Goal: Transaction & Acquisition: Purchase product/service

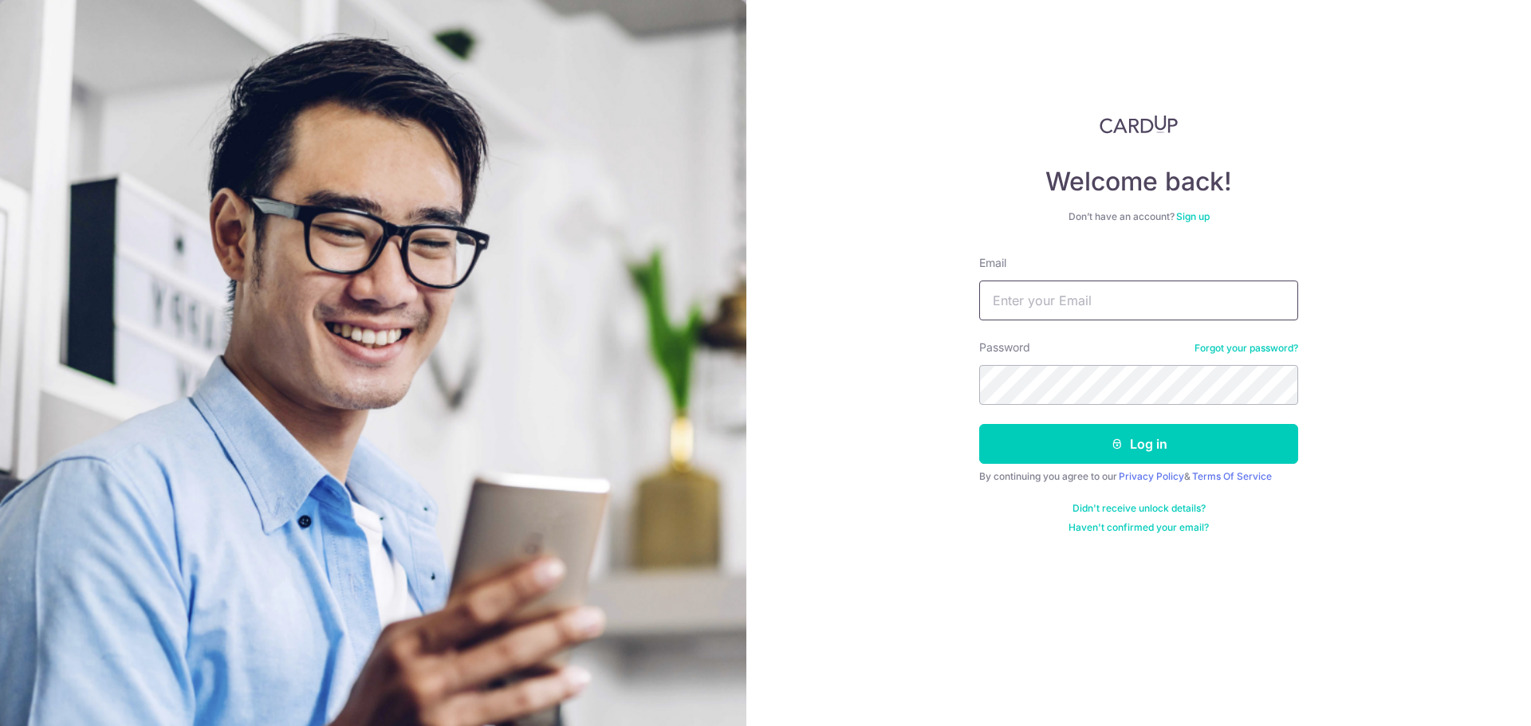
click at [1126, 293] on input "Email" at bounding box center [1138, 301] width 319 height 40
type input "[EMAIL_ADDRESS][DOMAIN_NAME]"
click at [1053, 359] on div "Password Forgot your password?" at bounding box center [1138, 372] width 319 height 65
click at [979, 424] on button "Log in" at bounding box center [1138, 444] width 319 height 40
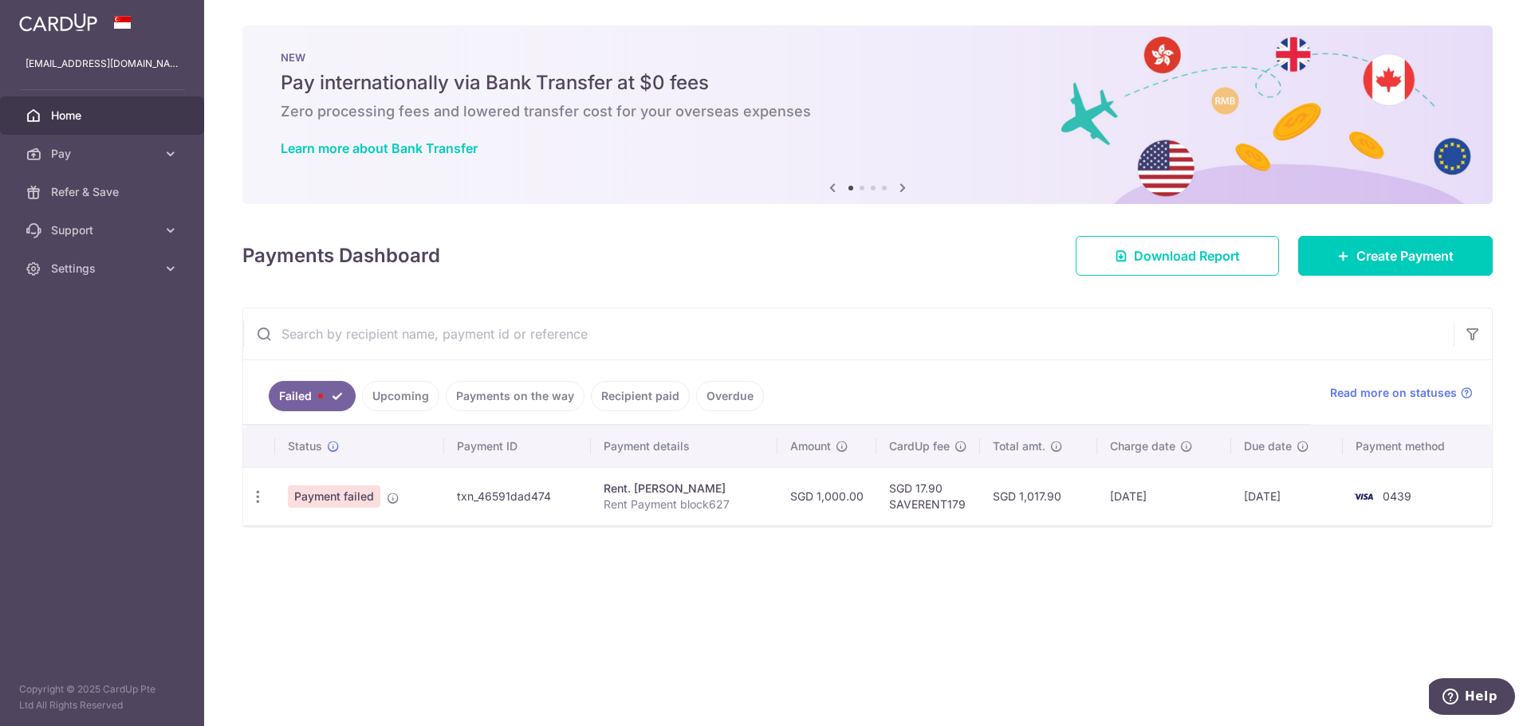
click at [1093, 590] on div "× Pause Schedule Pause all future payments in this series Pause just this one p…" at bounding box center [867, 363] width 1327 height 726
drag, startPoint x: 967, startPoint y: 490, endPoint x: 782, endPoint y: 489, distance: 185.0
click at [933, 489] on td "SGD 17.90 SAVERENT179" at bounding box center [928, 496] width 104 height 58
click at [475, 481] on td "txn_46591dad474" at bounding box center [518, 496] width 148 height 58
click at [350, 482] on td "Payment failed" at bounding box center [359, 496] width 169 height 58
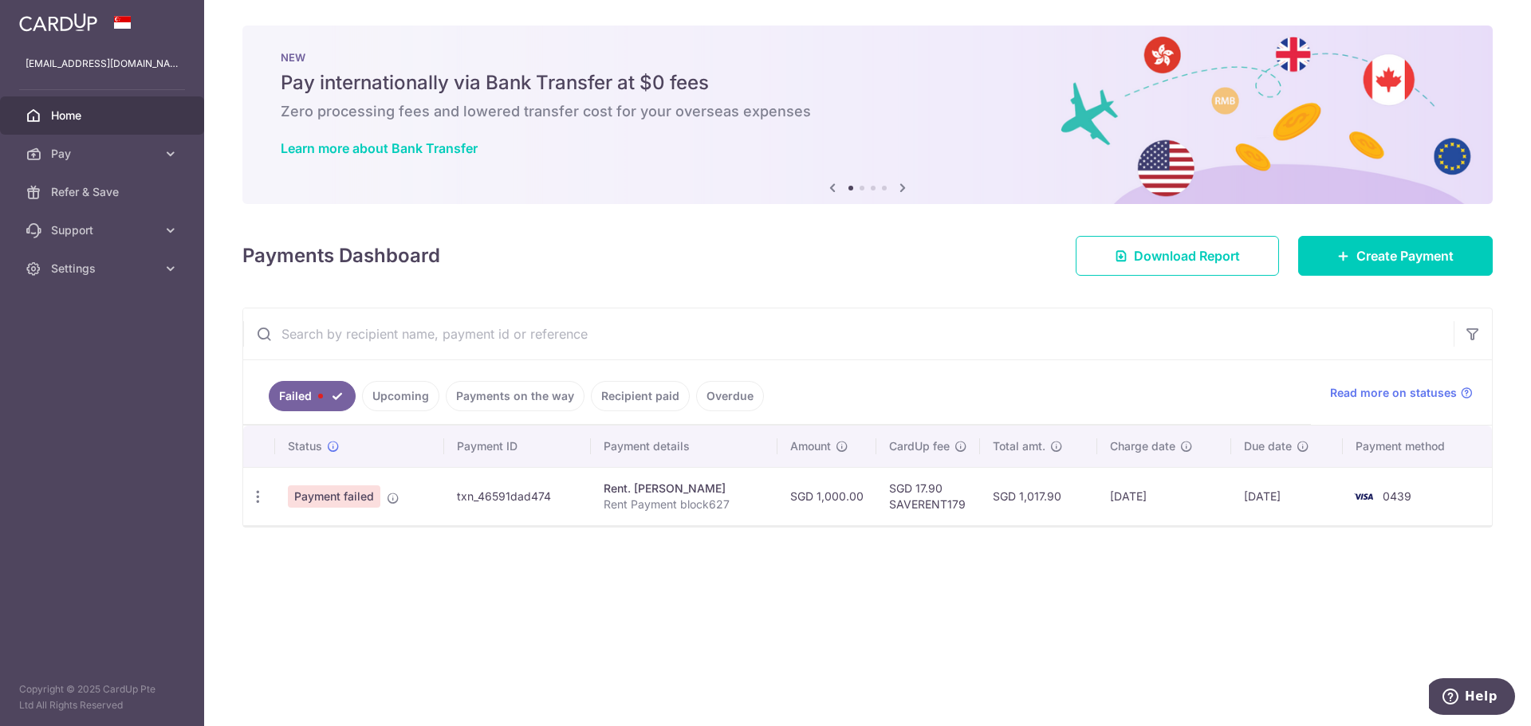
click at [312, 499] on span "Payment failed" at bounding box center [334, 497] width 92 height 22
click at [72, 155] on span "Pay" at bounding box center [103, 154] width 105 height 16
click at [70, 194] on span "Payments" at bounding box center [103, 192] width 105 height 16
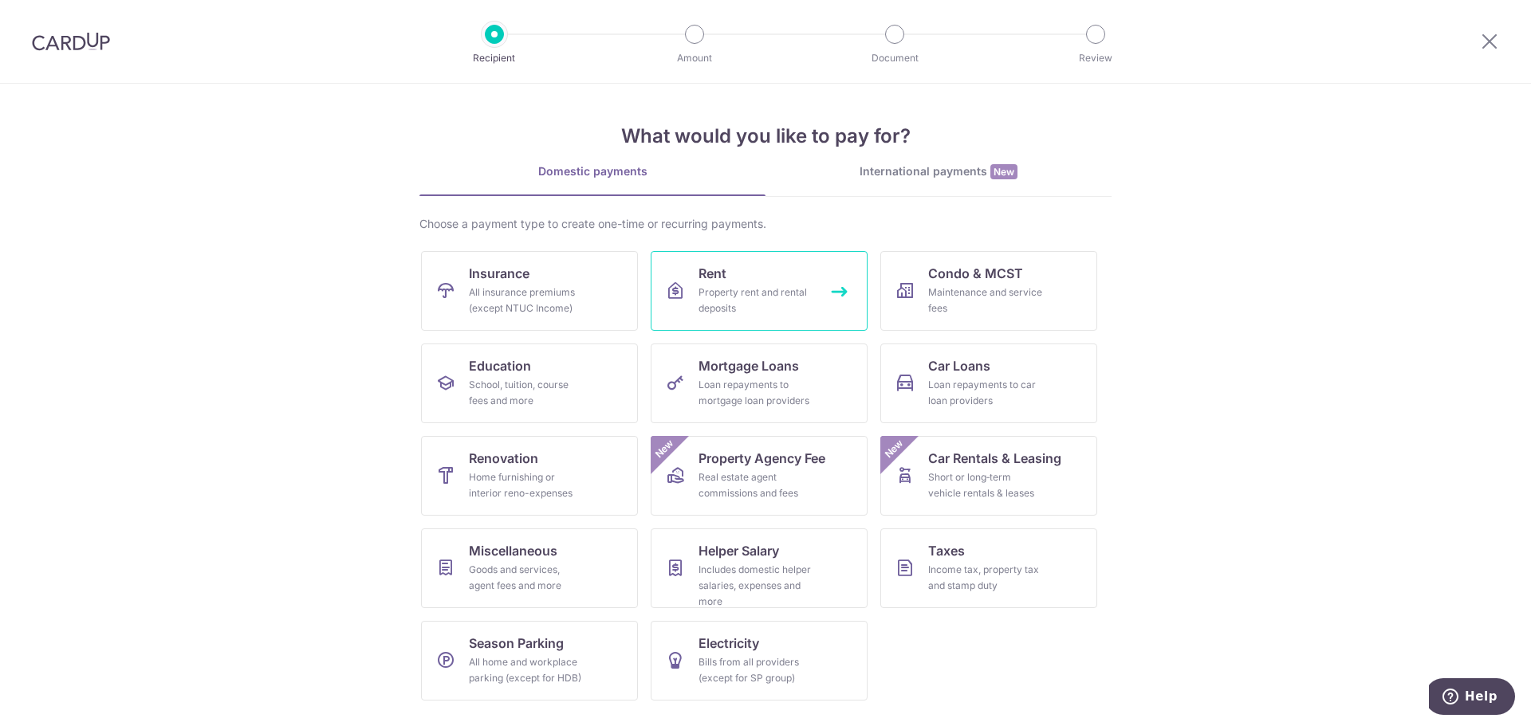
click at [746, 288] on div "Property rent and rental deposits" at bounding box center [756, 301] width 115 height 32
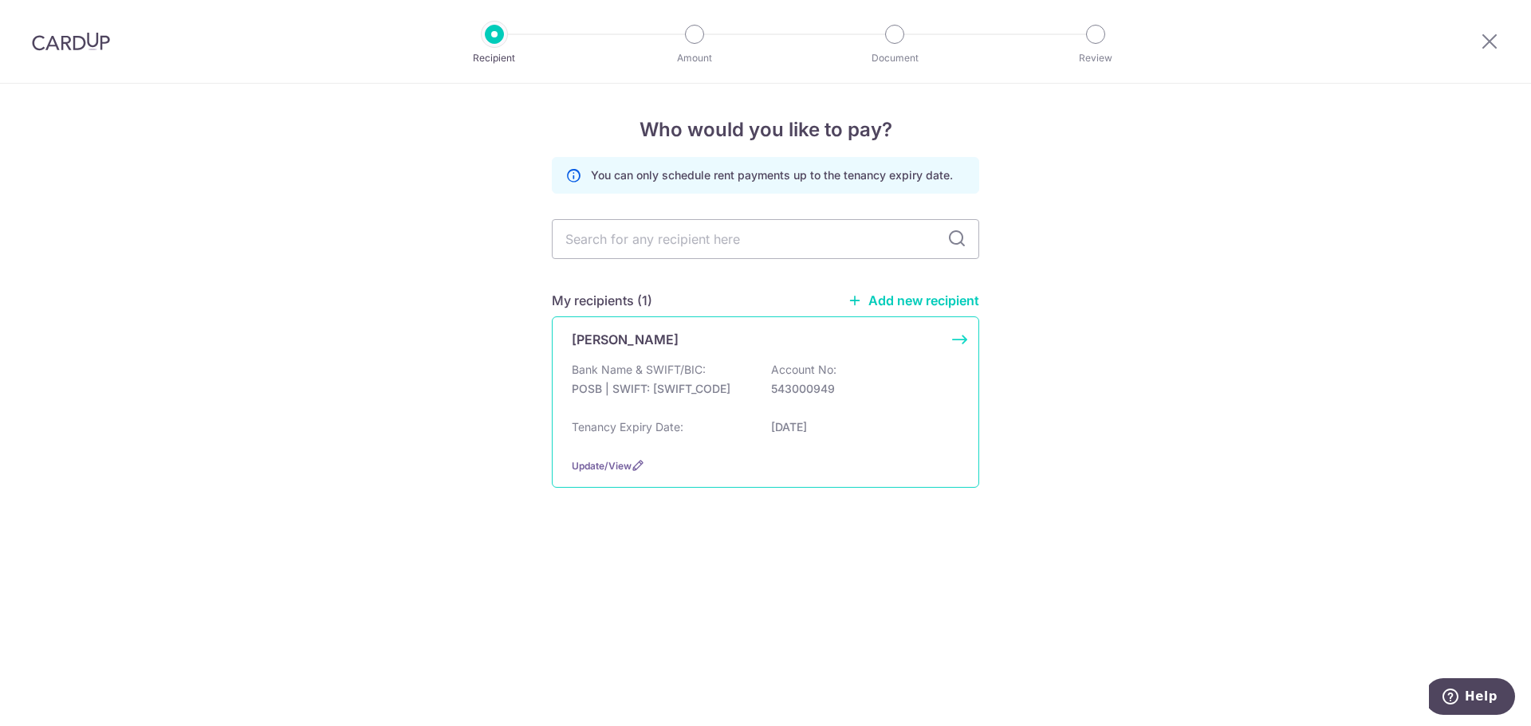
click at [699, 385] on p "POSB | SWIFT: DBSSSGSGXXX" at bounding box center [661, 389] width 179 height 16
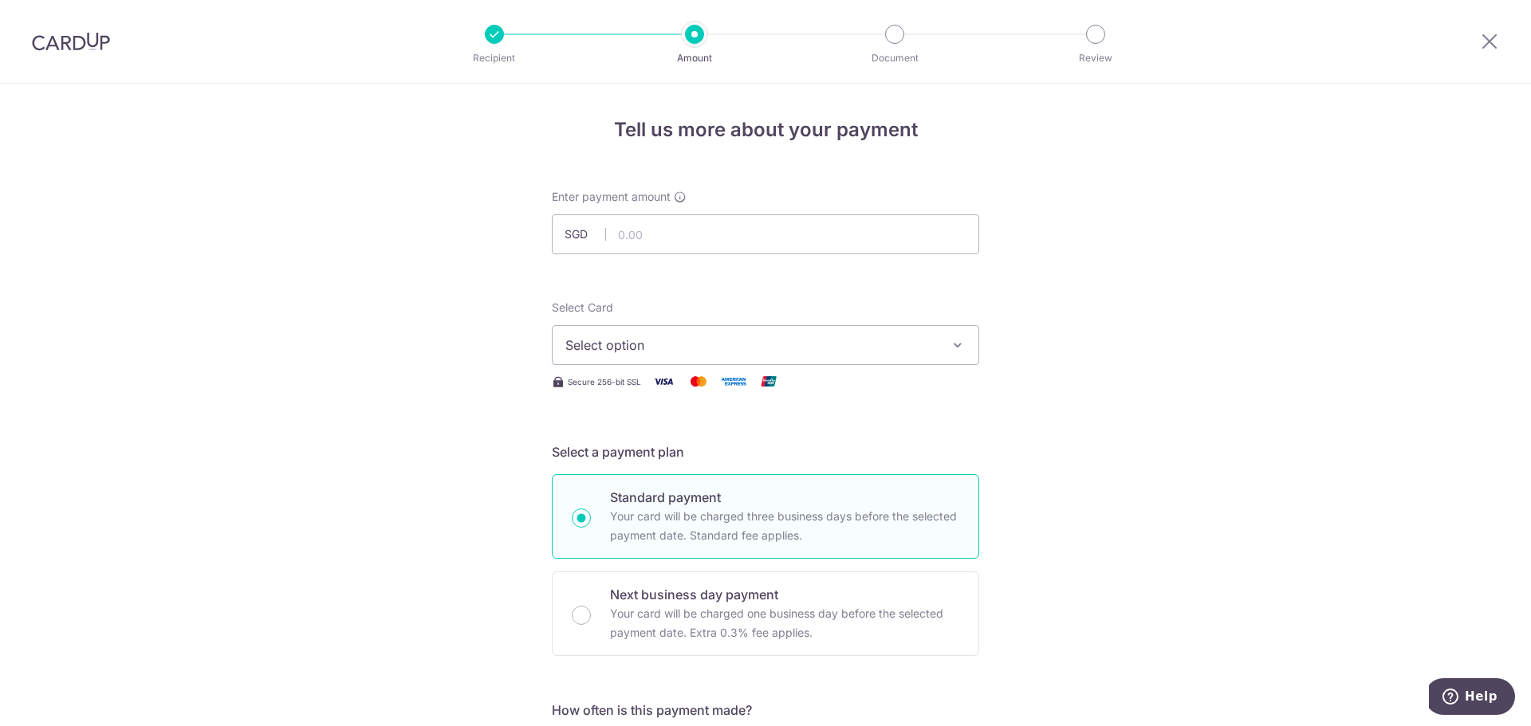
click at [645, 348] on span "Select option" at bounding box center [751, 345] width 372 height 19
click at [608, 388] on span "Add credit card" at bounding box center [780, 390] width 372 height 16
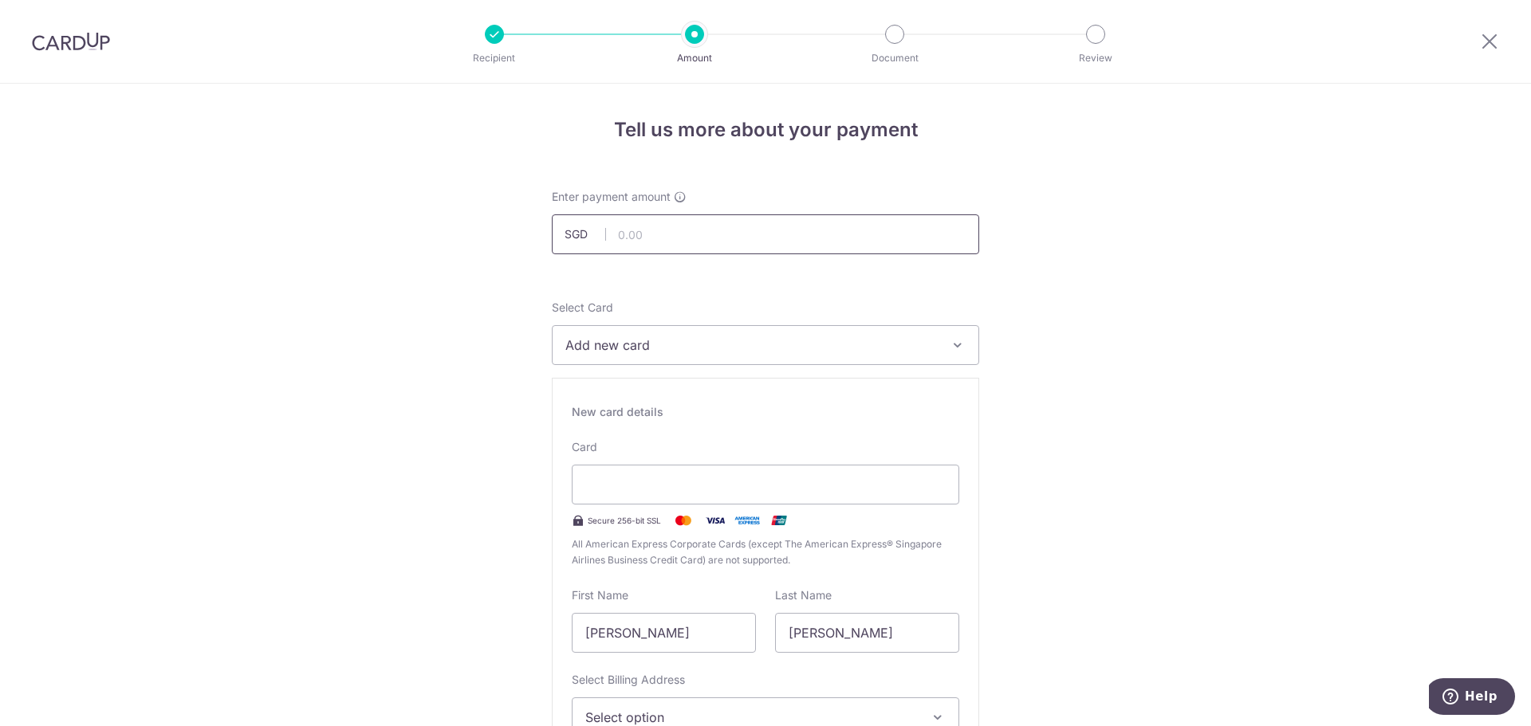
click at [667, 244] on input "text" at bounding box center [765, 235] width 427 height 40
type input "1,000.00"
click at [651, 324] on div "Select Card Add new card Add credit card Your Cards **** 0439" at bounding box center [765, 332] width 427 height 65
click at [650, 331] on button "Add new card" at bounding box center [765, 345] width 427 height 40
click at [619, 343] on span "Add new card" at bounding box center [751, 345] width 372 height 19
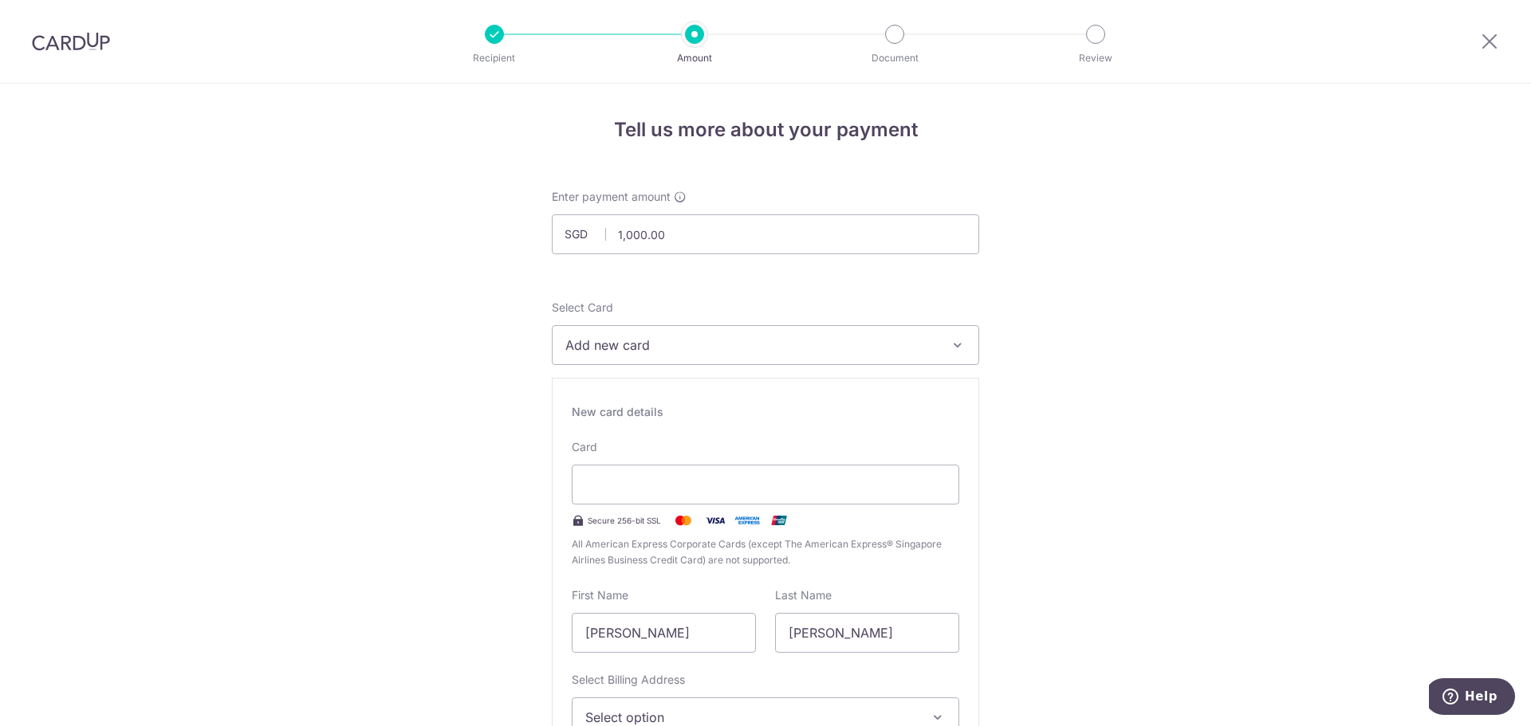
click at [619, 343] on span "Add new card" at bounding box center [751, 345] width 372 height 19
click at [620, 390] on span "Add credit card" at bounding box center [780, 390] width 372 height 16
drag, startPoint x: 619, startPoint y: 460, endPoint x: 622, endPoint y: 475, distance: 15.5
click at [620, 466] on div "Card Secure 256-bit SSL All American Express Corporate Cards (except The Americ…" at bounding box center [766, 503] width 388 height 129
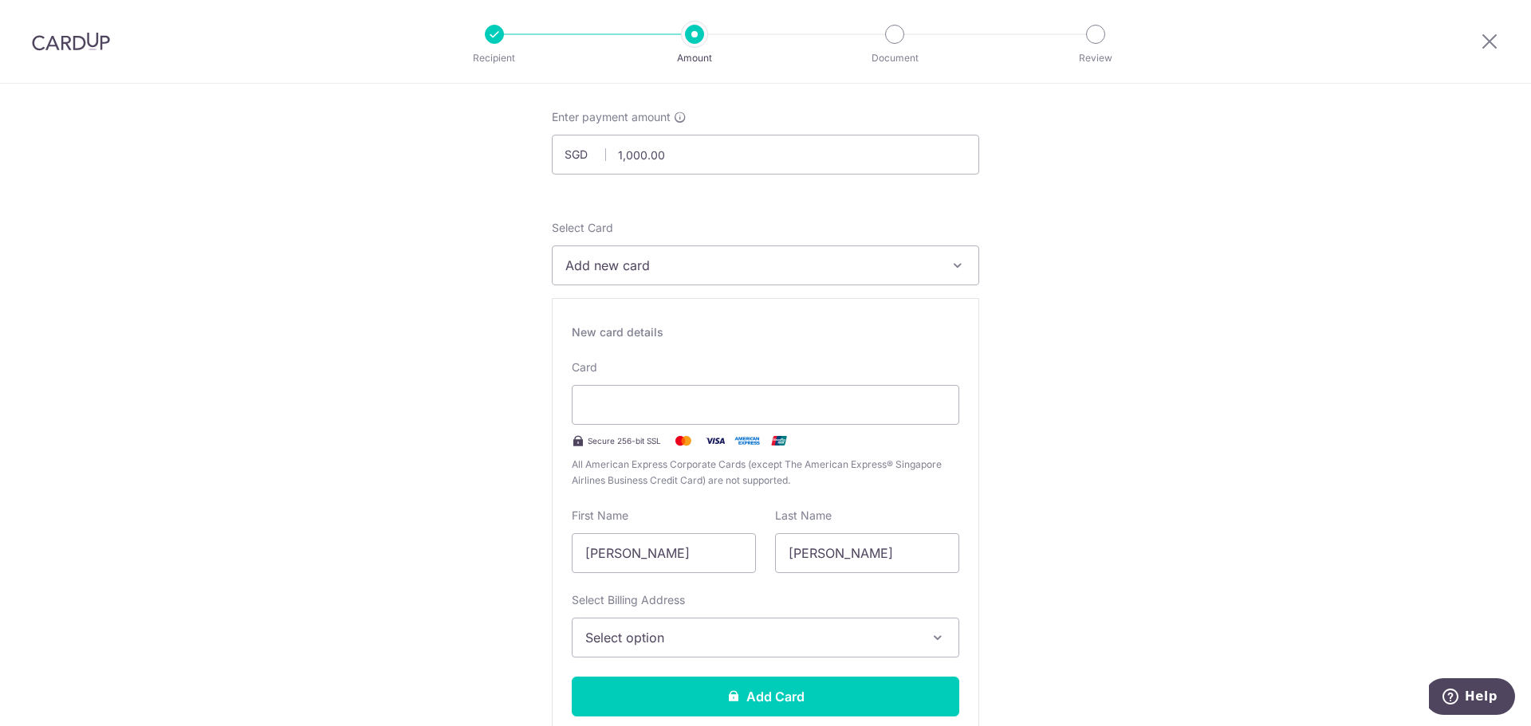
scroll to position [159, 0]
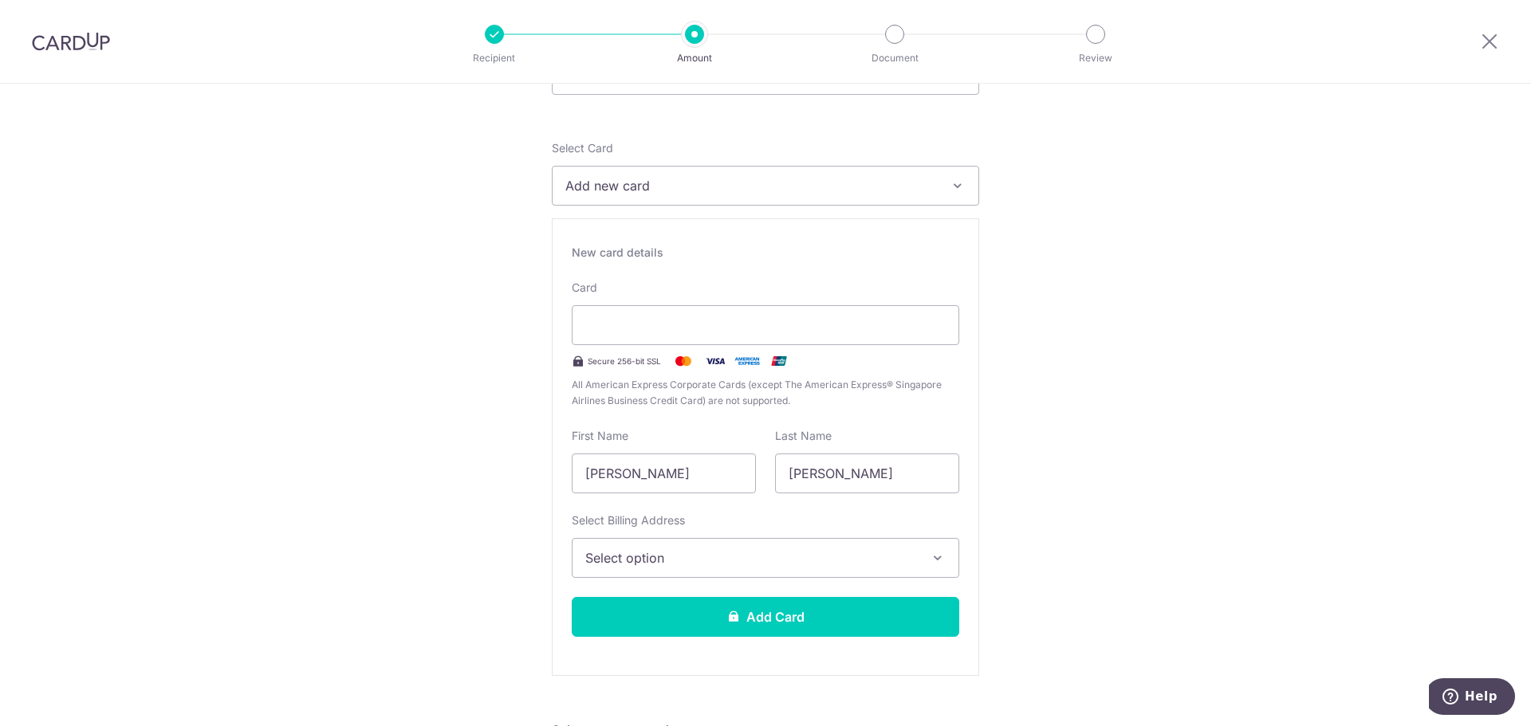
click at [642, 559] on span "Select option" at bounding box center [751, 558] width 332 height 19
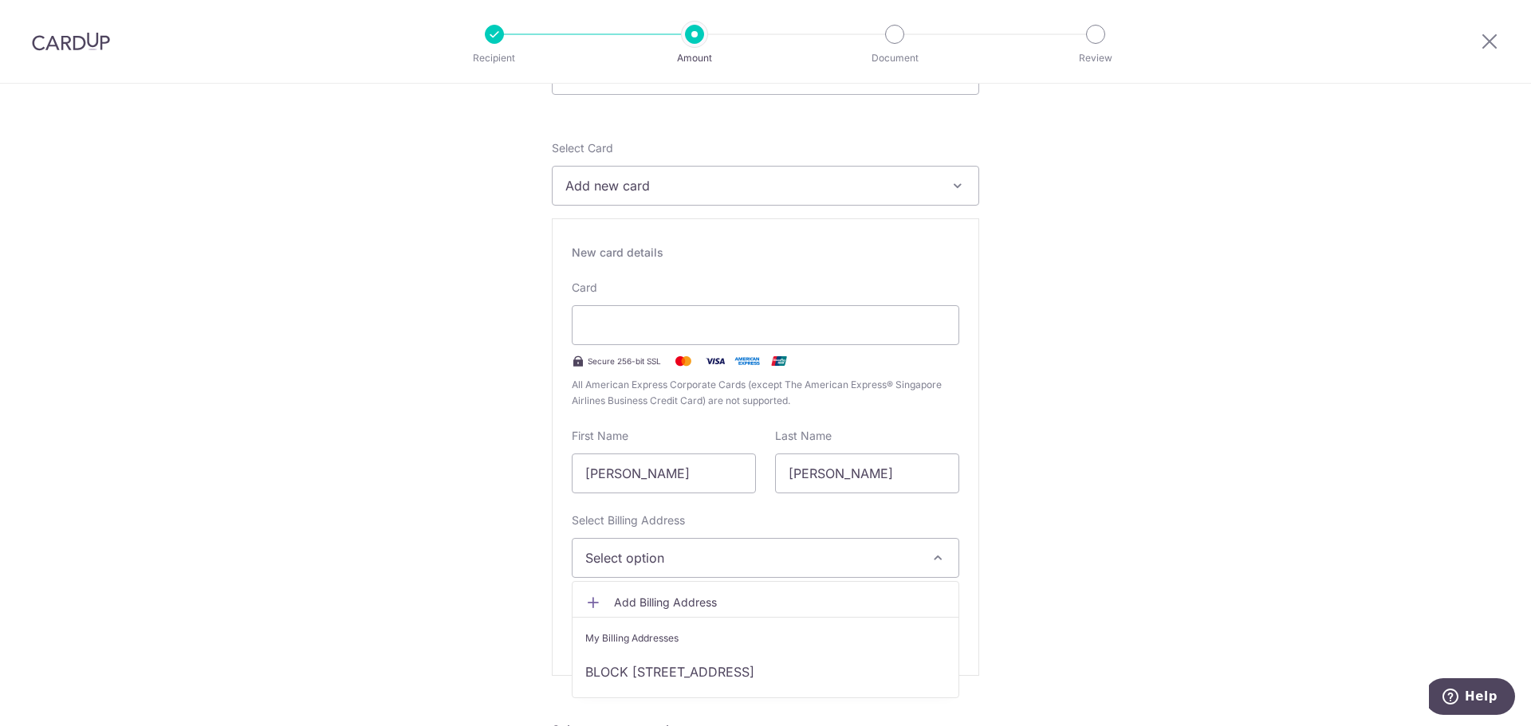
scroll to position [239, 0]
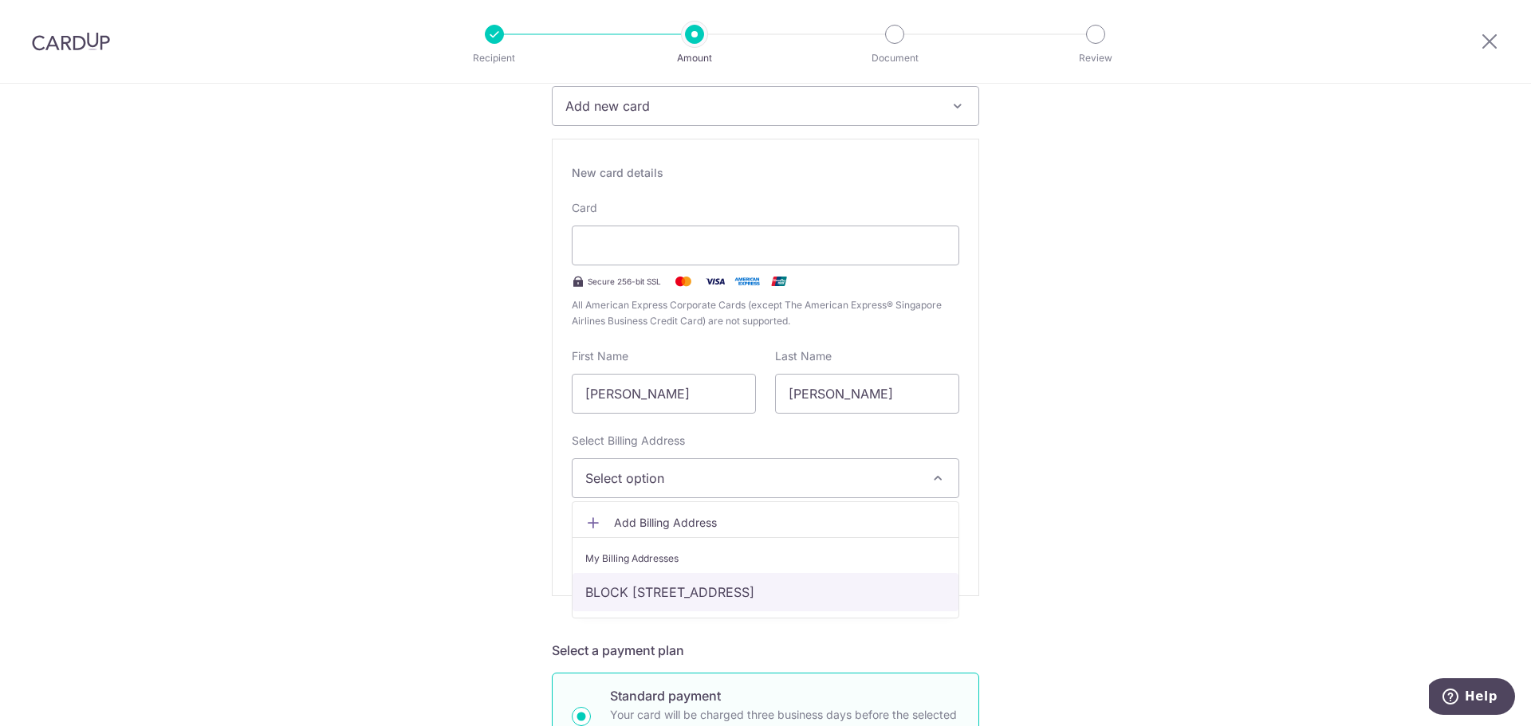
click at [659, 592] on link "BLOCK [STREET_ADDRESS]" at bounding box center [766, 592] width 386 height 38
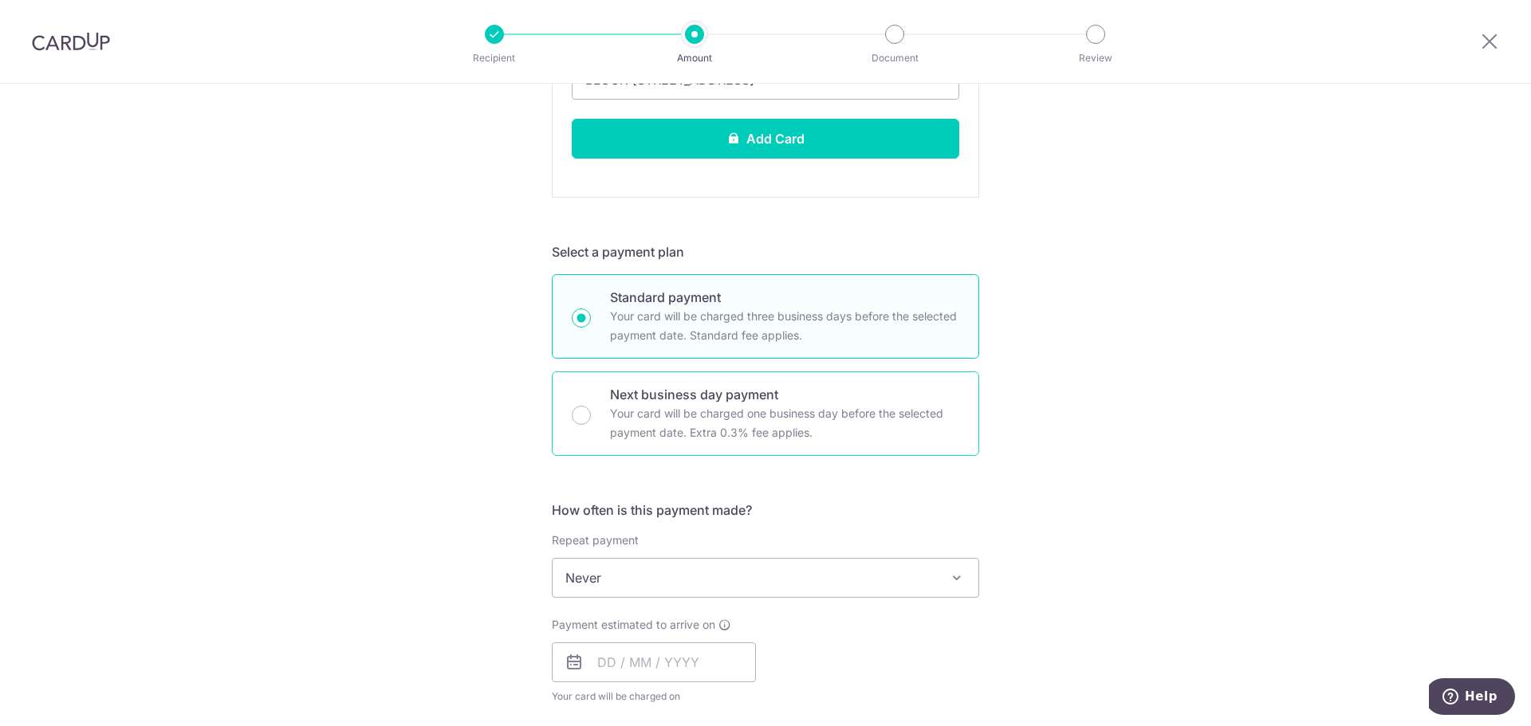
scroll to position [718, 0]
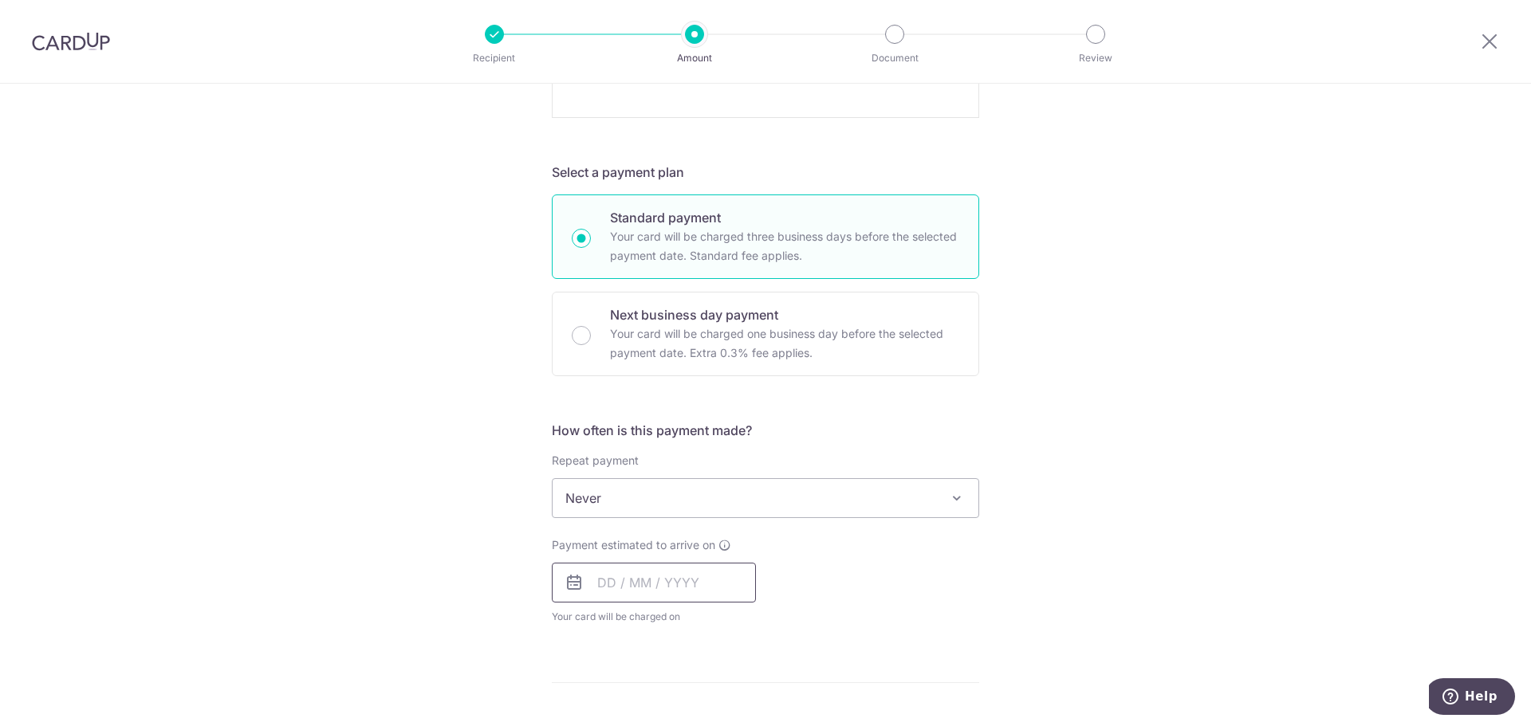
click at [628, 576] on input "text" at bounding box center [654, 583] width 204 height 40
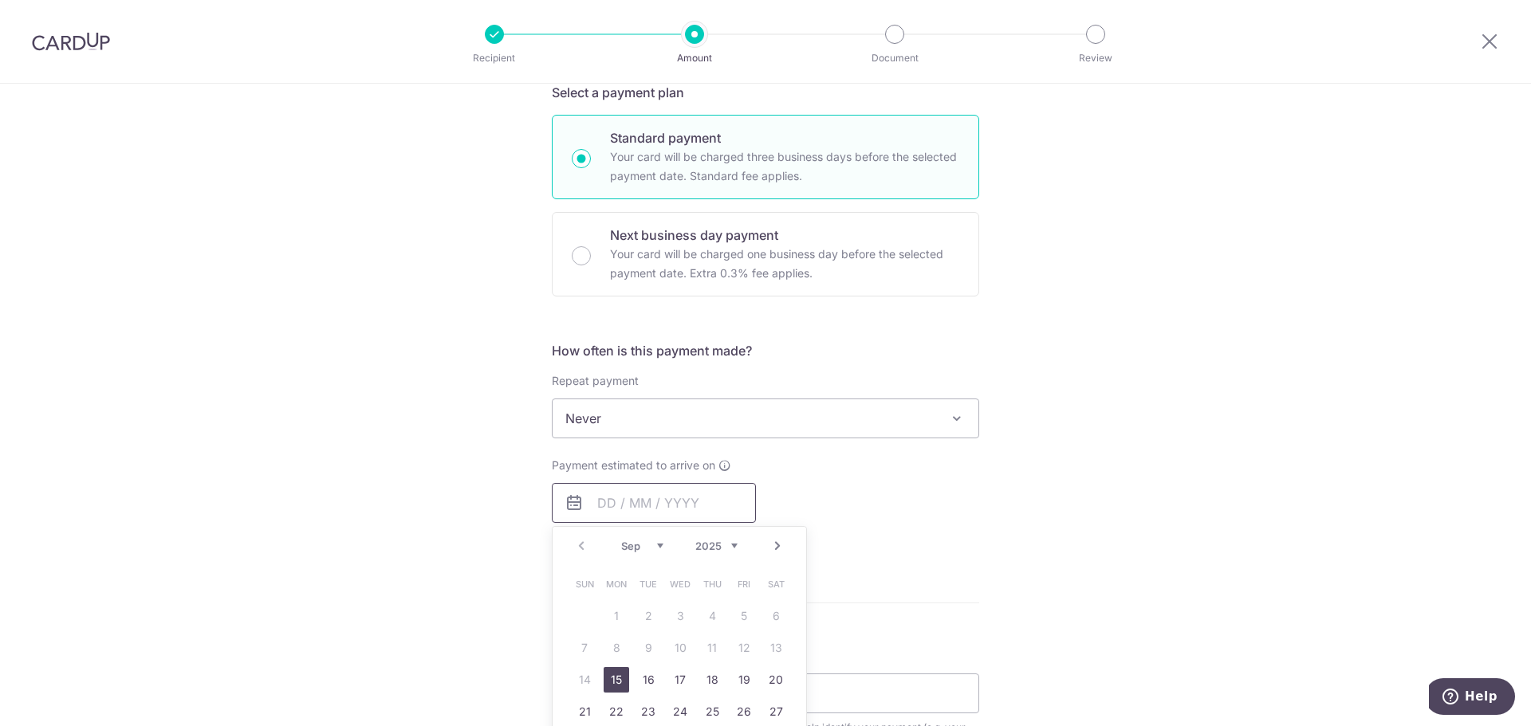
scroll to position [877, 0]
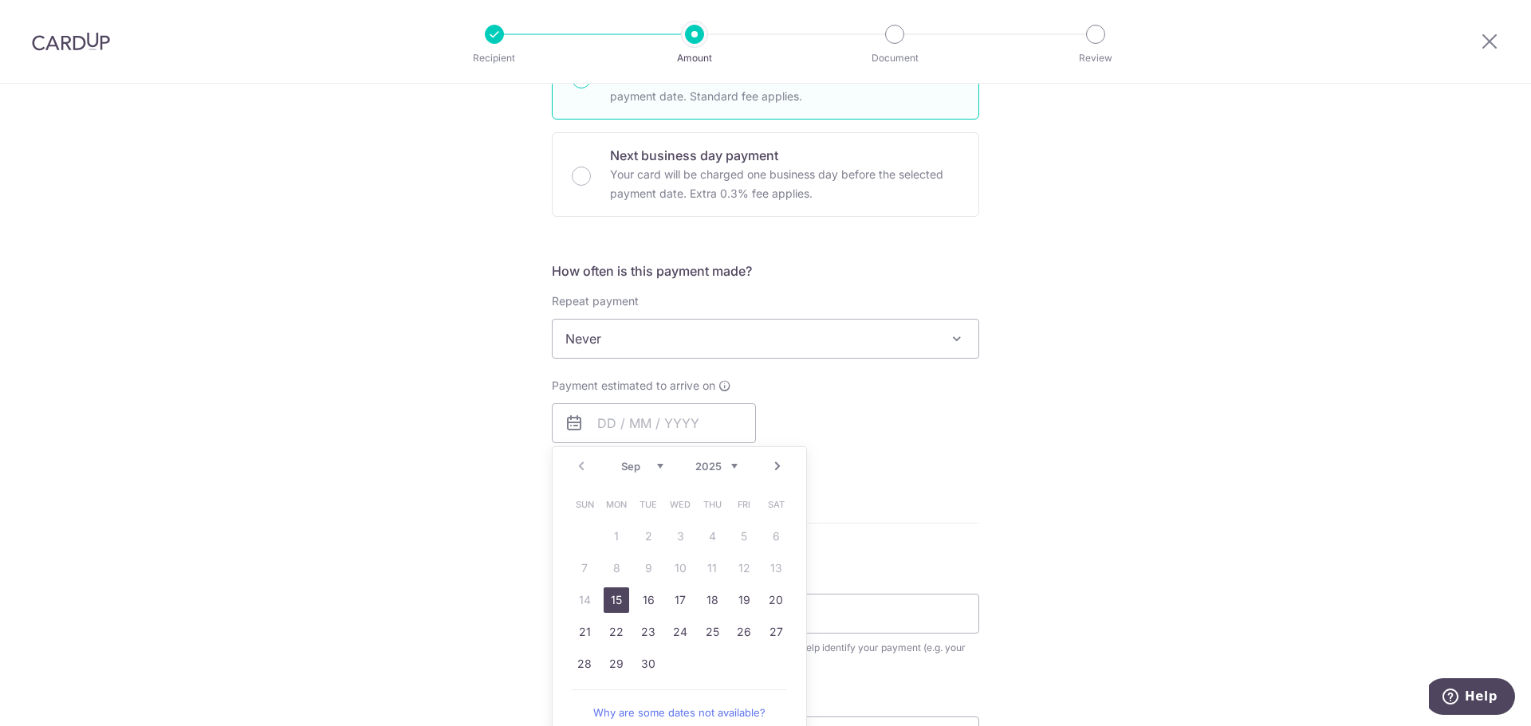
click at [605, 598] on link "15" at bounding box center [617, 601] width 26 height 26
type input "[DATE]"
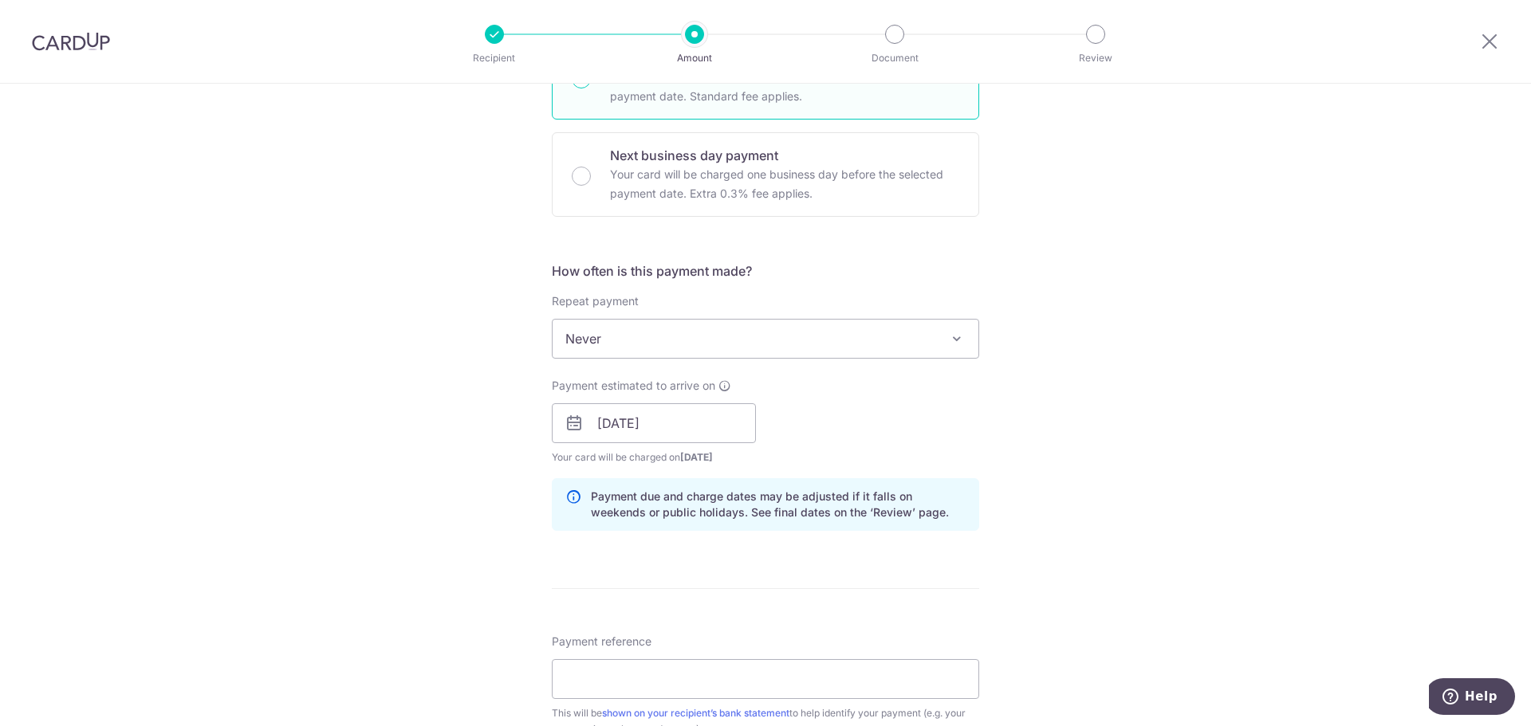
click at [431, 456] on div "Tell us more about your payment Enter payment amount SGD 1,000.00 1000.00 Selec…" at bounding box center [765, 180] width 1531 height 1946
drag, startPoint x: 588, startPoint y: 493, endPoint x: 878, endPoint y: 510, distance: 289.9
click at [886, 512] on p "Payment due and charge dates may be adjusted if it falls on weekends or public …" at bounding box center [778, 505] width 375 height 32
click at [878, 510] on p "Payment due and charge dates may be adjusted if it falls on weekends or public …" at bounding box center [778, 505] width 375 height 32
click at [664, 335] on span "Never" at bounding box center [766, 339] width 426 height 38
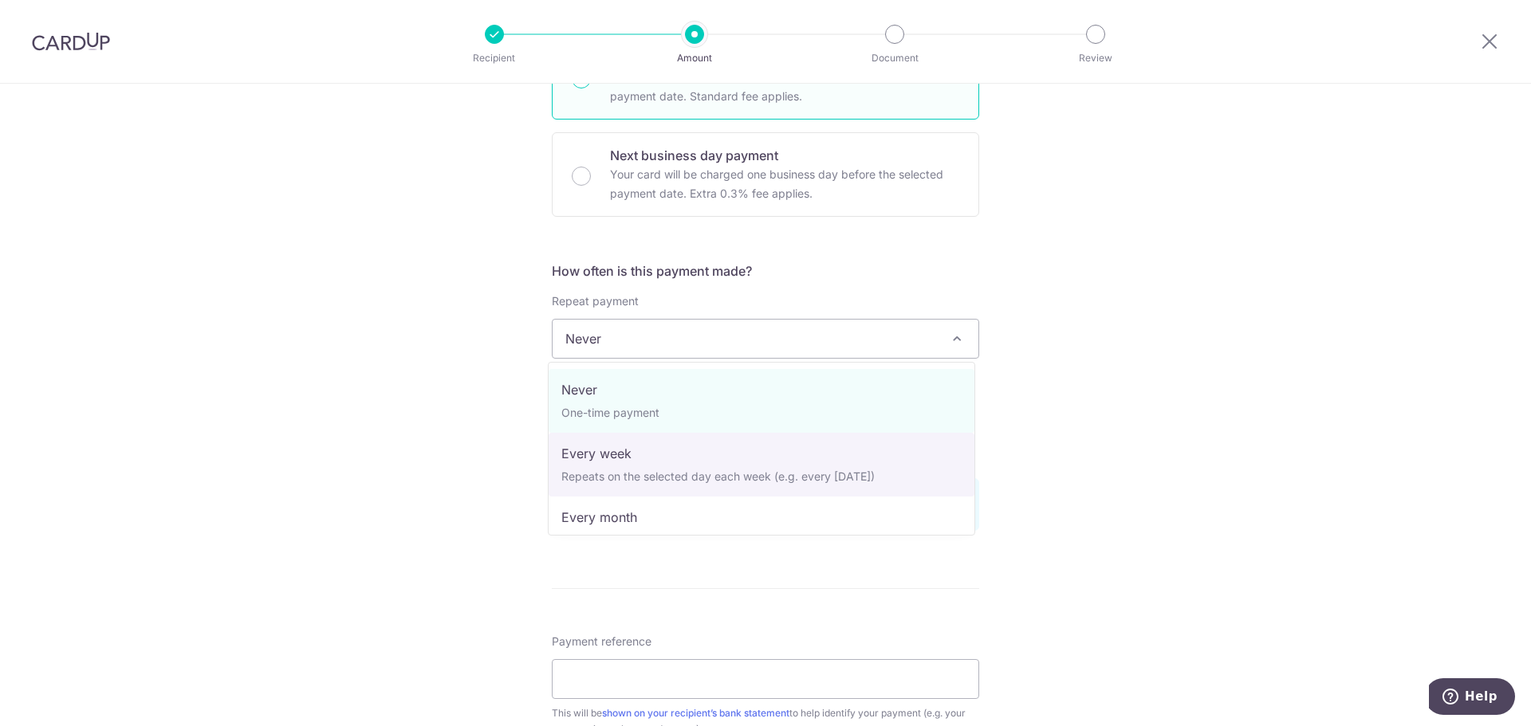
scroll to position [80, 0]
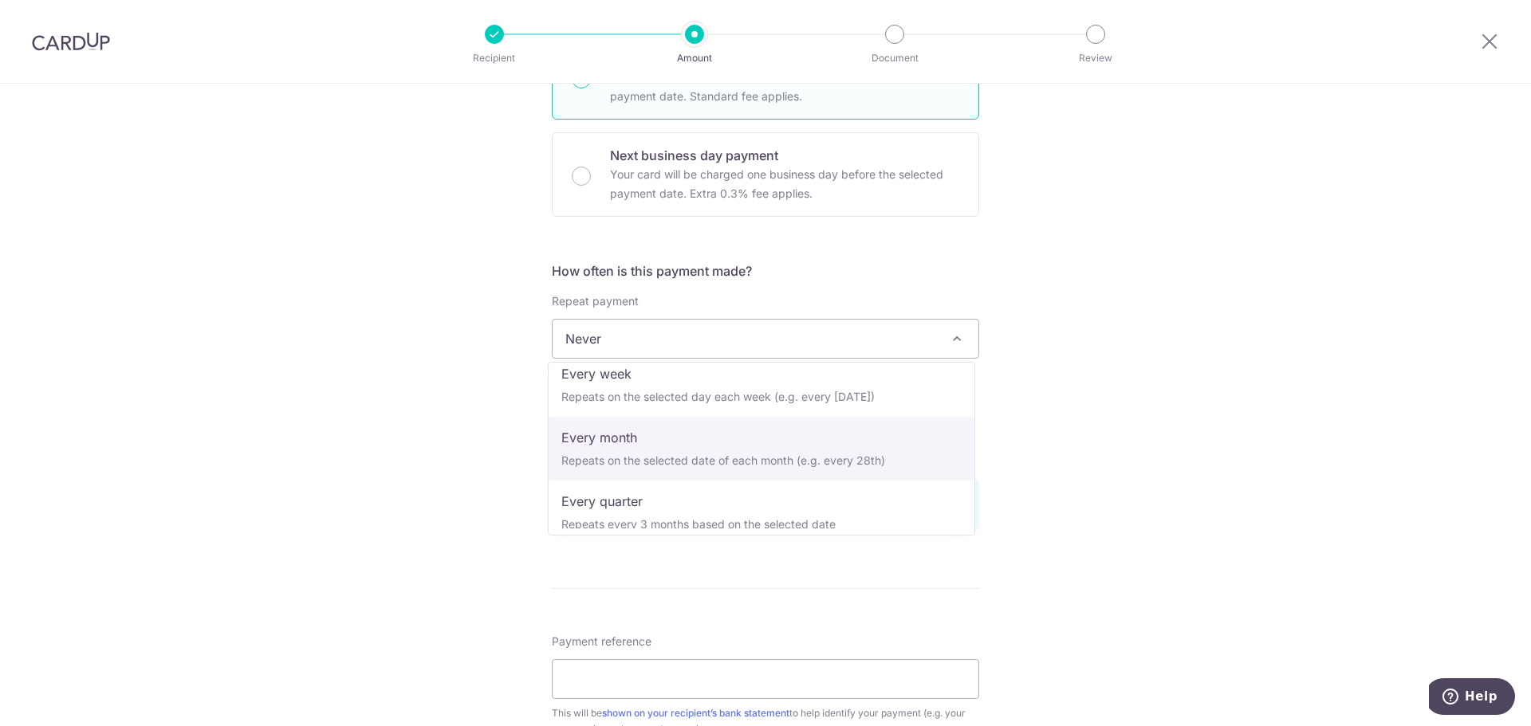
select select "3"
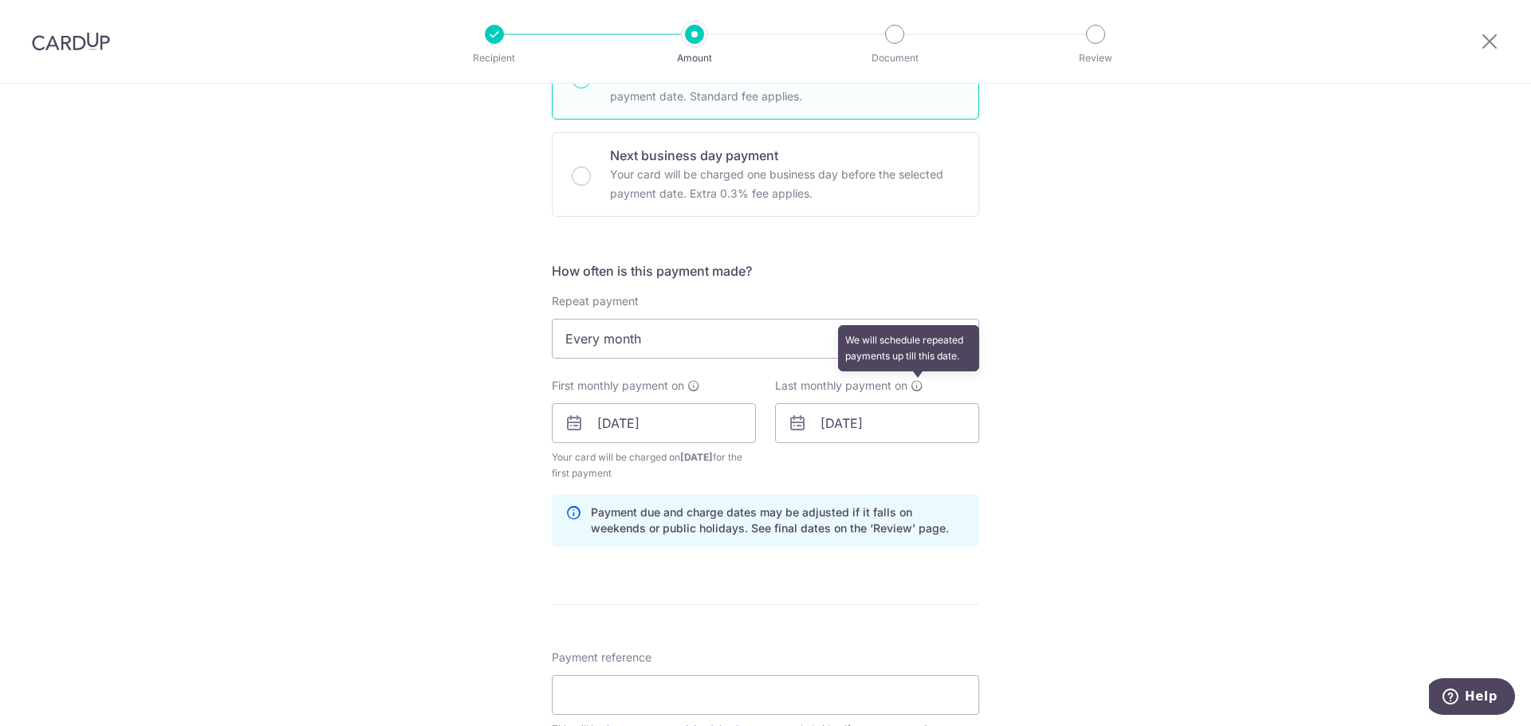
click at [912, 384] on icon at bounding box center [917, 386] width 13 height 13
click at [881, 420] on input "31/01/2026" at bounding box center [877, 423] width 204 height 40
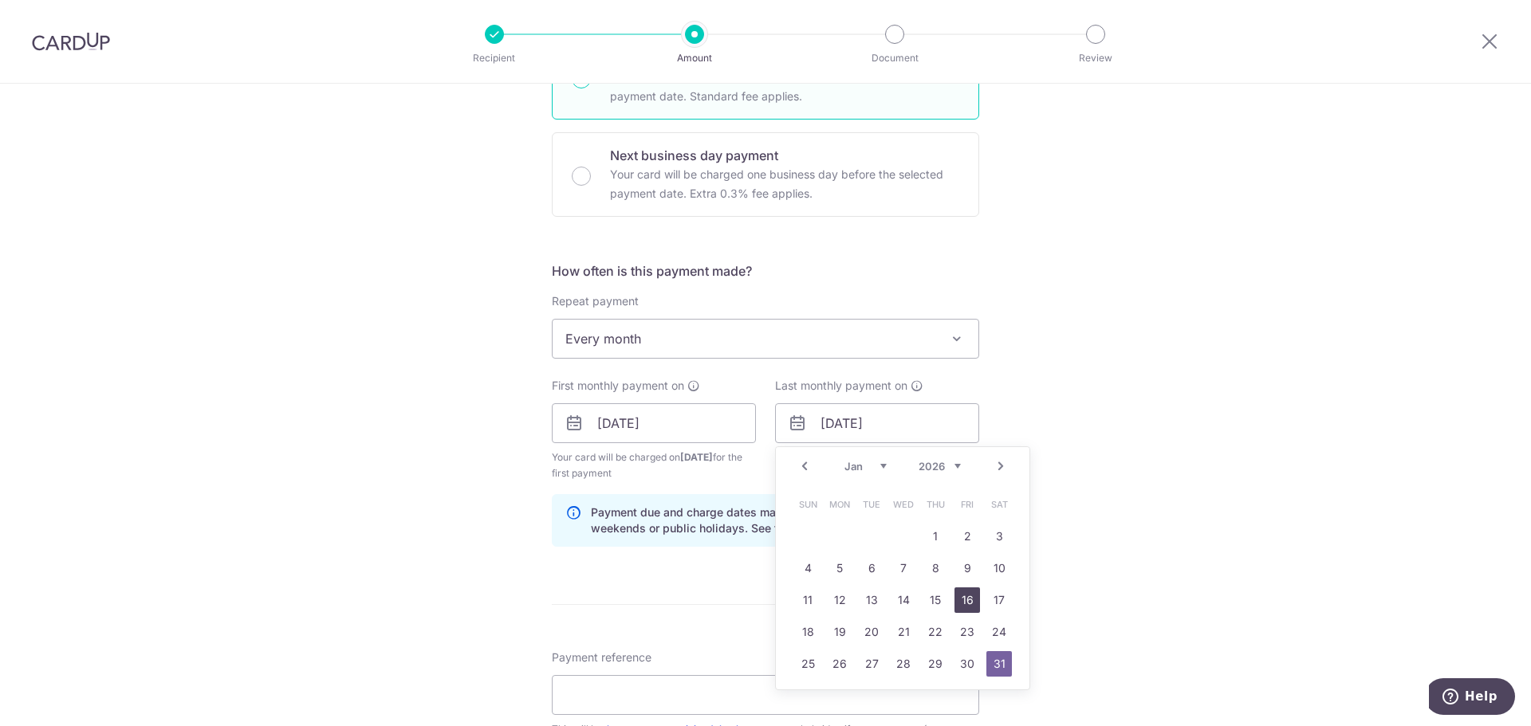
click at [967, 599] on link "16" at bounding box center [967, 601] width 26 height 26
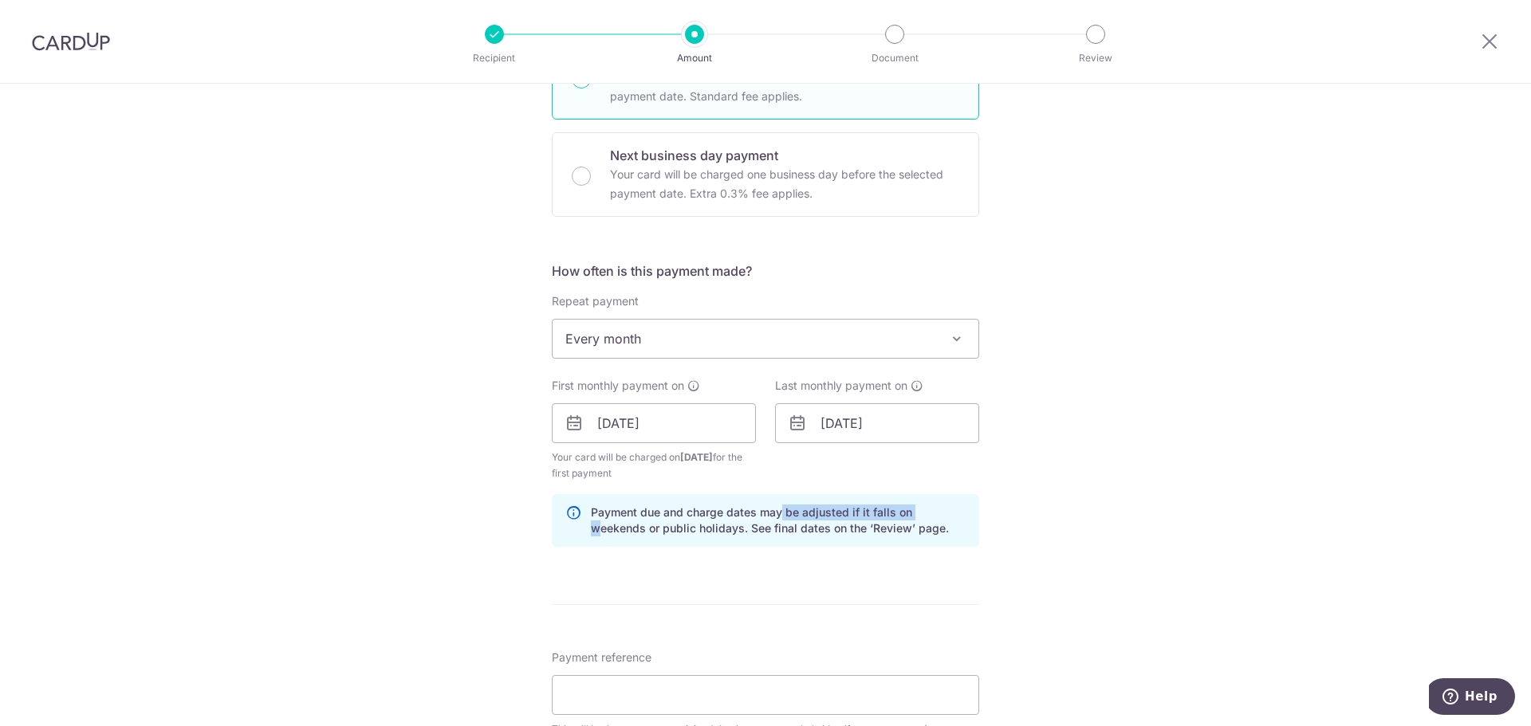
drag, startPoint x: 775, startPoint y: 514, endPoint x: 916, endPoint y: 506, distance: 141.4
click at [916, 506] on p "Payment due and charge dates may be adjusted if it falls on weekends or public …" at bounding box center [778, 521] width 375 height 32
click at [914, 510] on p "Payment due and charge dates may be adjusted if it falls on weekends or public …" at bounding box center [778, 521] width 375 height 32
click at [870, 419] on input "16/01/2026" at bounding box center [877, 423] width 204 height 40
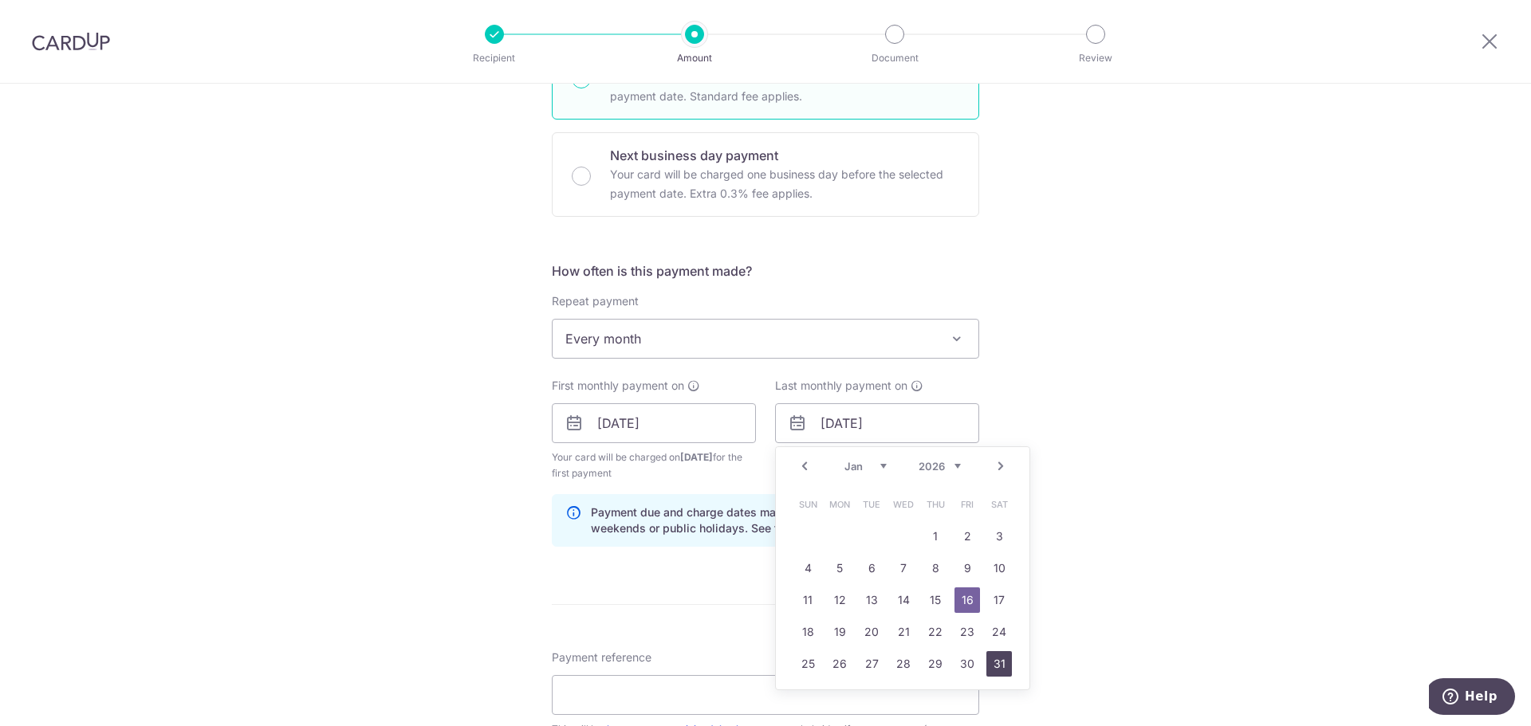
click at [1000, 662] on link "31" at bounding box center [999, 664] width 26 height 26
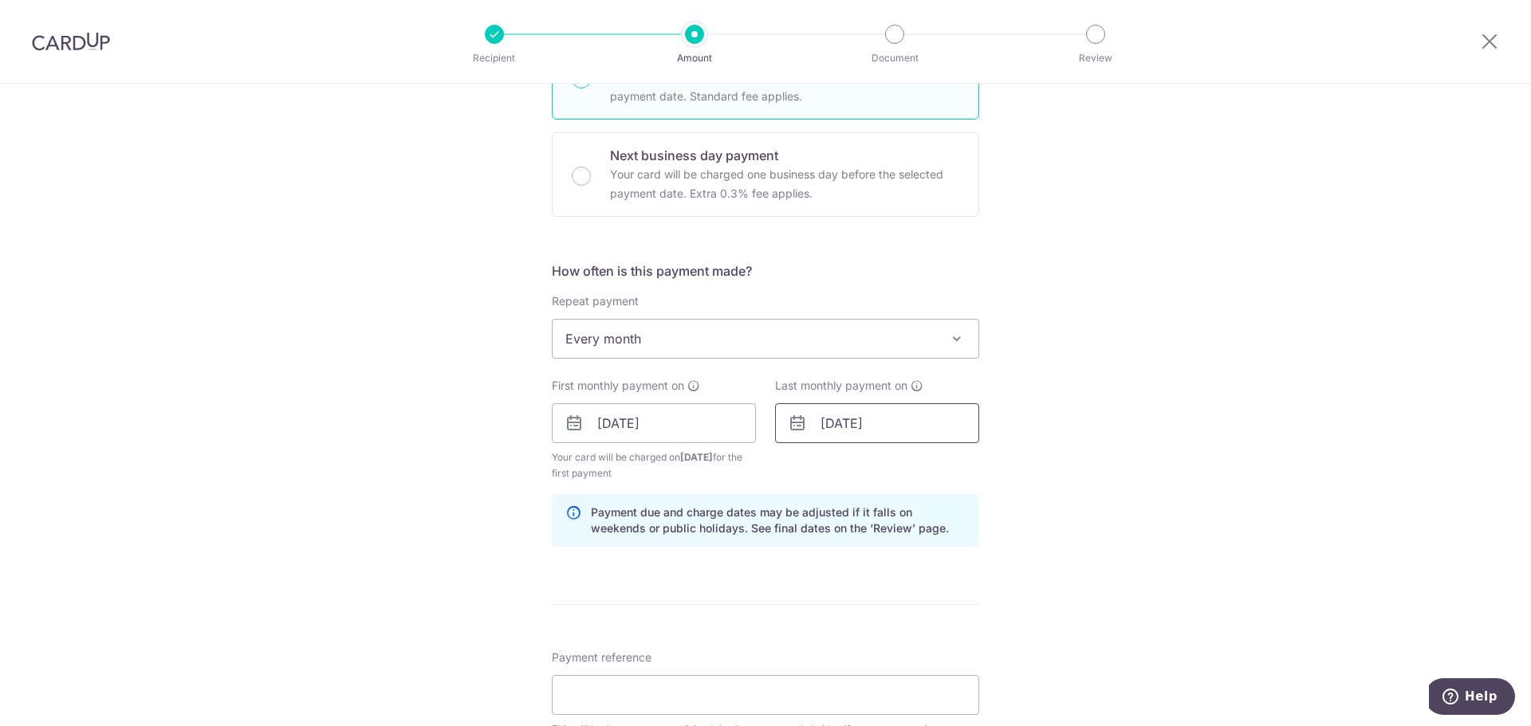
click at [911, 425] on input "31/01/2026" at bounding box center [877, 423] width 204 height 40
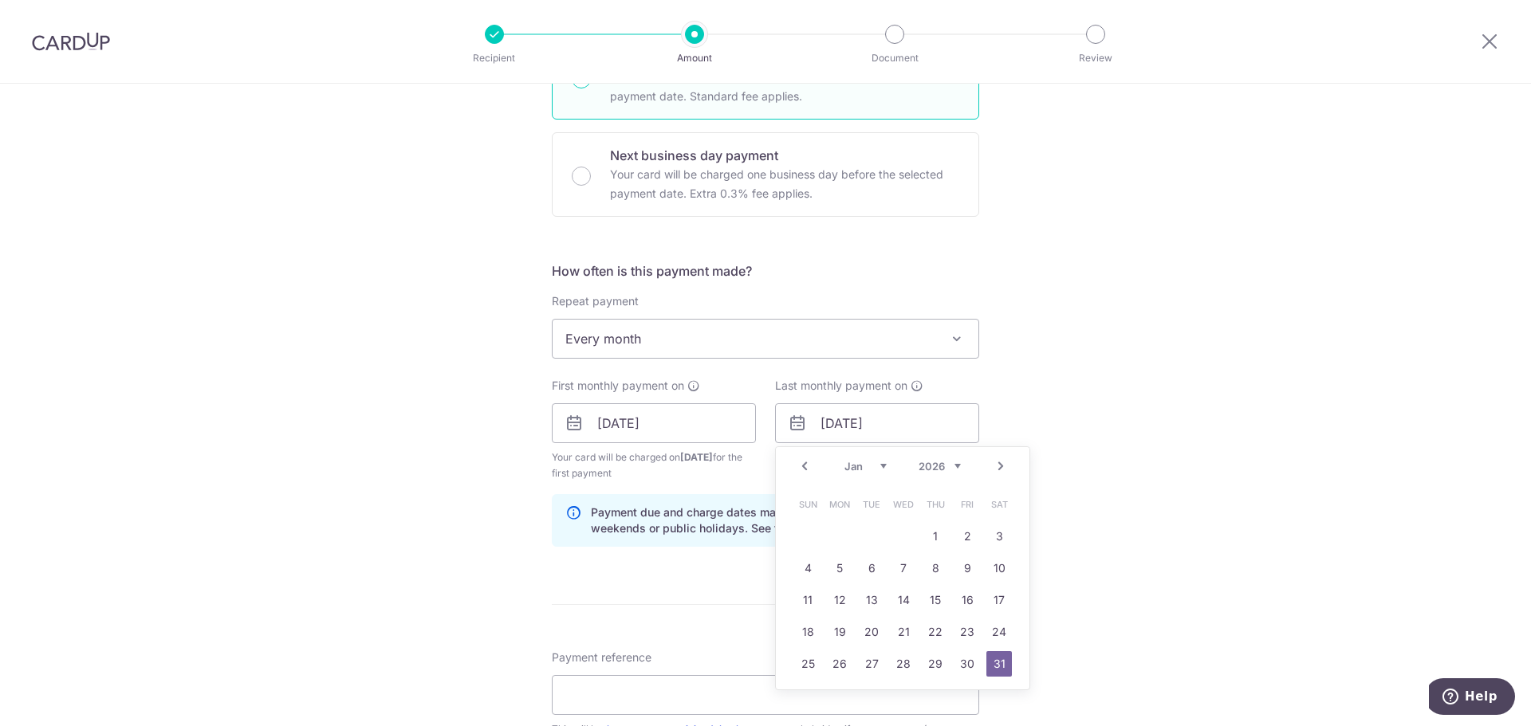
click at [998, 474] on link "Next" at bounding box center [1000, 466] width 19 height 19
click at [797, 465] on link "Prev" at bounding box center [804, 466] width 19 height 19
click at [881, 635] on td "20" at bounding box center [872, 632] width 32 height 32
type input "20/01/2026"
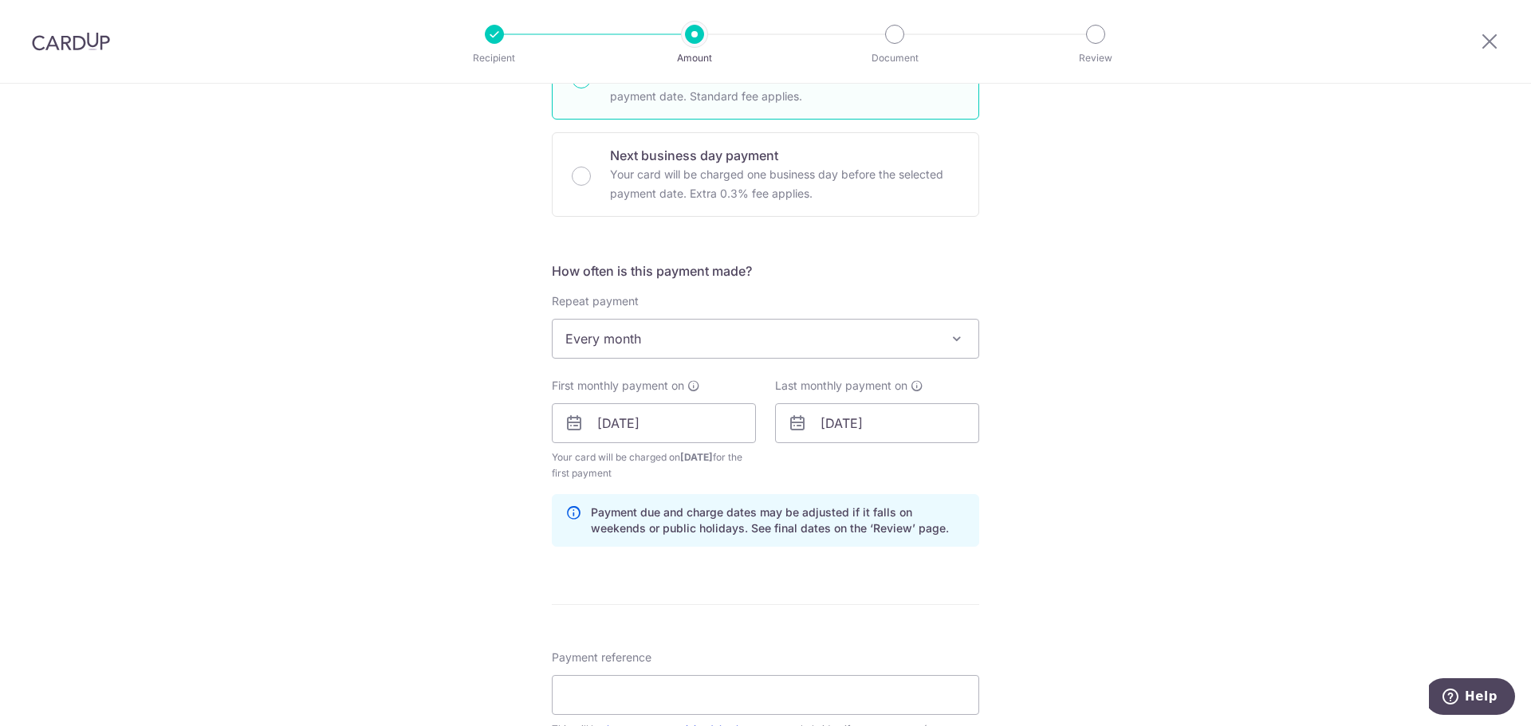
click at [813, 474] on div "Last monthly payment on 20/01/2026 Prev Next Jan Feb Mar Apr May Jun Jul Aug Se…" at bounding box center [877, 430] width 223 height 104
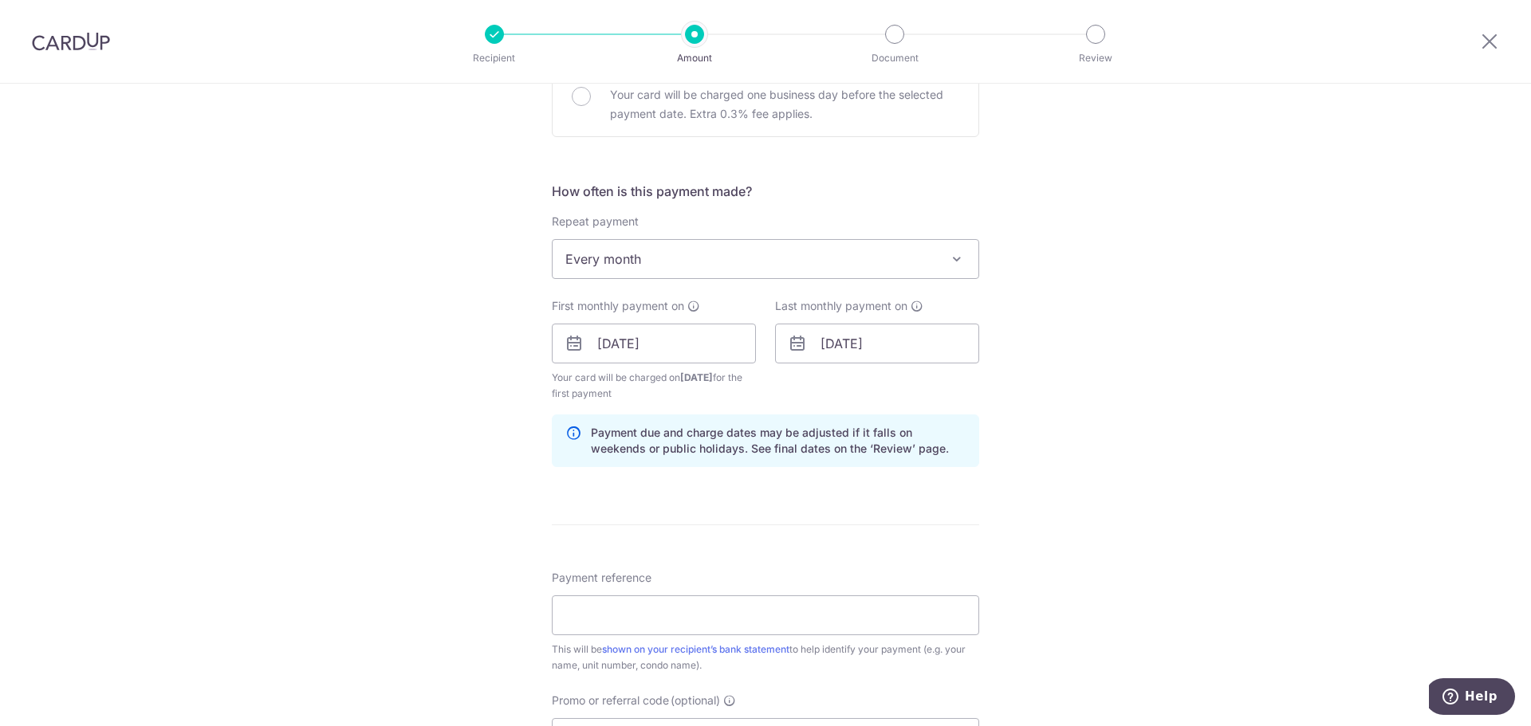
scroll to position [1037, 0]
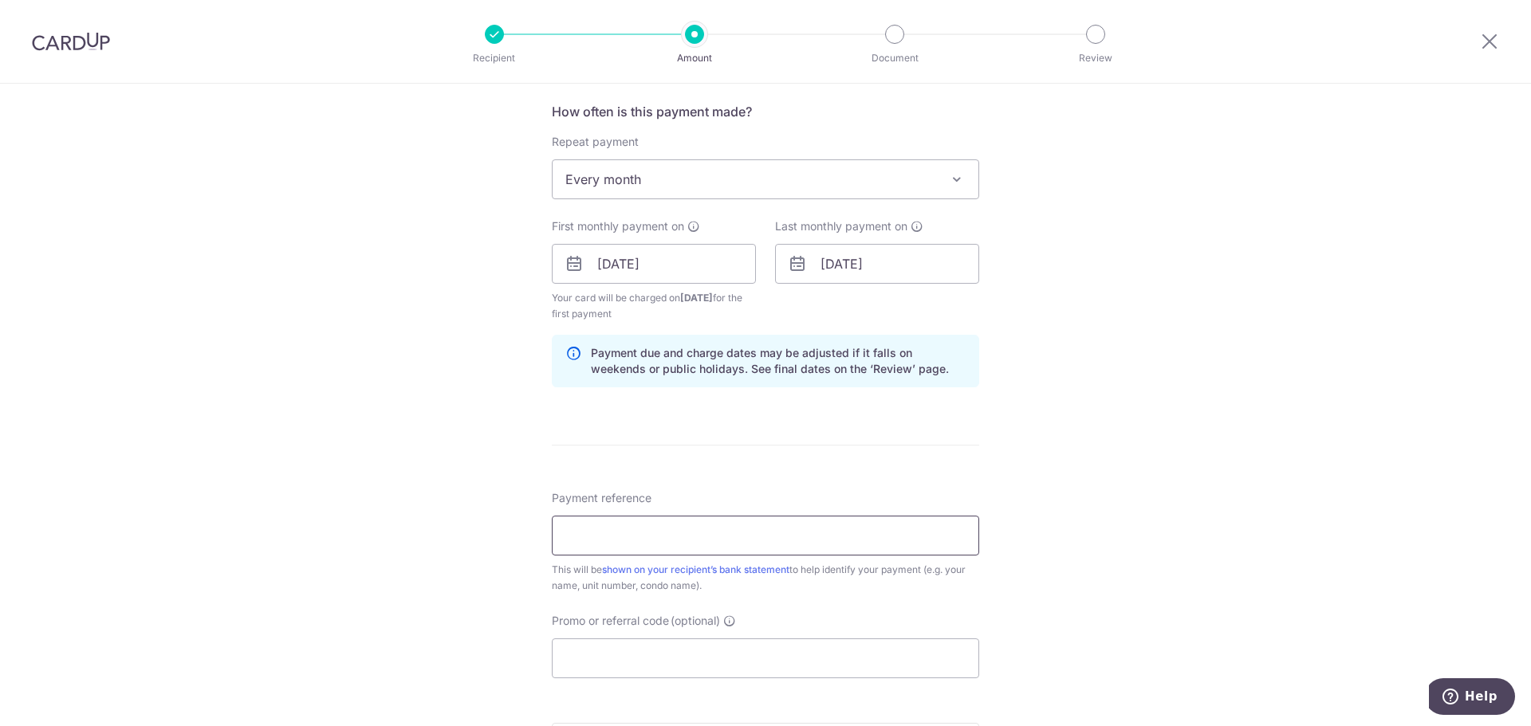
click at [640, 535] on input "Payment reference" at bounding box center [765, 536] width 427 height 40
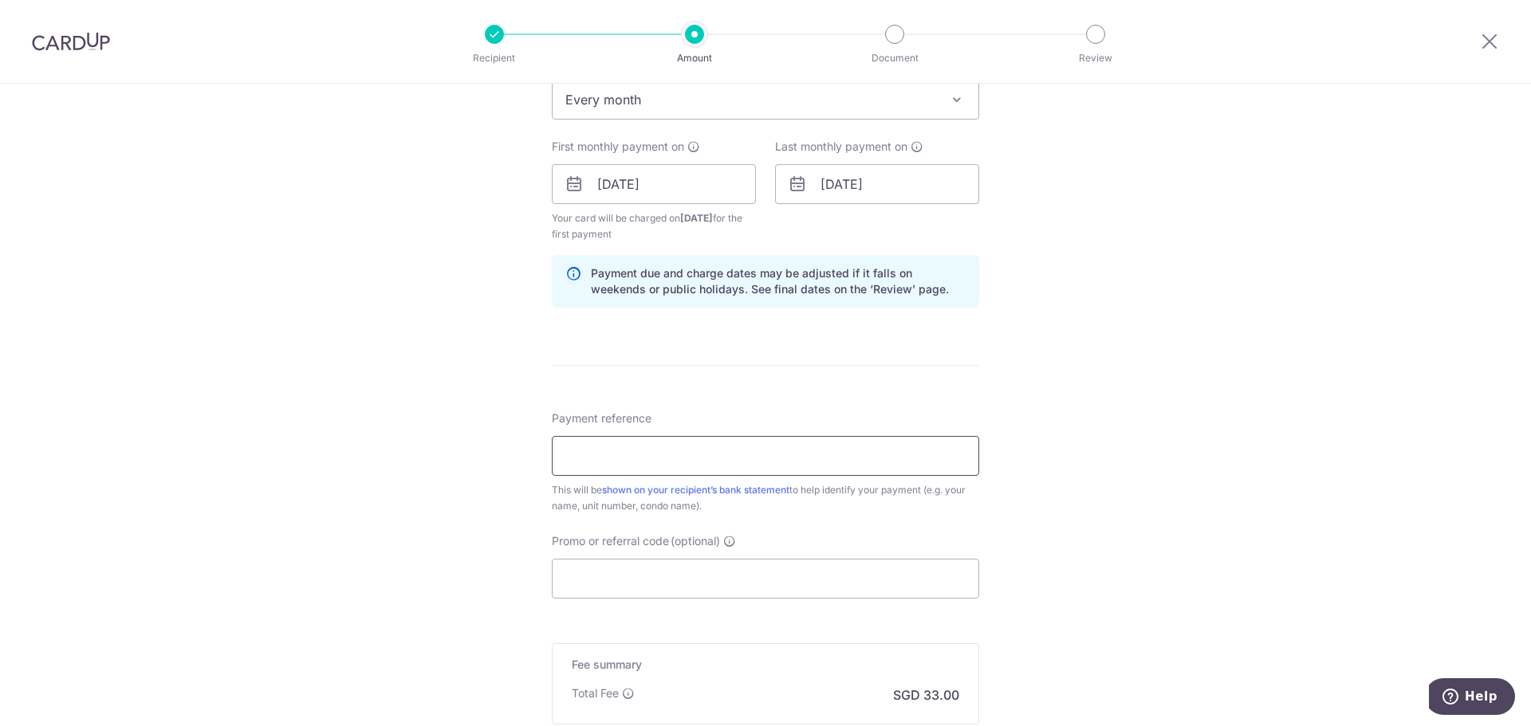
type input "Rent Payment block627"
click at [646, 583] on input "Promo or referral code (optional)" at bounding box center [765, 579] width 427 height 40
paste input "SAVERENT179"
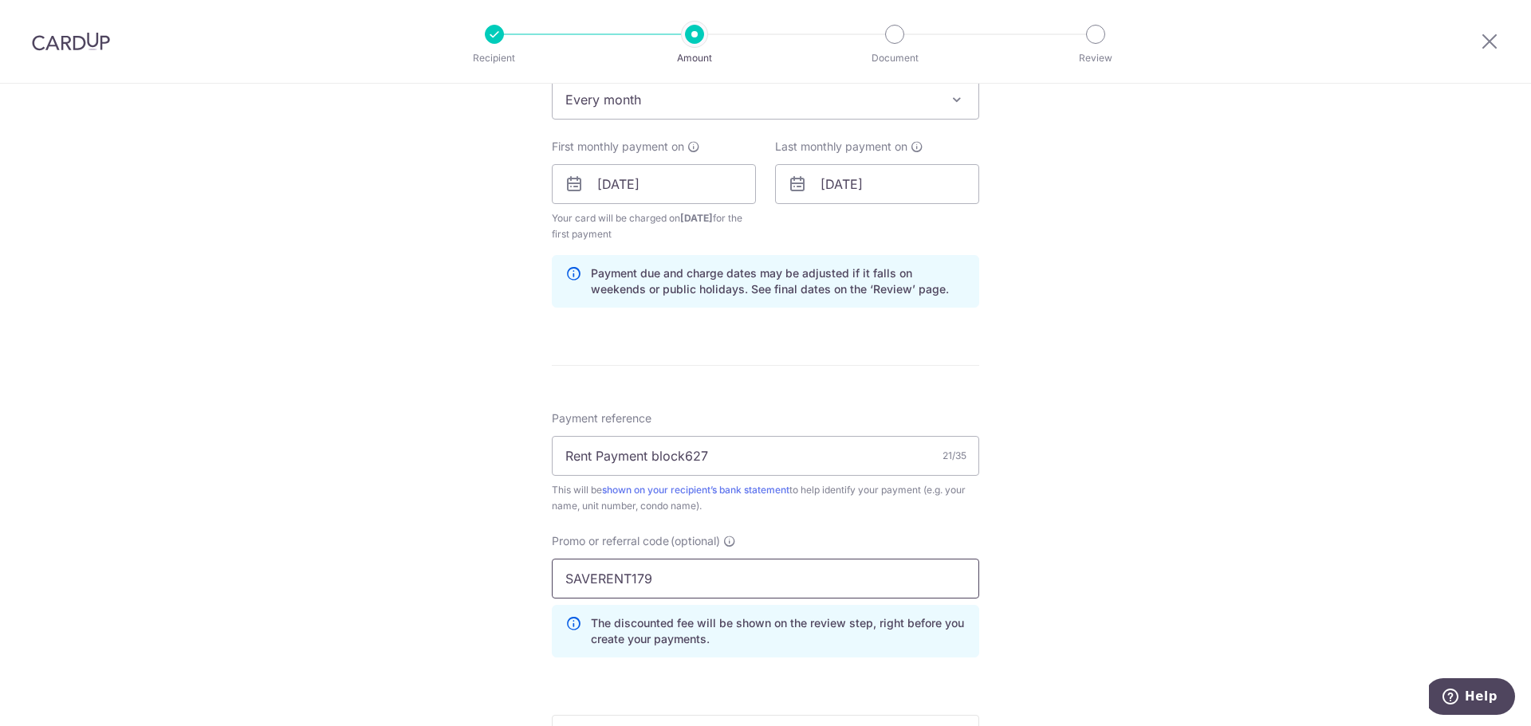
type input "SAVERENT179"
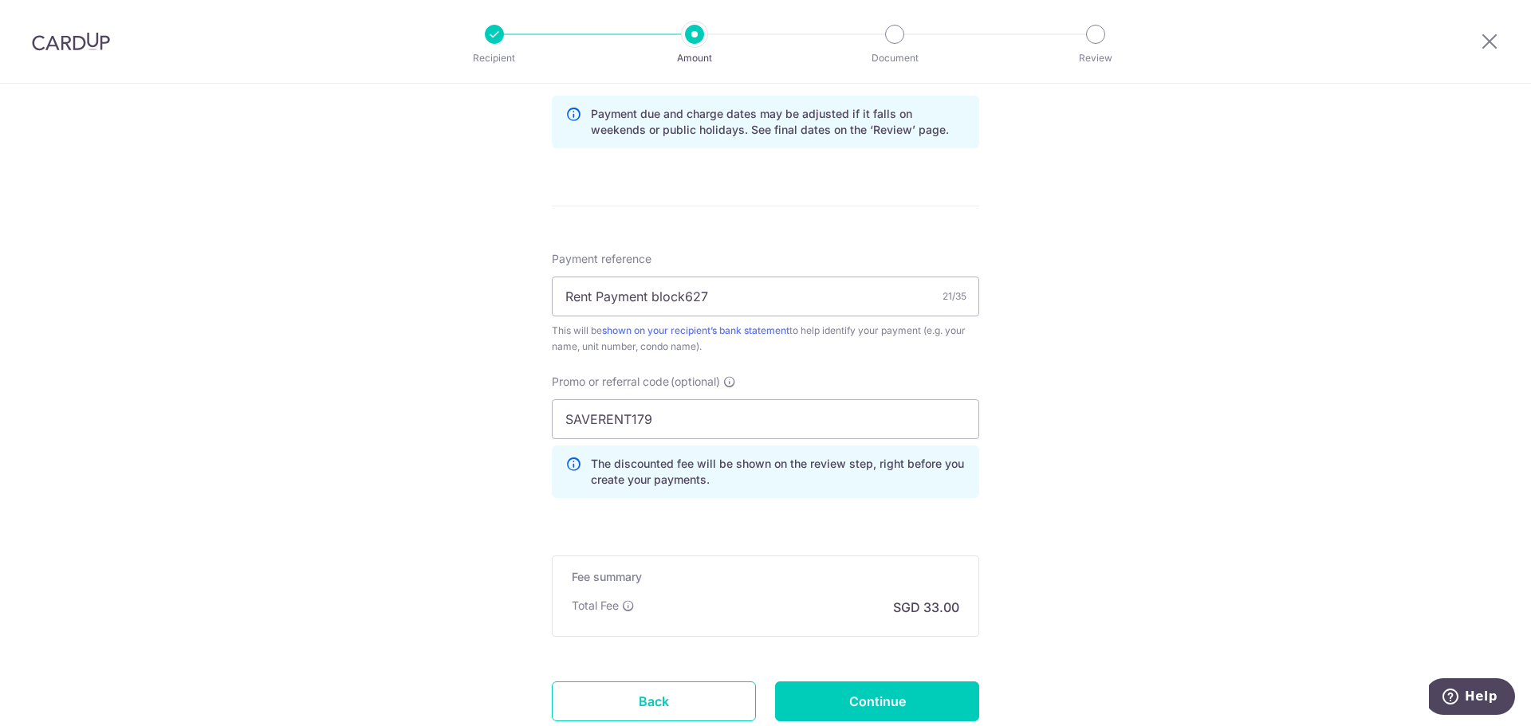
scroll to position [1356, 0]
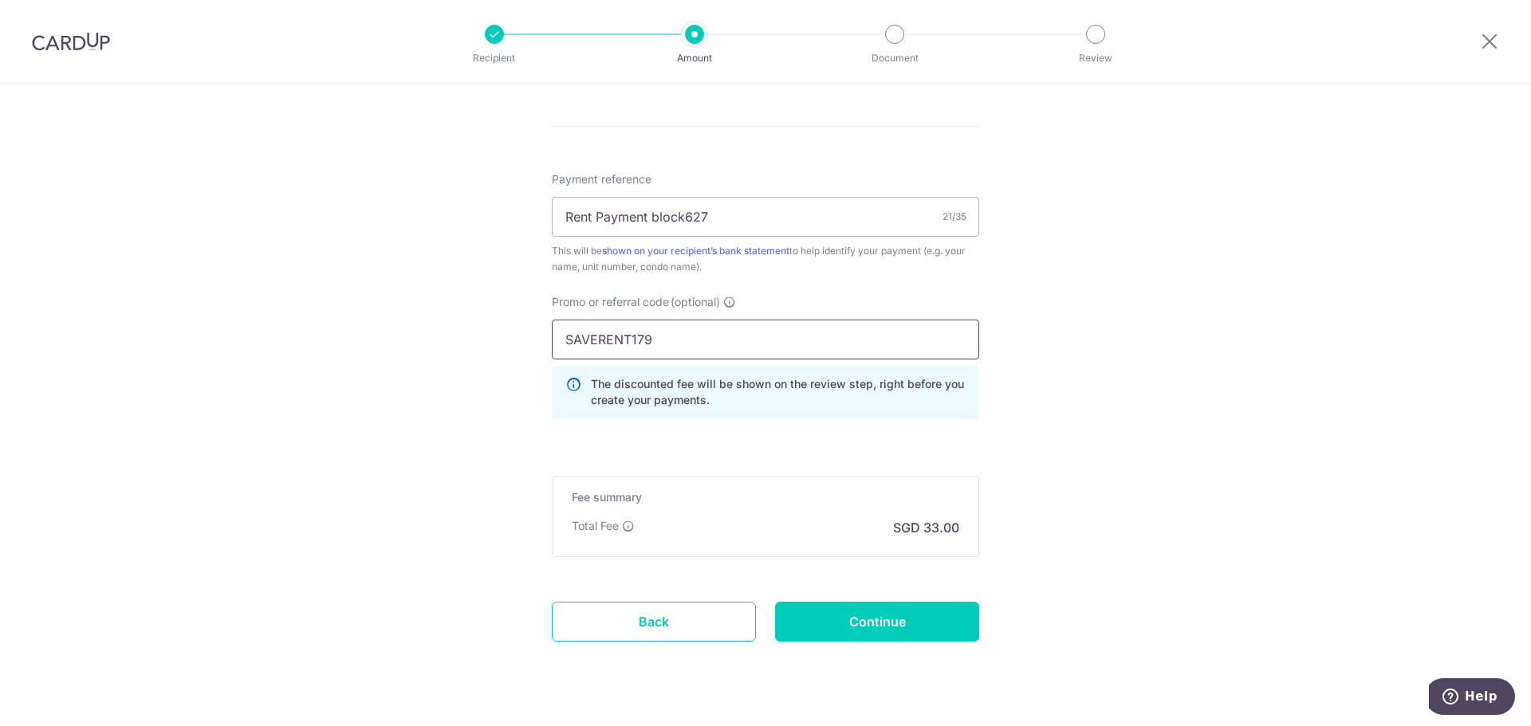
click at [702, 335] on input "SAVERENT179" at bounding box center [765, 340] width 427 height 40
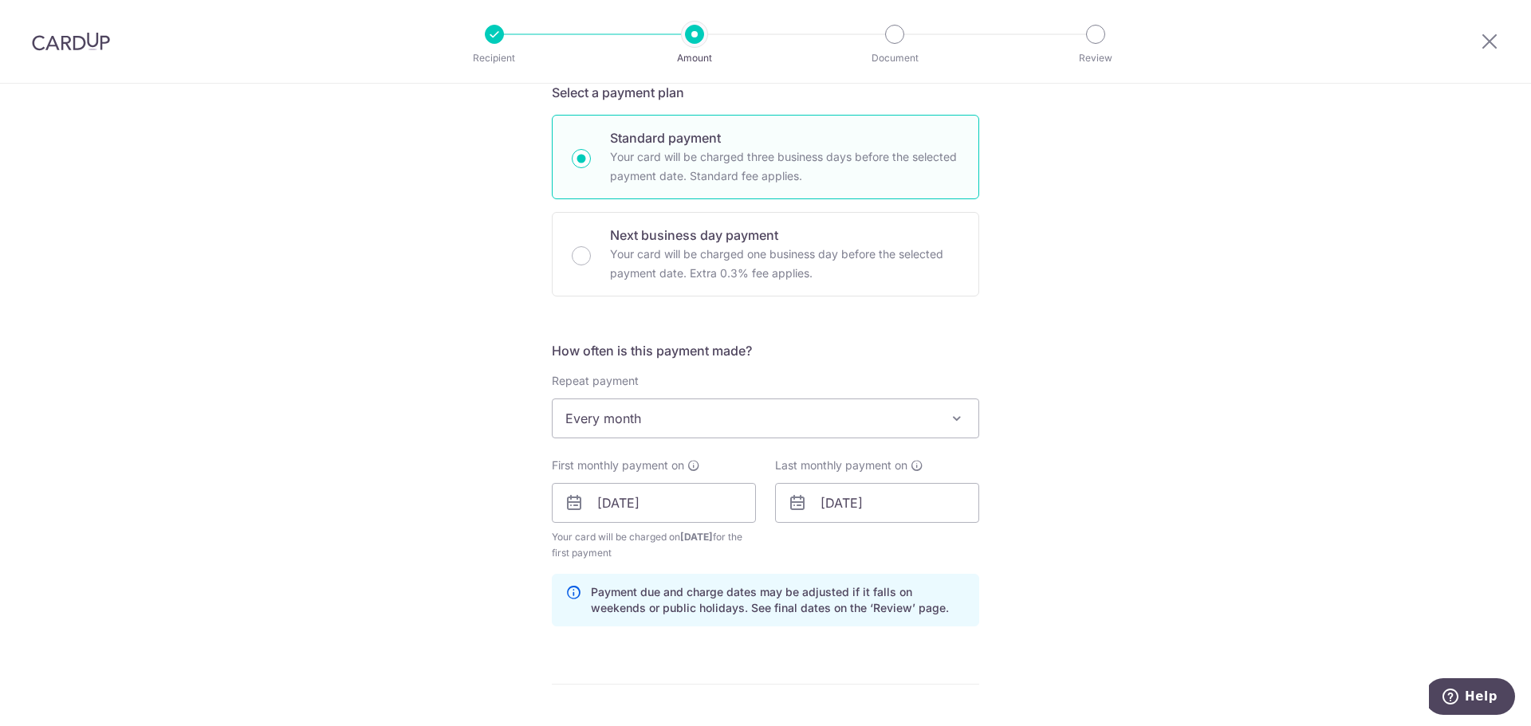
scroll to position [1391, 0]
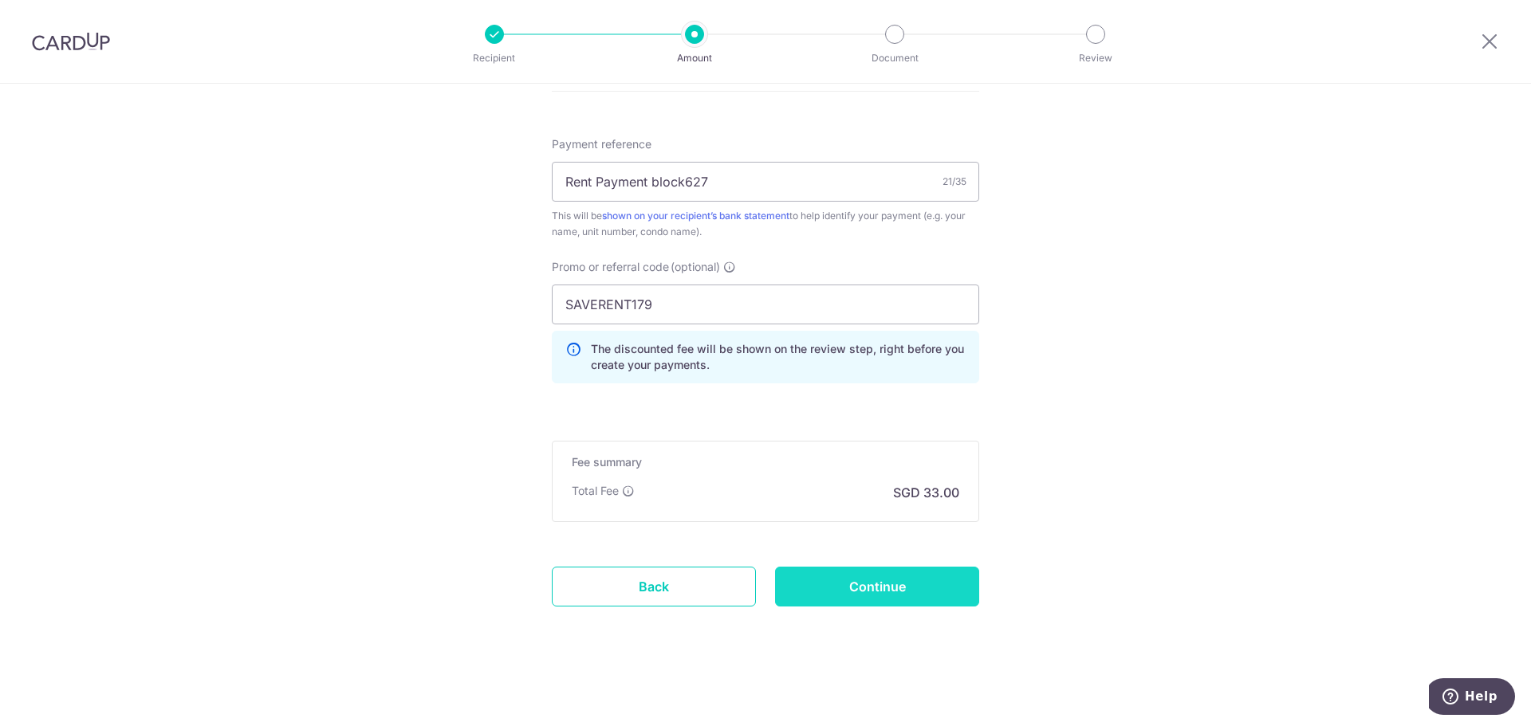
click at [878, 600] on input "Continue" at bounding box center [877, 587] width 204 height 40
type input "Create Schedule"
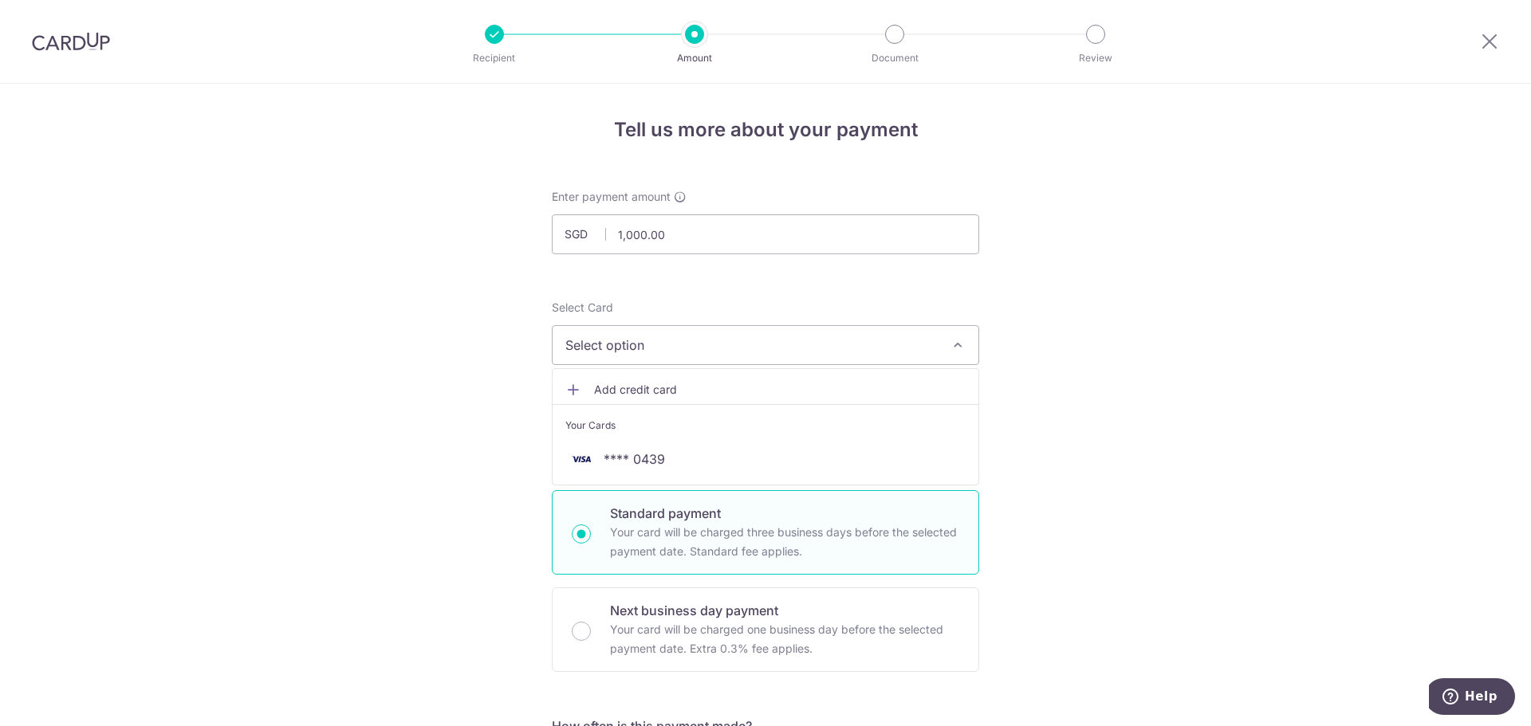
scroll to position [155, 0]
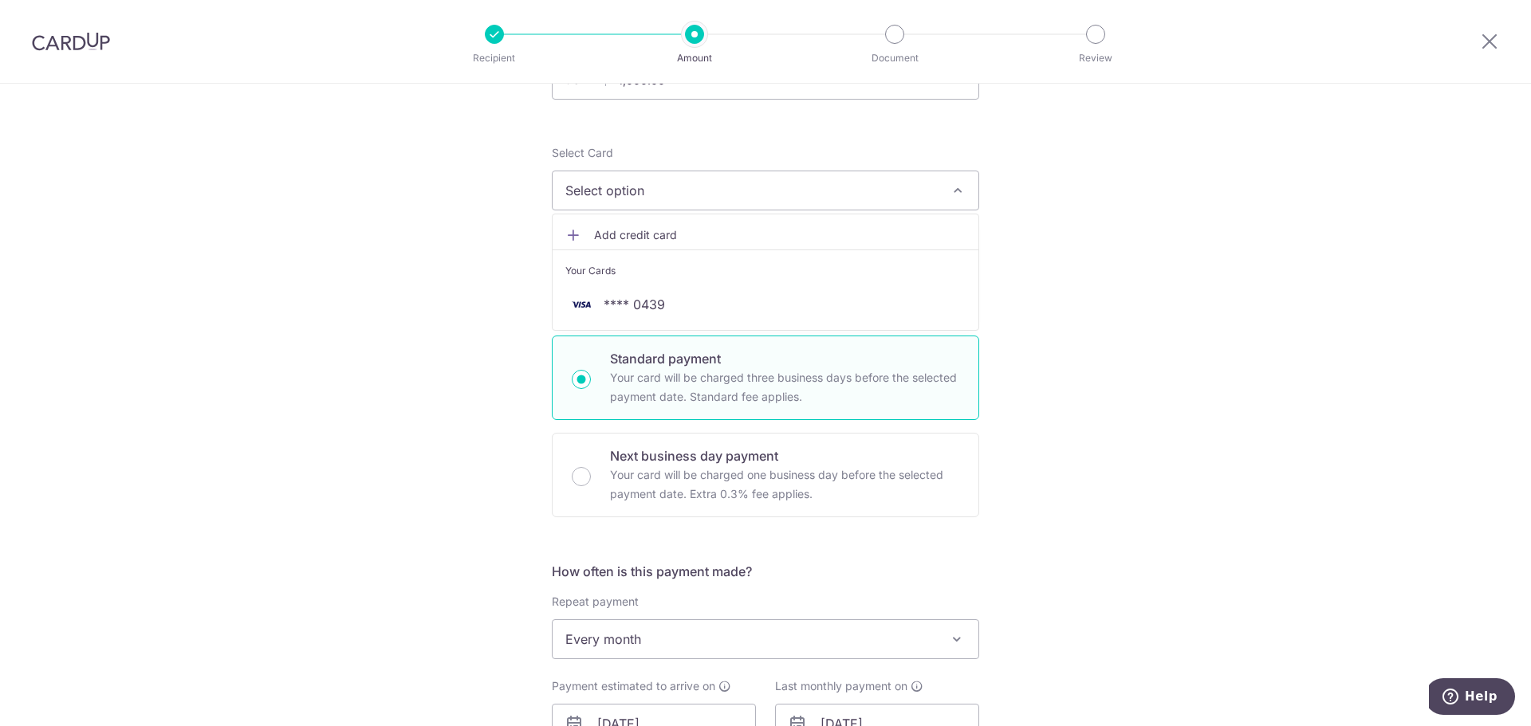
drag, startPoint x: 439, startPoint y: 257, endPoint x: 474, endPoint y: 262, distance: 35.4
click at [435, 257] on div "Tell us more about your payment Enter payment amount SGD 1,000.00 1000.00 Selec…" at bounding box center [765, 694] width 1531 height 1530
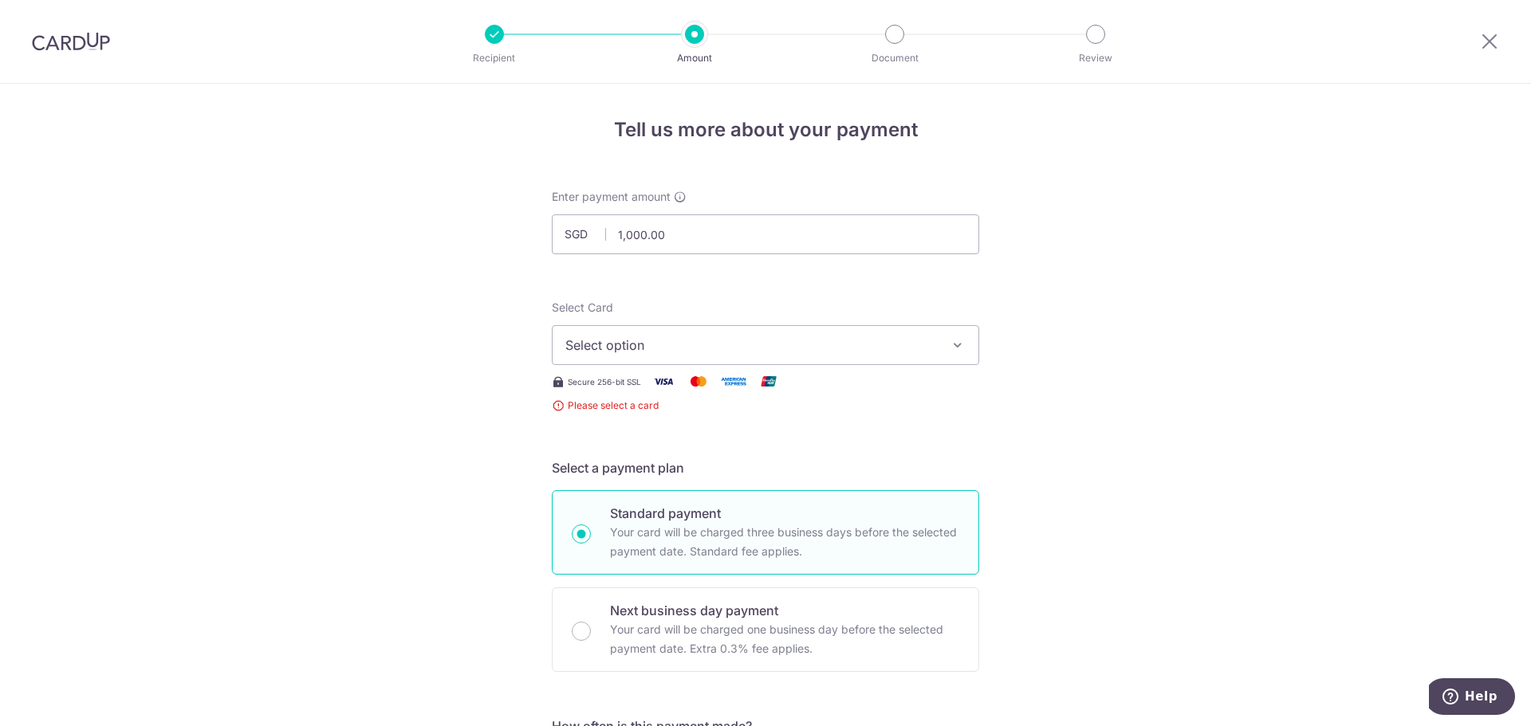
click at [686, 364] on button "Select option" at bounding box center [765, 345] width 427 height 40
click at [663, 386] on span "Add credit card" at bounding box center [780, 390] width 372 height 16
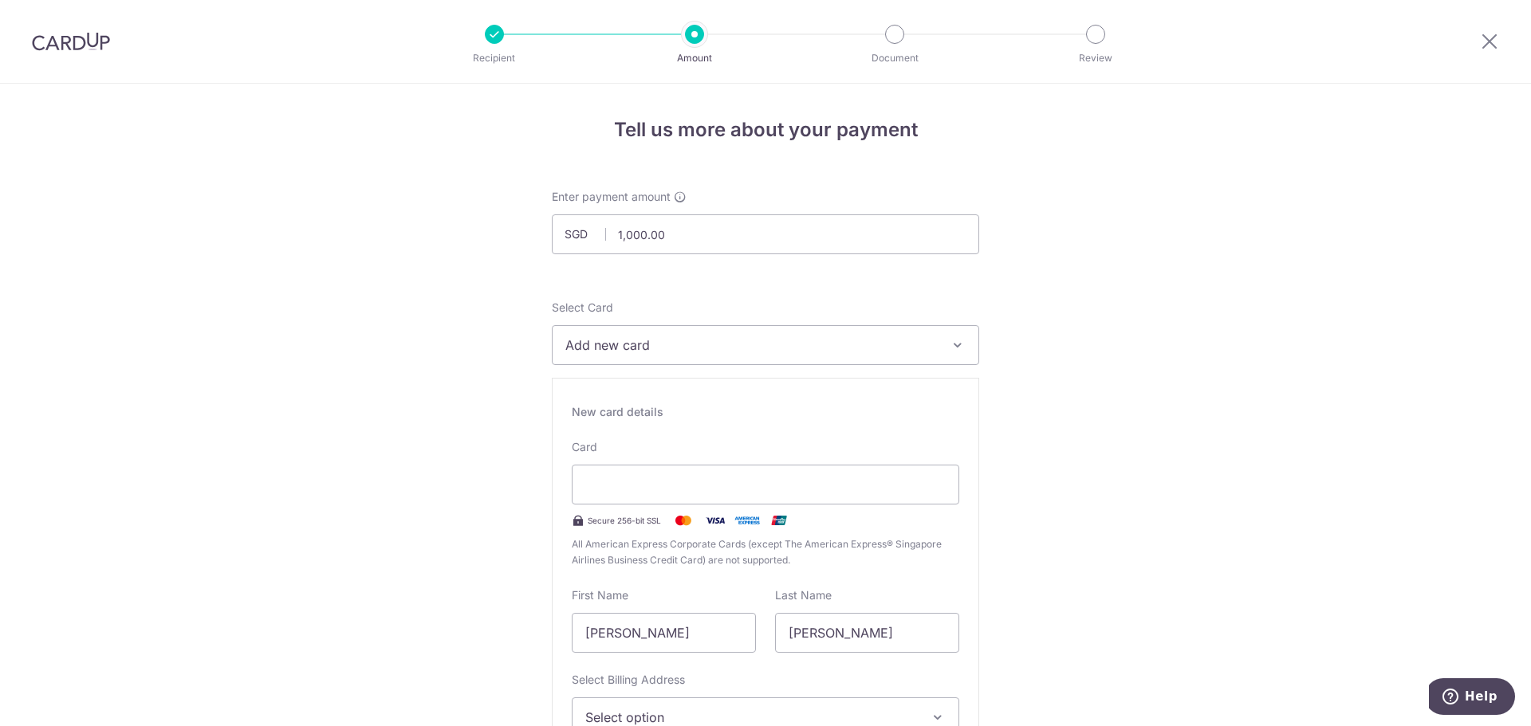
scroll to position [159, 0]
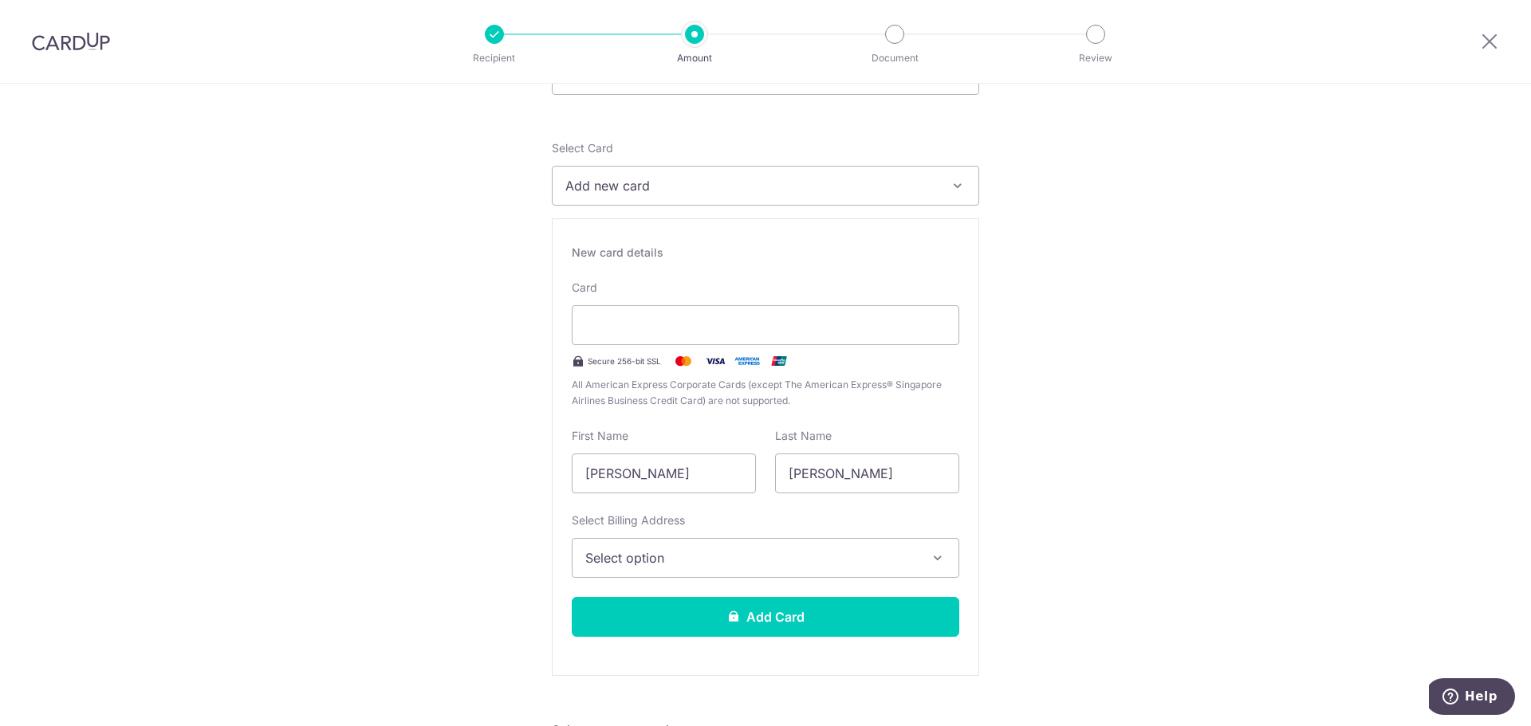
click at [643, 561] on span "Select option" at bounding box center [751, 558] width 332 height 19
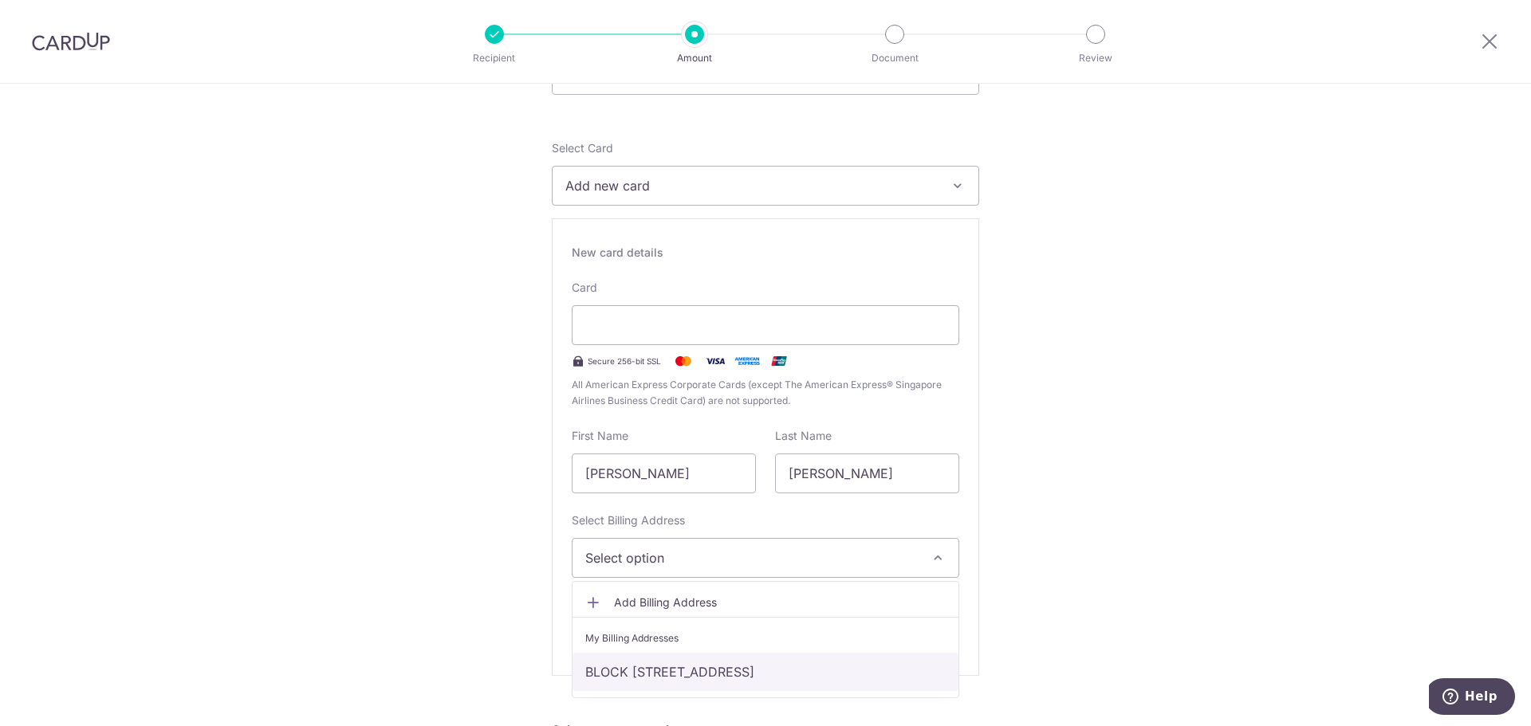
click at [647, 666] on link "BLOCK [STREET_ADDRESS]" at bounding box center [766, 672] width 386 height 38
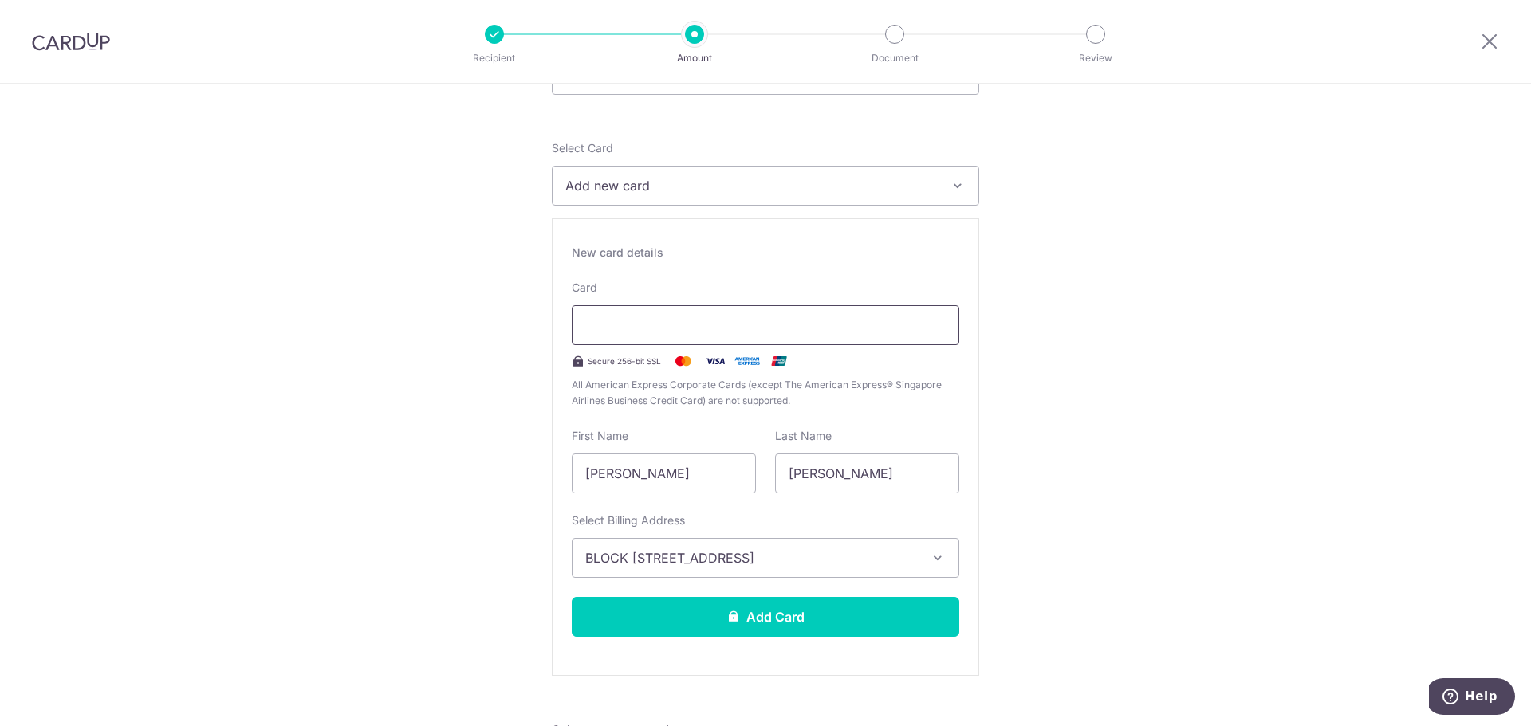
click at [665, 335] on div at bounding box center [766, 325] width 388 height 40
drag, startPoint x: 476, startPoint y: 335, endPoint x: 556, endPoint y: 341, distance: 80.0
click at [761, 614] on button "Add Card" at bounding box center [766, 617] width 388 height 40
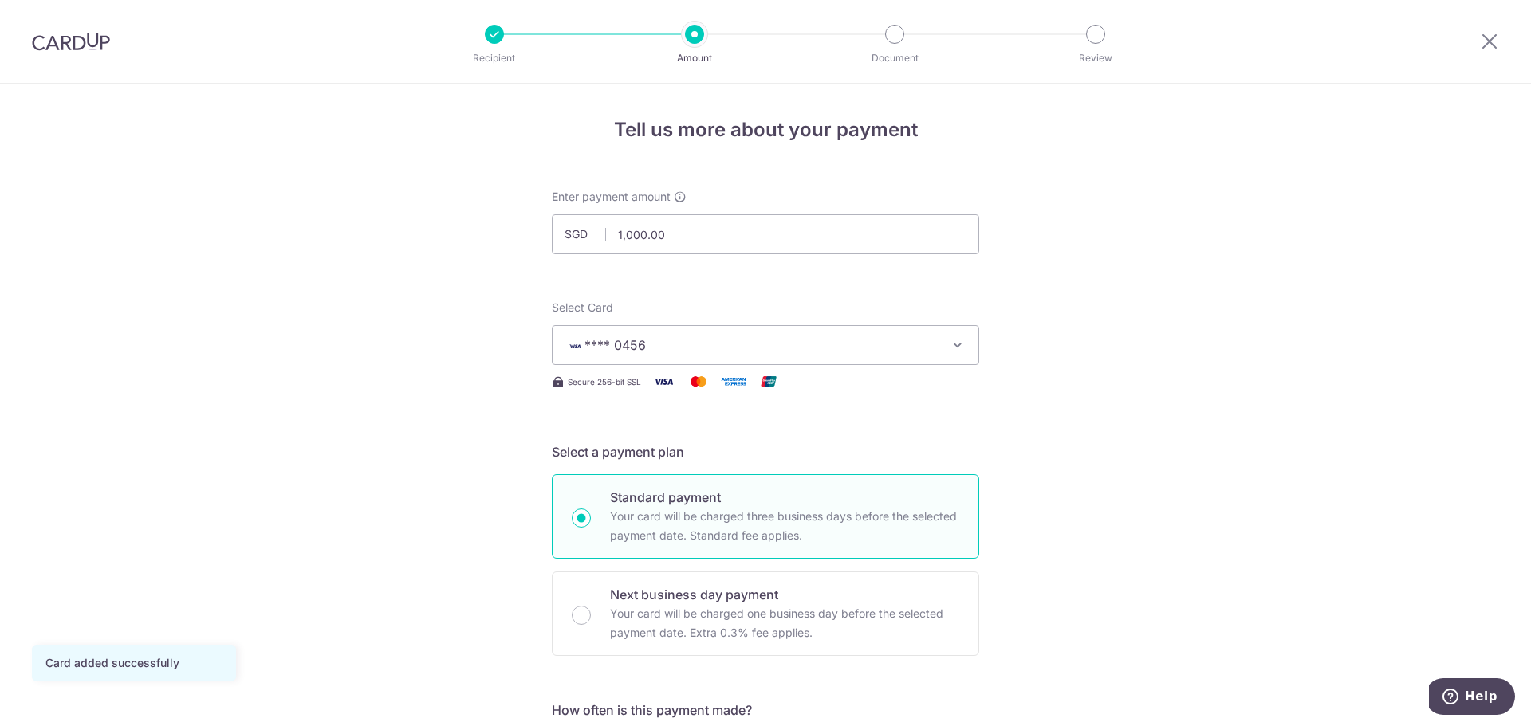
click at [655, 352] on span "**** 0456" at bounding box center [751, 345] width 372 height 19
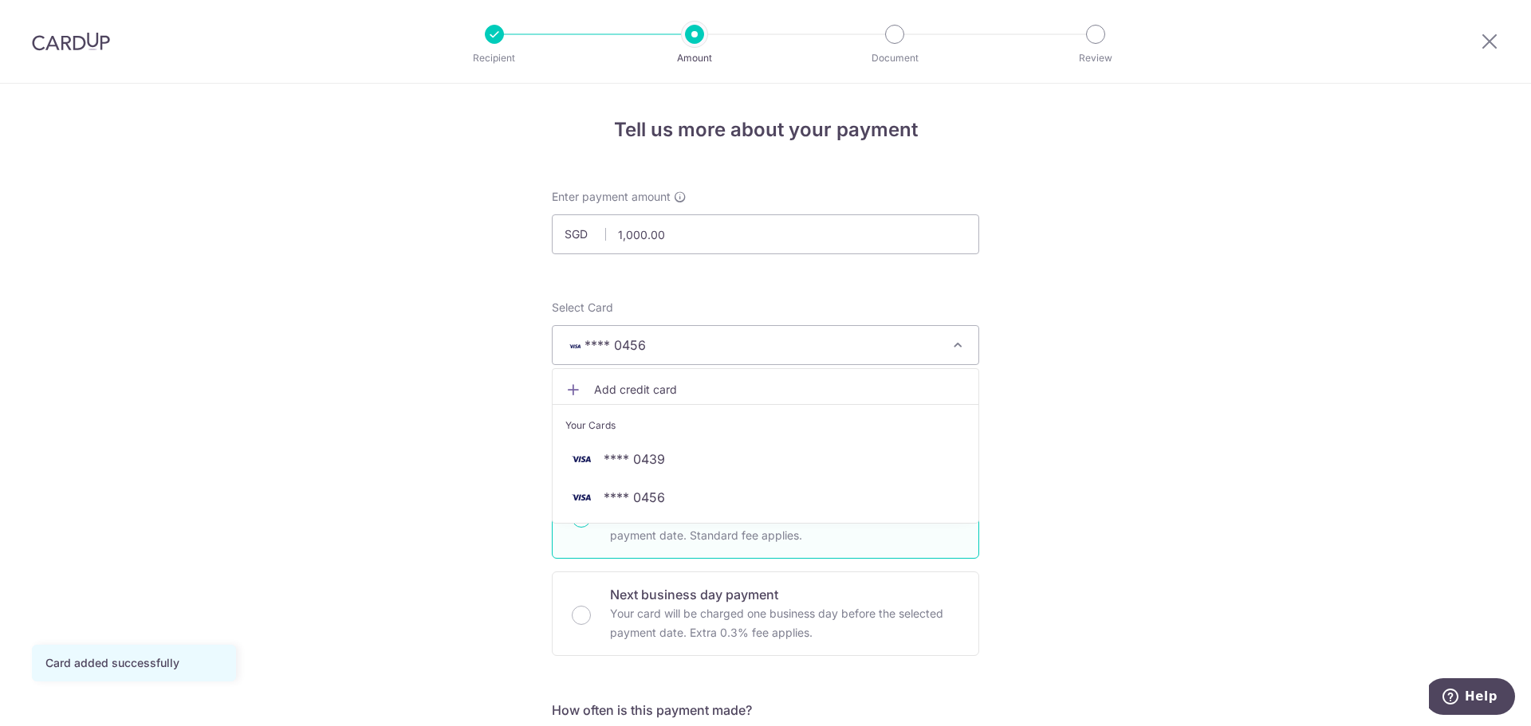
click at [758, 352] on span "**** 0456" at bounding box center [751, 345] width 372 height 19
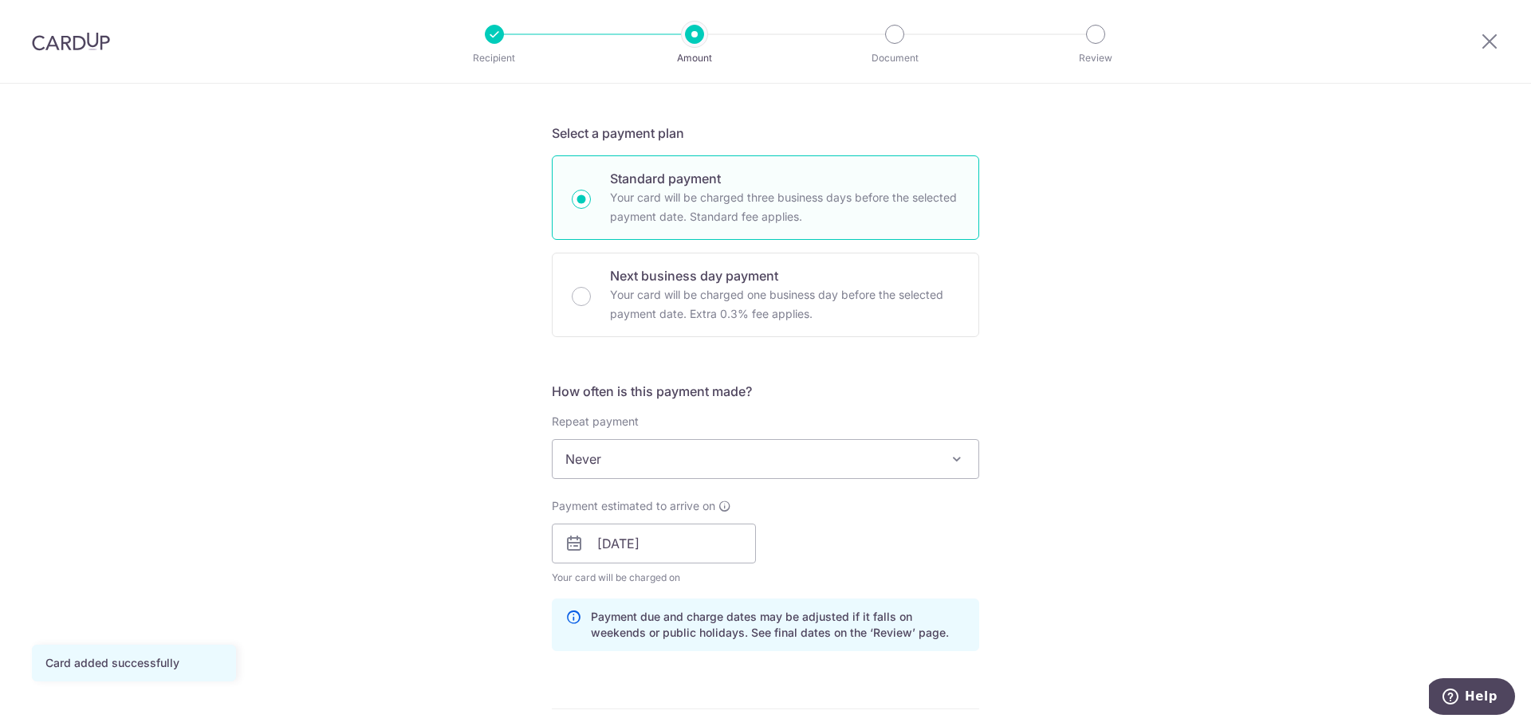
scroll to position [399, 0]
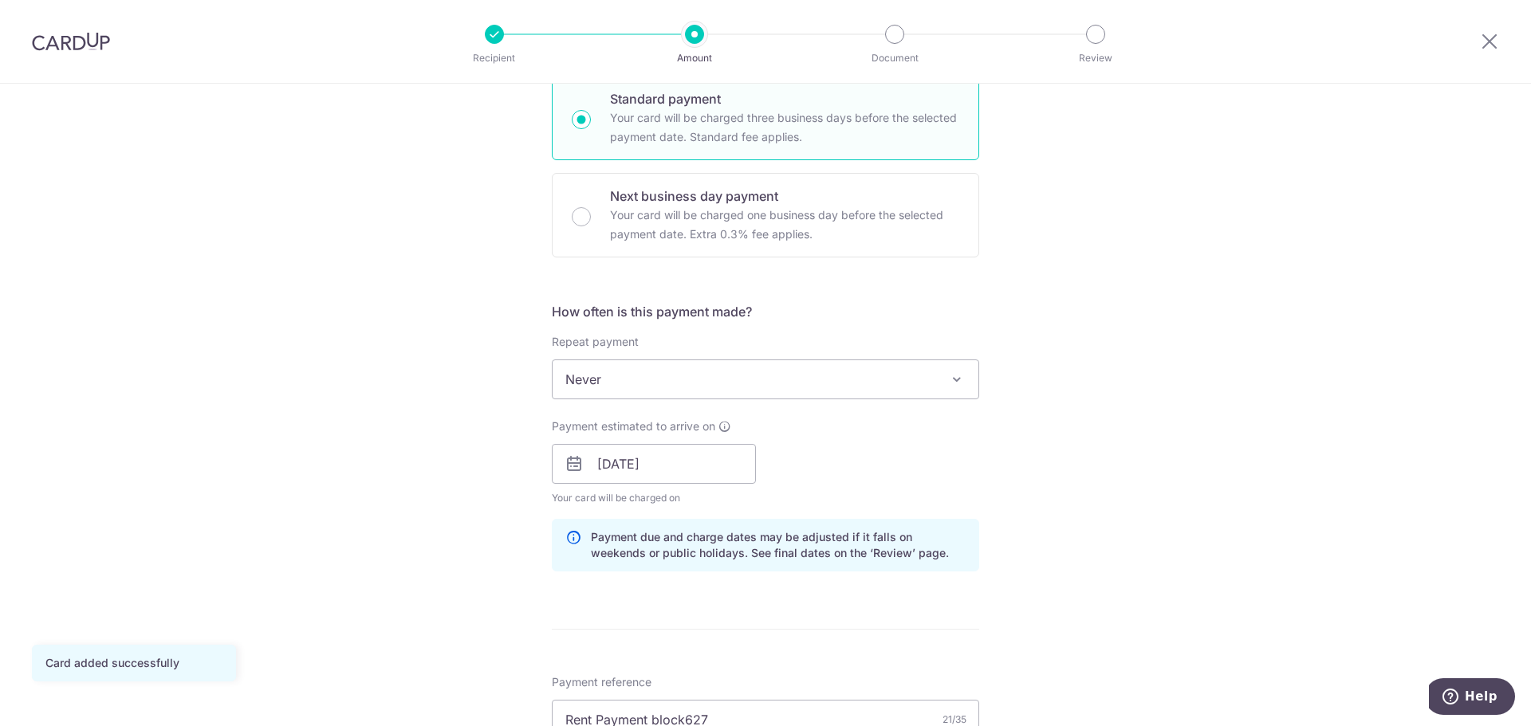
click at [614, 389] on span "Never" at bounding box center [766, 379] width 426 height 38
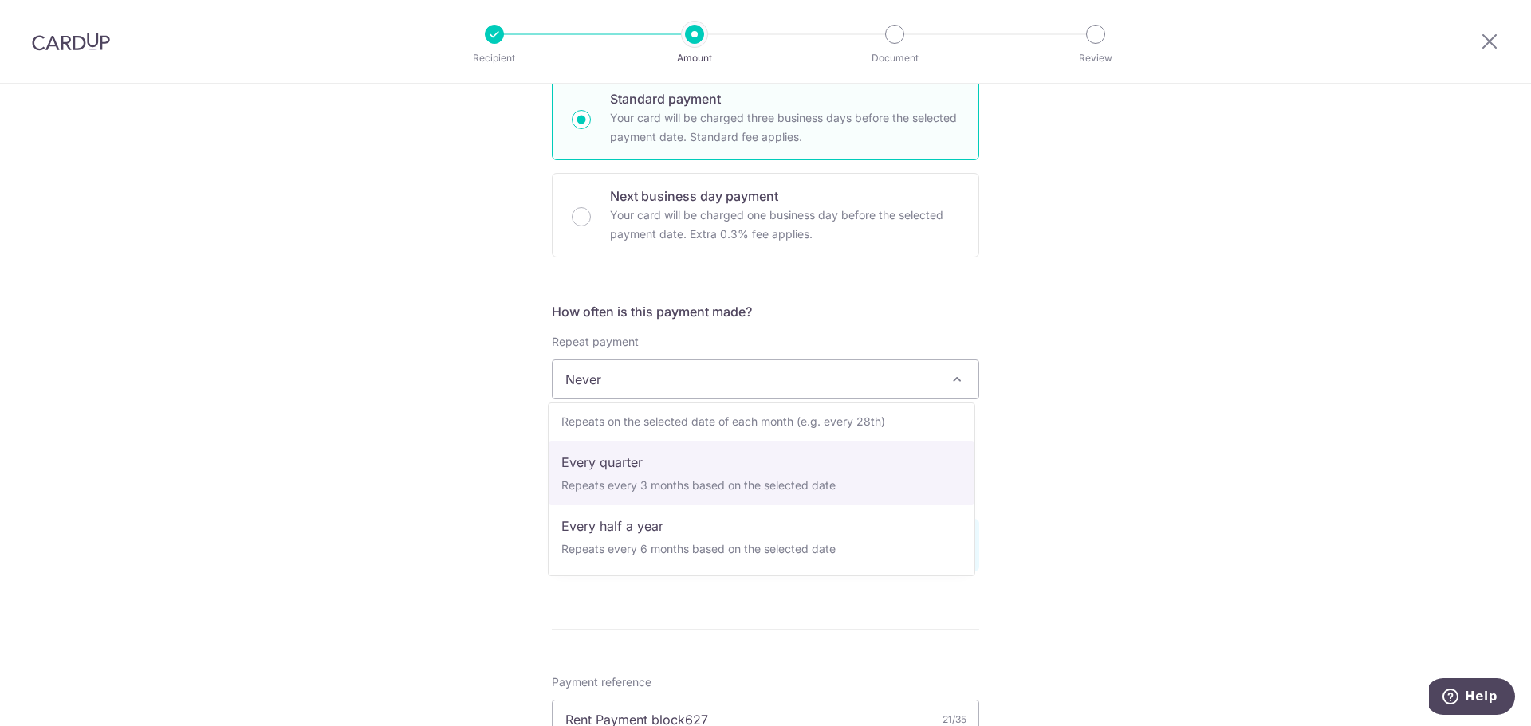
scroll to position [80, 0]
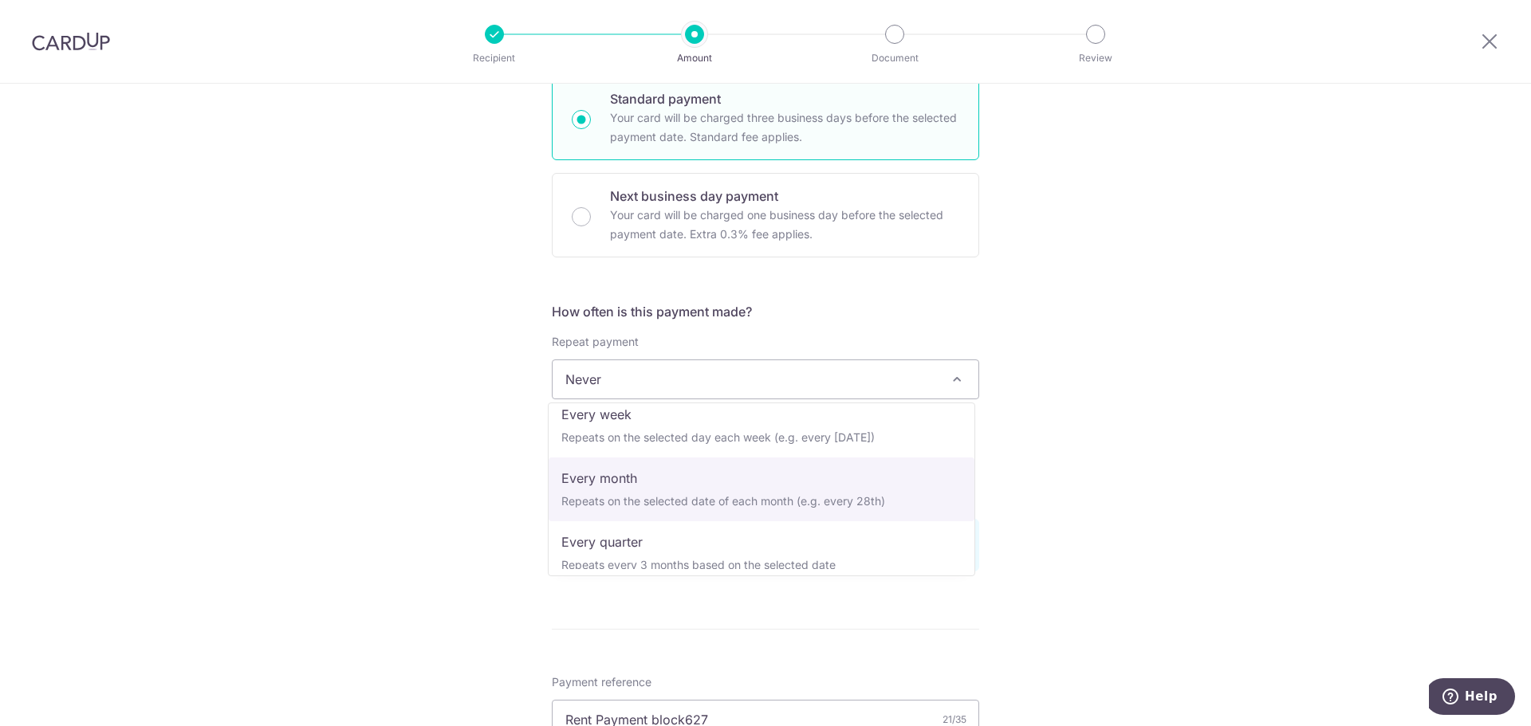
select select "3"
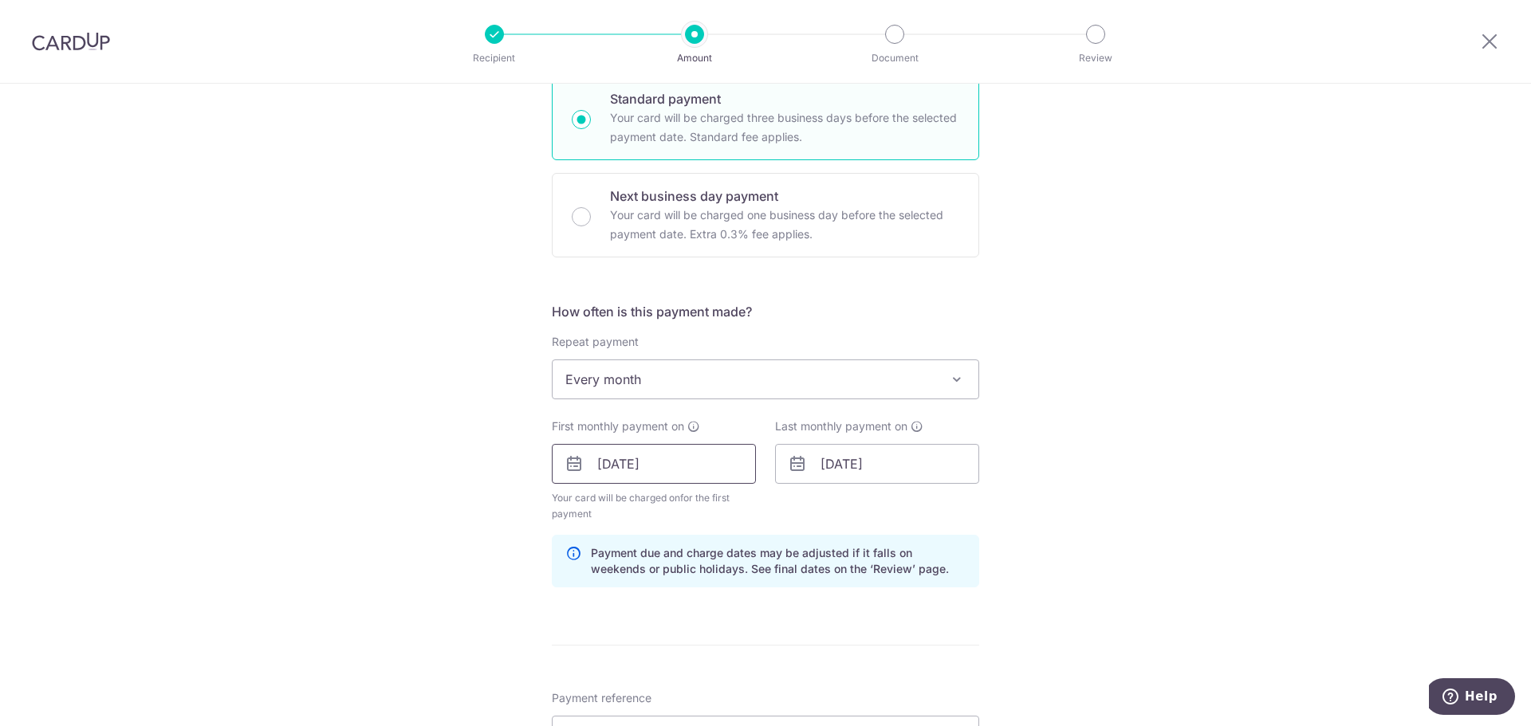
click at [640, 460] on input "[DATE]" at bounding box center [654, 464] width 204 height 40
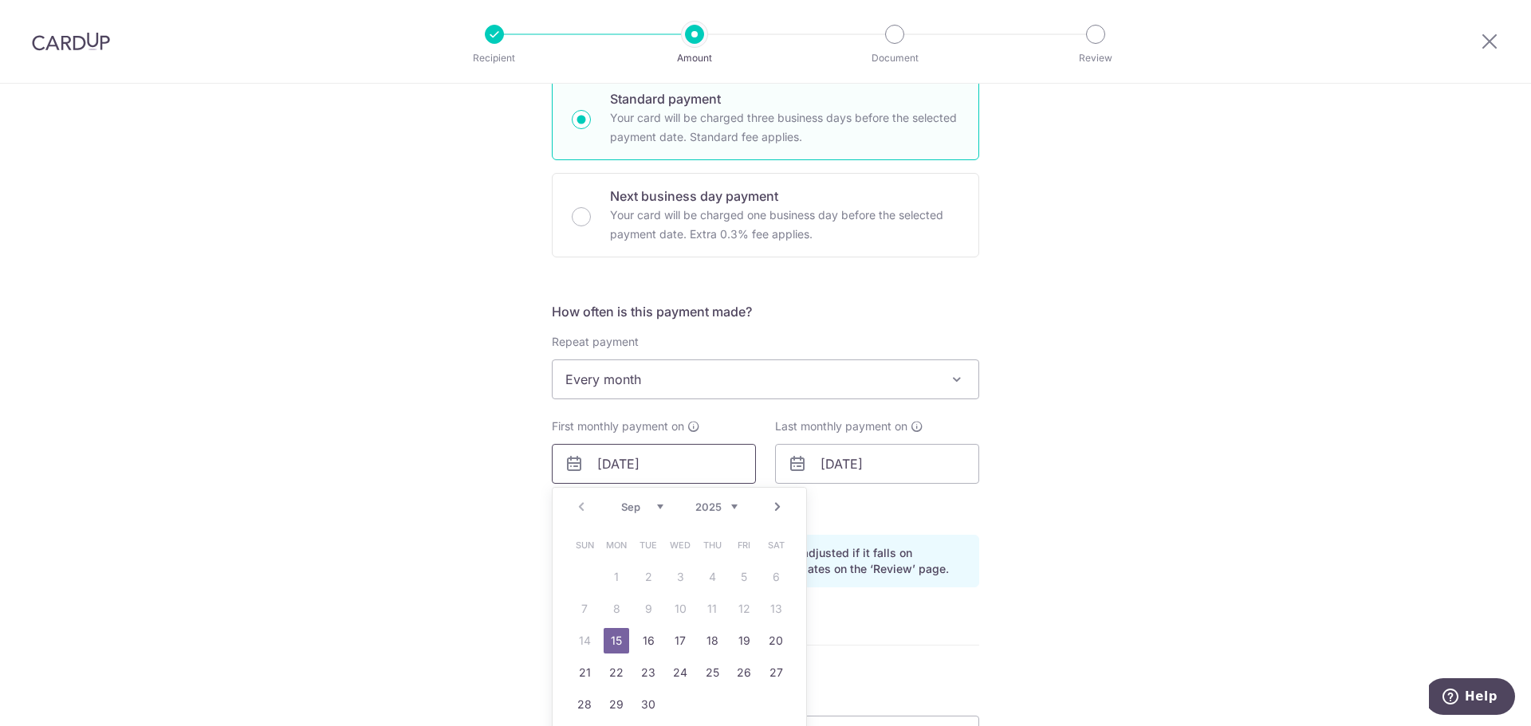
click at [658, 458] on input "[DATE]" at bounding box center [654, 464] width 204 height 40
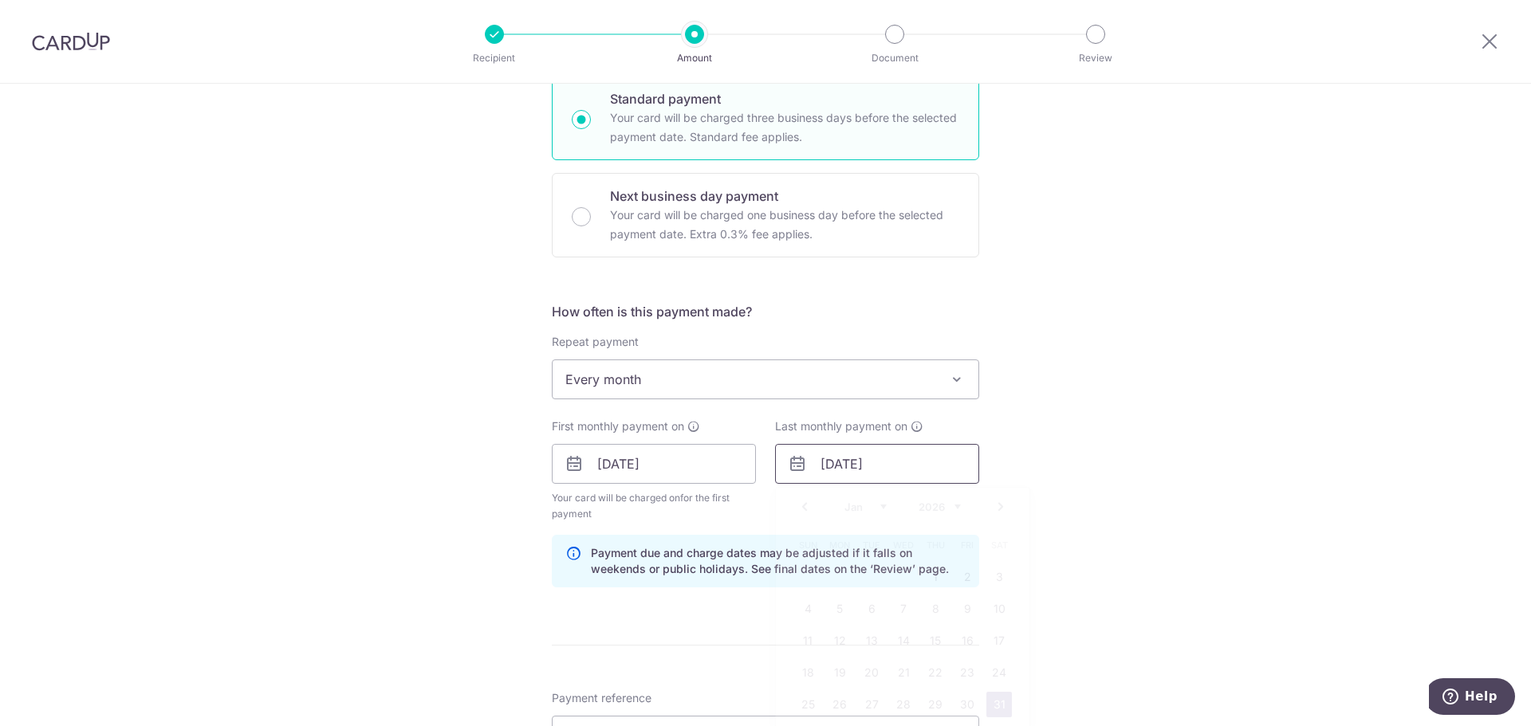
click at [903, 461] on input "31/01/2026" at bounding box center [877, 464] width 204 height 40
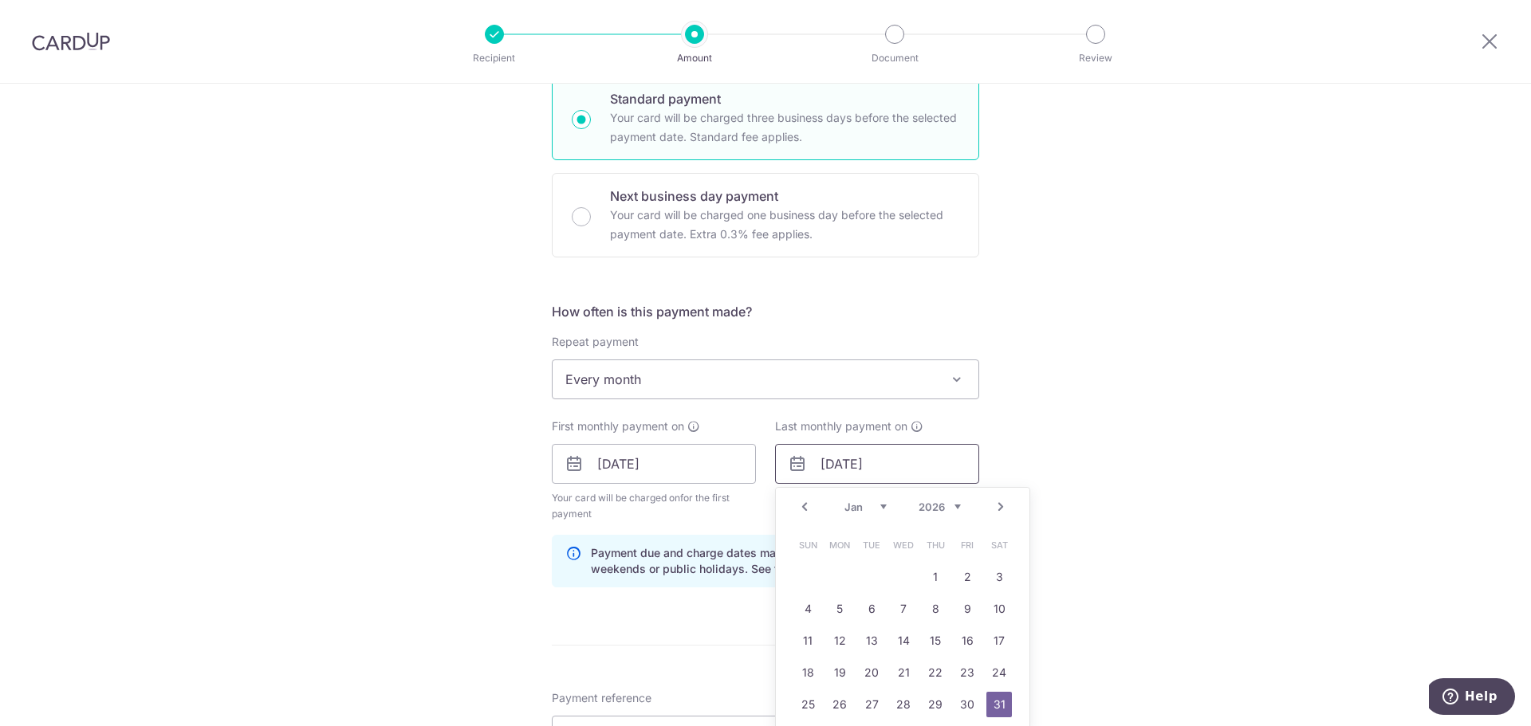
scroll to position [558, 0]
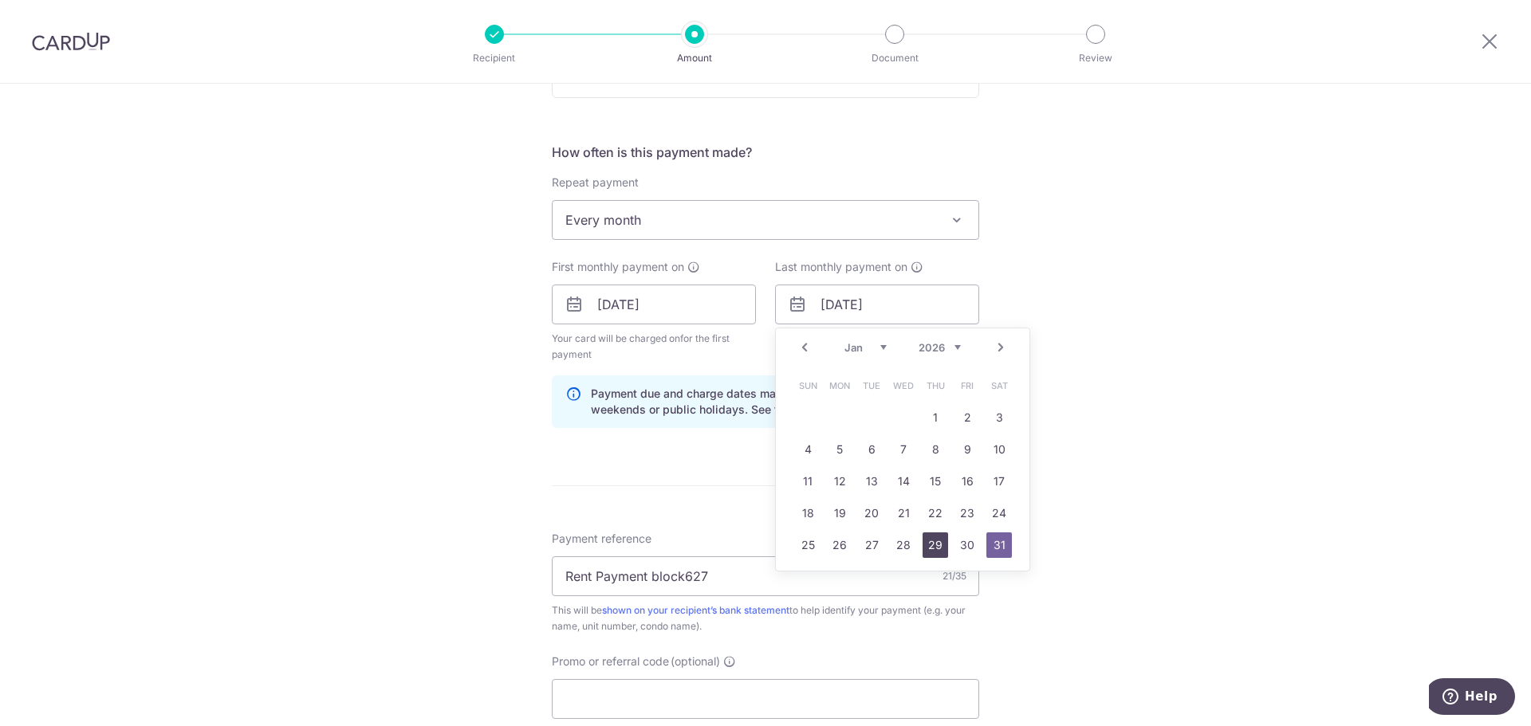
click at [934, 545] on link "29" at bounding box center [936, 546] width 26 height 26
click at [1155, 329] on div "Tell us more about your payment Enter payment amount SGD 1,000.00 1000.00 Card …" at bounding box center [765, 288] width 1531 height 1524
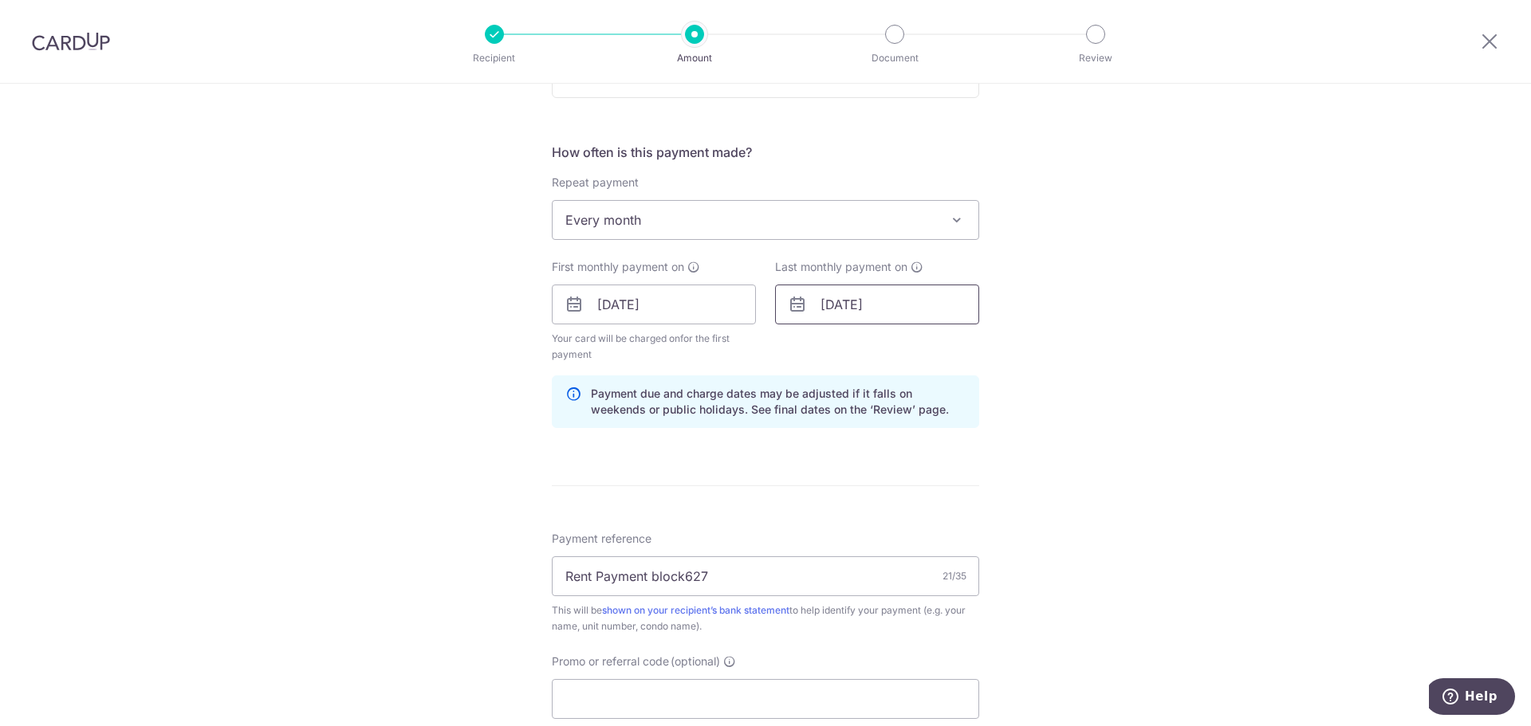
click at [835, 314] on input "29/01/2026" at bounding box center [877, 305] width 204 height 40
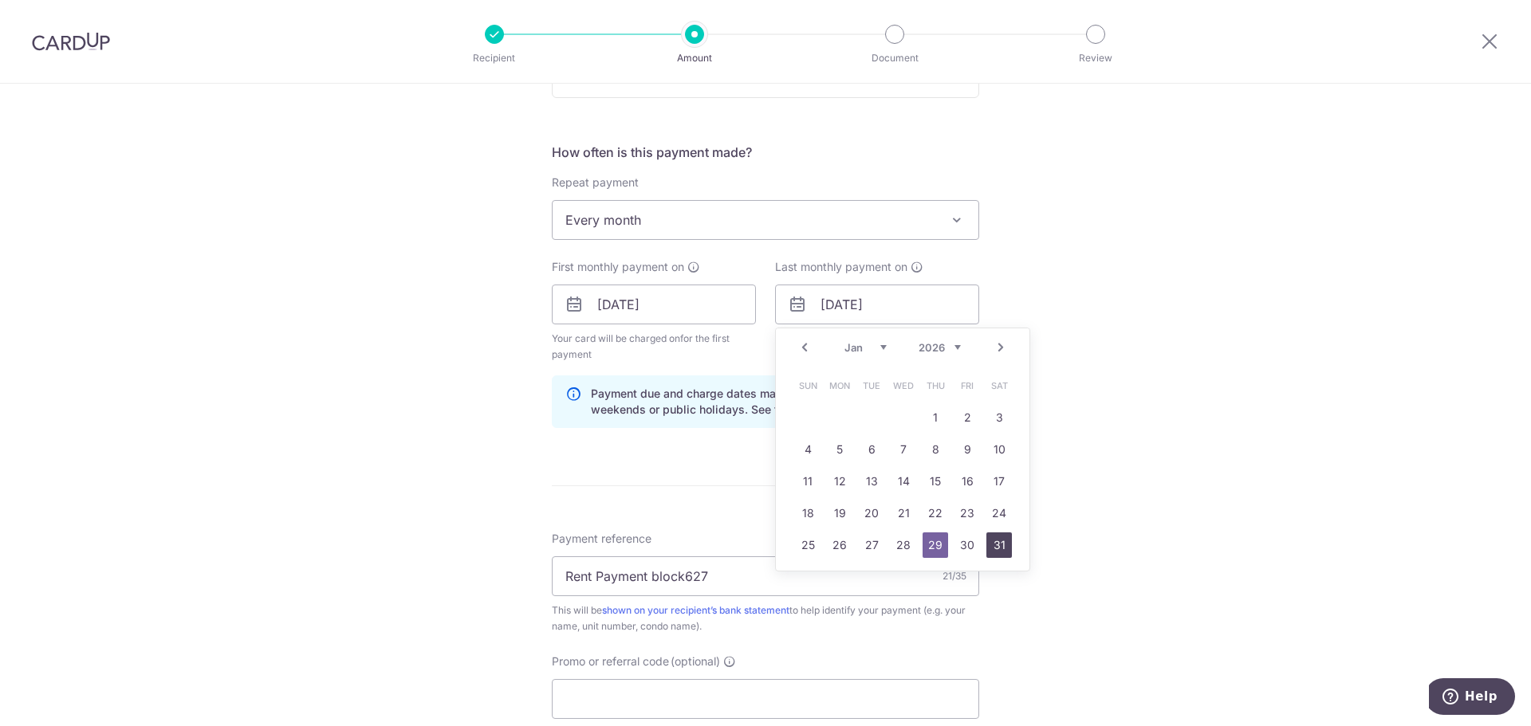
click at [996, 549] on link "31" at bounding box center [999, 546] width 26 height 26
type input "31/01/2026"
click at [1107, 423] on div "Tell us more about your payment Enter payment amount SGD 1,000.00 1000.00 Card …" at bounding box center [765, 288] width 1531 height 1524
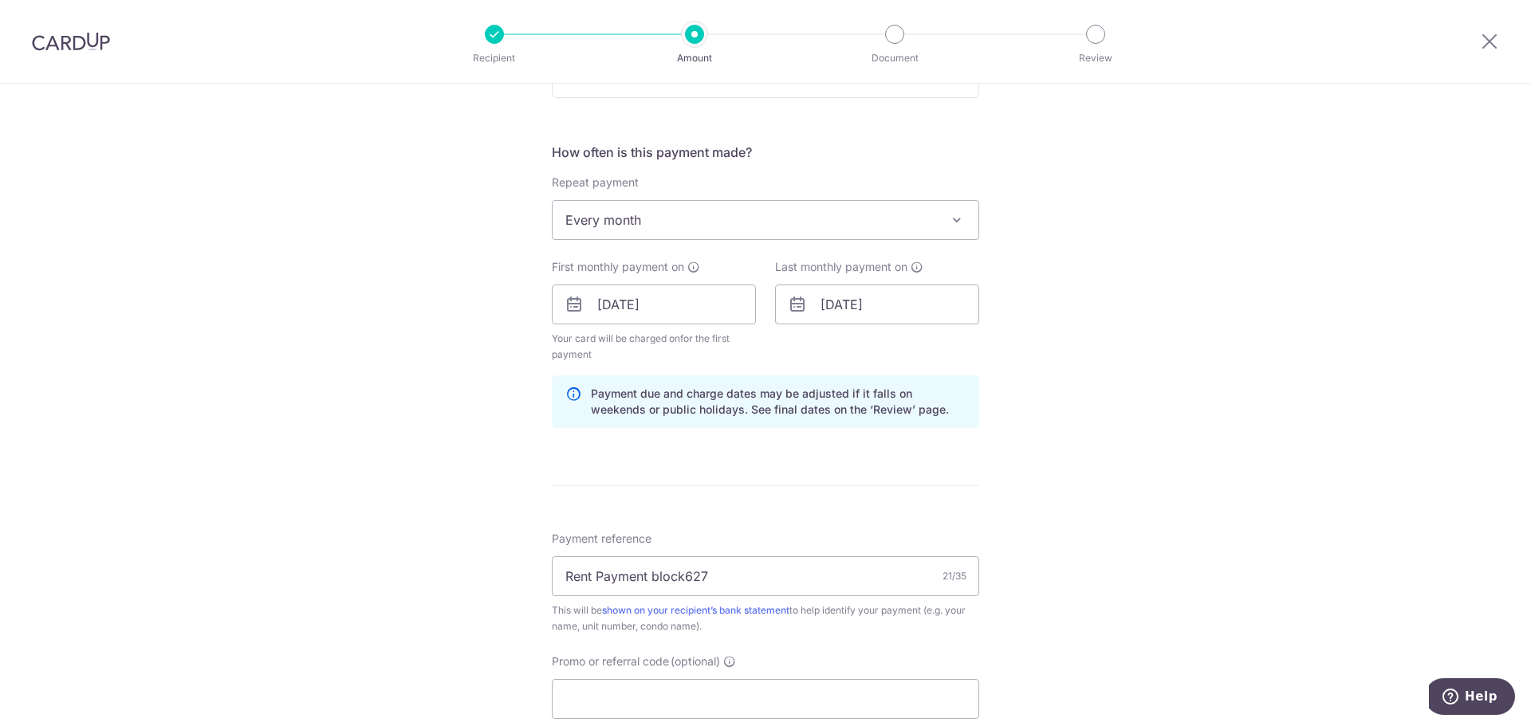
scroll to position [718, 0]
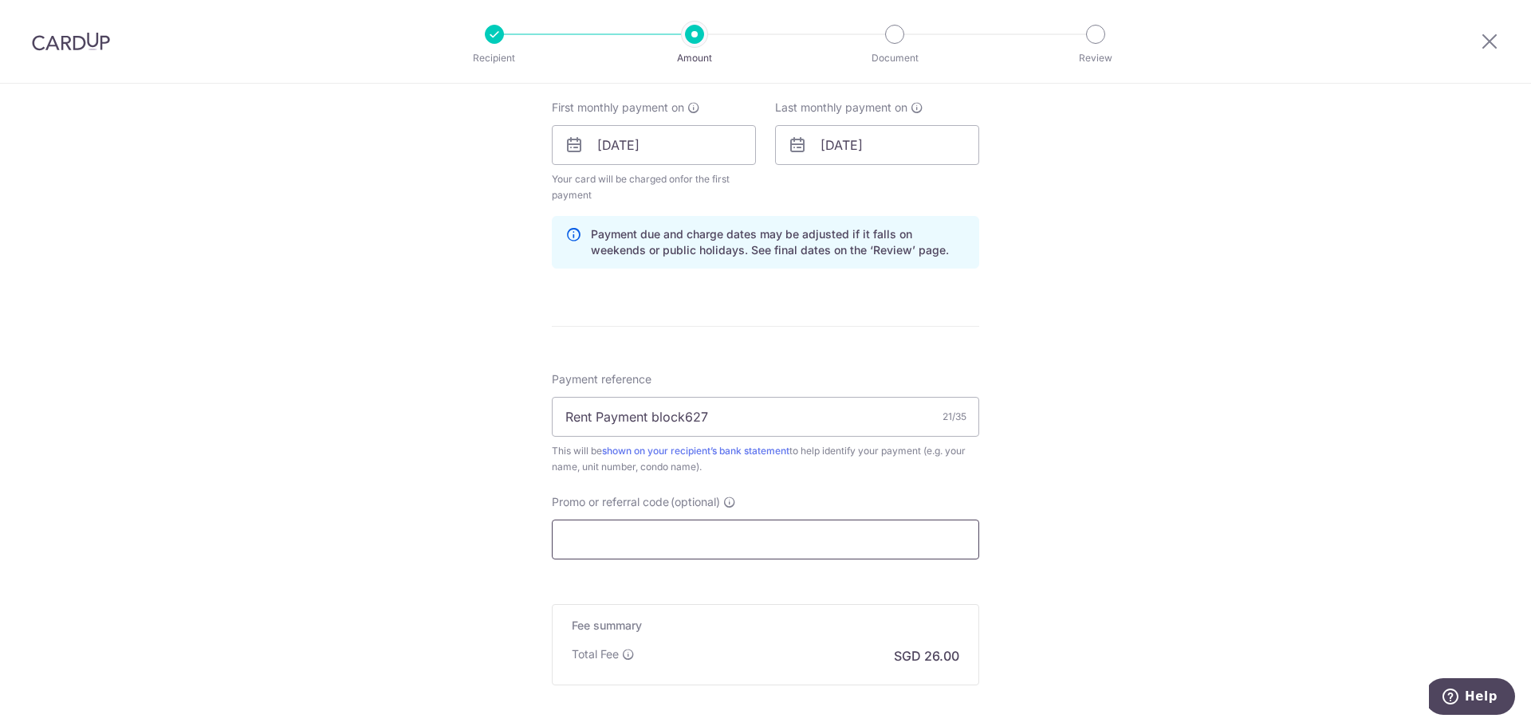
click at [695, 523] on input "Promo or referral code (optional)" at bounding box center [765, 540] width 427 height 40
paste input "SAVERENT179"
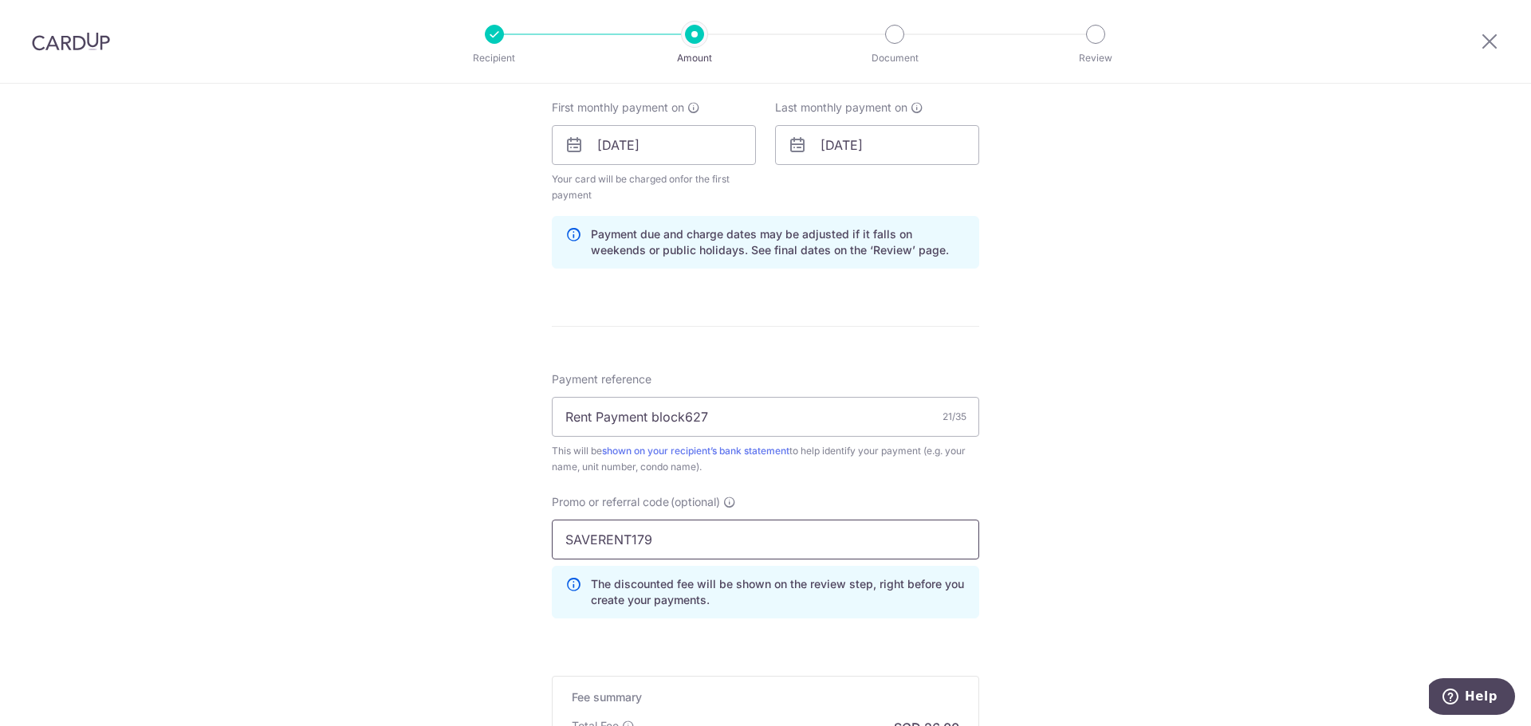
type input "SAVERENT179"
click at [368, 404] on div "Tell us more about your payment Enter payment amount SGD 1,000.00 1000.00 Card …" at bounding box center [765, 164] width 1531 height 1596
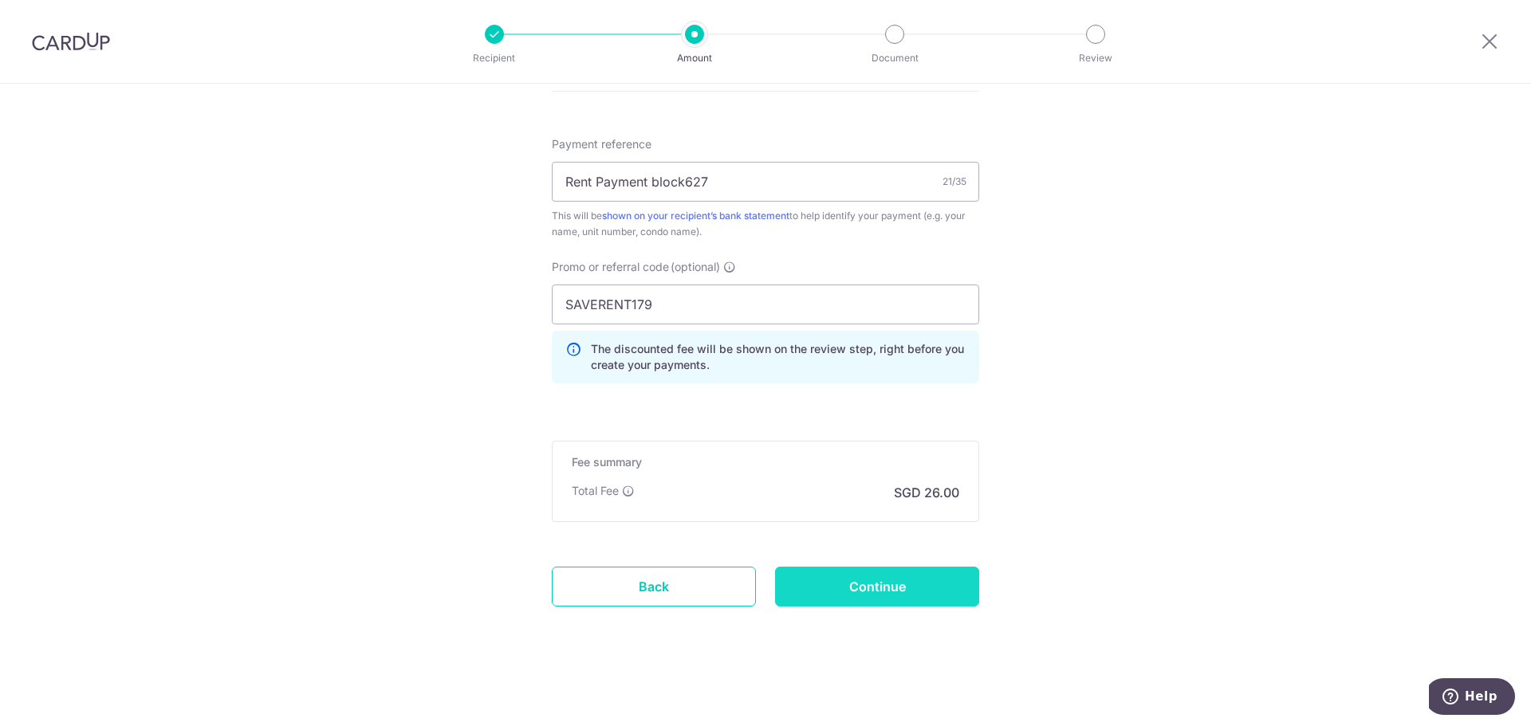
click at [888, 602] on input "Continue" at bounding box center [877, 587] width 204 height 40
type input "Create Schedule"
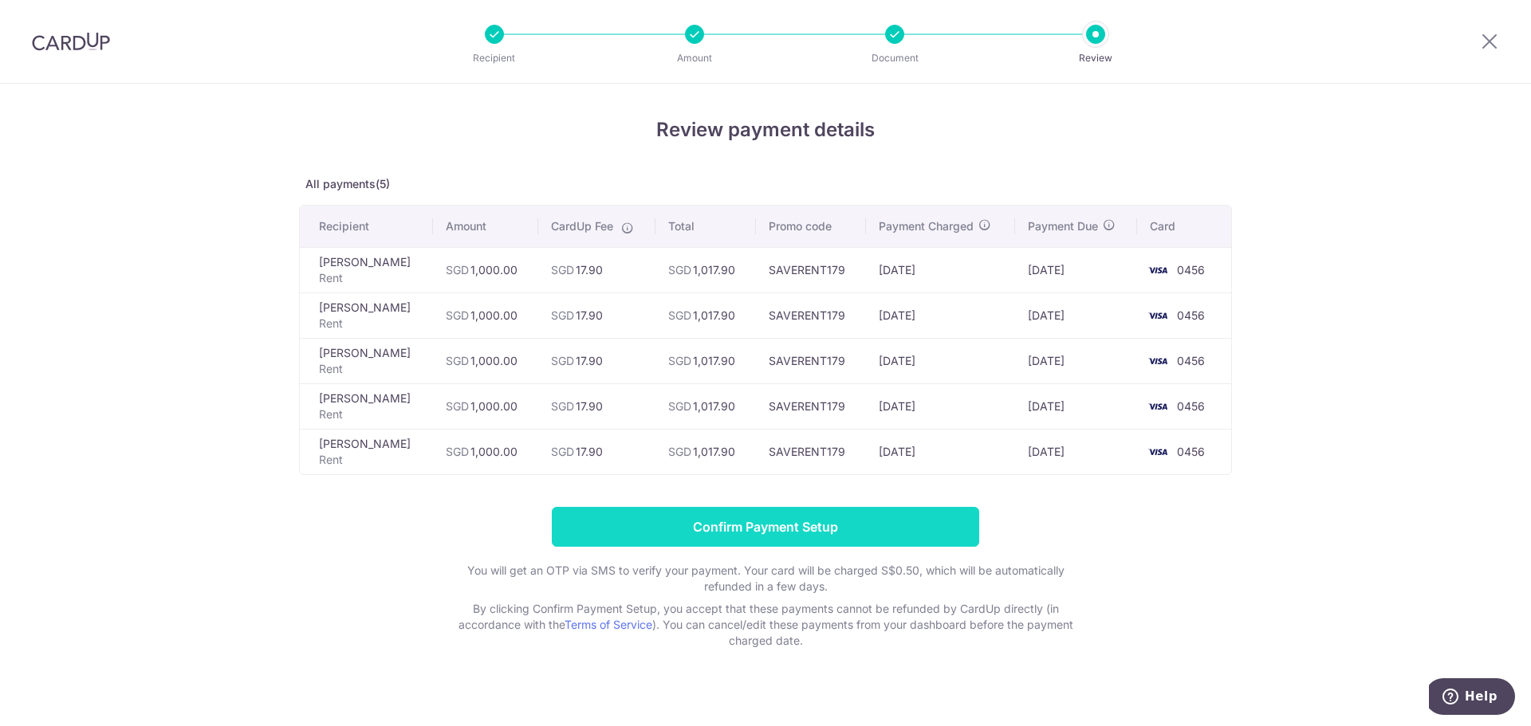
click at [688, 522] on input "Confirm Payment Setup" at bounding box center [765, 527] width 427 height 40
click at [796, 519] on input "Confirm Payment Setup" at bounding box center [765, 527] width 427 height 40
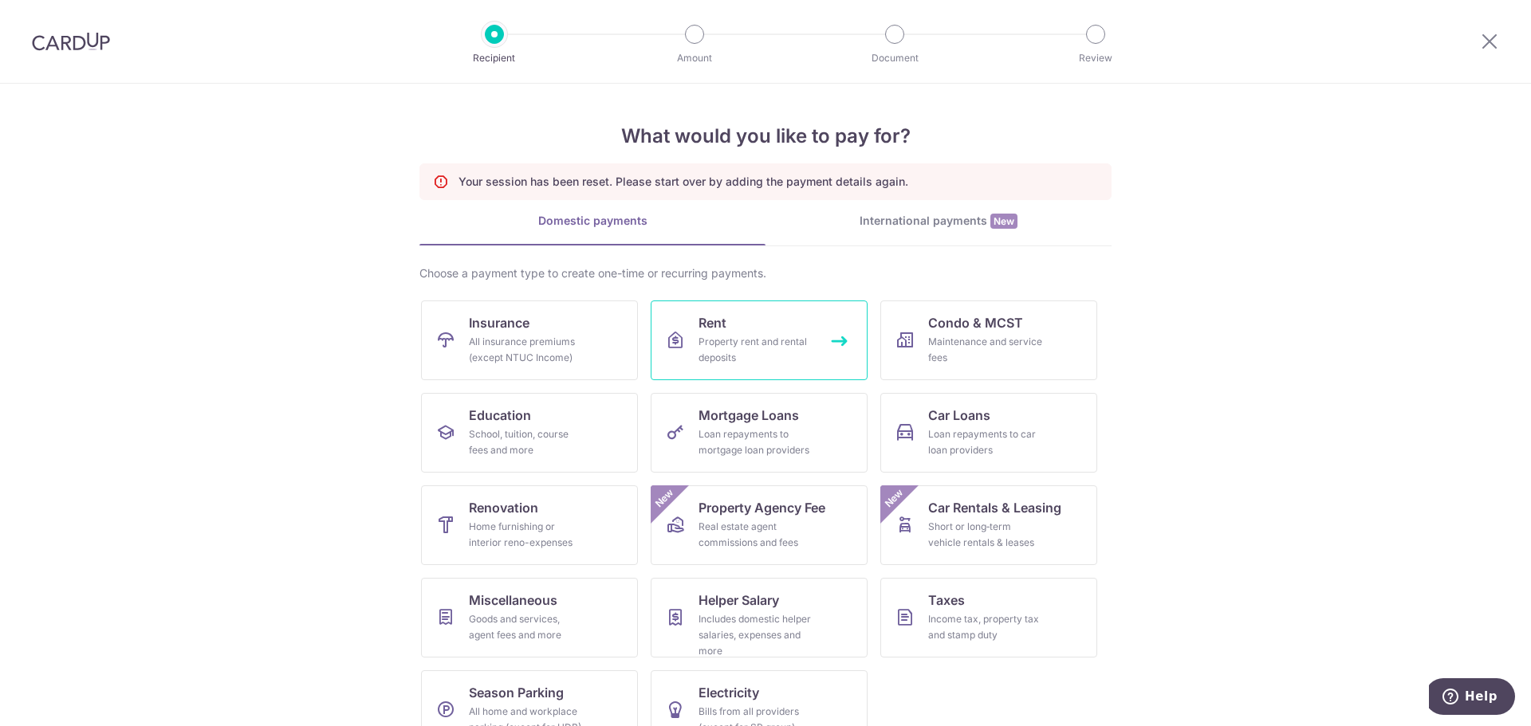
click at [725, 335] on div "Property rent and rental deposits" at bounding box center [756, 350] width 115 height 32
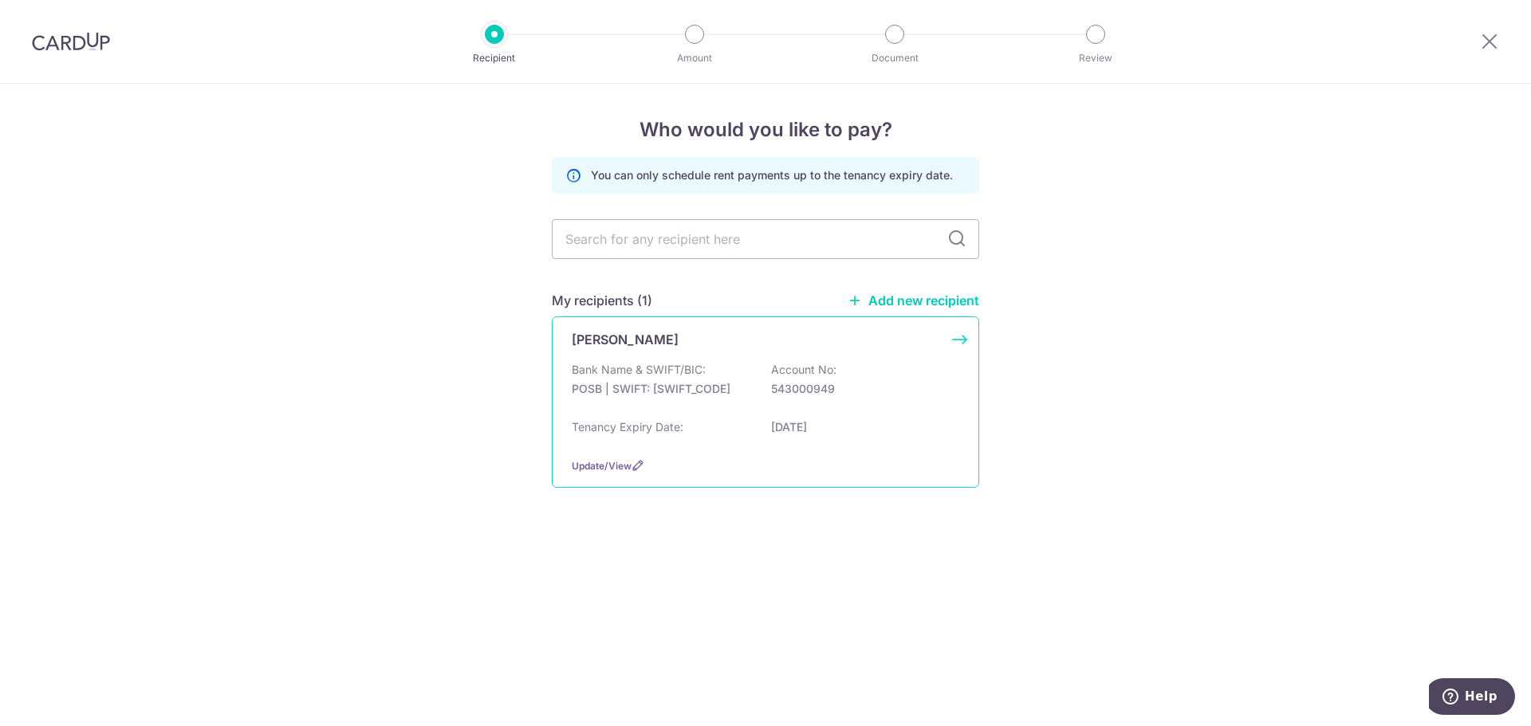
click at [700, 426] on div "Tenancy Expiry Date: [DATE]" at bounding box center [766, 432] width 388 height 26
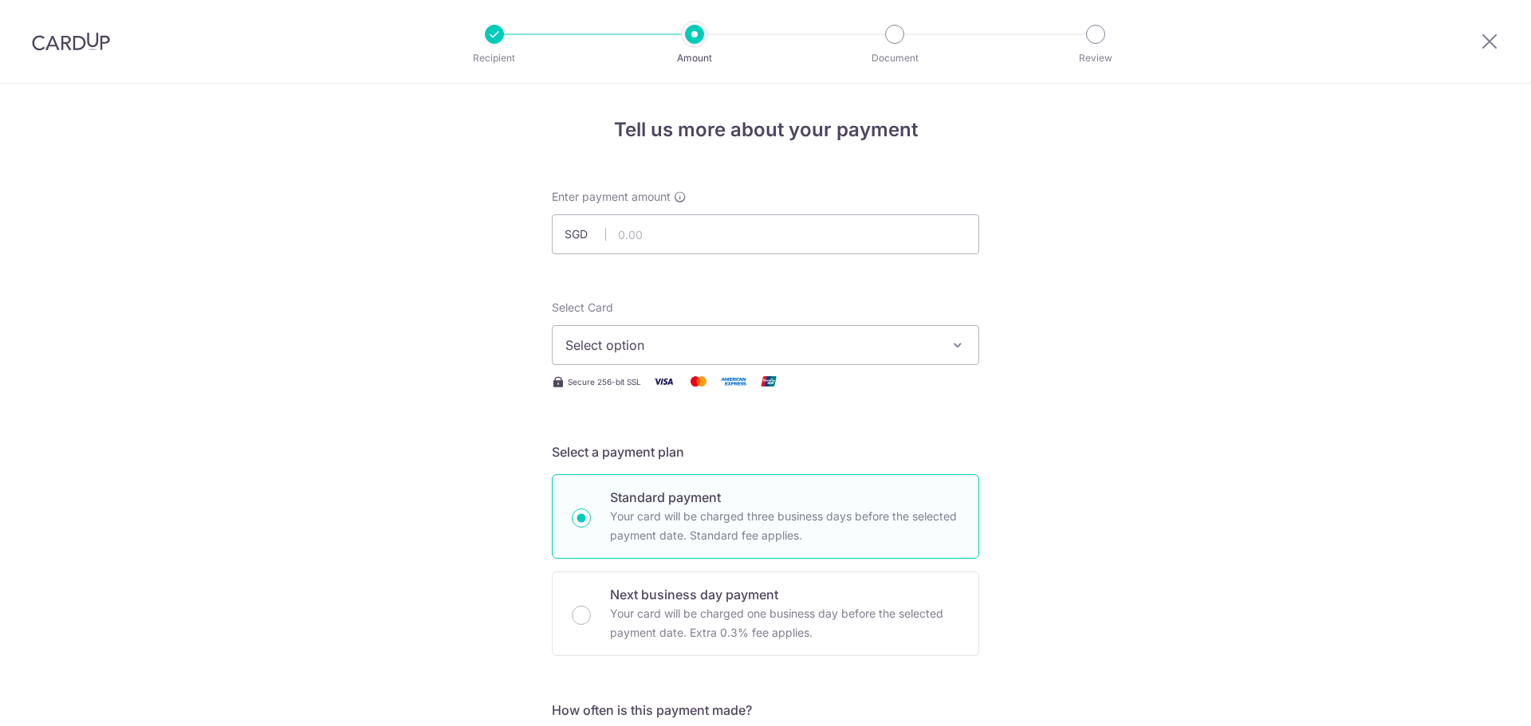
click at [632, 204] on span "Enter payment amount" at bounding box center [611, 197] width 119 height 16
click at [633, 235] on input "text" at bounding box center [765, 235] width 427 height 40
type input "1,000.00"
click at [655, 332] on button "Select option" at bounding box center [765, 345] width 427 height 40
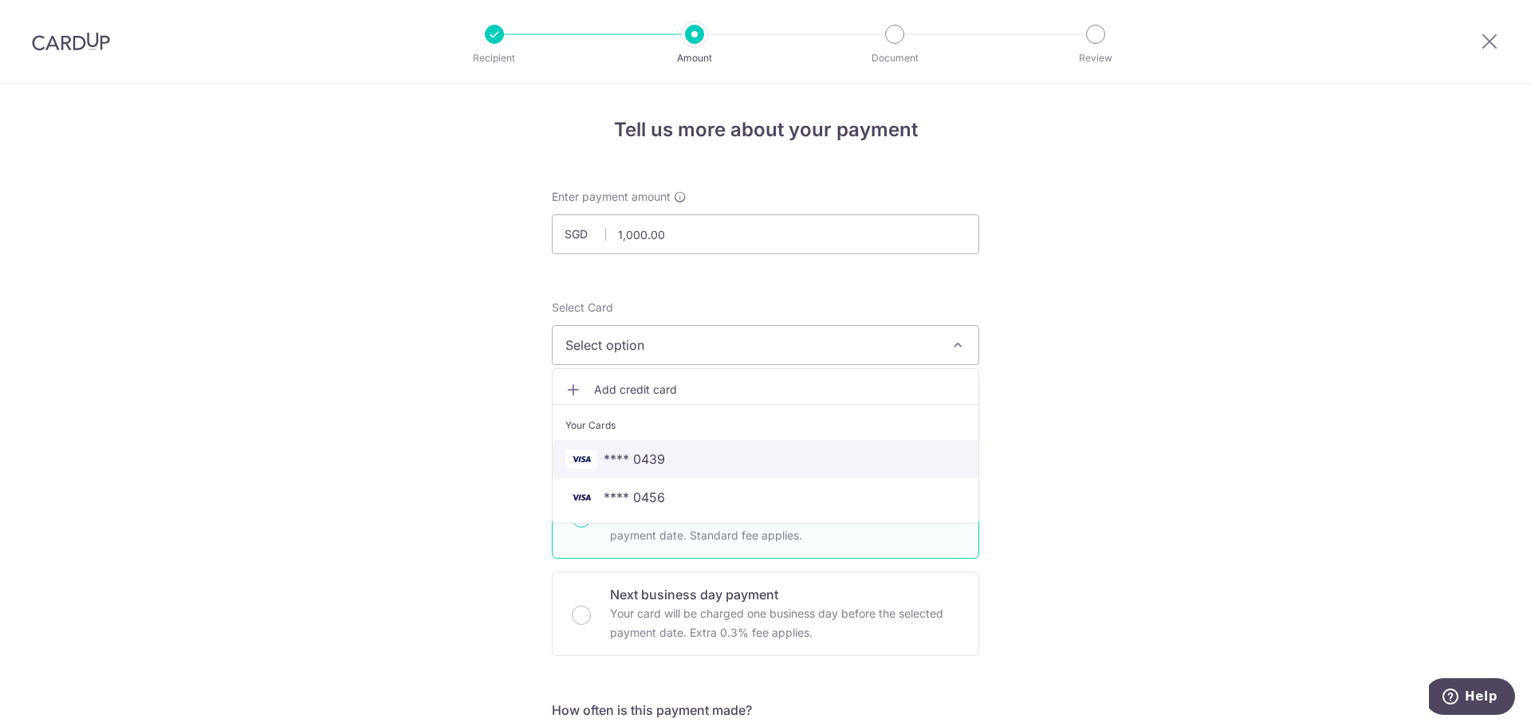
click at [640, 461] on span "**** 0439" at bounding box center [634, 459] width 61 height 19
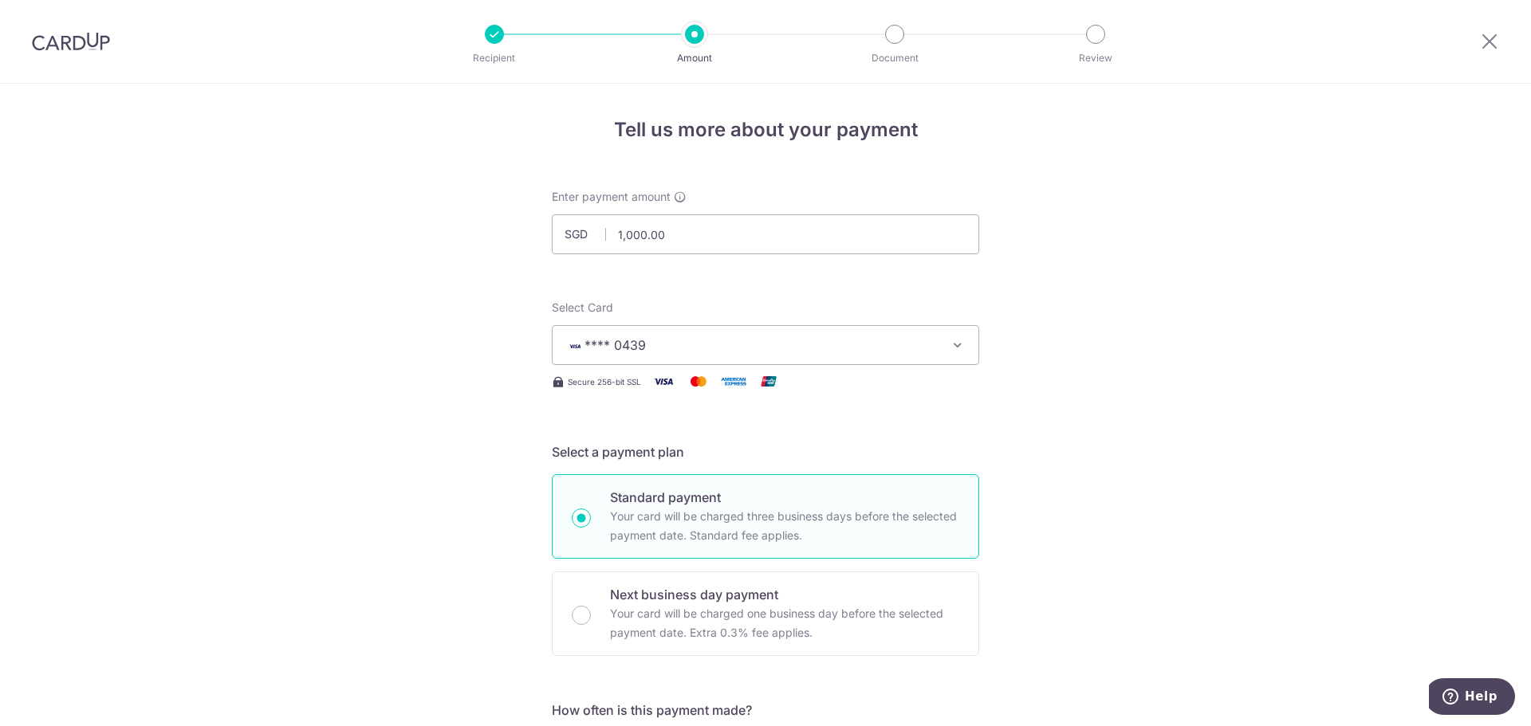
click at [602, 345] on span "**** 0439" at bounding box center [614, 345] width 61 height 16
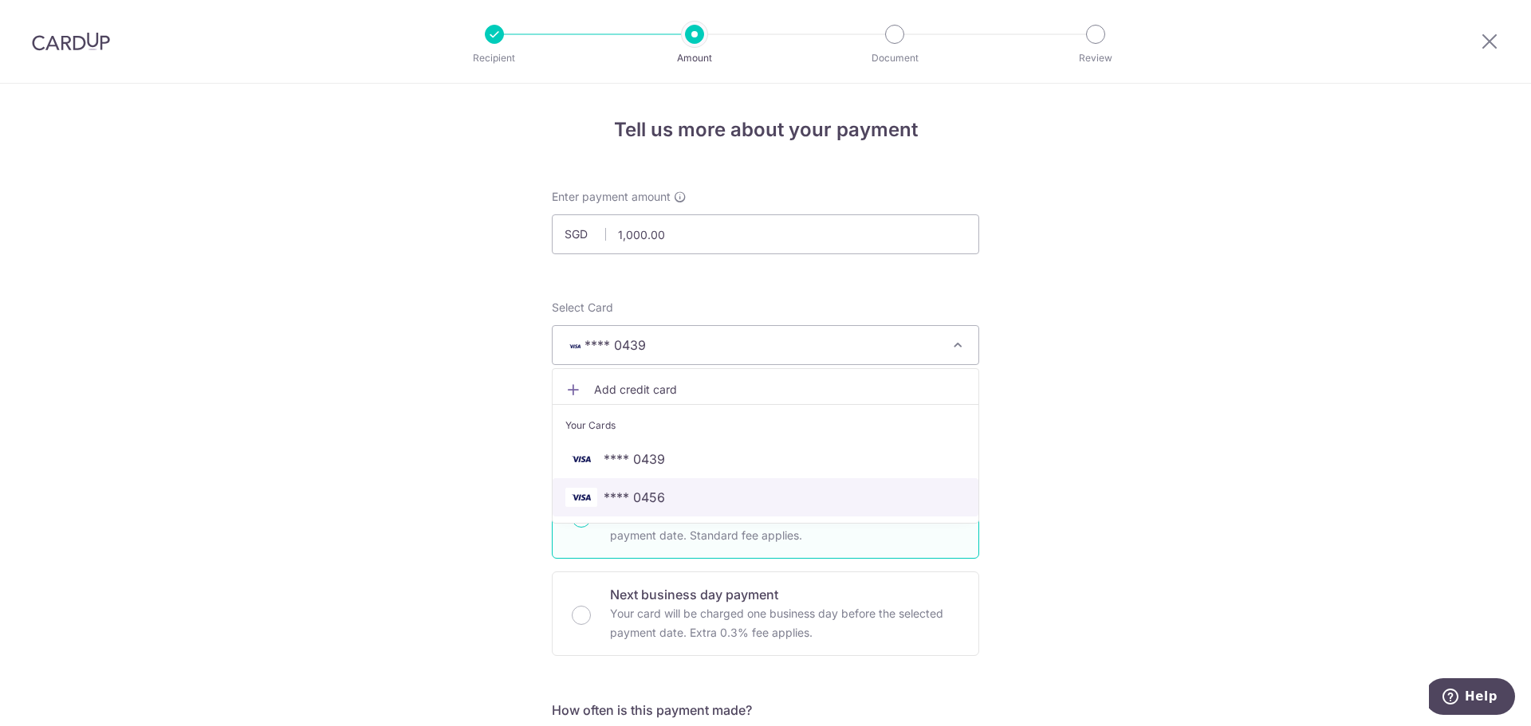
click at [647, 485] on link "**** 0456" at bounding box center [766, 497] width 426 height 38
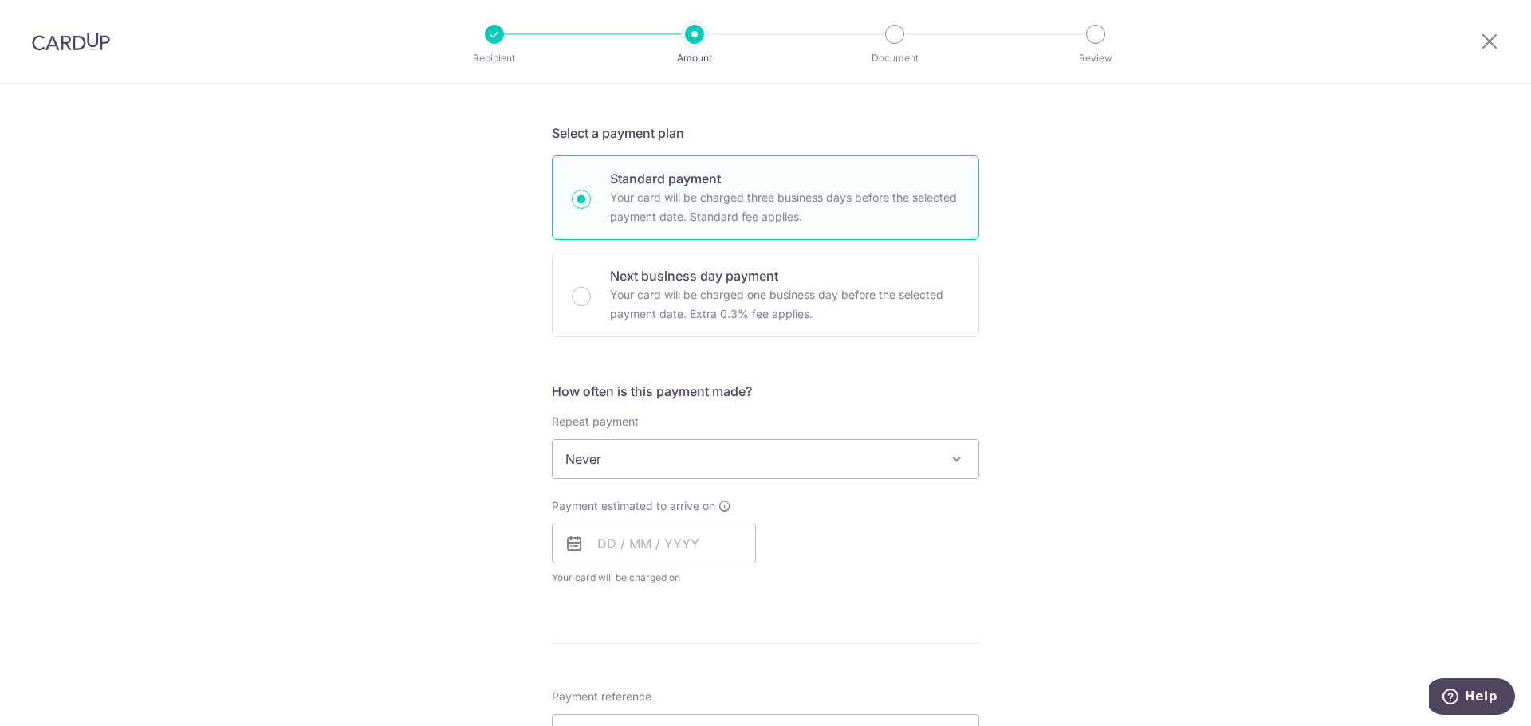
scroll to position [399, 0]
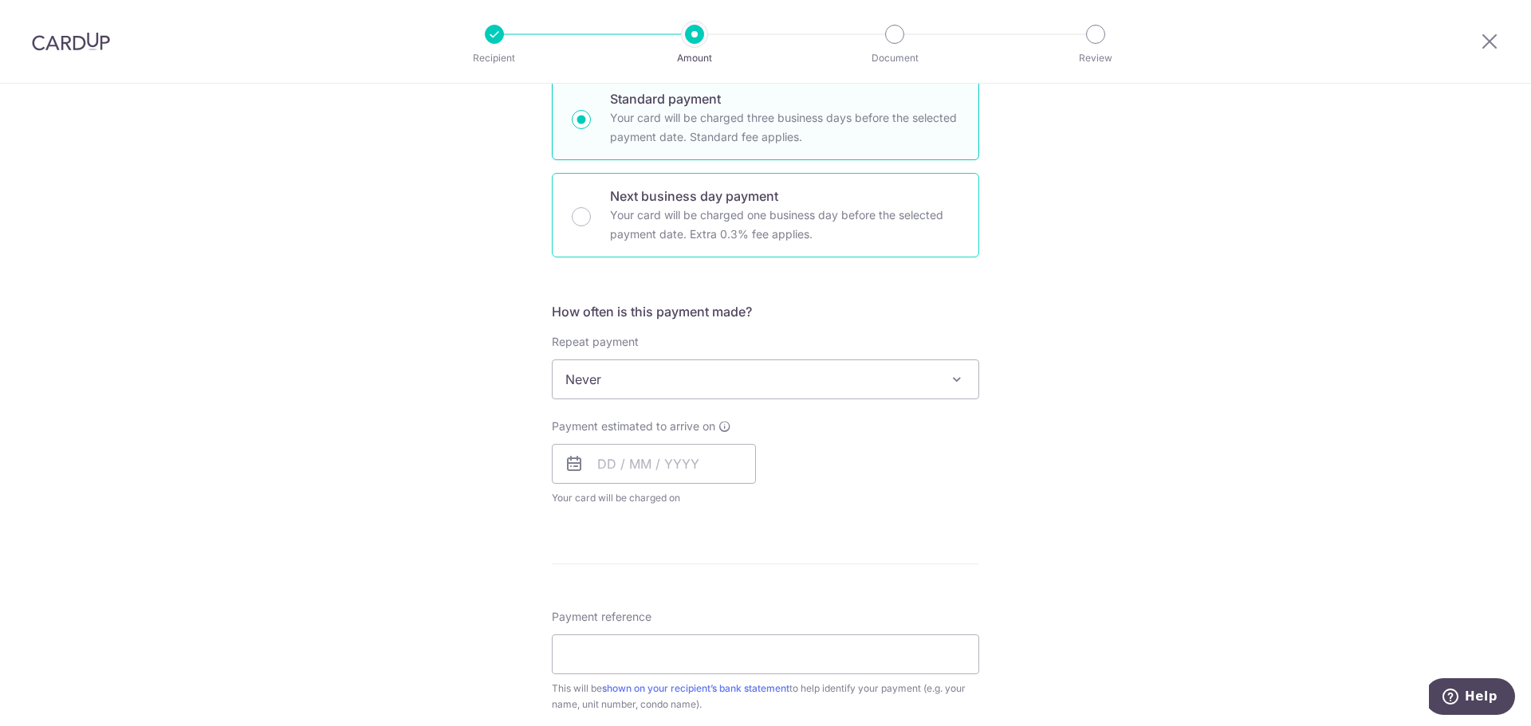
click at [576, 233] on div "Next business day payment Your card will be charged one business day before the…" at bounding box center [765, 215] width 427 height 85
radio input "false"
radio input "true"
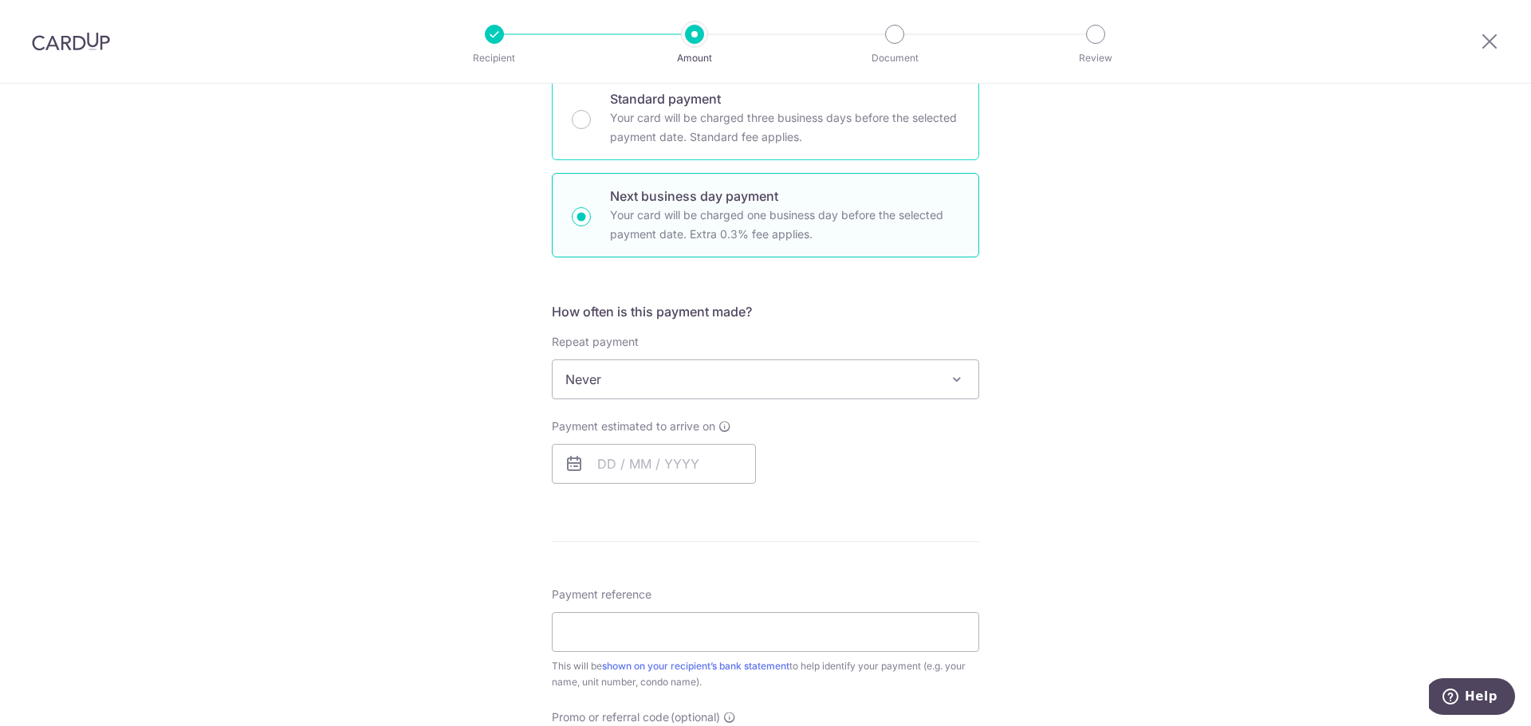
scroll to position [319, 0]
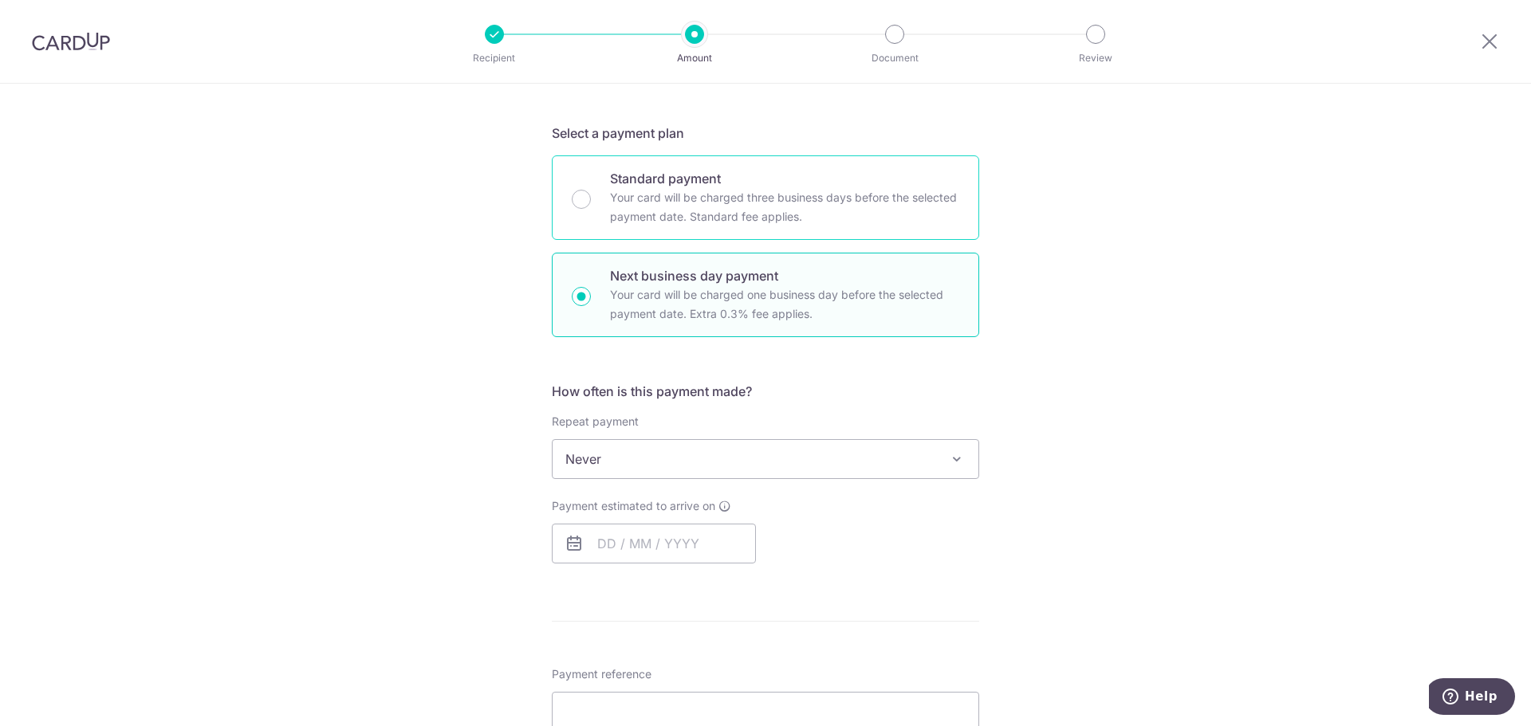
drag, startPoint x: 573, startPoint y: 183, endPoint x: 594, endPoint y: 235, distance: 56.6
click at [574, 186] on div "Standard payment Your card will be charged three business days before the selec…" at bounding box center [765, 197] width 427 height 85
radio input "true"
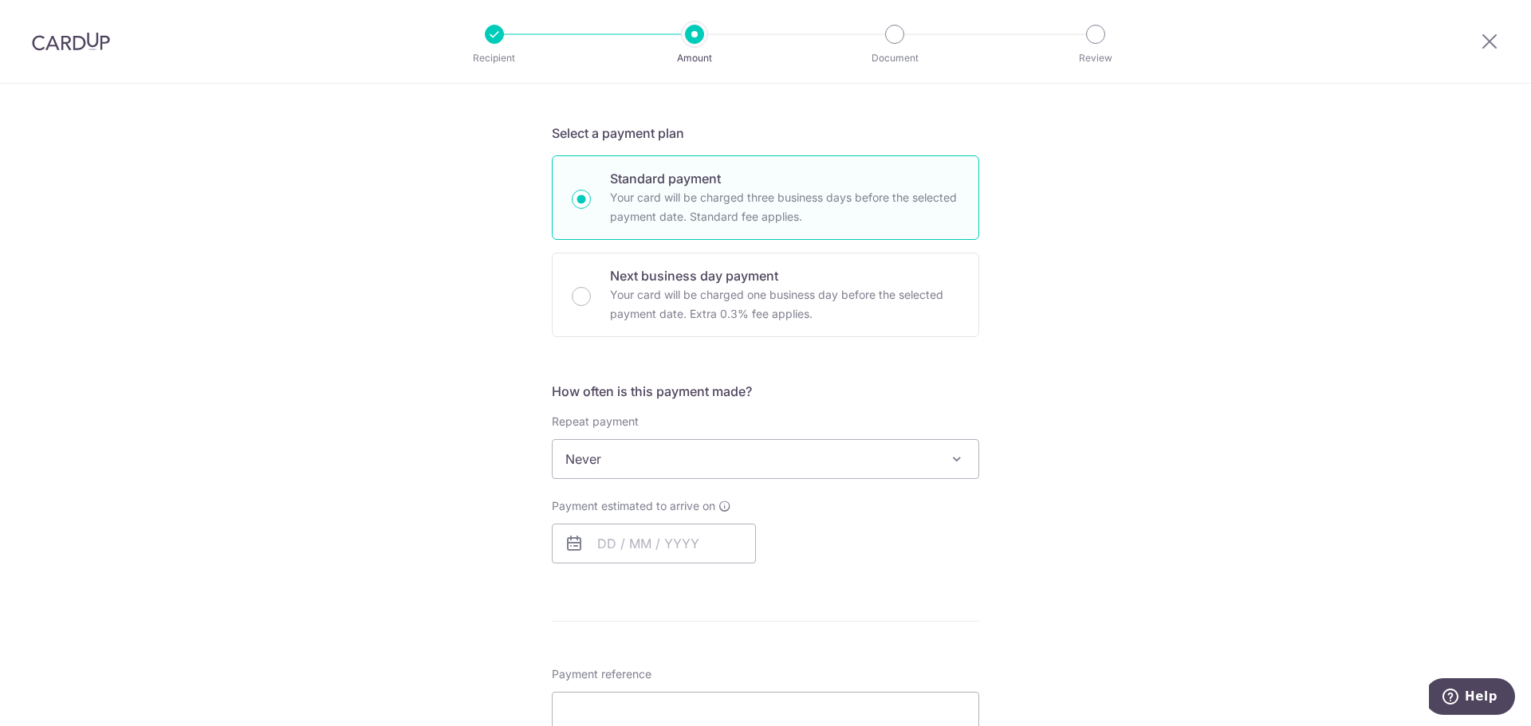
click at [630, 458] on span "Never" at bounding box center [766, 459] width 426 height 38
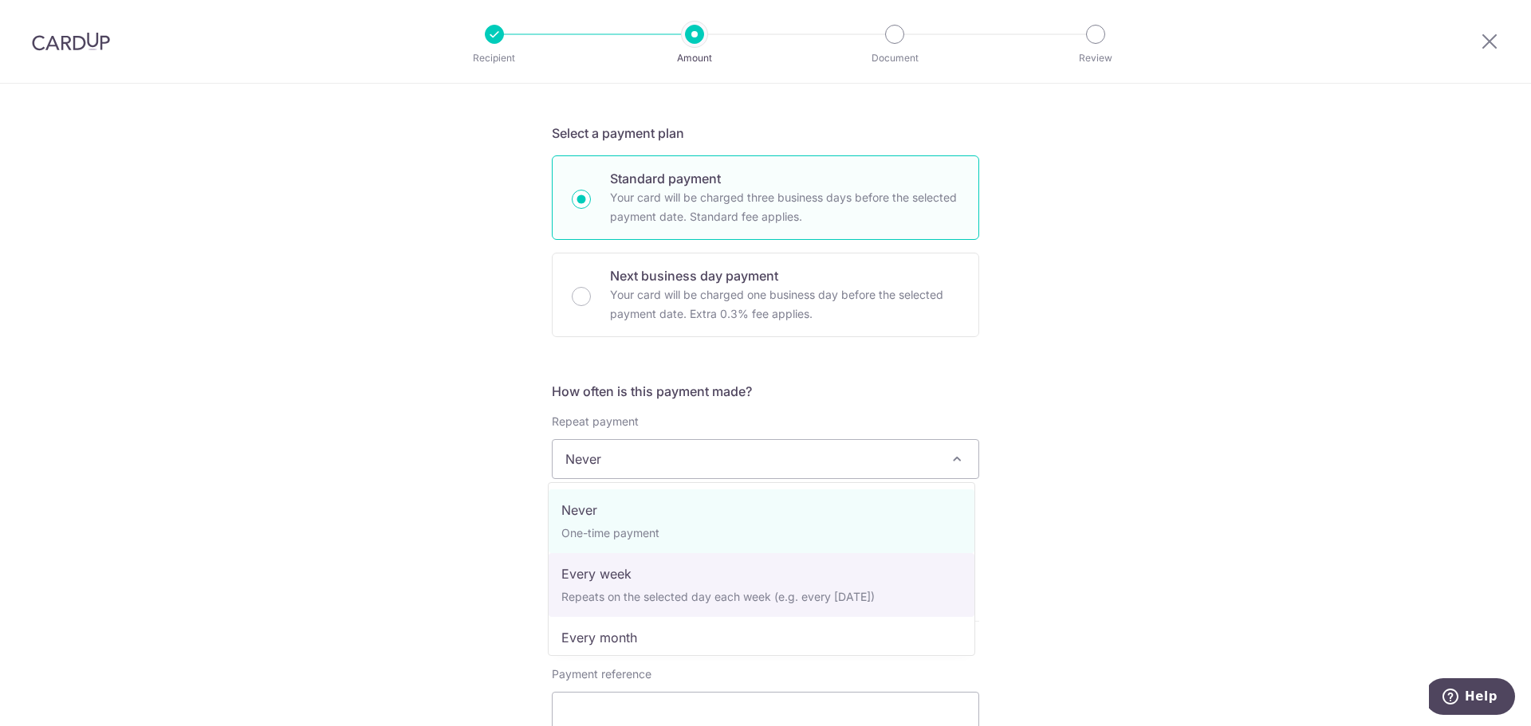
select select "3"
type input "31/01/2026"
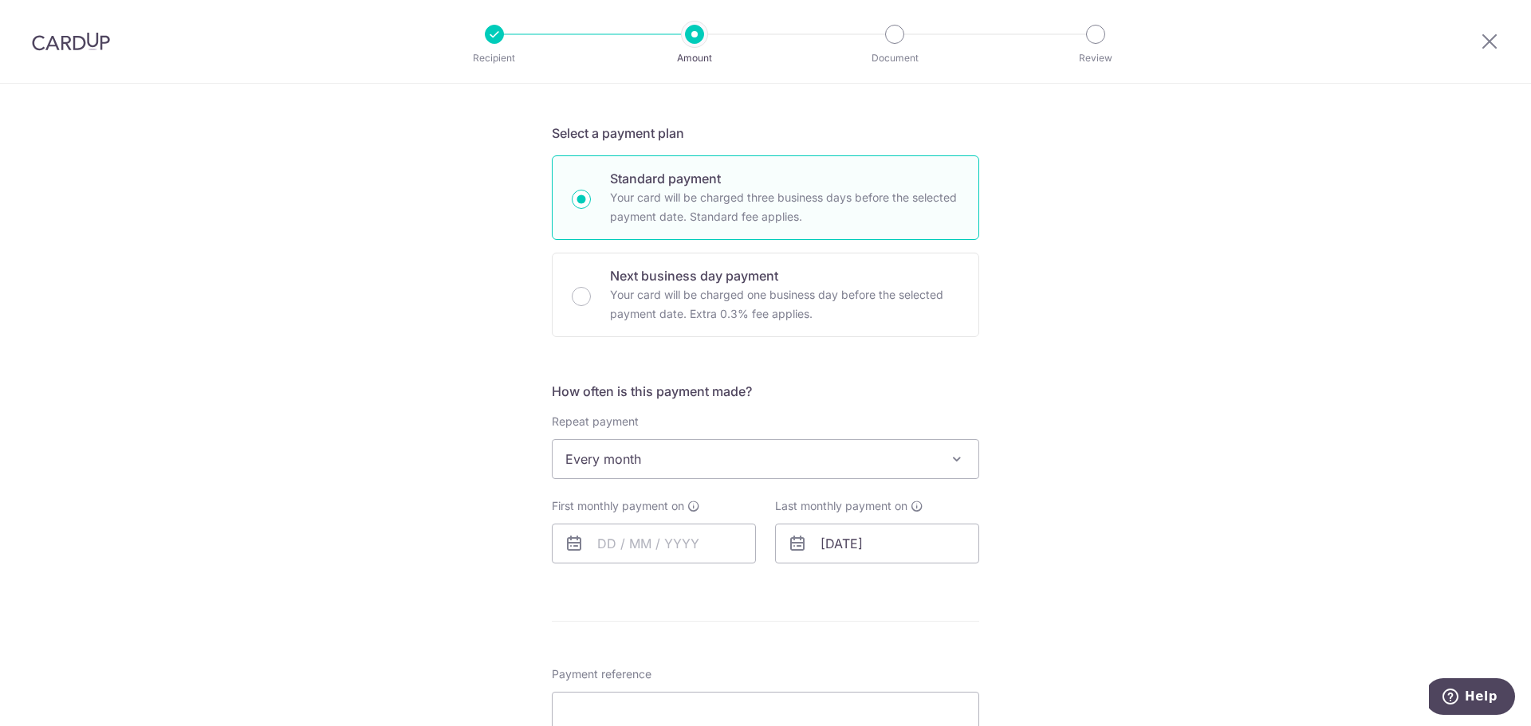
scroll to position [399, 0]
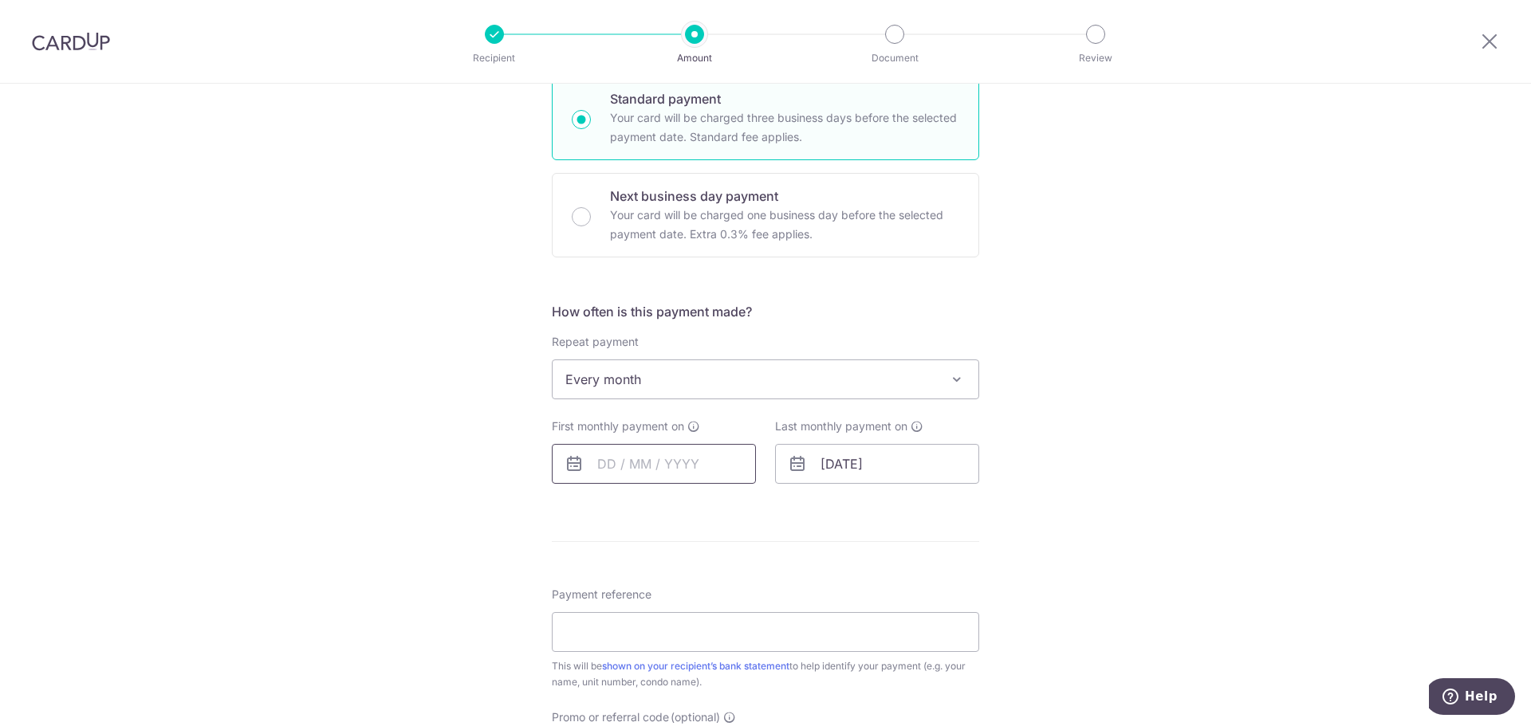
click at [634, 459] on input "text" at bounding box center [654, 464] width 204 height 40
click at [927, 522] on form "Enter payment amount SGD 1,000.00 1000.00 Select Card **** 0456 Add credit card…" at bounding box center [765, 448] width 427 height 1317
click at [672, 459] on input "text" at bounding box center [654, 464] width 204 height 40
click at [618, 644] on link "15" at bounding box center [617, 641] width 26 height 26
type input "15/09/2025"
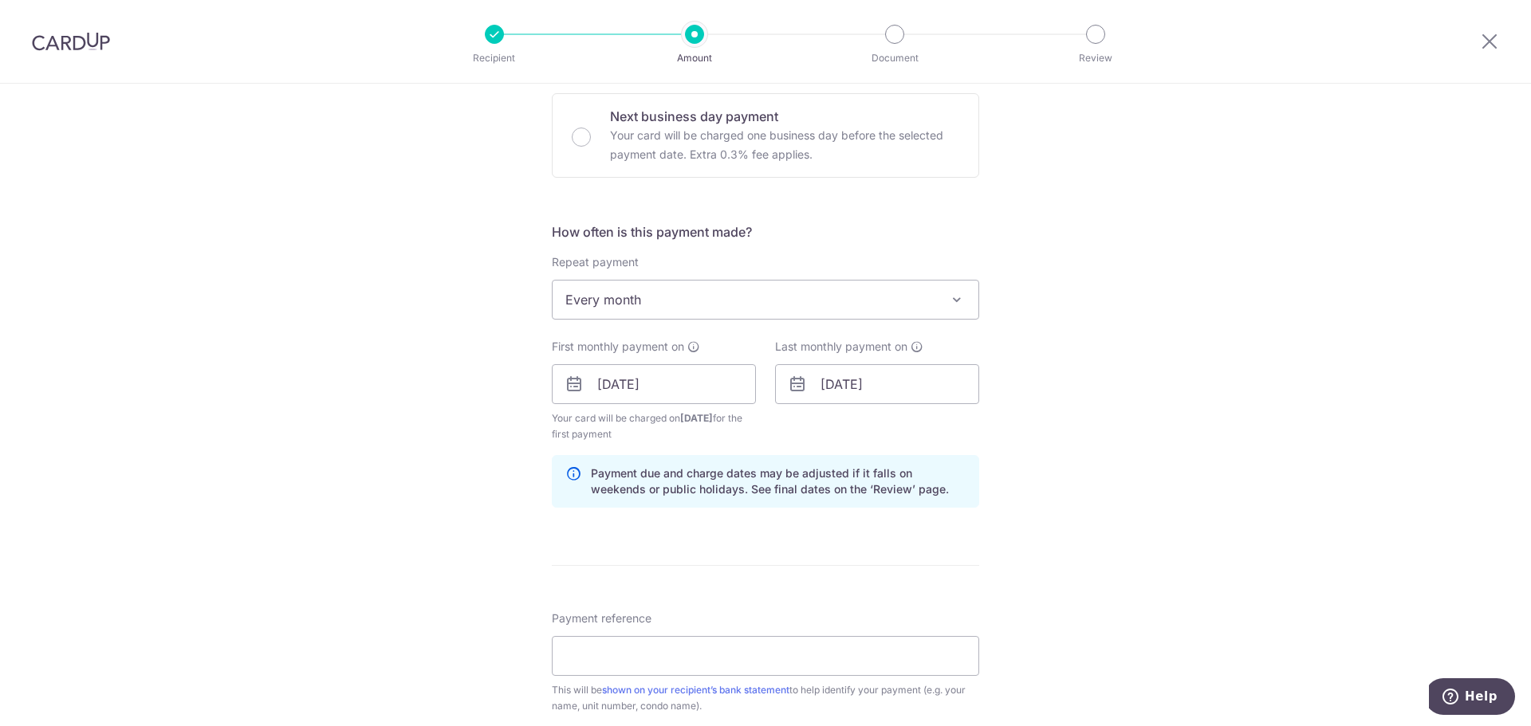
scroll to position [558, 0]
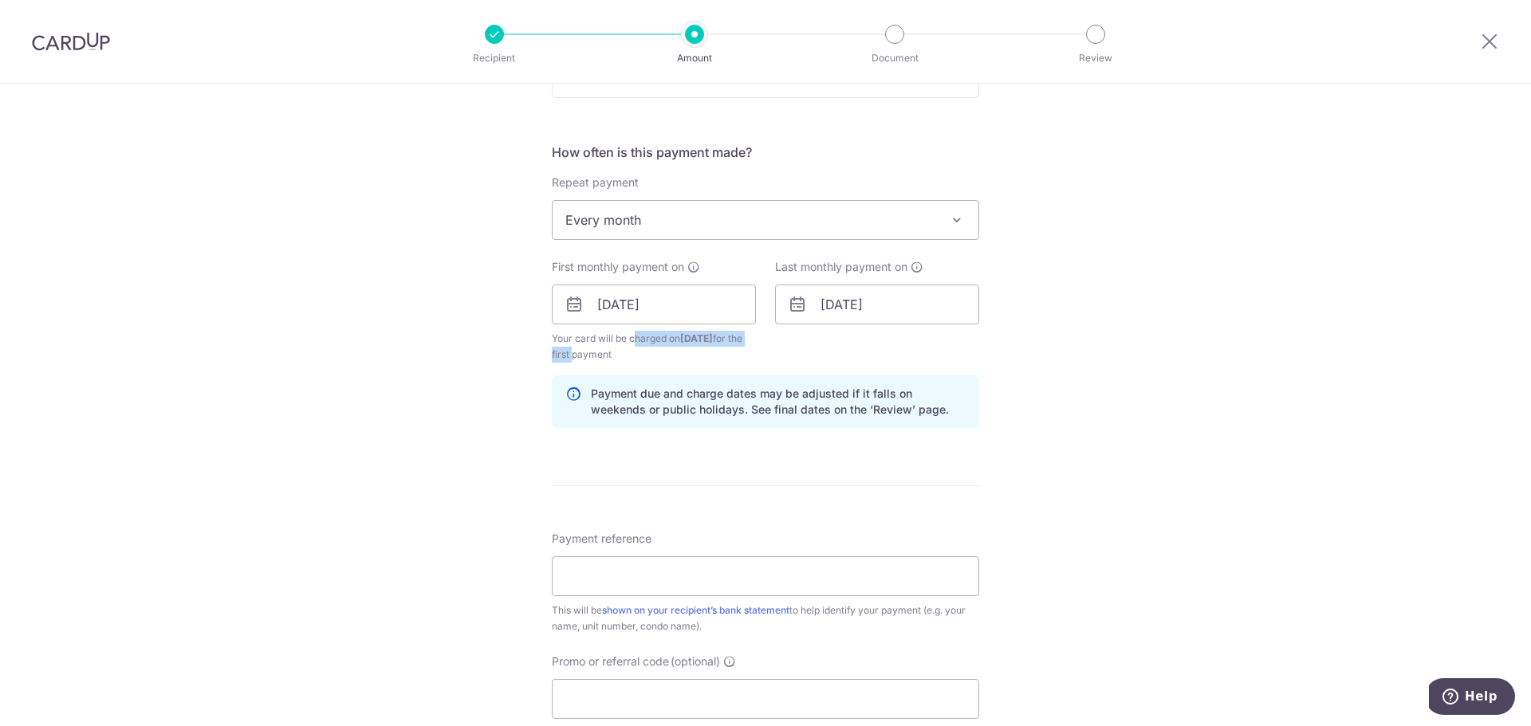
drag, startPoint x: 587, startPoint y: 344, endPoint x: 582, endPoint y: 361, distance: 17.4
click at [582, 361] on span "Your card will be charged on 10/09/2025 for the first payment" at bounding box center [654, 347] width 204 height 32
drag, startPoint x: 595, startPoint y: 396, endPoint x: 731, endPoint y: 398, distance: 136.4
click at [731, 398] on p "Payment due and charge dates may be adjusted if it falls on weekends or public …" at bounding box center [778, 402] width 375 height 32
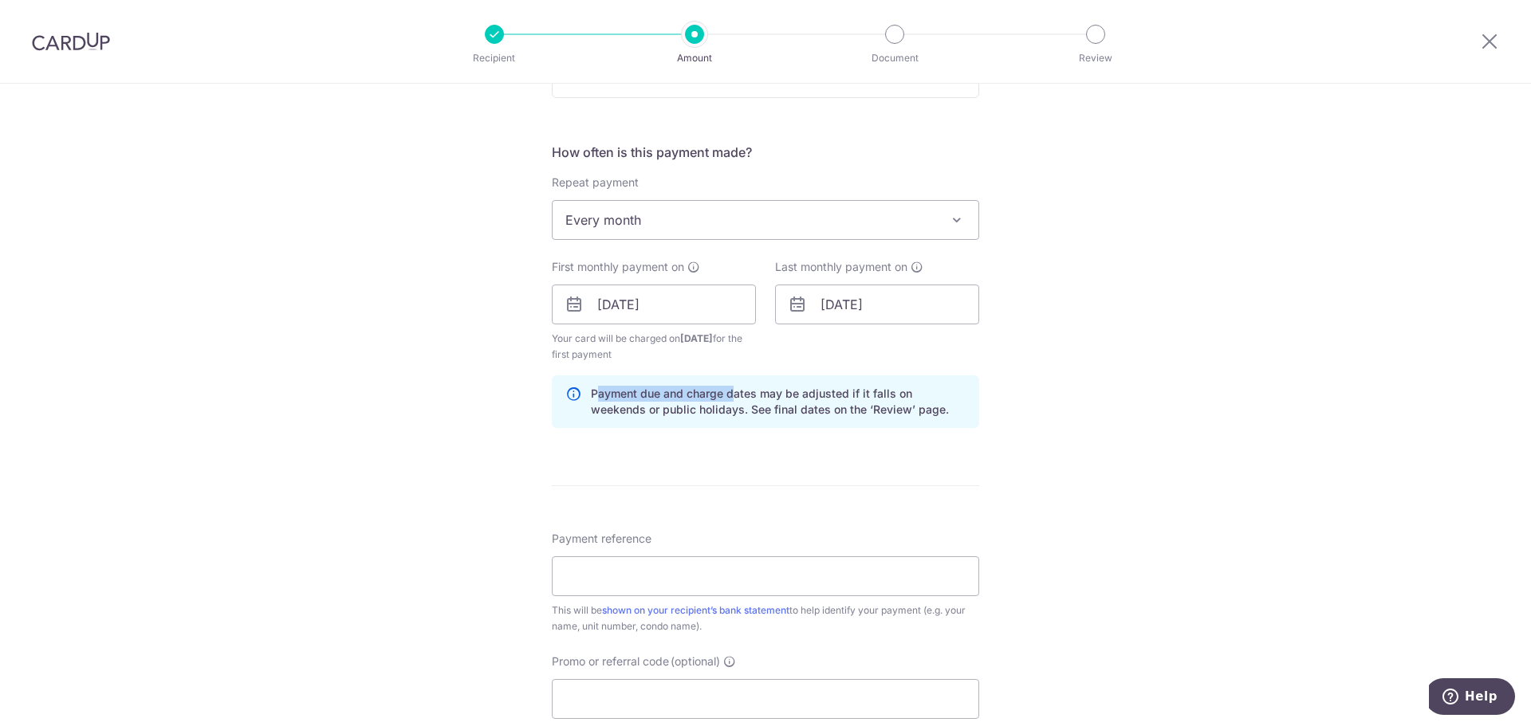
click at [731, 398] on p "Payment due and charge dates may be adjusted if it falls on weekends or public …" at bounding box center [778, 402] width 375 height 32
drag, startPoint x: 663, startPoint y: 396, endPoint x: 847, endPoint y: 391, distance: 184.3
click at [847, 391] on p "Payment due and charge dates may be adjusted if it falls on weekends or public …" at bounding box center [778, 402] width 375 height 32
click at [667, 577] on input "Payment reference" at bounding box center [765, 577] width 427 height 40
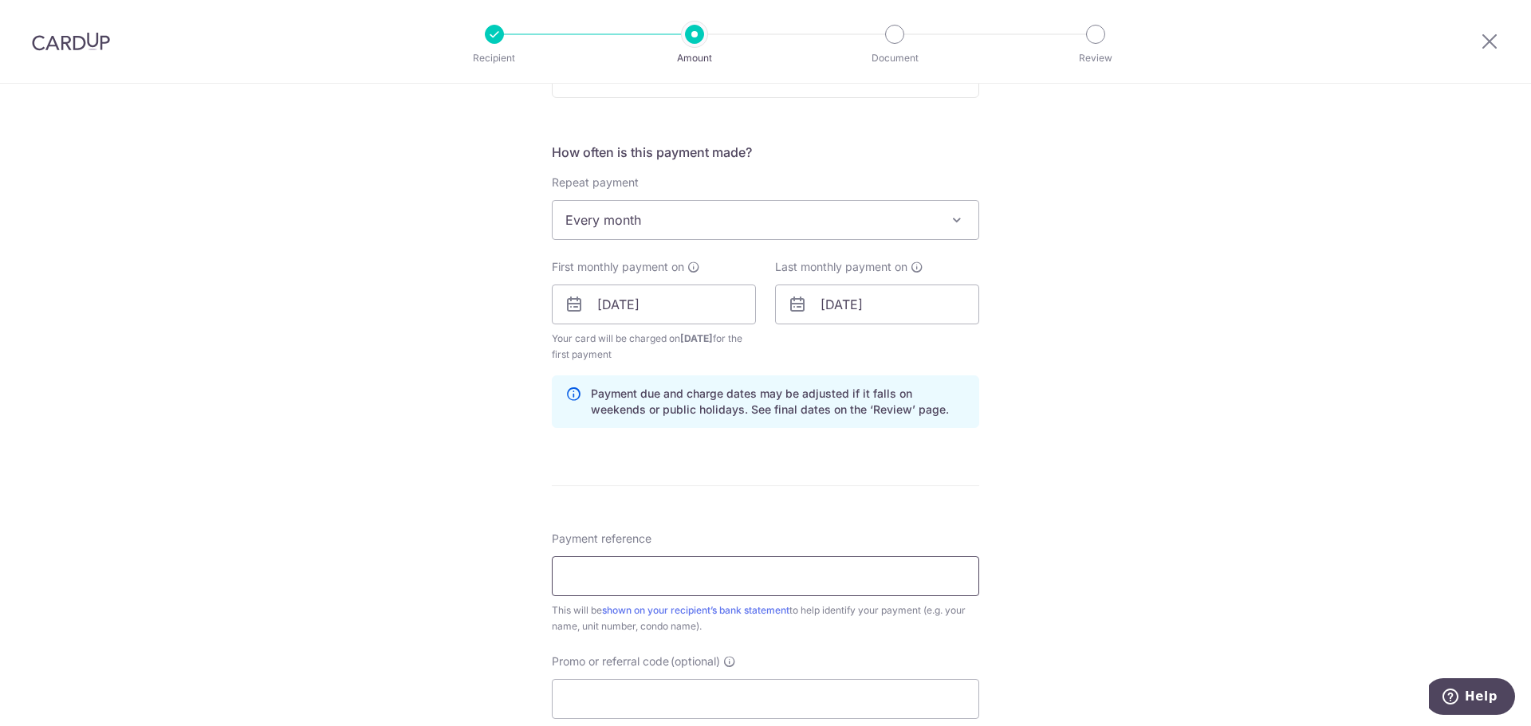
paste input "SAVERENT179"
type input "SAVERENT179"
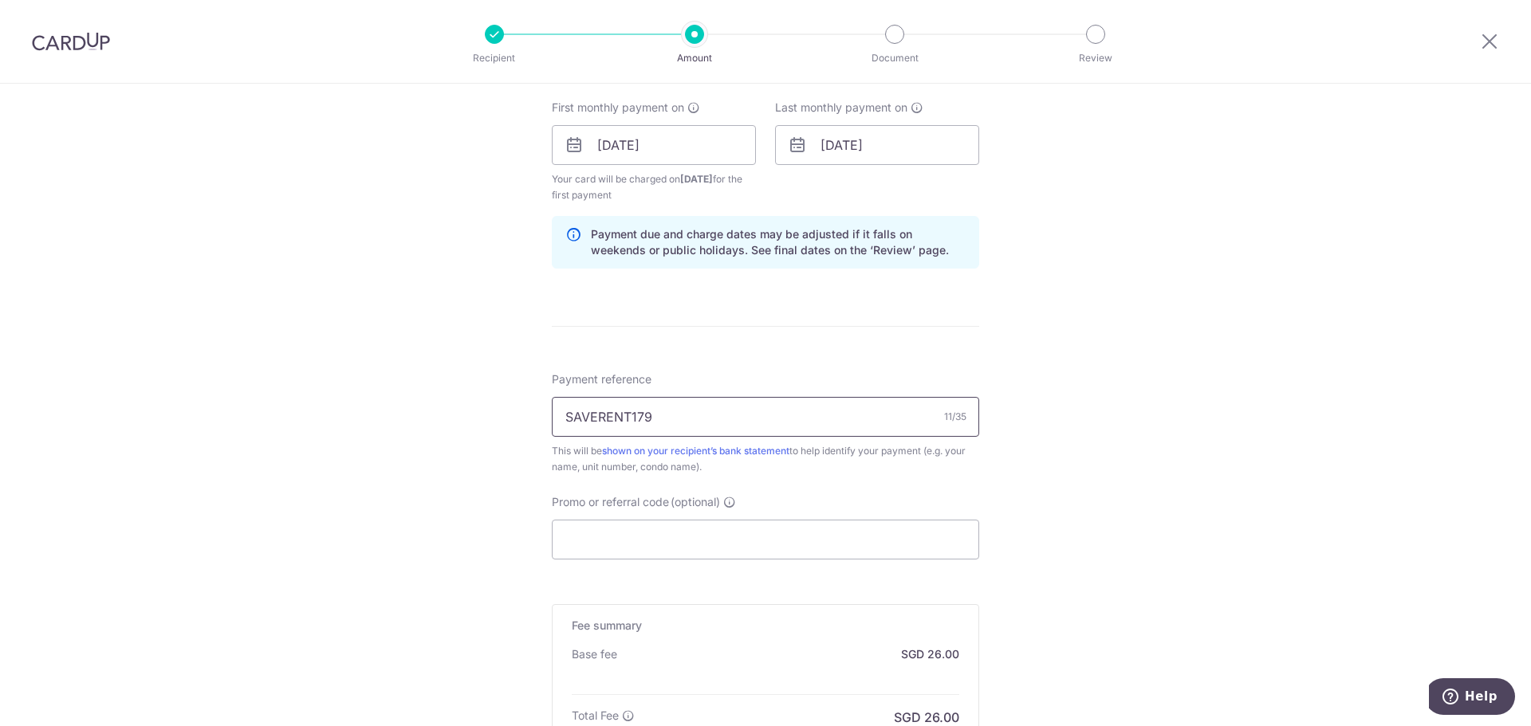
drag, startPoint x: 663, startPoint y: 420, endPoint x: 439, endPoint y: 406, distance: 224.5
click at [454, 404] on div "Tell us more about your payment Enter payment amount SGD 1,000.00 1000.00 Selec…" at bounding box center [765, 158] width 1531 height 1585
click at [718, 423] on input "Payment reference" at bounding box center [765, 417] width 427 height 40
type input "Rent Payment block627"
click at [667, 519] on div "Promo or referral code (optional) The discounted fee will be shown on the revie…" at bounding box center [765, 526] width 427 height 65
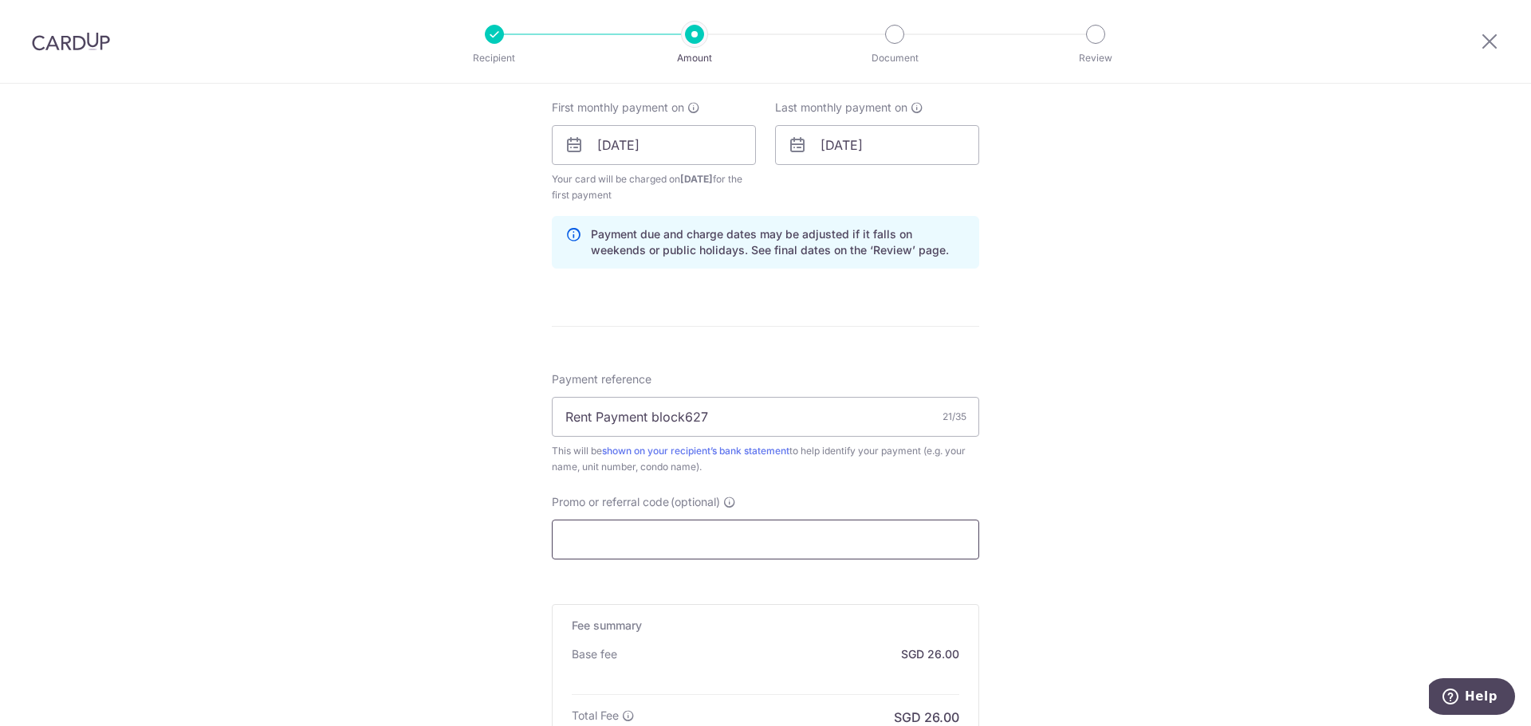
click at [658, 546] on input "Promo or referral code (optional)" at bounding box center [765, 540] width 427 height 40
paste input "SAVERENT179"
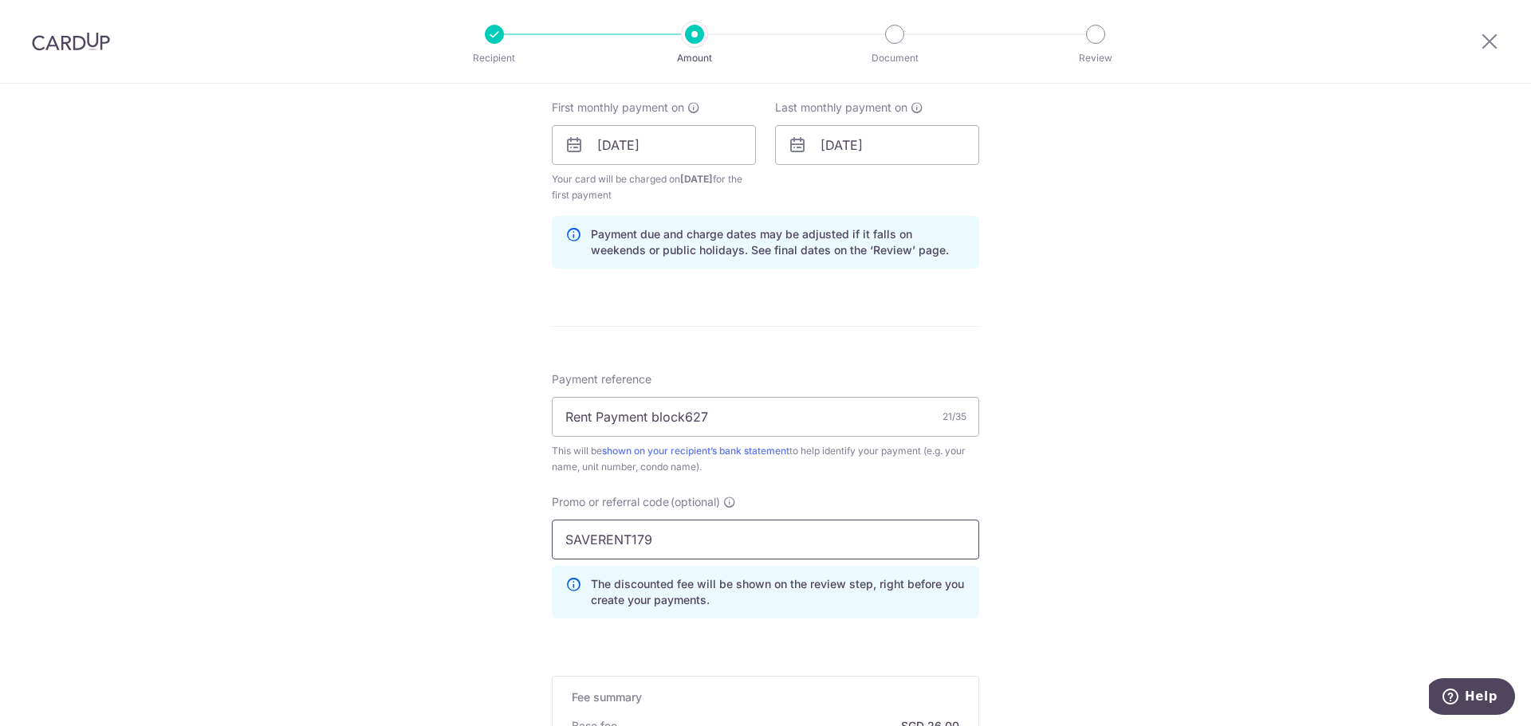
type input "SAVERENT179"
click at [455, 483] on div "Tell us more about your payment Enter payment amount SGD 1,000.00 1000.00 Selec…" at bounding box center [765, 194] width 1531 height 1657
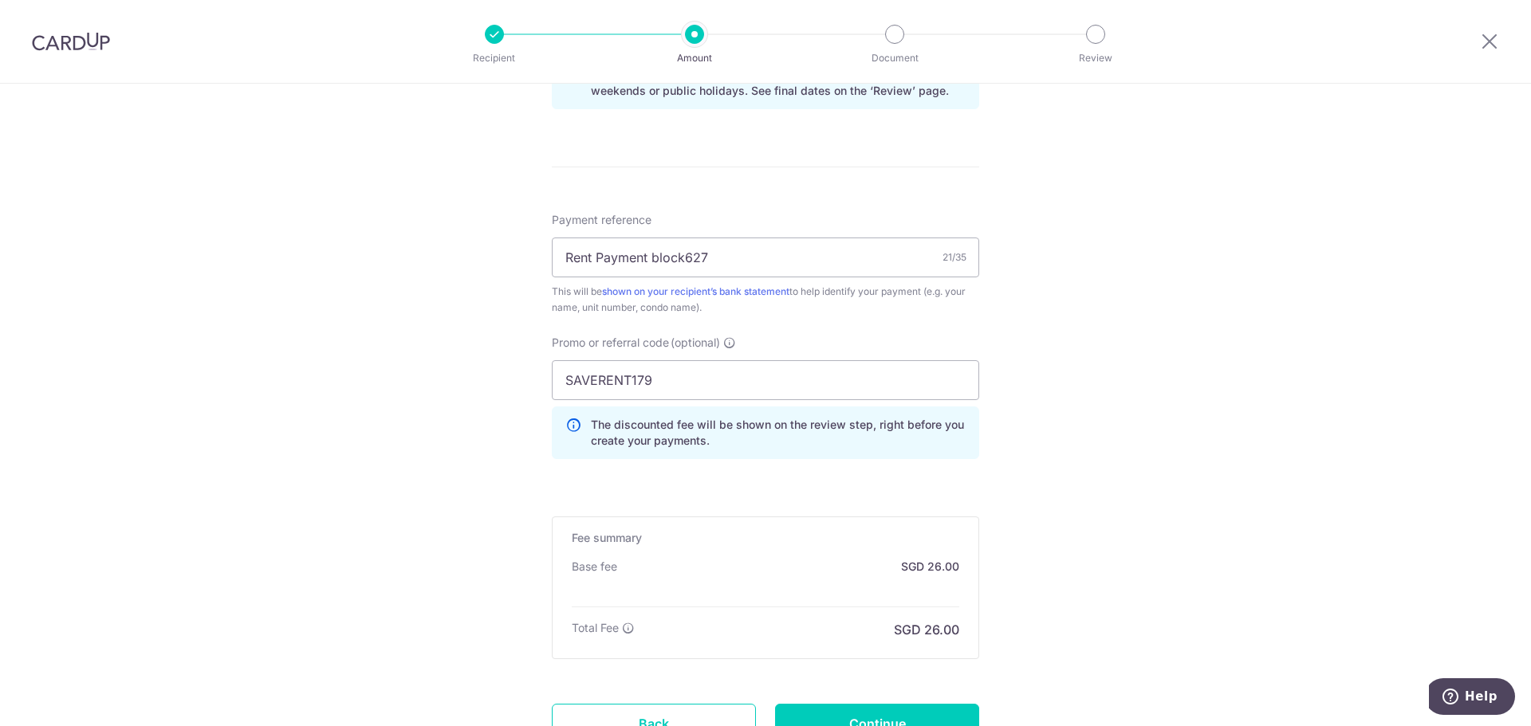
scroll to position [1014, 0]
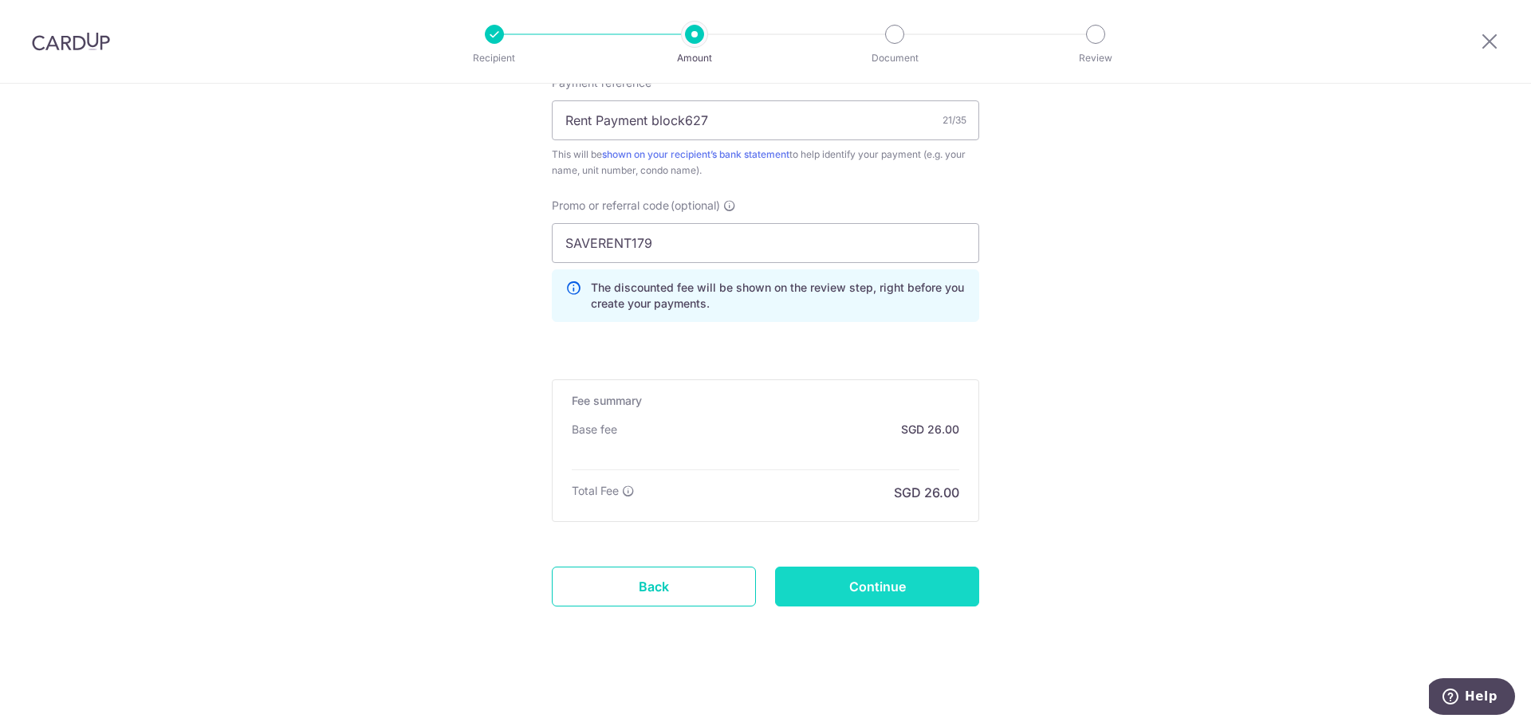
click at [880, 592] on input "Continue" at bounding box center [877, 587] width 204 height 40
type input "Create Schedule"
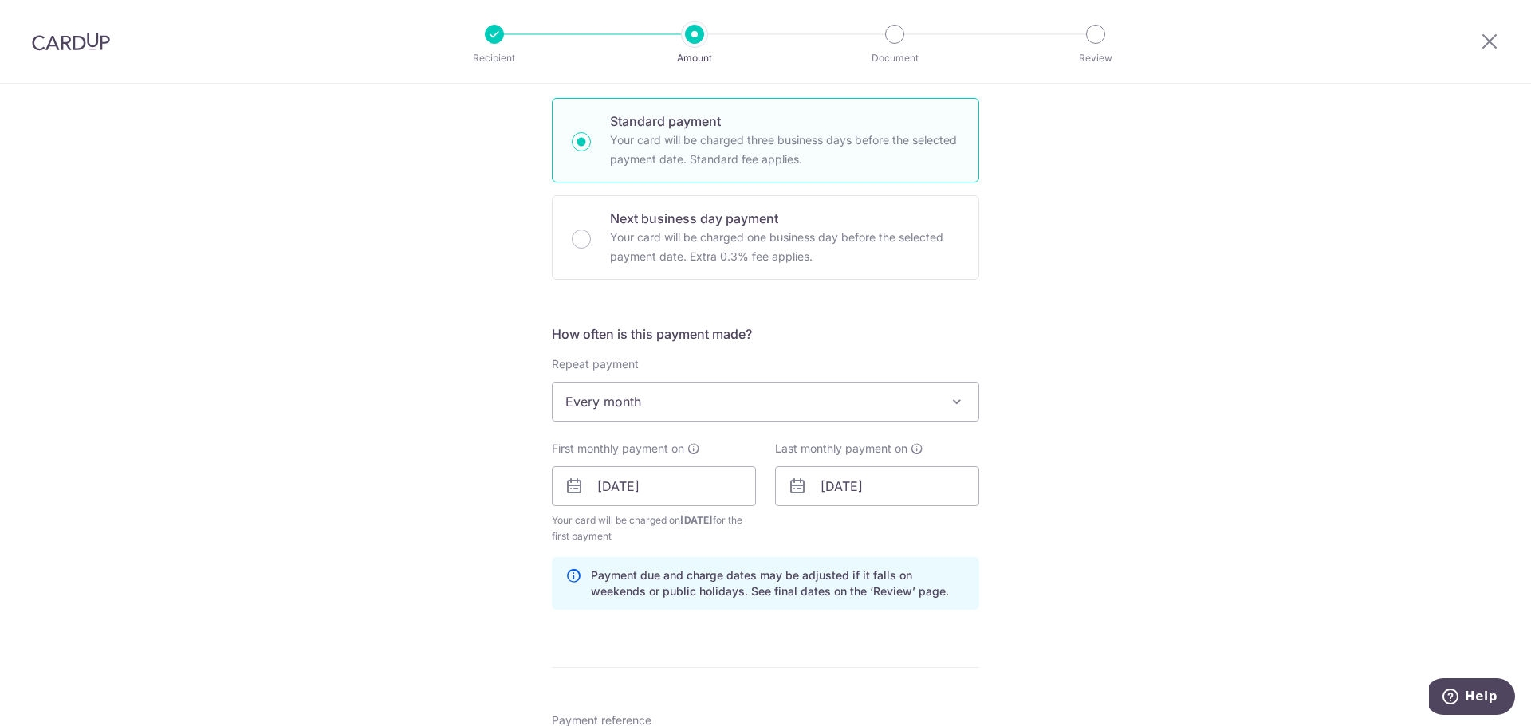
scroll to position [0, 0]
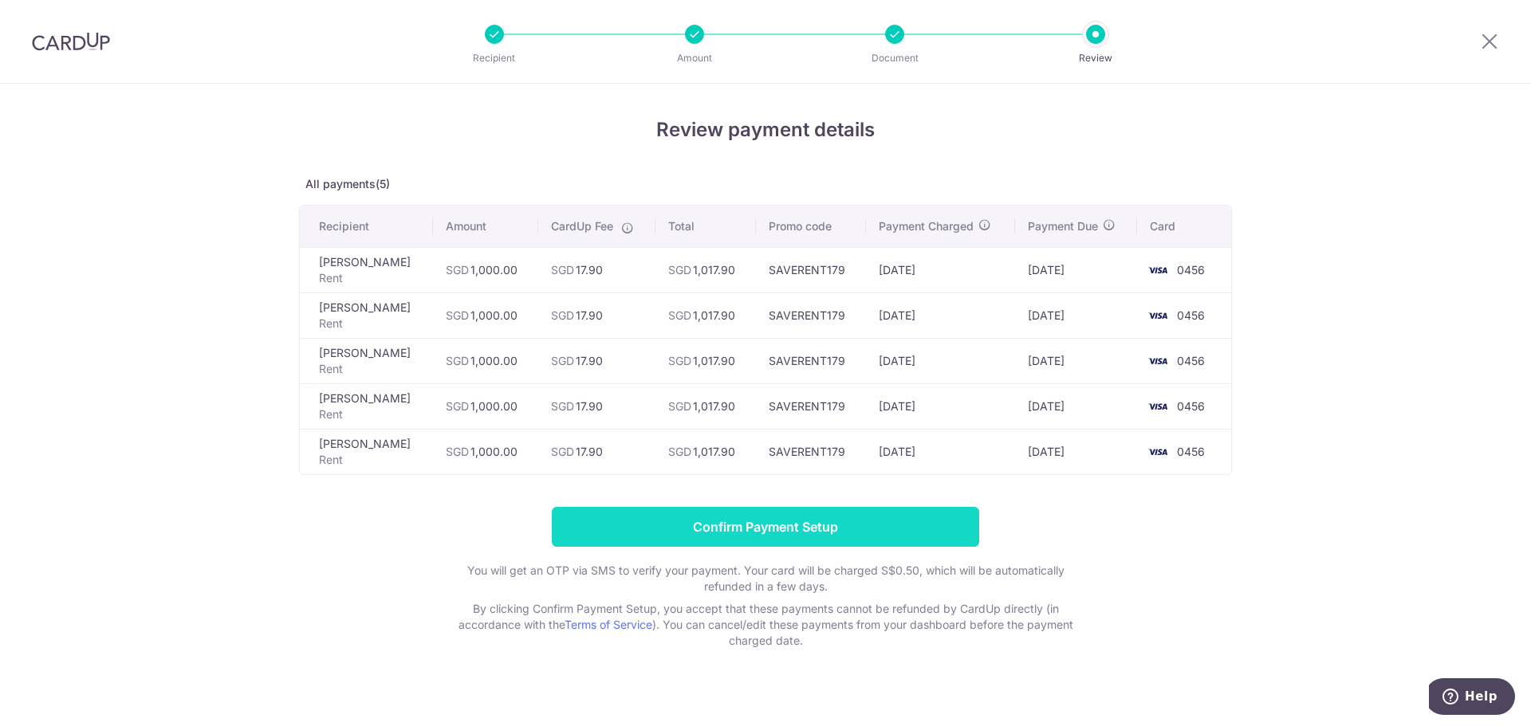
click at [880, 529] on input "Confirm Payment Setup" at bounding box center [765, 527] width 427 height 40
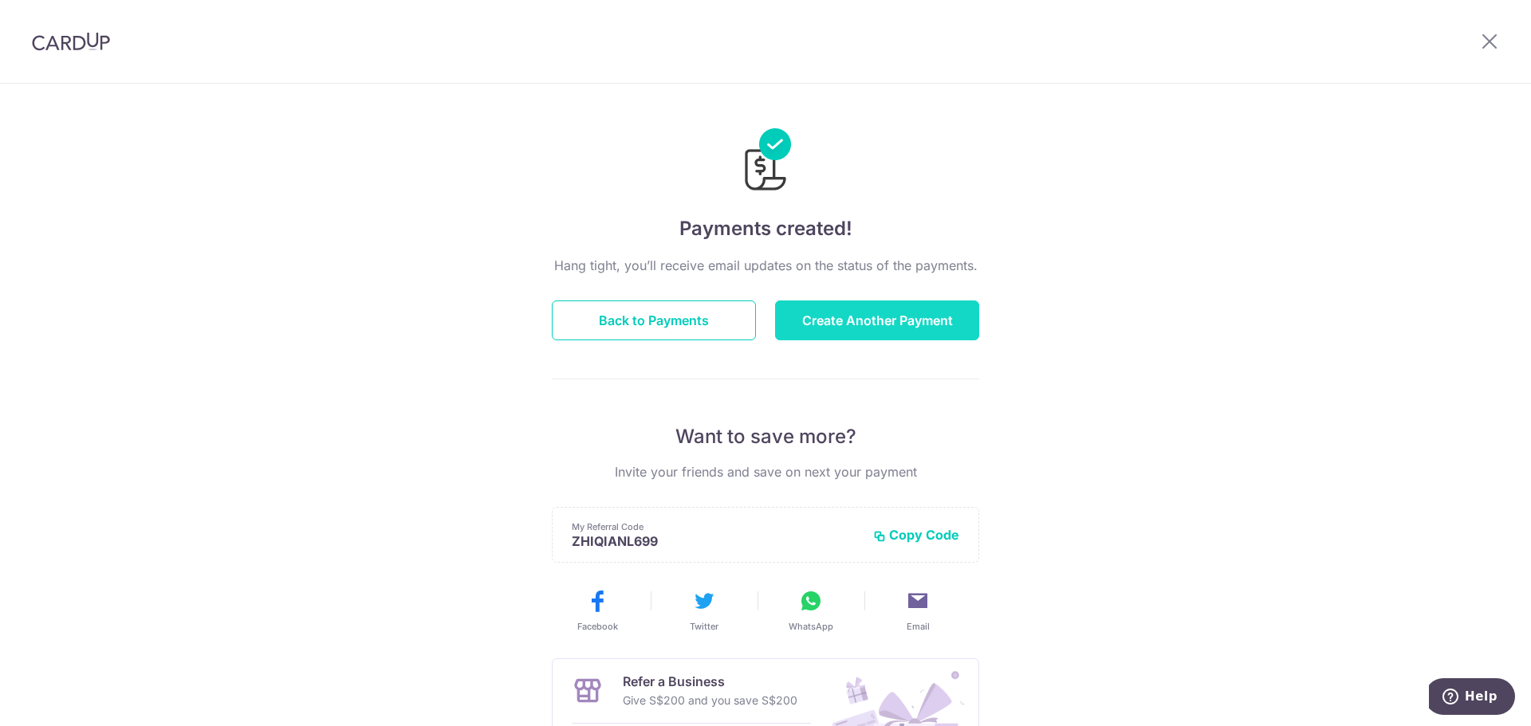
click at [838, 311] on button "Create Another Payment" at bounding box center [877, 321] width 204 height 40
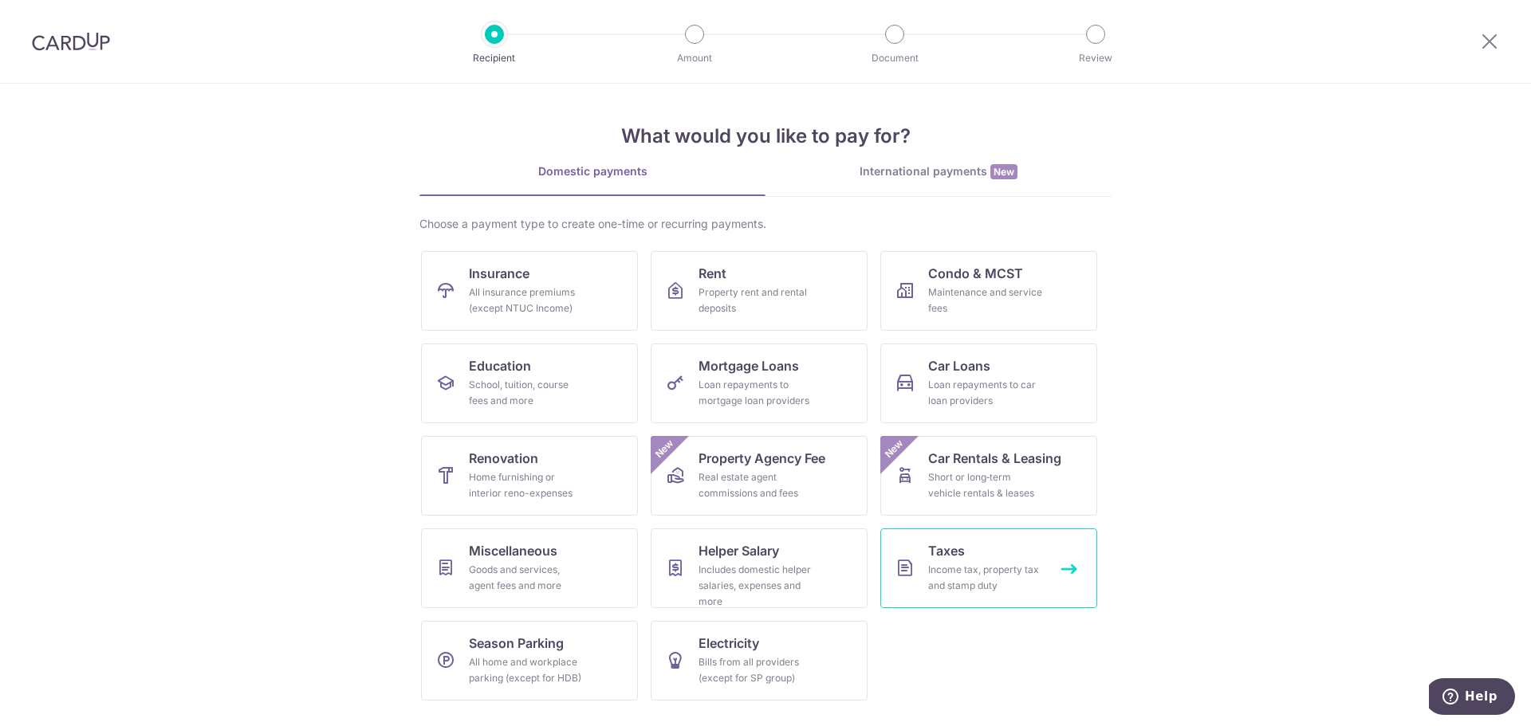
click at [939, 562] on div "Income tax, property tax and stamp duty" at bounding box center [985, 578] width 115 height 32
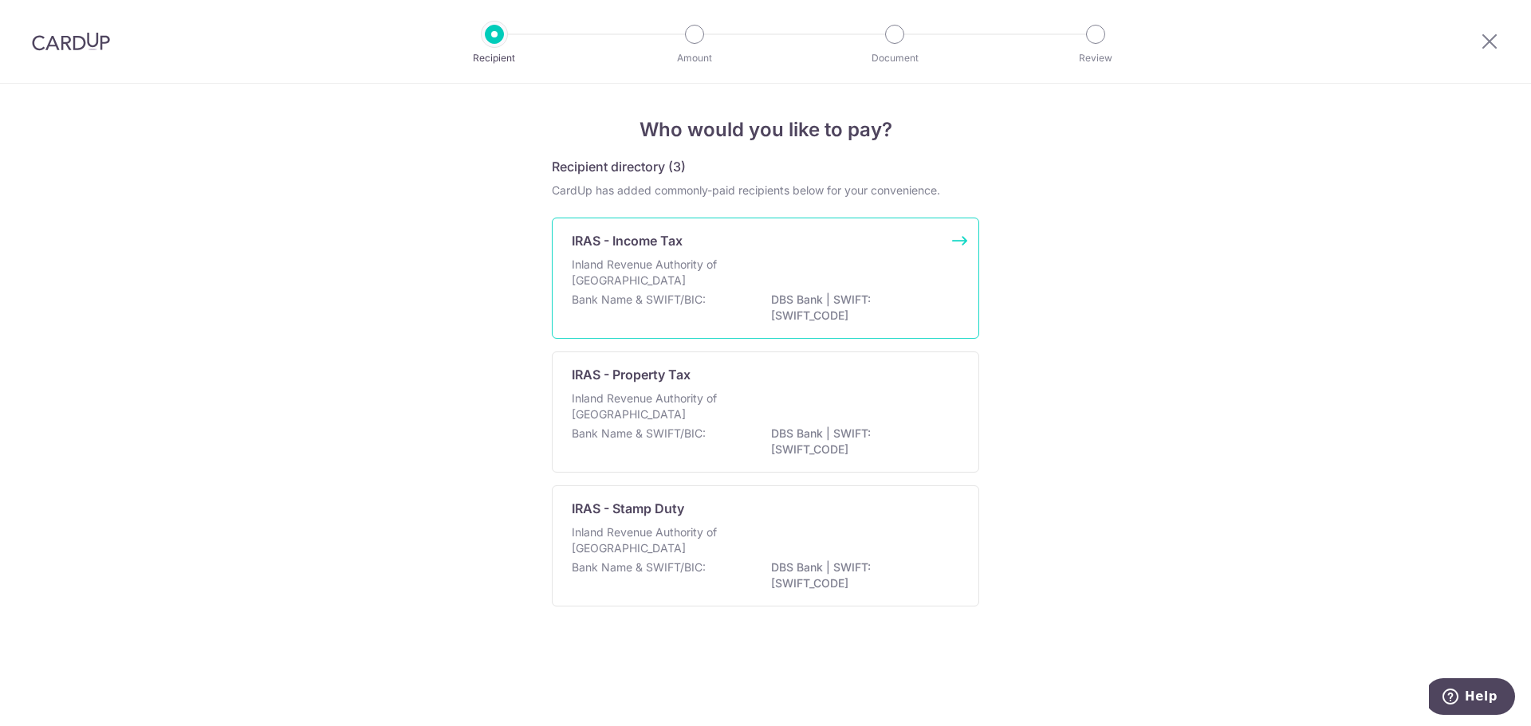
click at [718, 288] on p "Inland Revenue Authority of Singapore" at bounding box center [656, 273] width 169 height 32
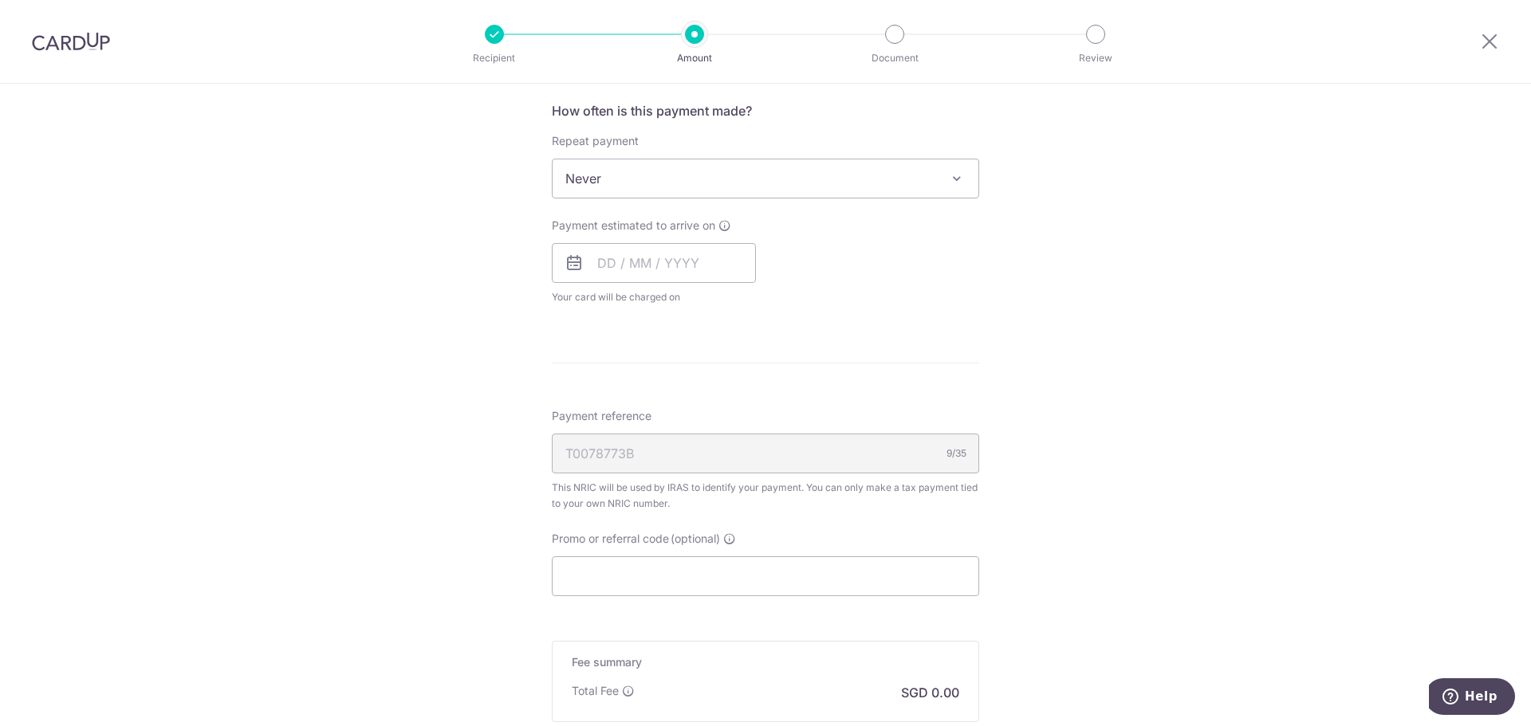
scroll to position [558, 0]
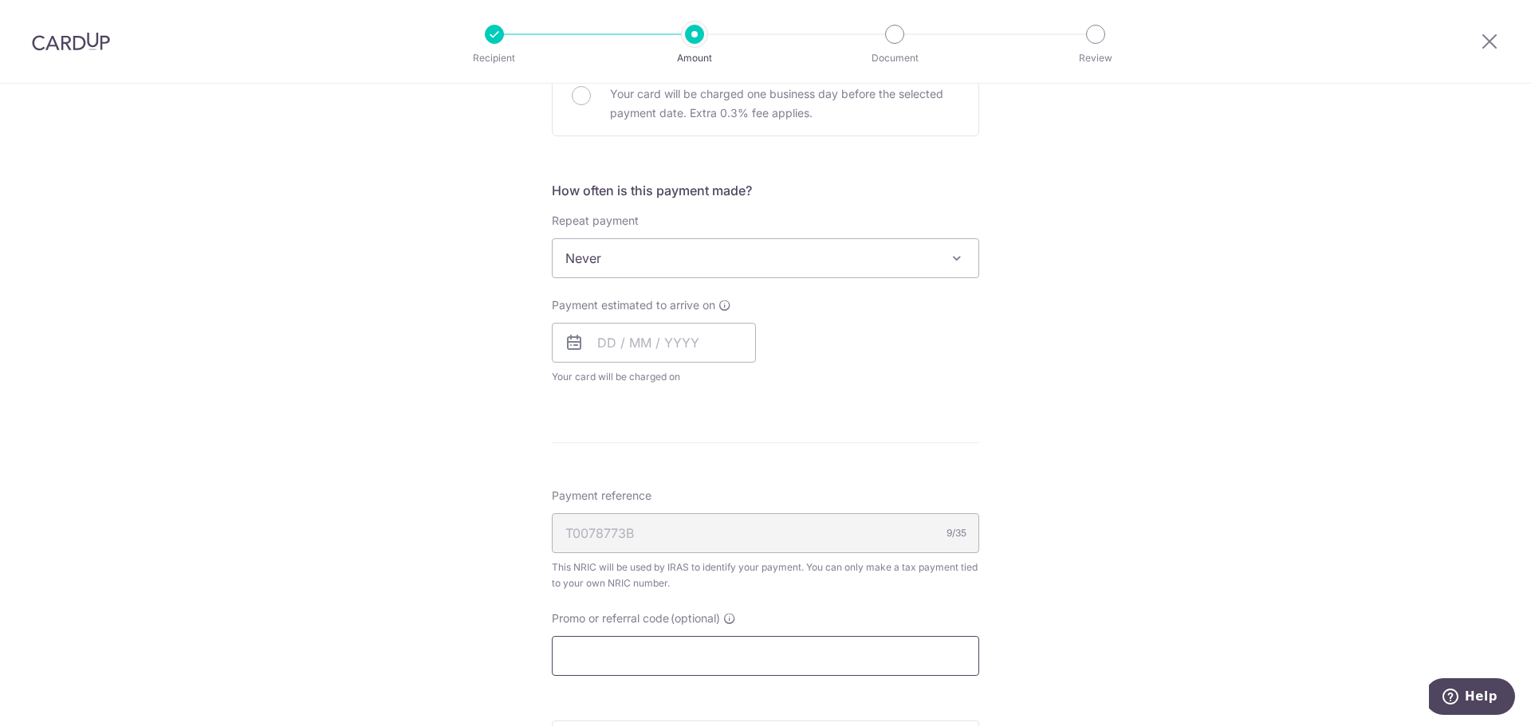
drag, startPoint x: 640, startPoint y: 662, endPoint x: 632, endPoint y: 644, distance: 19.7
click at [639, 662] on input "Promo or referral code (optional)" at bounding box center [765, 656] width 427 height 40
paste input "VTAX25R"
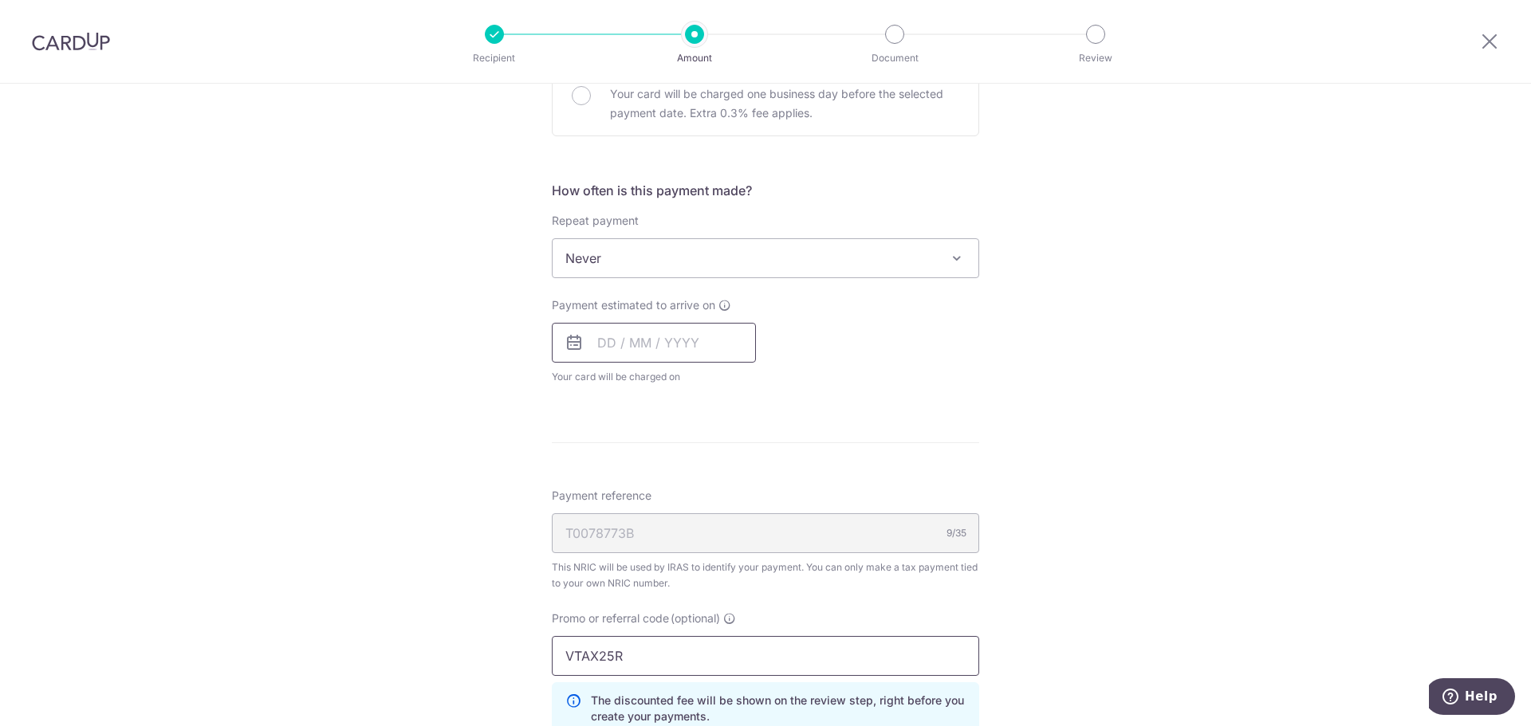
type input "VTAX25R"
click at [613, 340] on input "text" at bounding box center [654, 343] width 204 height 40
click at [613, 344] on input "text" at bounding box center [654, 343] width 204 height 40
click at [615, 518] on link "15" at bounding box center [617, 520] width 26 height 26
type input "[DATE]"
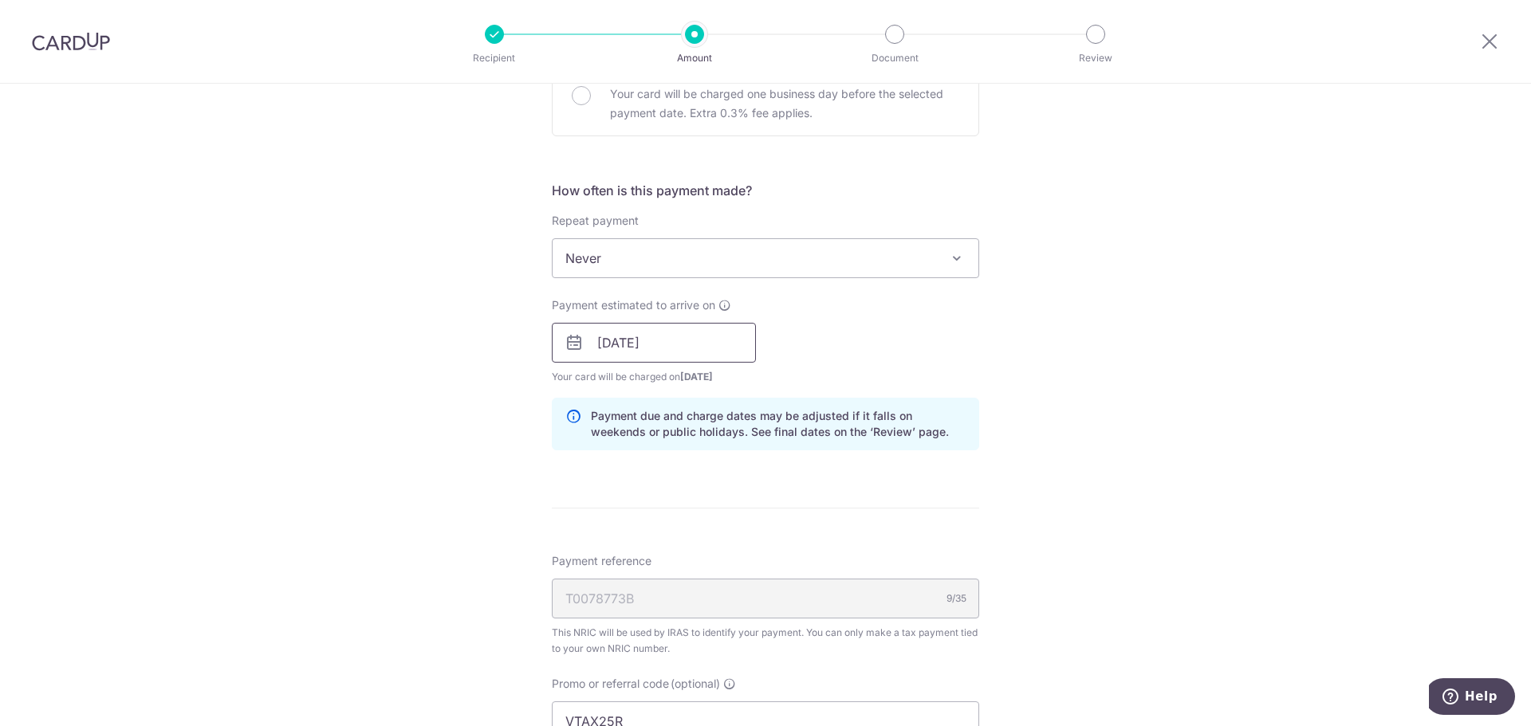
click at [663, 341] on input "[DATE]" at bounding box center [654, 343] width 204 height 40
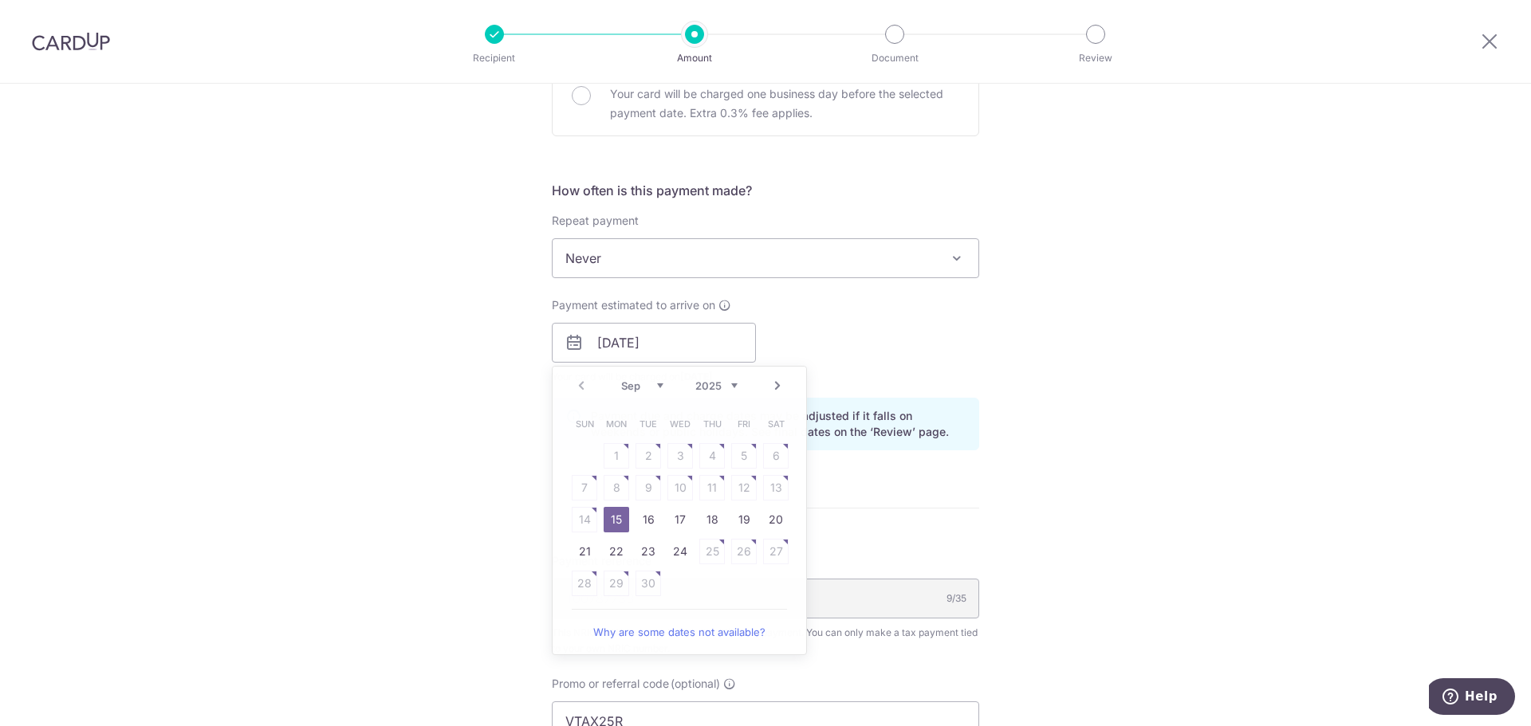
click at [846, 355] on div "Payment estimated to arrive on 15/09/2025 Prev Next Sep Oct Nov Dec 2025 2026 S…" at bounding box center [765, 341] width 447 height 88
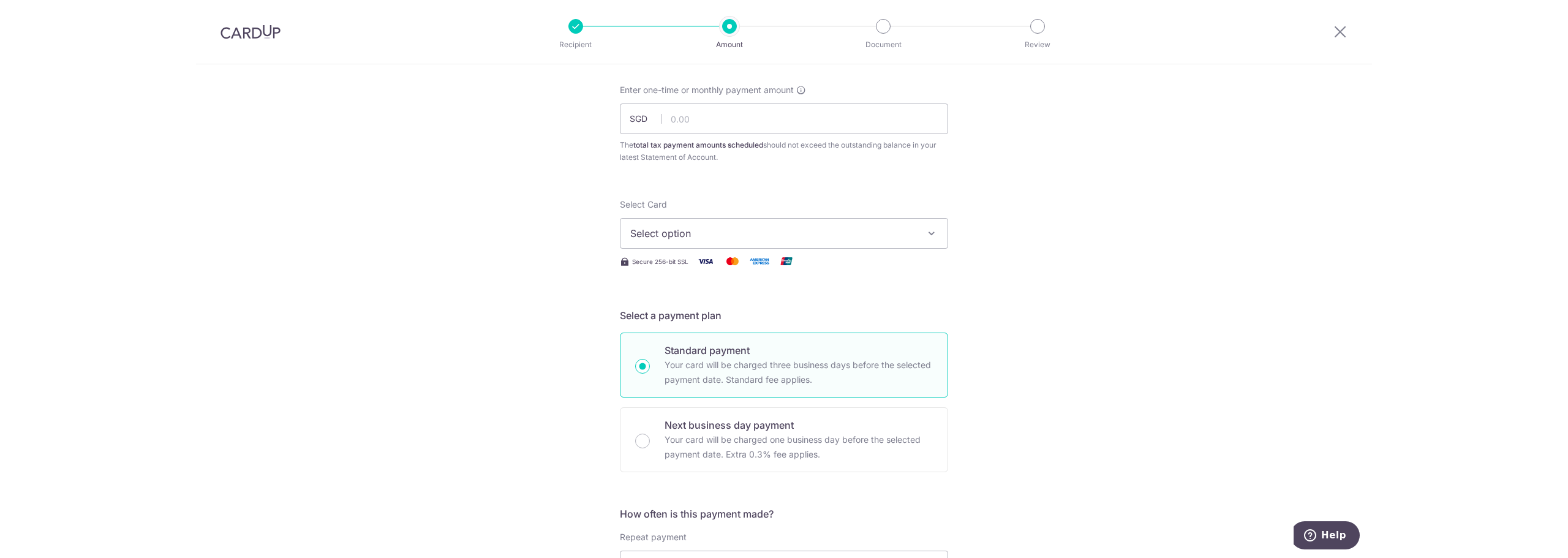
scroll to position [0, 0]
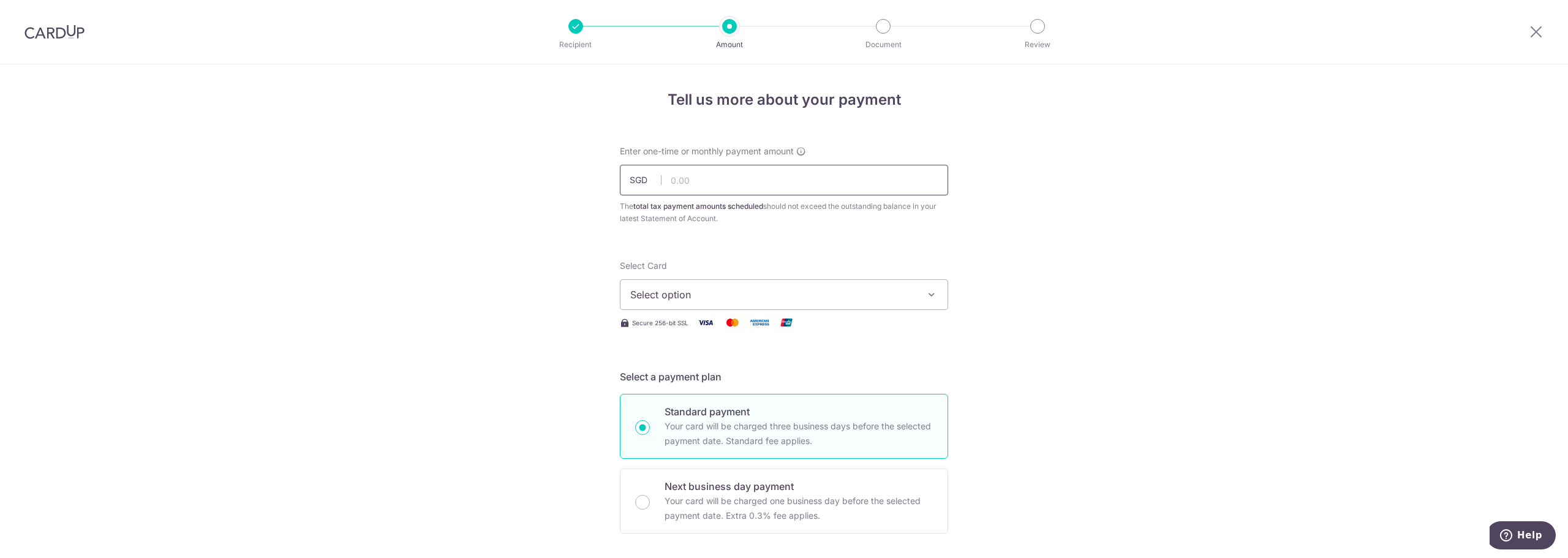
click at [715, 188] on input "text" at bounding box center [784, 181] width 328 height 31
paste input "377.95"
type input "377.95"
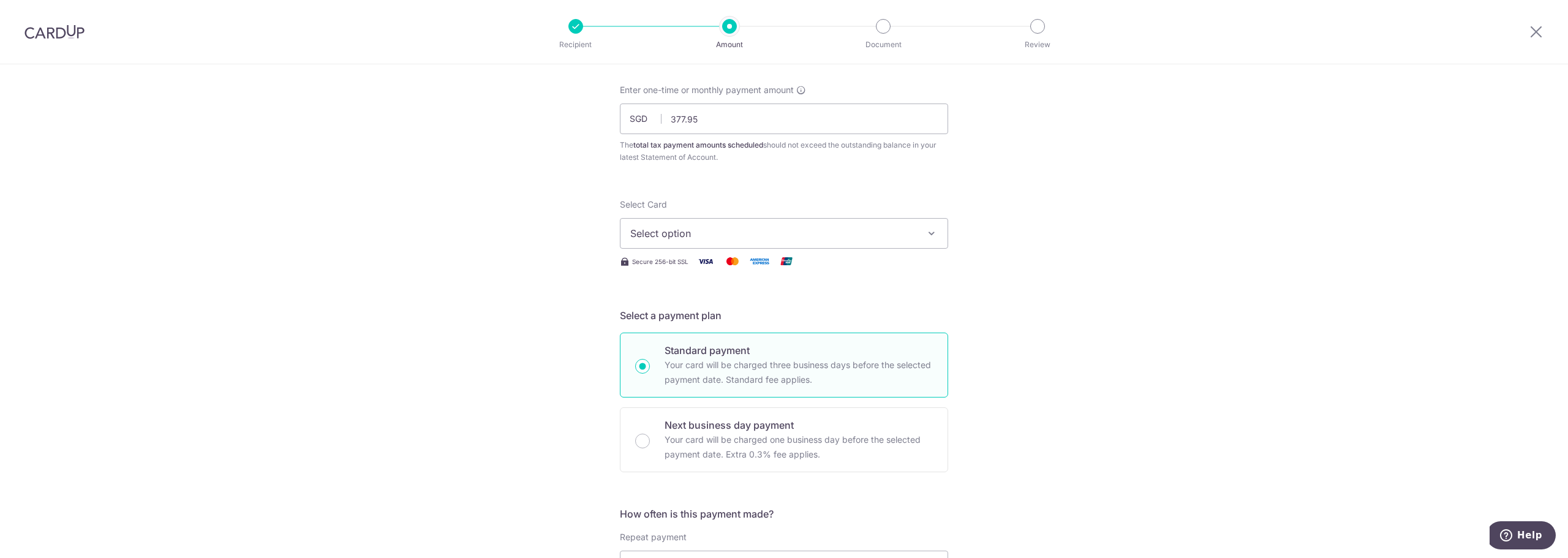
scroll to position [122, 0]
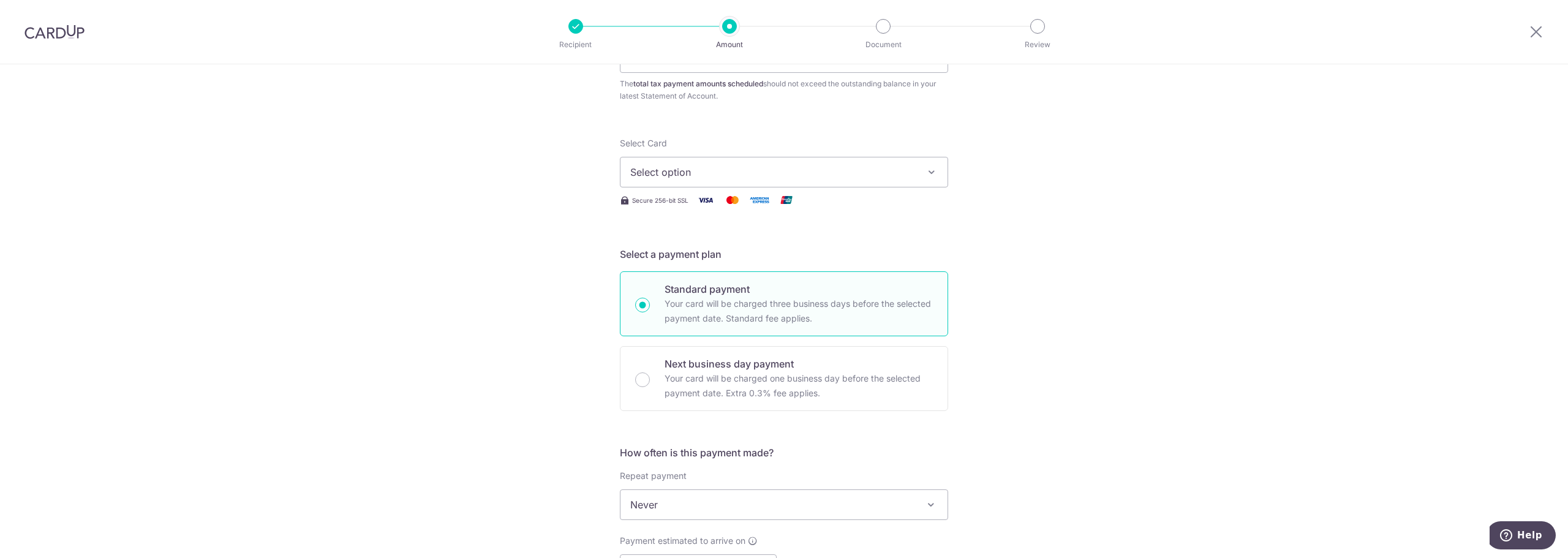
click at [697, 167] on span "Select option" at bounding box center [774, 172] width 286 height 15
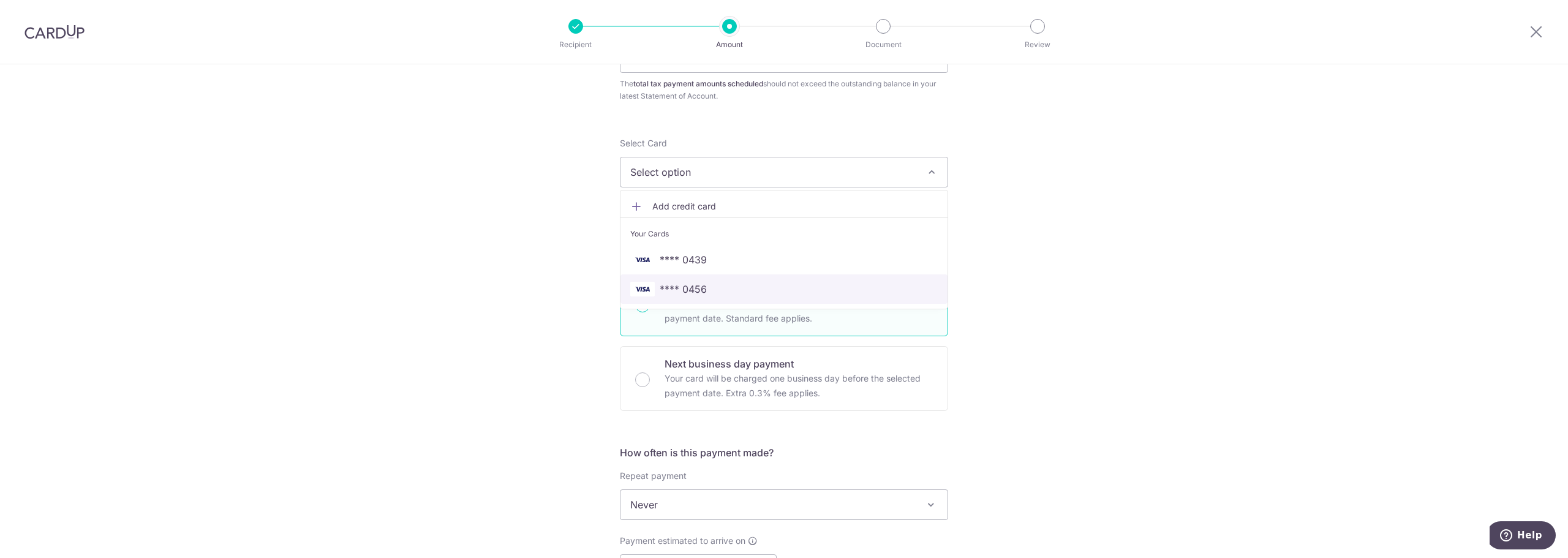
click at [694, 297] on link "**** 0456" at bounding box center [784, 289] width 327 height 29
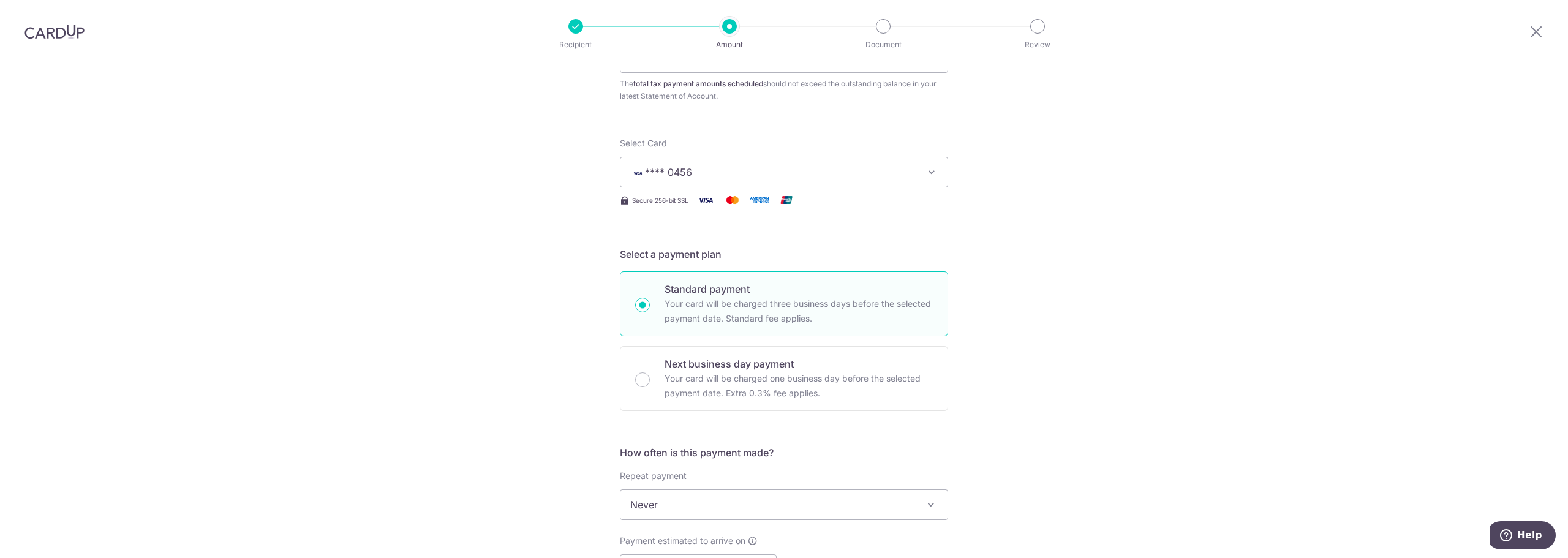
click at [684, 178] on span "**** 0456" at bounding box center [774, 172] width 286 height 15
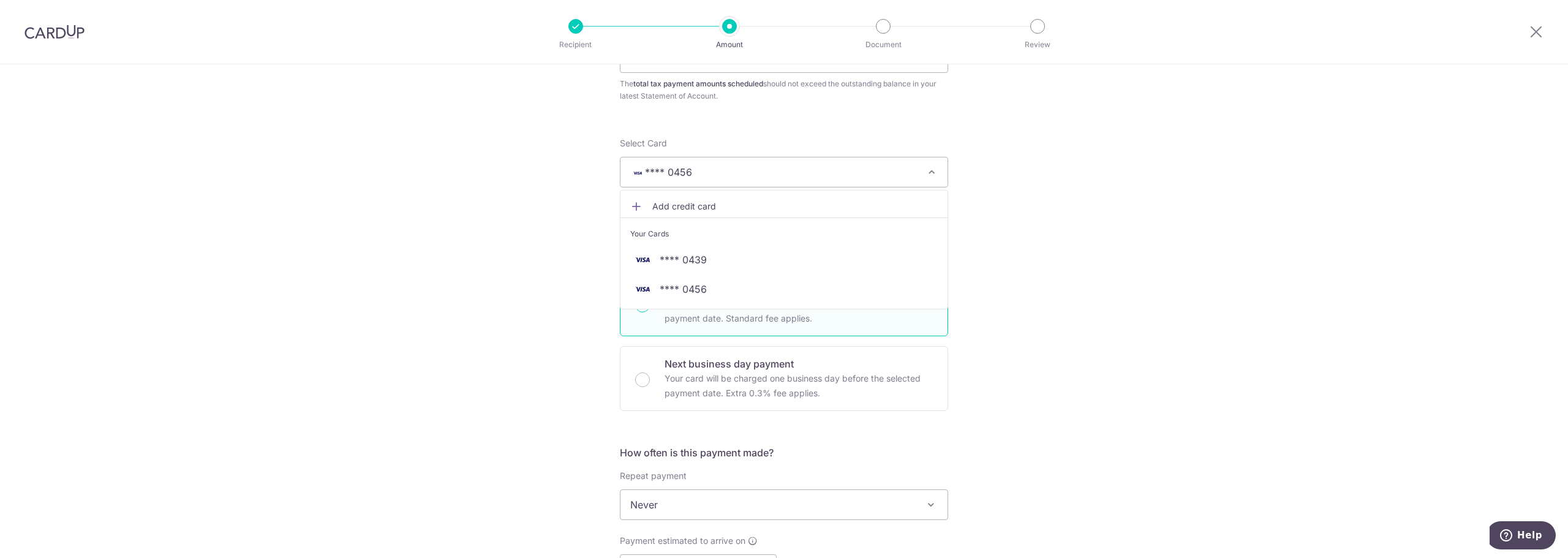
click at [1061, 244] on div "Tell us more about your payment Enter one-time or monthly payment amount SGD 37…" at bounding box center [784, 563] width 1568 height 1244
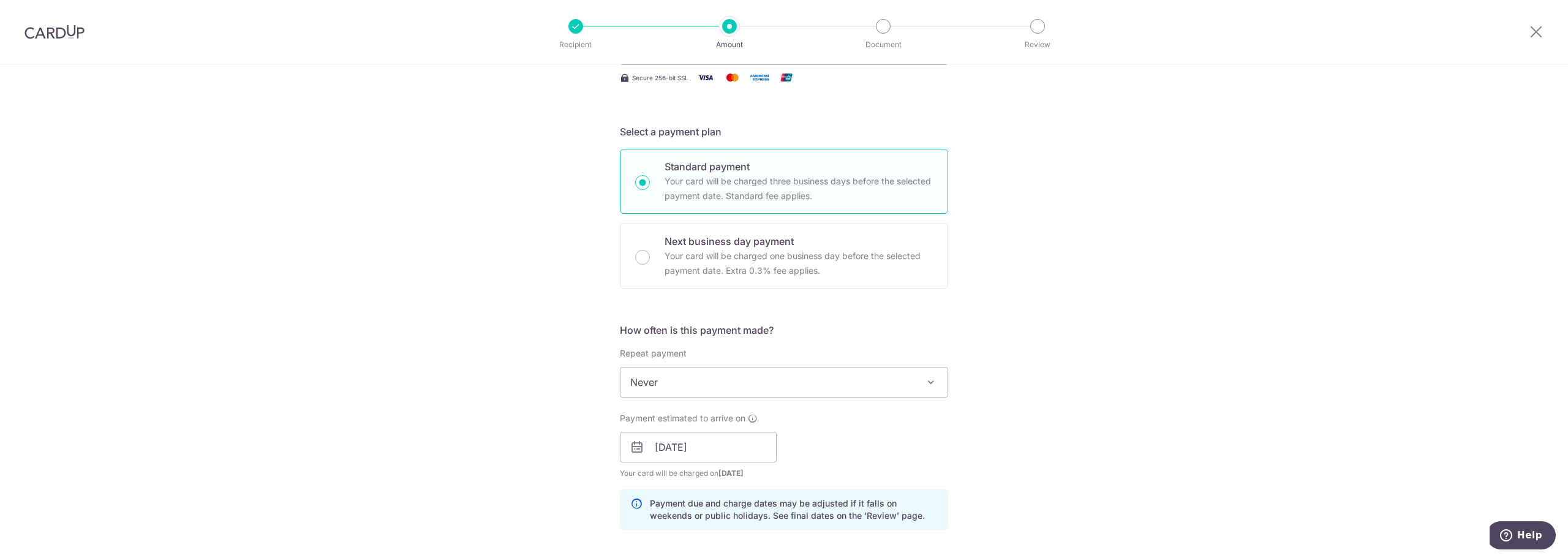
scroll to position [307, 0]
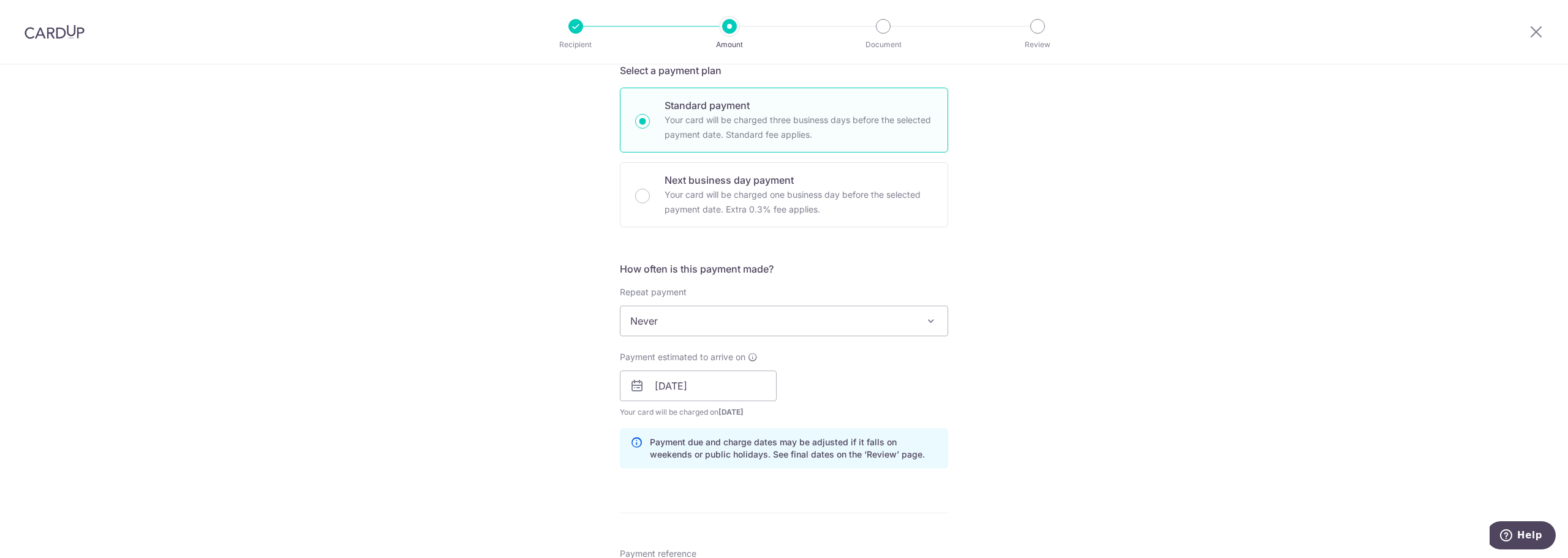
click at [688, 325] on span "Never" at bounding box center [784, 321] width 327 height 29
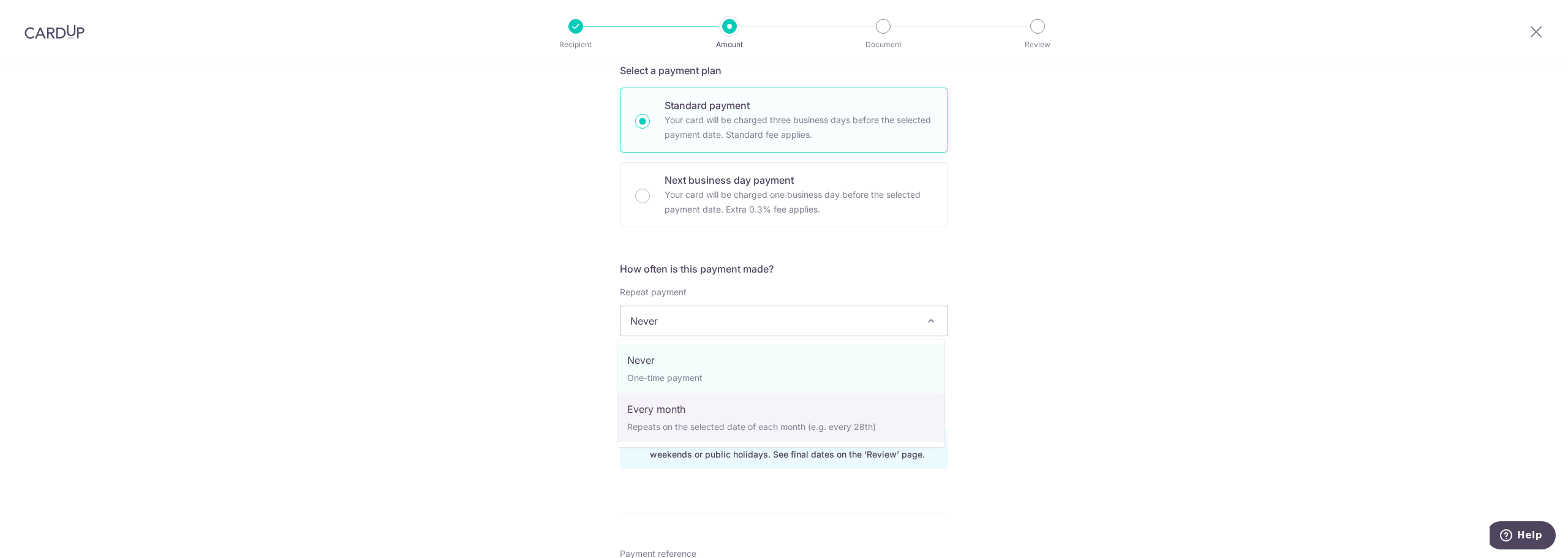
select select "3"
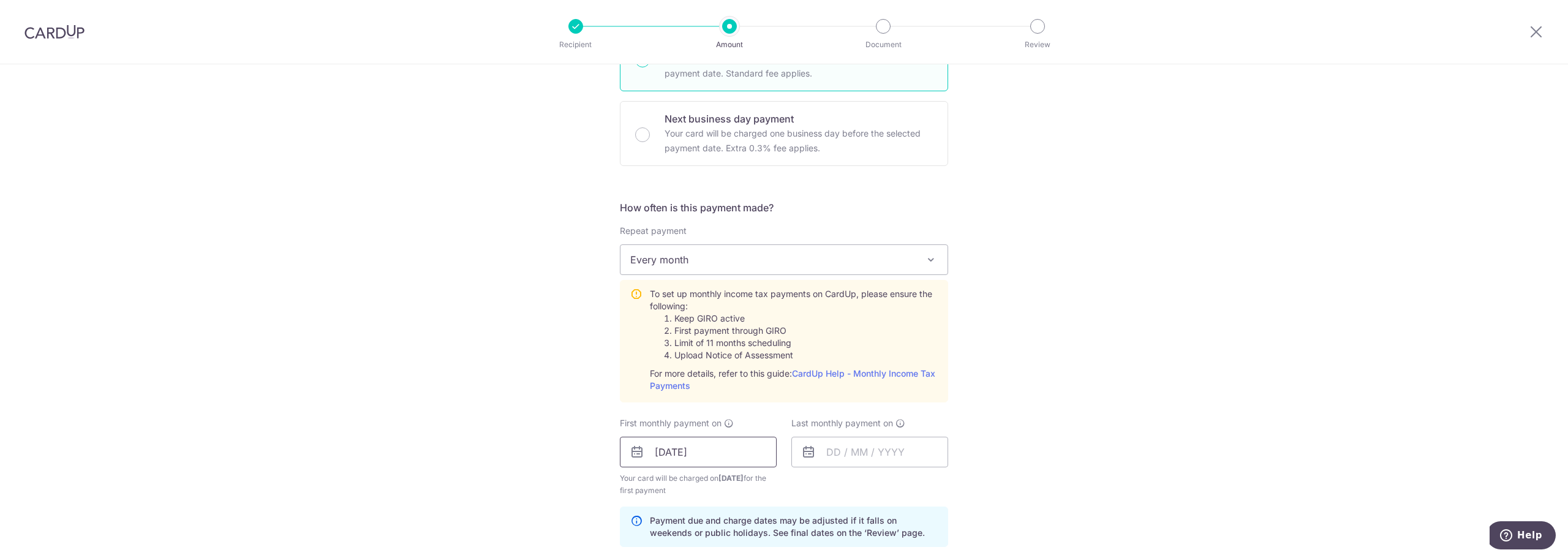
scroll to position [429, 0]
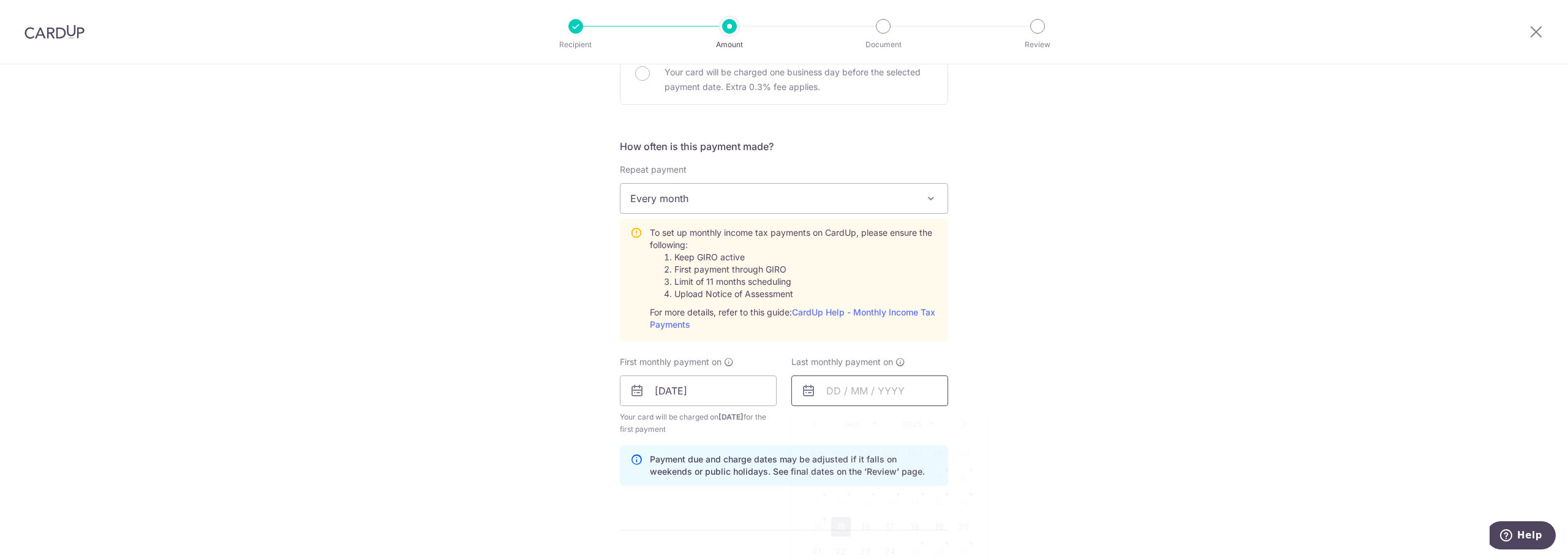
click at [851, 392] on input "text" at bounding box center [870, 391] width 157 height 31
click at [1067, 323] on div "Tell us more about your payment Enter one-time or monthly payment amount SGD 37…" at bounding box center [784, 327] width 1568 height 1383
click at [847, 392] on input "text" at bounding box center [870, 391] width 157 height 31
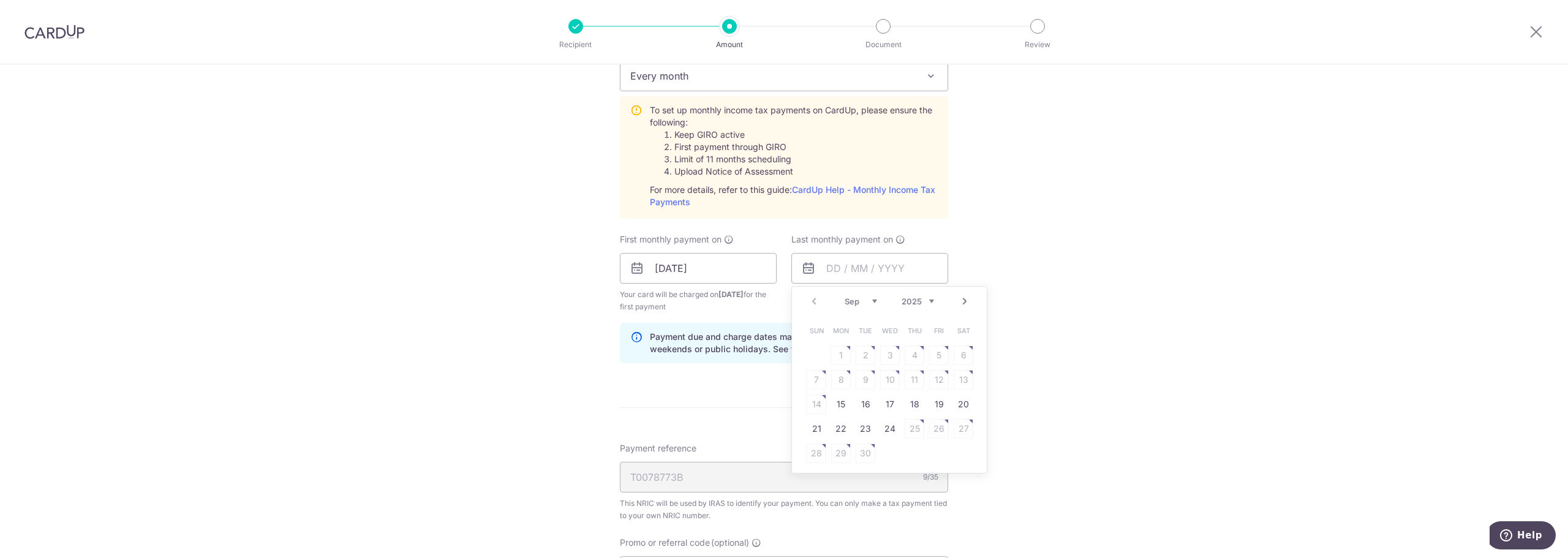
click at [960, 304] on link "Next" at bounding box center [964, 301] width 15 height 15
click at [839, 454] on link "26" at bounding box center [841, 453] width 20 height 20
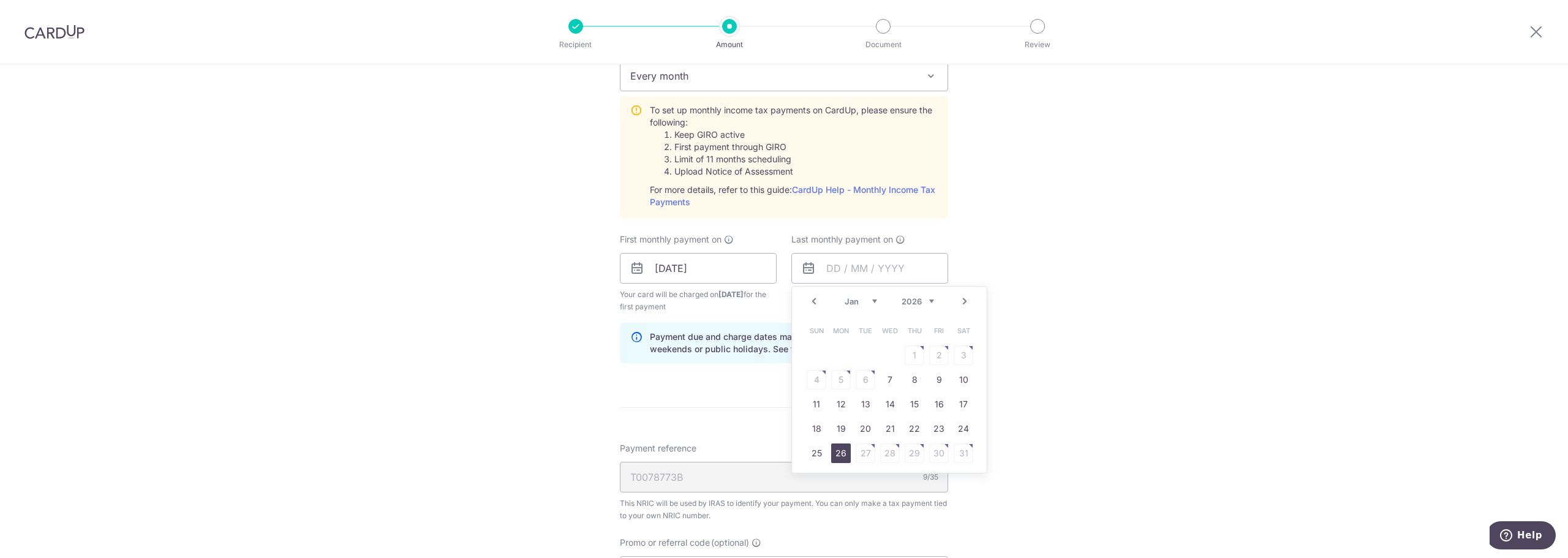
type input "26/01/2026"
click at [1045, 337] on div "Tell us more about your payment Enter one-time or monthly payment amount SGD 37…" at bounding box center [784, 204] width 1568 height 1383
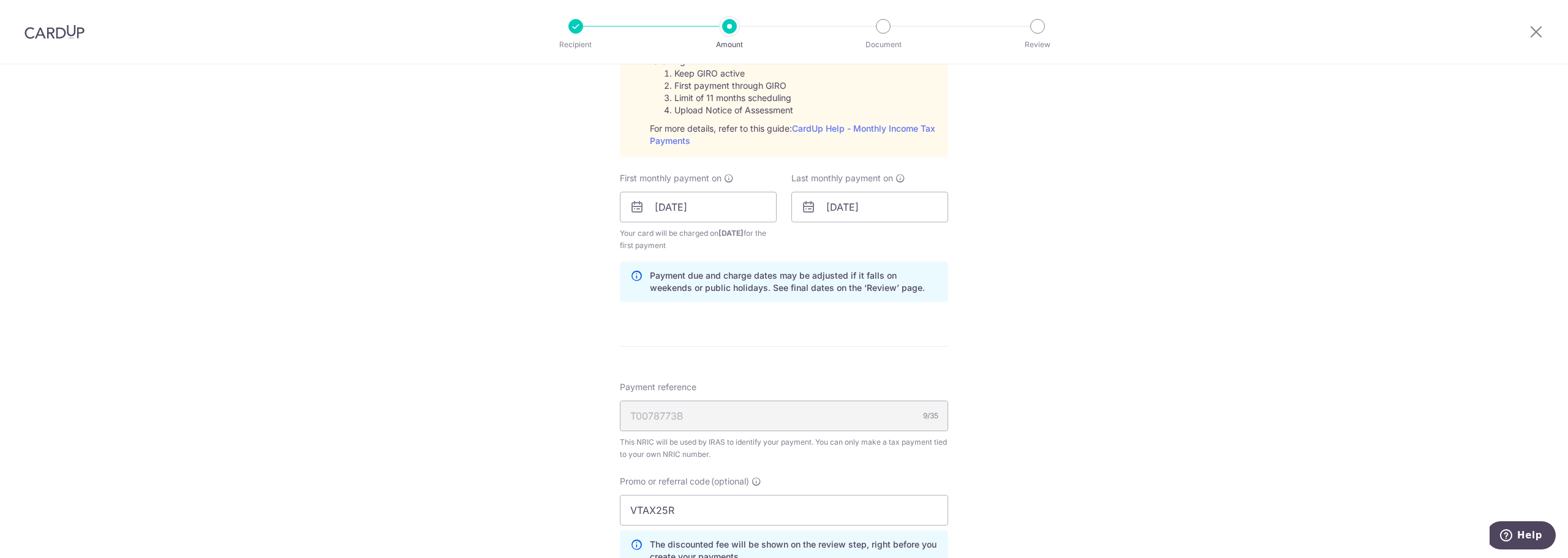
scroll to position [674, 0]
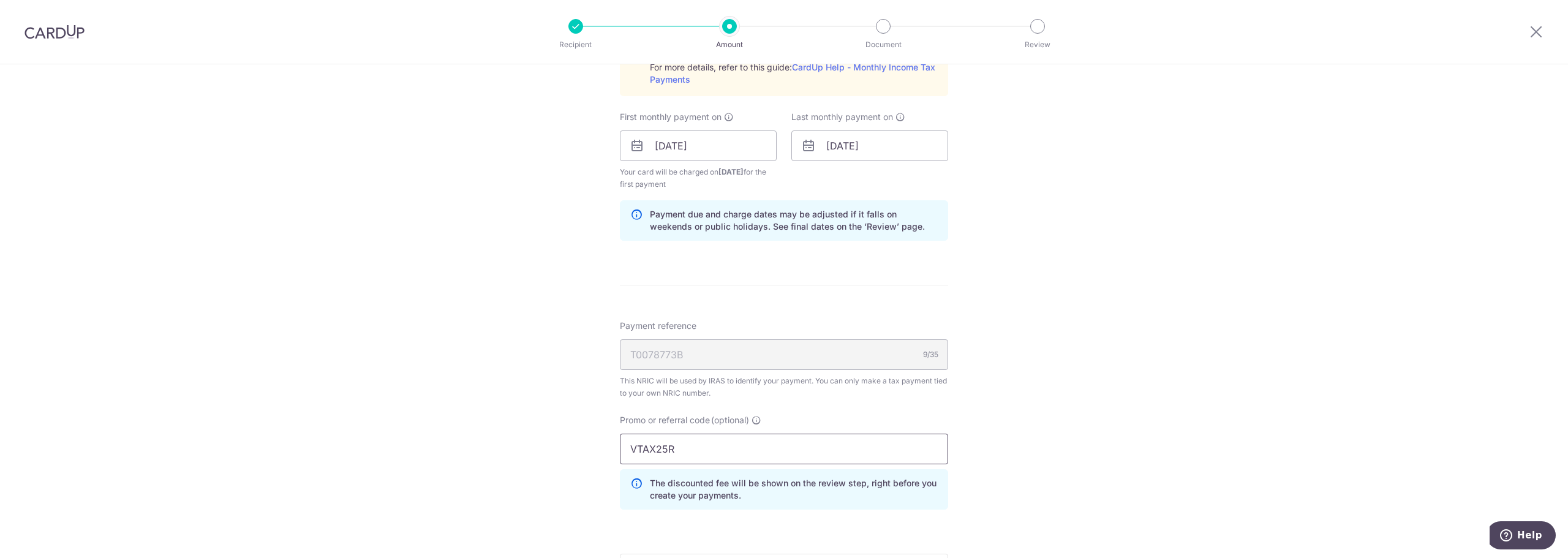
drag, startPoint x: 689, startPoint y: 454, endPoint x: 540, endPoint y: 453, distance: 149.0
click at [540, 453] on div "Tell us more about your payment Enter one-time or monthly payment amount SGD 37…" at bounding box center [784, 82] width 1568 height 1383
paste input "REC185"
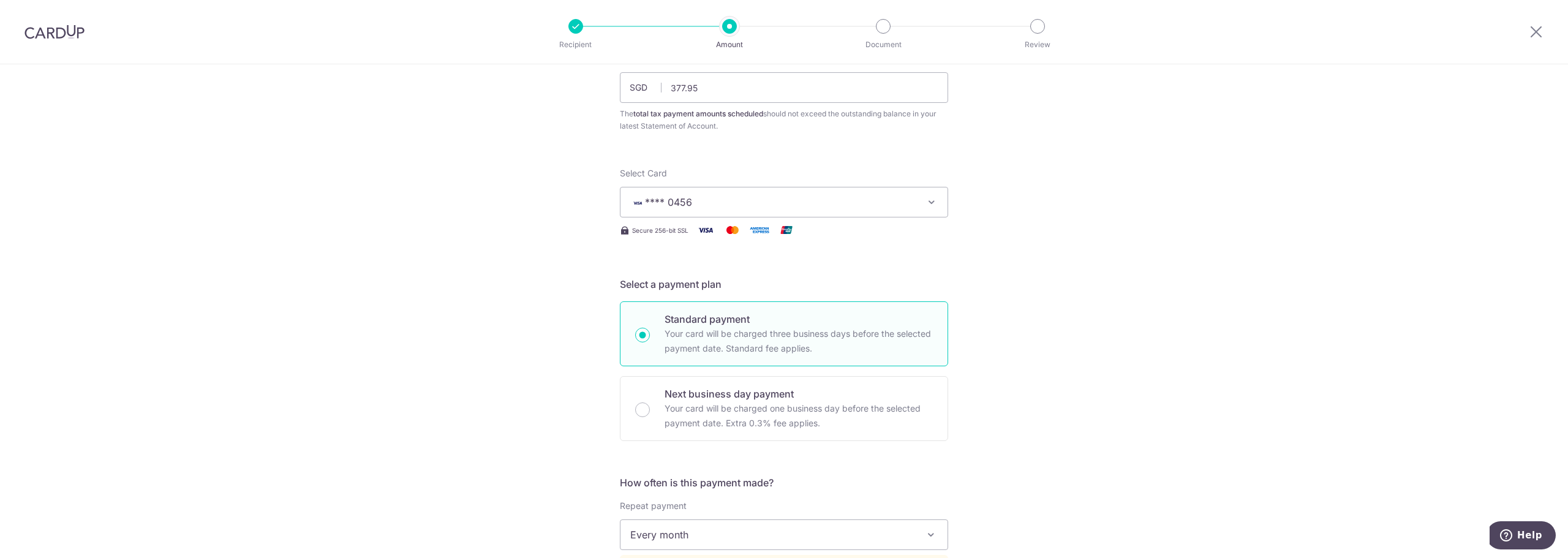
scroll to position [0, 0]
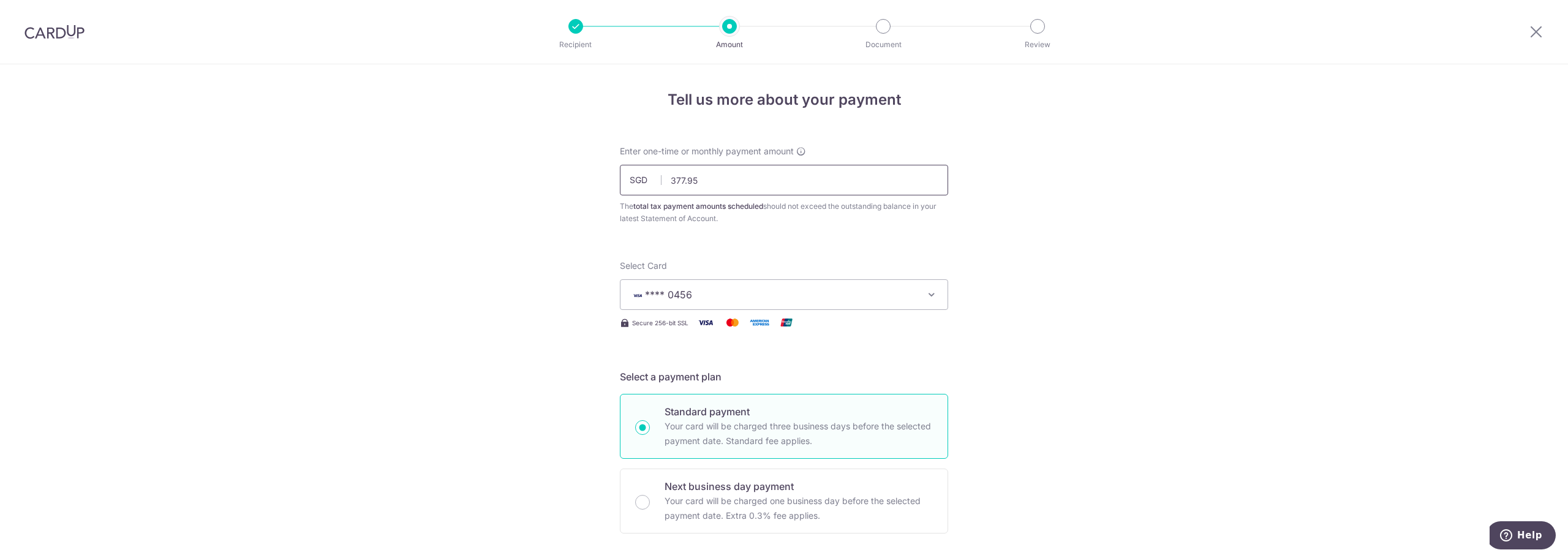
type input "REC185"
click at [724, 169] on input "377.95" at bounding box center [784, 181] width 328 height 31
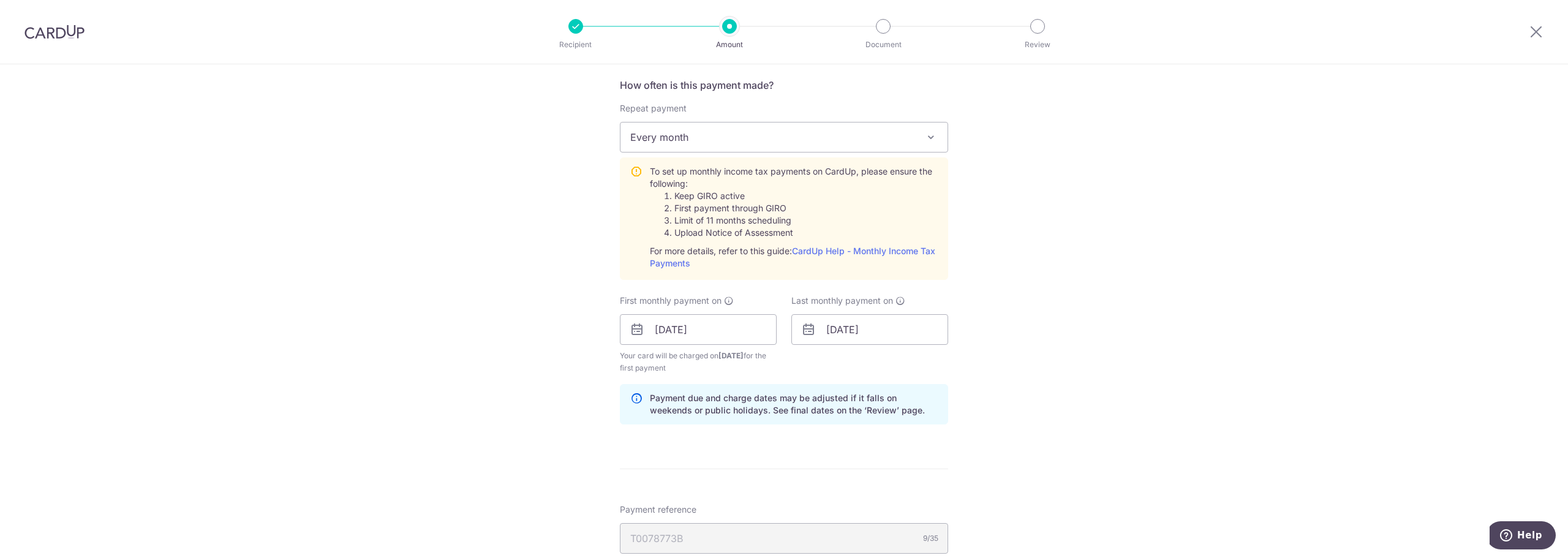
scroll to position [889, 0]
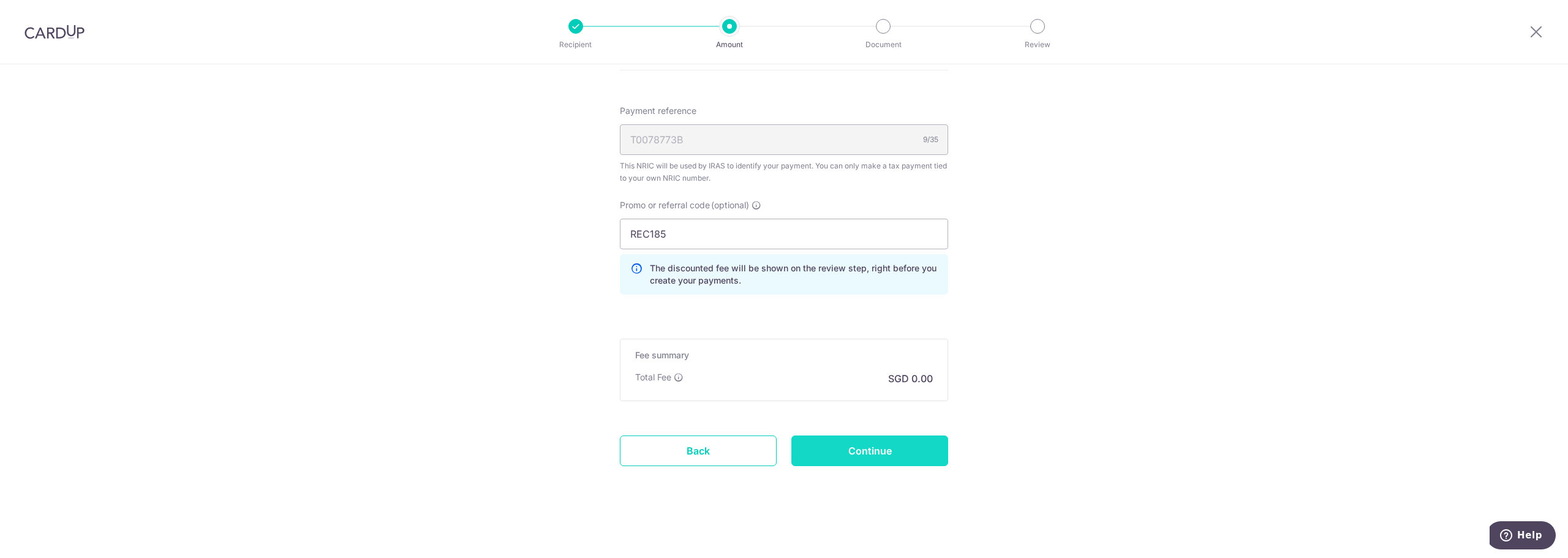
click at [883, 452] on input "Continue" at bounding box center [870, 451] width 157 height 31
type input "Create Schedule"
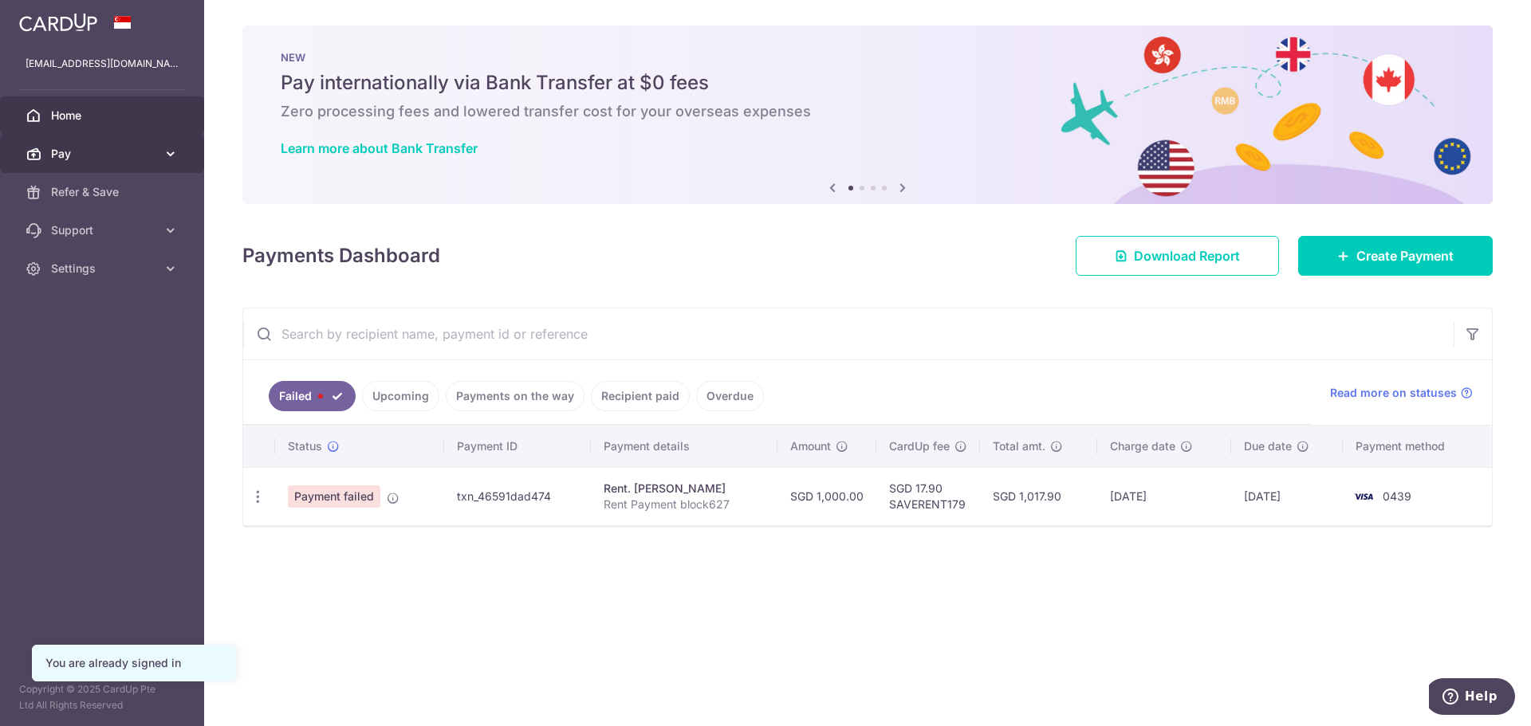
click at [171, 147] on icon at bounding box center [171, 154] width 16 height 16
click at [399, 399] on link "Upcoming" at bounding box center [400, 396] width 77 height 30
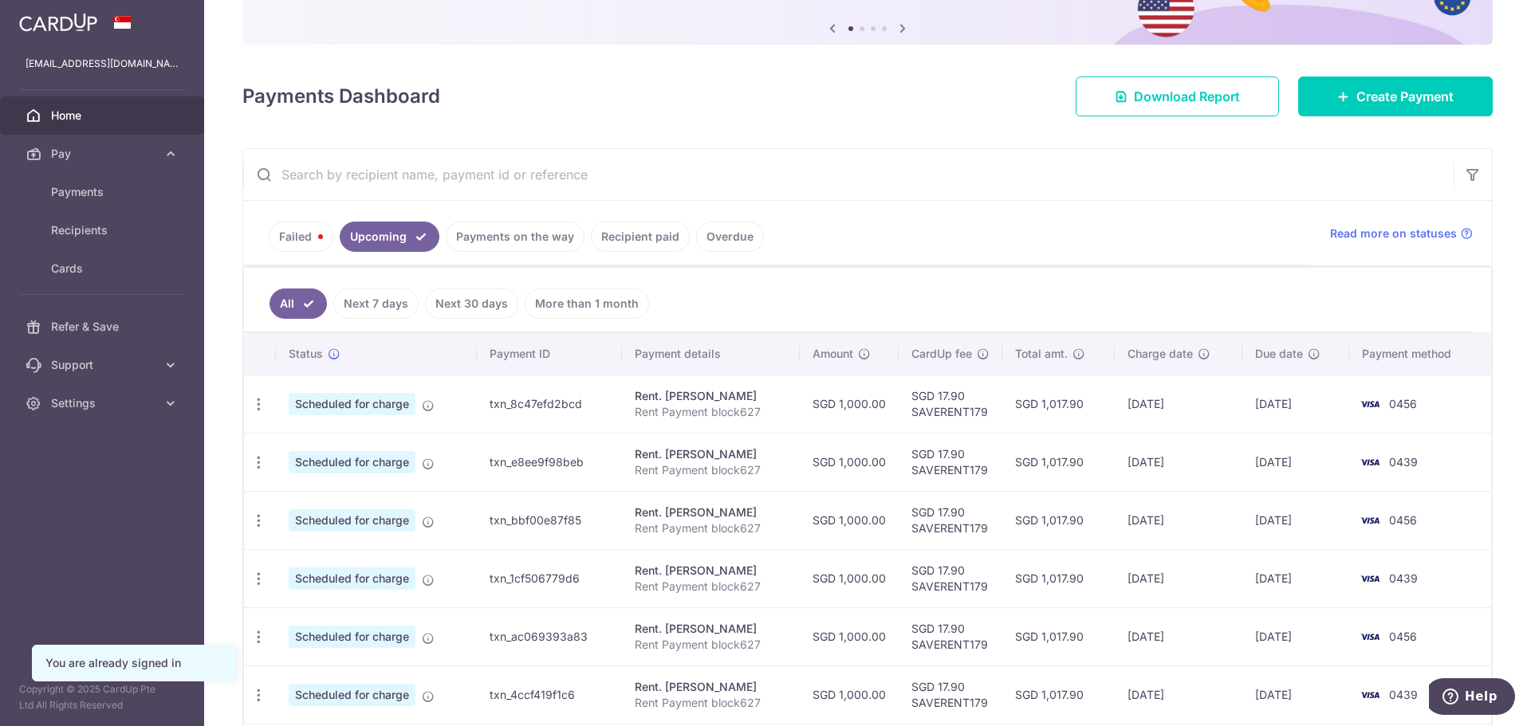
scroll to position [239, 0]
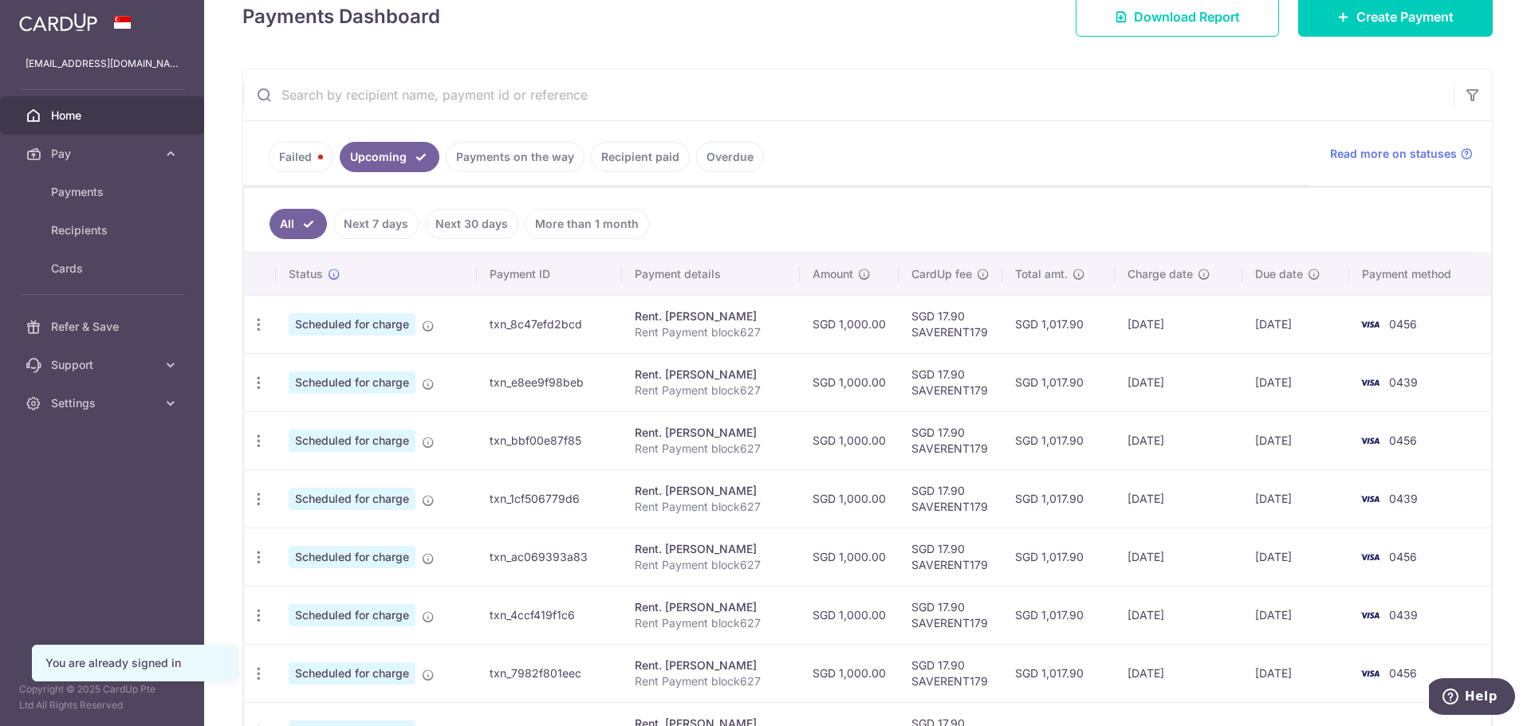
click at [719, 159] on link "Overdue" at bounding box center [730, 157] width 68 height 30
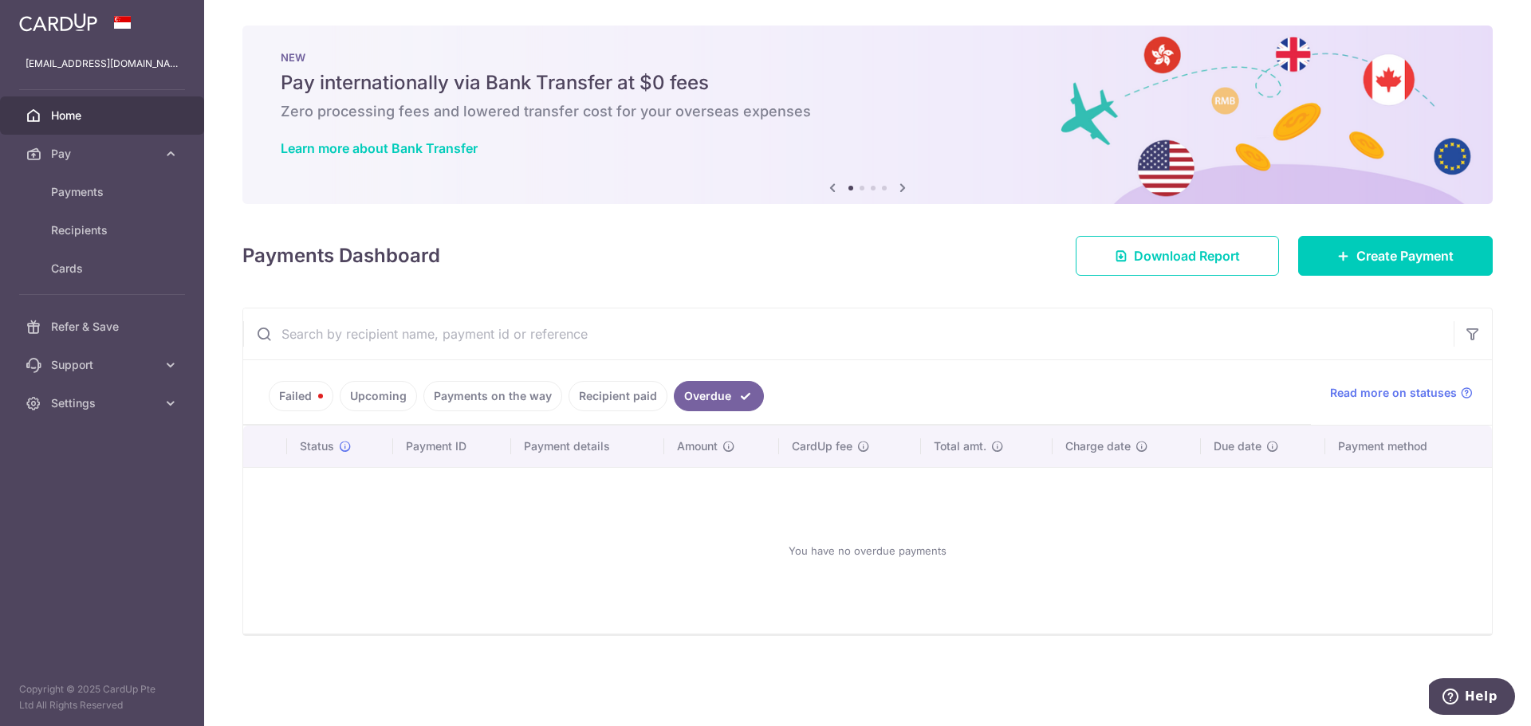
click at [594, 398] on link "Recipient paid" at bounding box center [618, 396] width 99 height 30
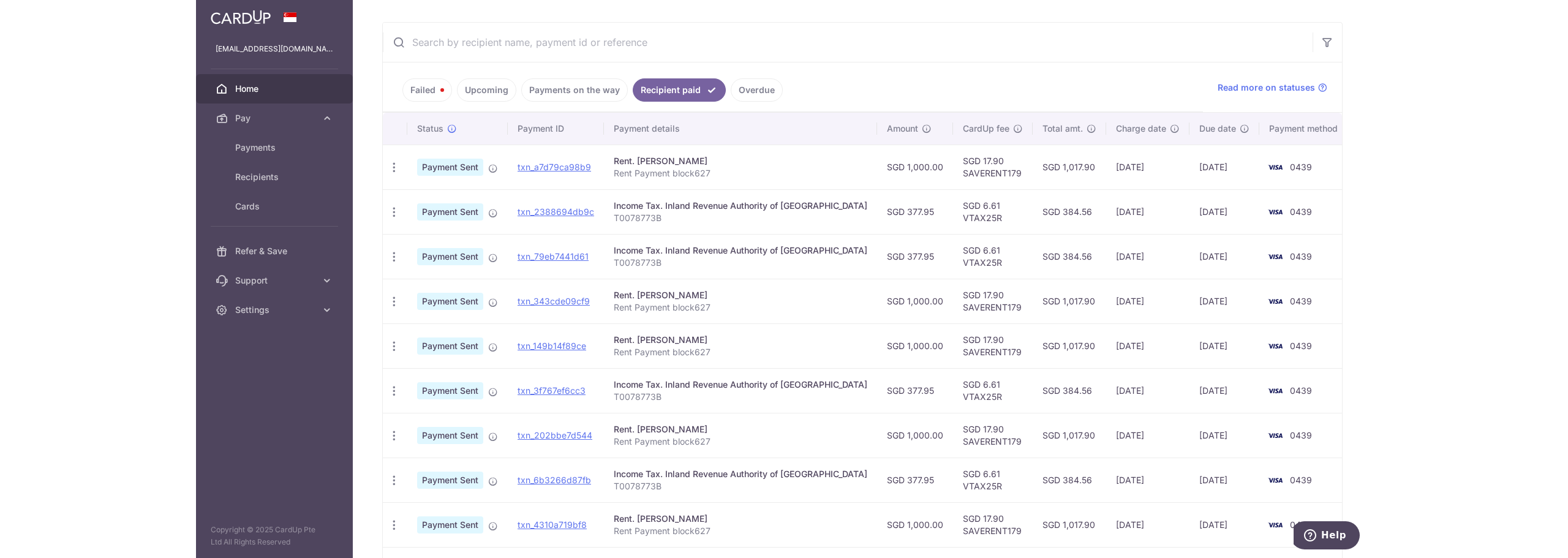
scroll to position [153, 0]
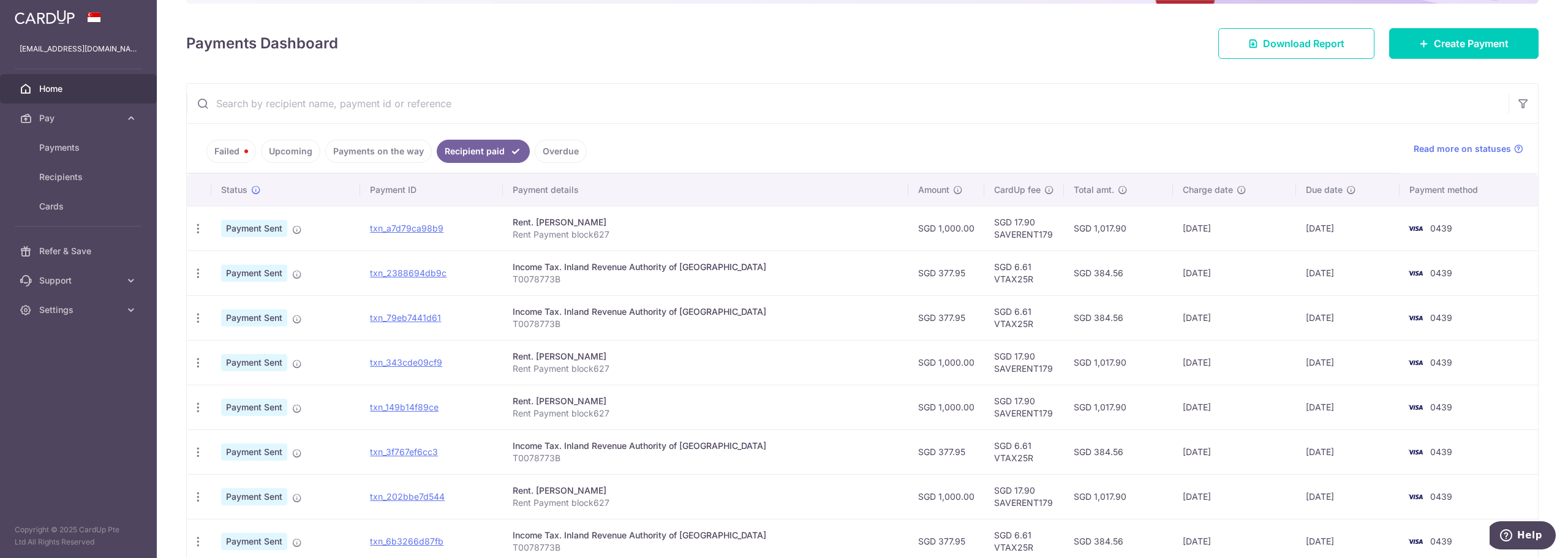
drag, startPoint x: 887, startPoint y: 271, endPoint x: 951, endPoint y: 271, distance: 64.0
click at [951, 271] on td "SGD 377.95" at bounding box center [946, 273] width 76 height 45
click at [940, 271] on td "SGD 377.95" at bounding box center [946, 273] width 76 height 45
drag, startPoint x: 938, startPoint y: 271, endPoint x: 912, endPoint y: 271, distance: 26.0
click at [912, 271] on td "SGD 377.95" at bounding box center [946, 273] width 76 height 45
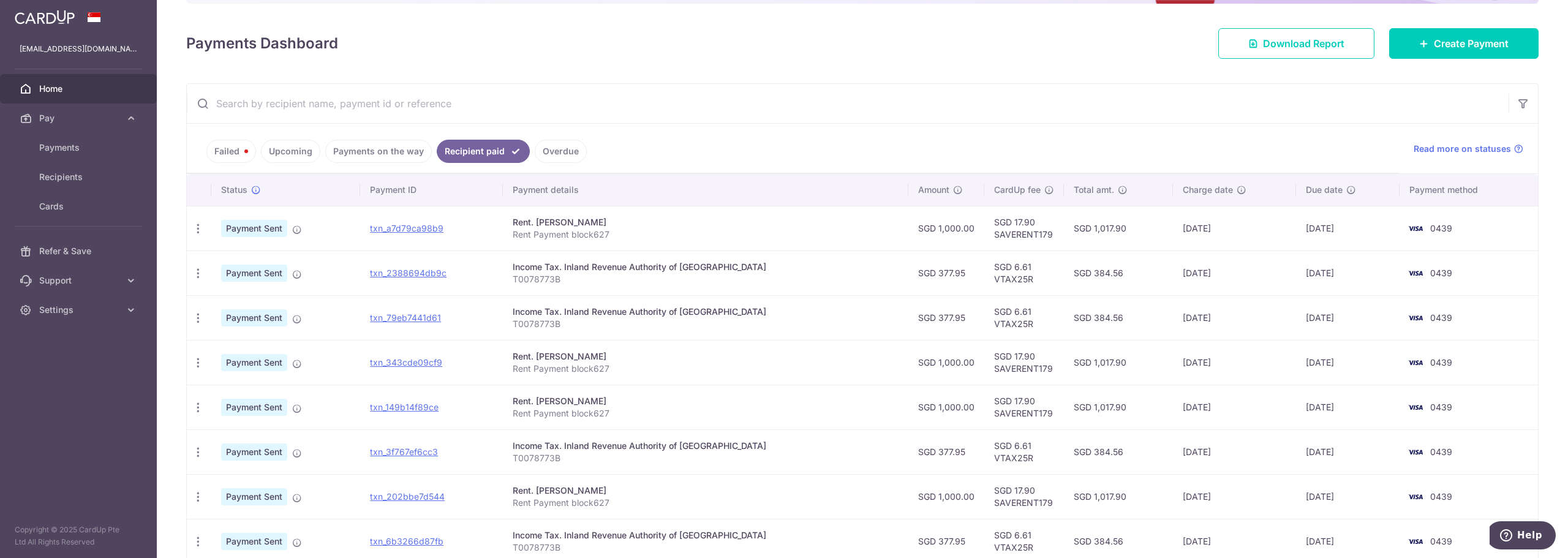
copy td "377.95"
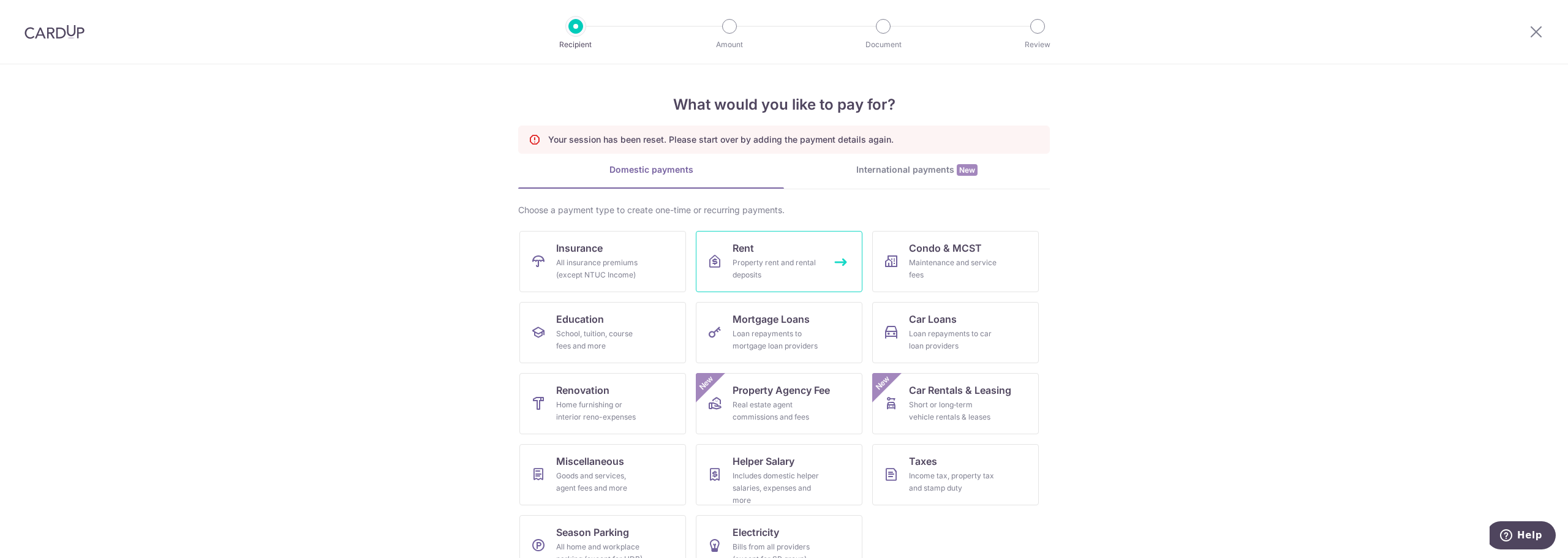
click at [770, 277] on div "Property rent and rental deposits" at bounding box center [777, 269] width 88 height 25
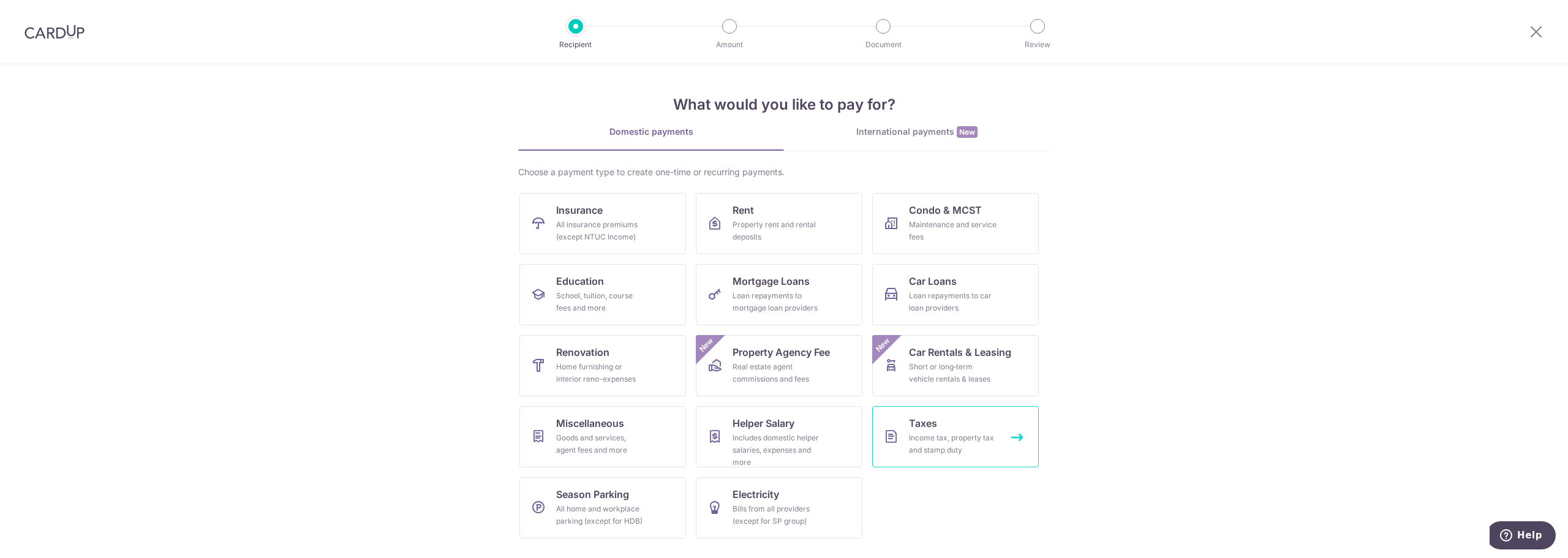
click at [946, 427] on link "Taxes Income tax, property tax and stamp duty" at bounding box center [956, 437] width 167 height 61
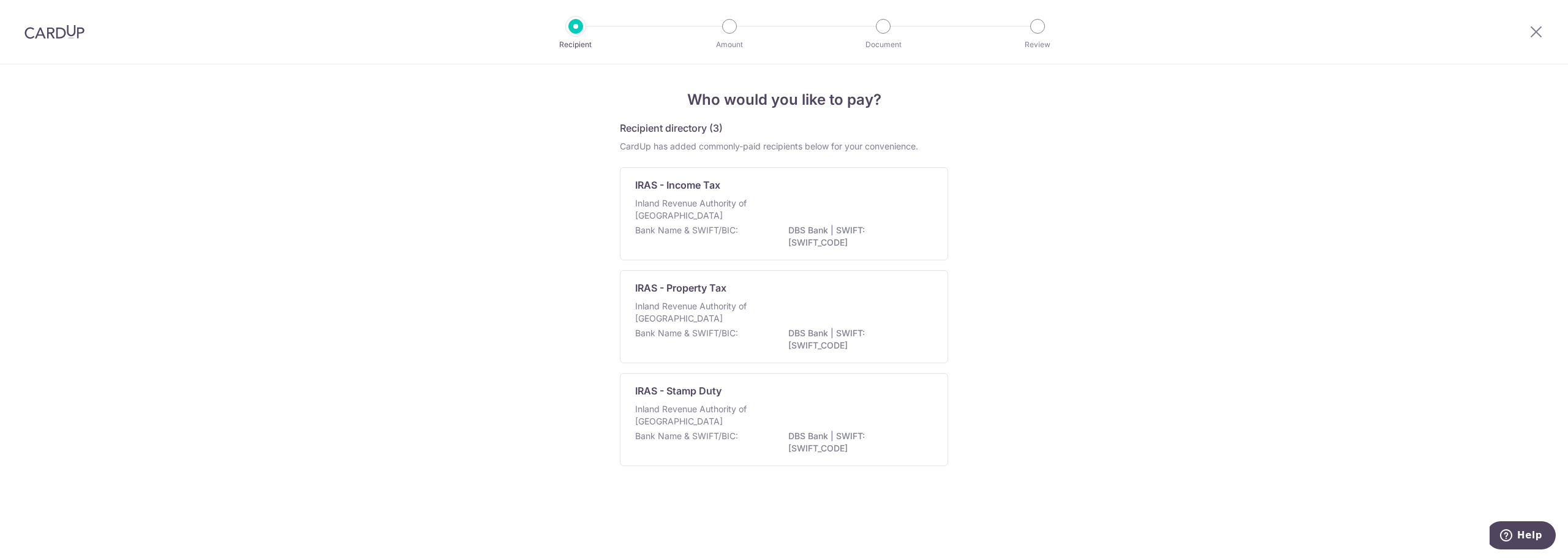
click at [763, 194] on div "IRAS - Income Tax Inland Revenue Authority of [GEOGRAPHIC_DATA] Bank Name & SWI…" at bounding box center [784, 214] width 328 height 93
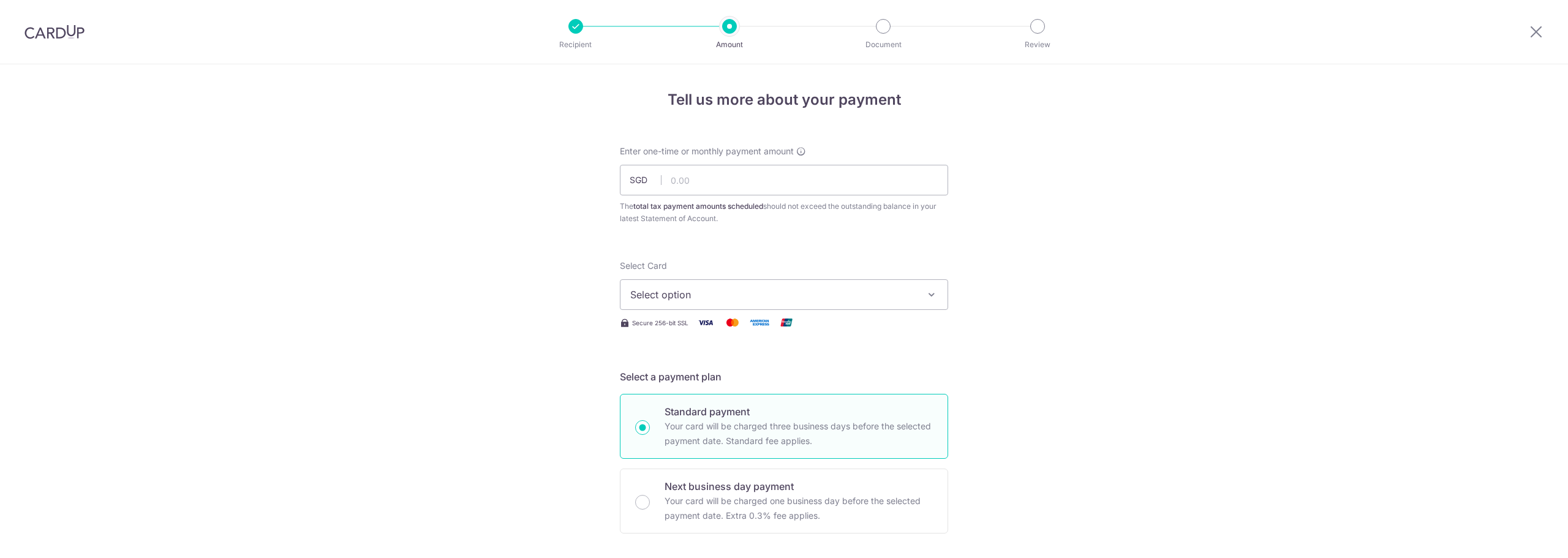
click at [740, 182] on input "text" at bounding box center [784, 181] width 328 height 31
type input "377.95"
click at [697, 295] on span "Select option" at bounding box center [774, 294] width 286 height 15
click at [697, 408] on span "**** 0456" at bounding box center [683, 411] width 47 height 15
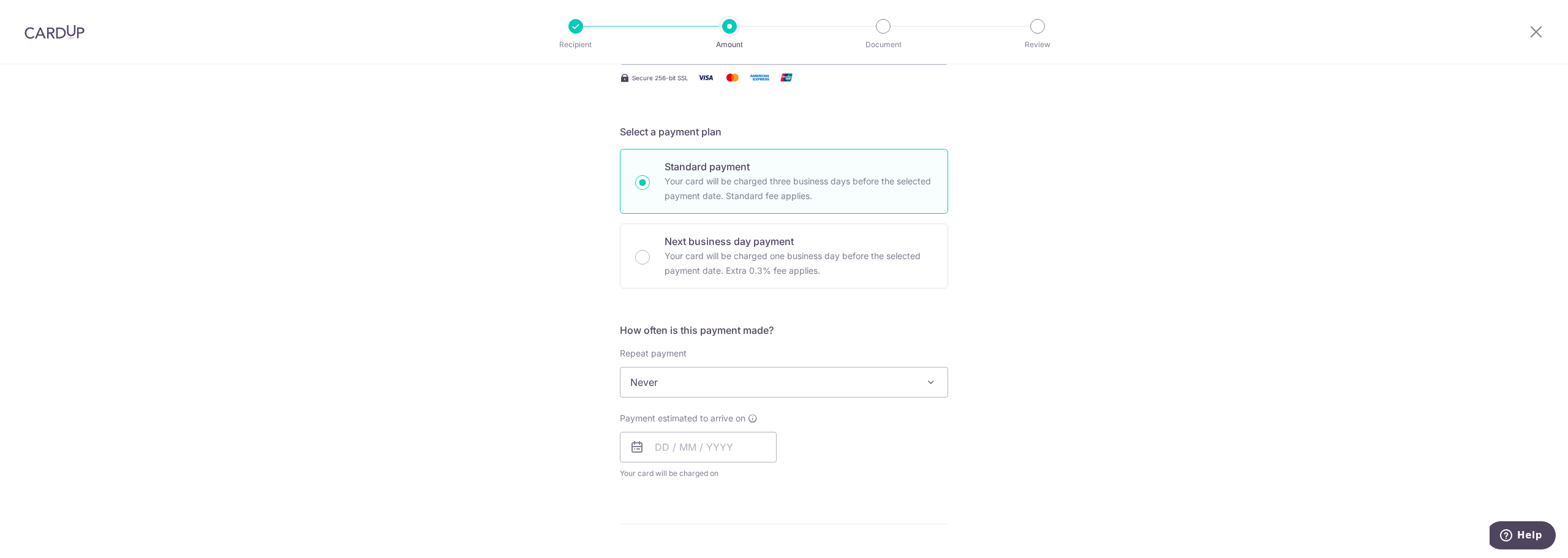
click at [662, 381] on span "Never" at bounding box center [784, 382] width 327 height 29
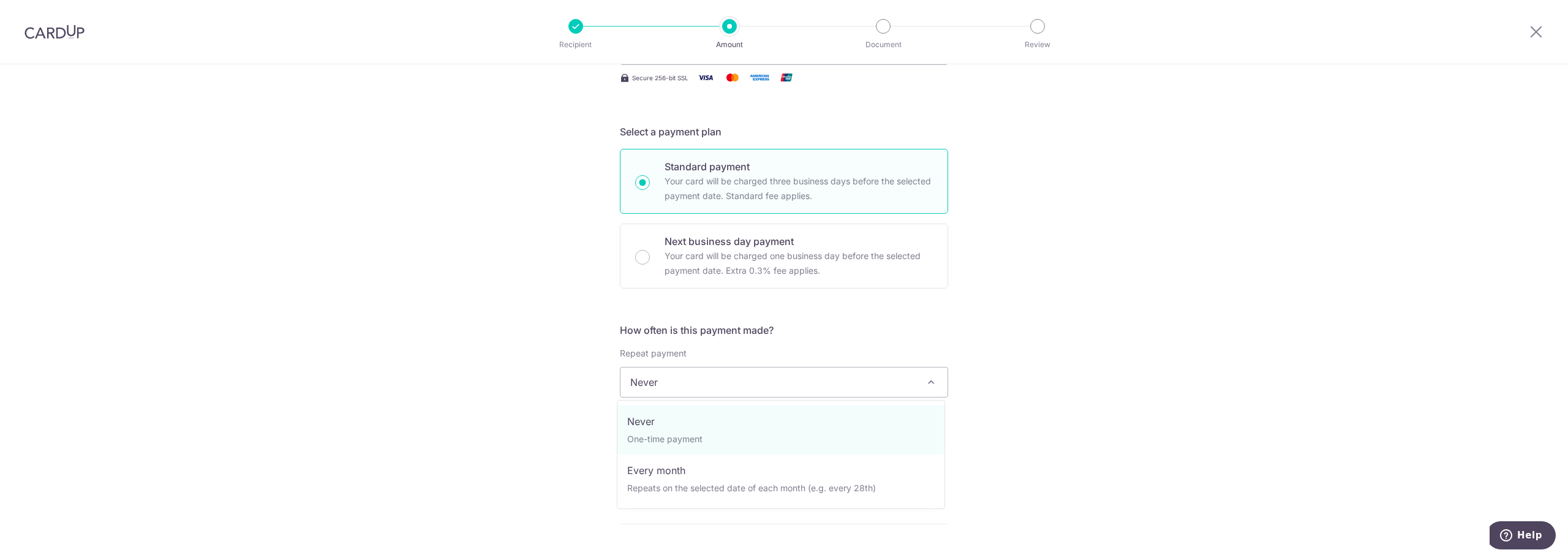
select select "3"
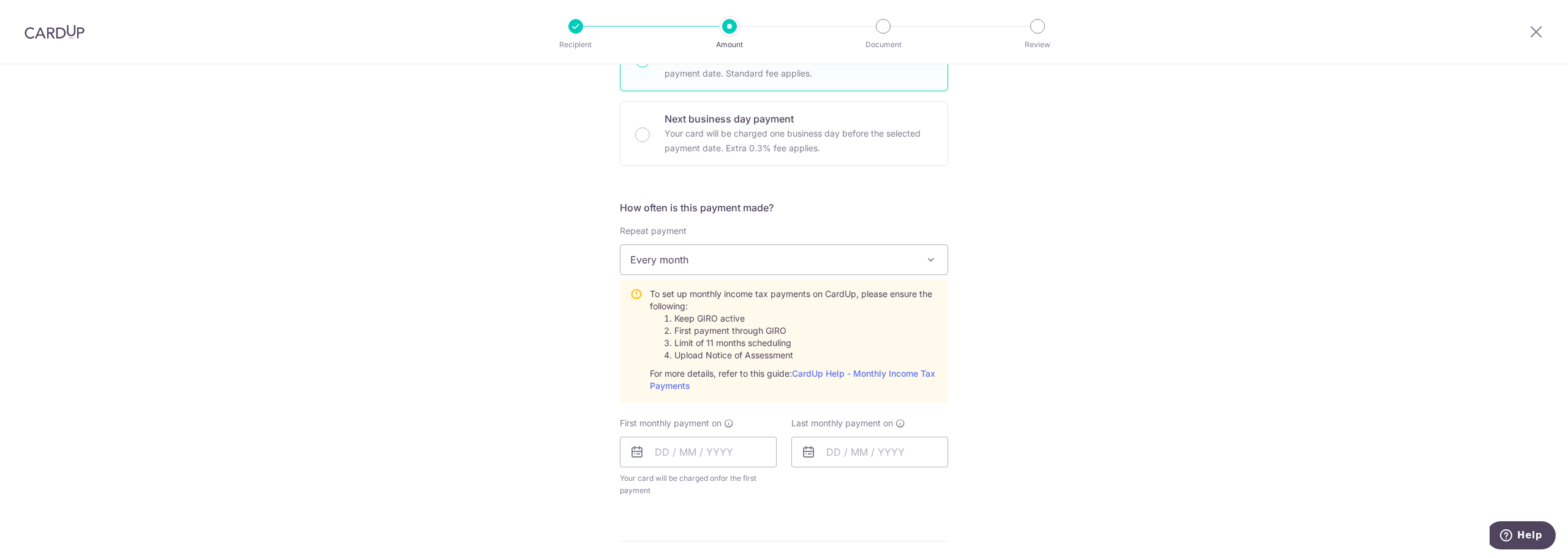
scroll to position [429, 0]
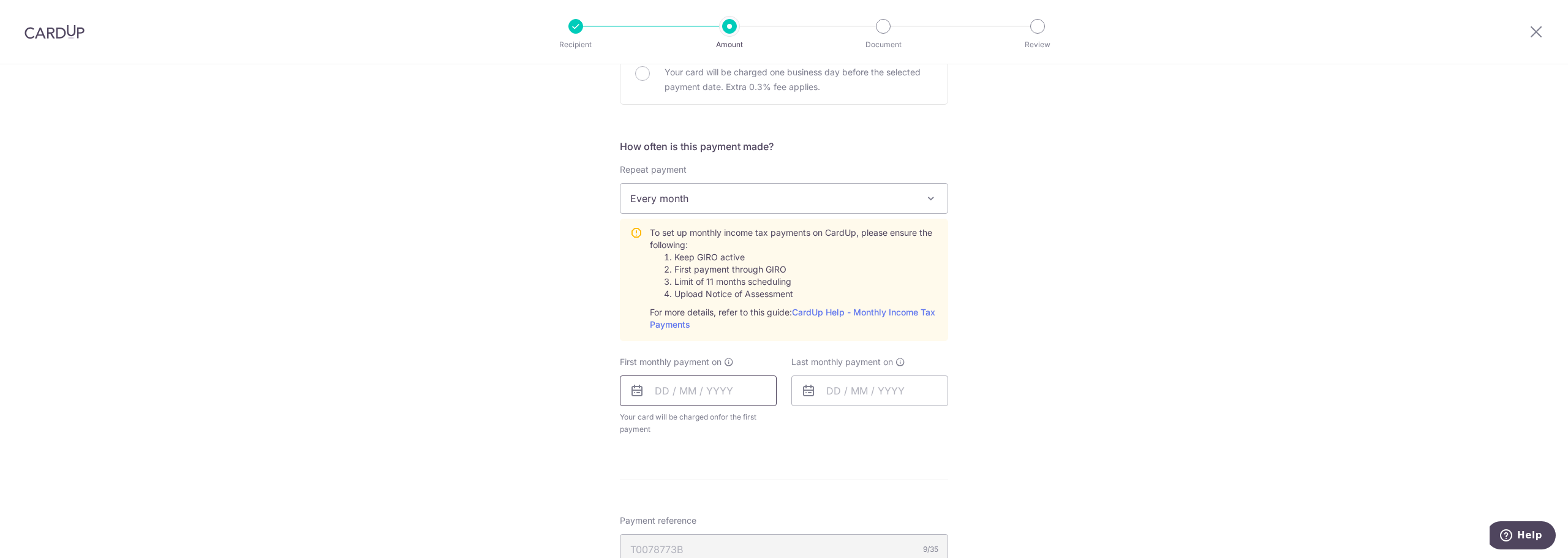
click at [676, 392] on input "text" at bounding box center [698, 391] width 157 height 31
drag, startPoint x: 542, startPoint y: 443, endPoint x: 597, endPoint y: 455, distance: 56.3
click at [542, 443] on div "Tell us more about your payment Enter one-time or monthly payment amount SGD 37…" at bounding box center [784, 274] width 1568 height 1278
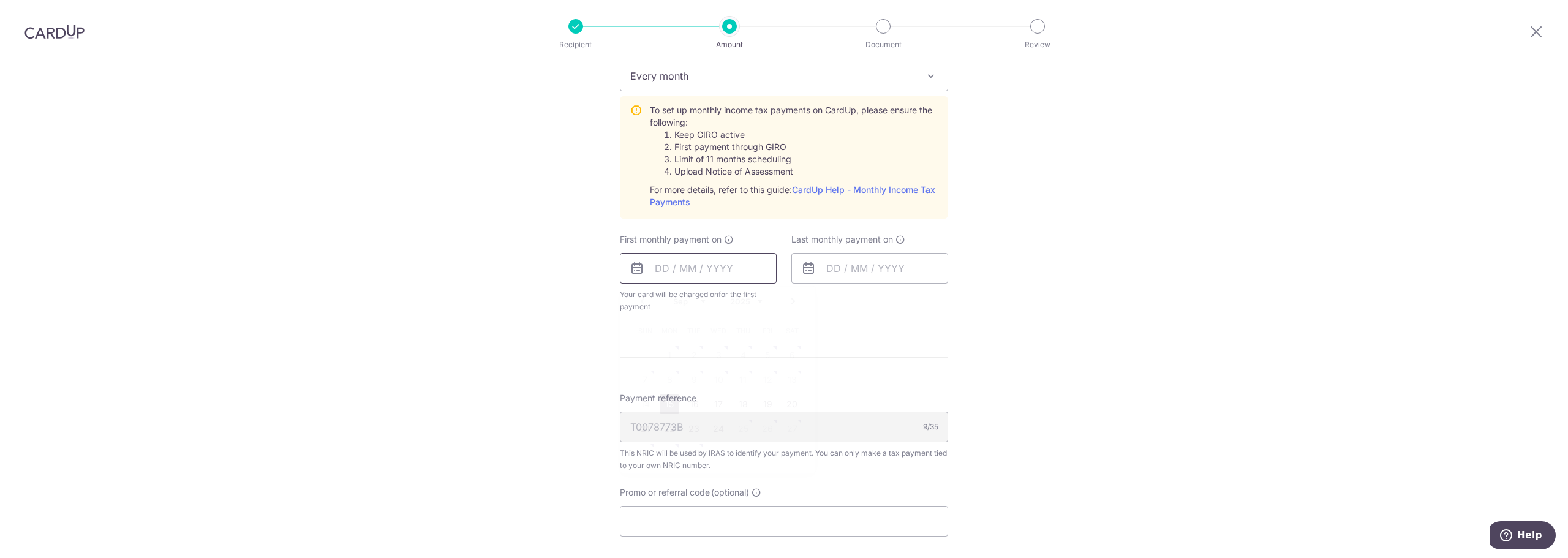
click at [676, 277] on input "text" at bounding box center [698, 268] width 157 height 31
click at [670, 402] on link "15" at bounding box center [670, 405] width 20 height 20
type input "[DATE]"
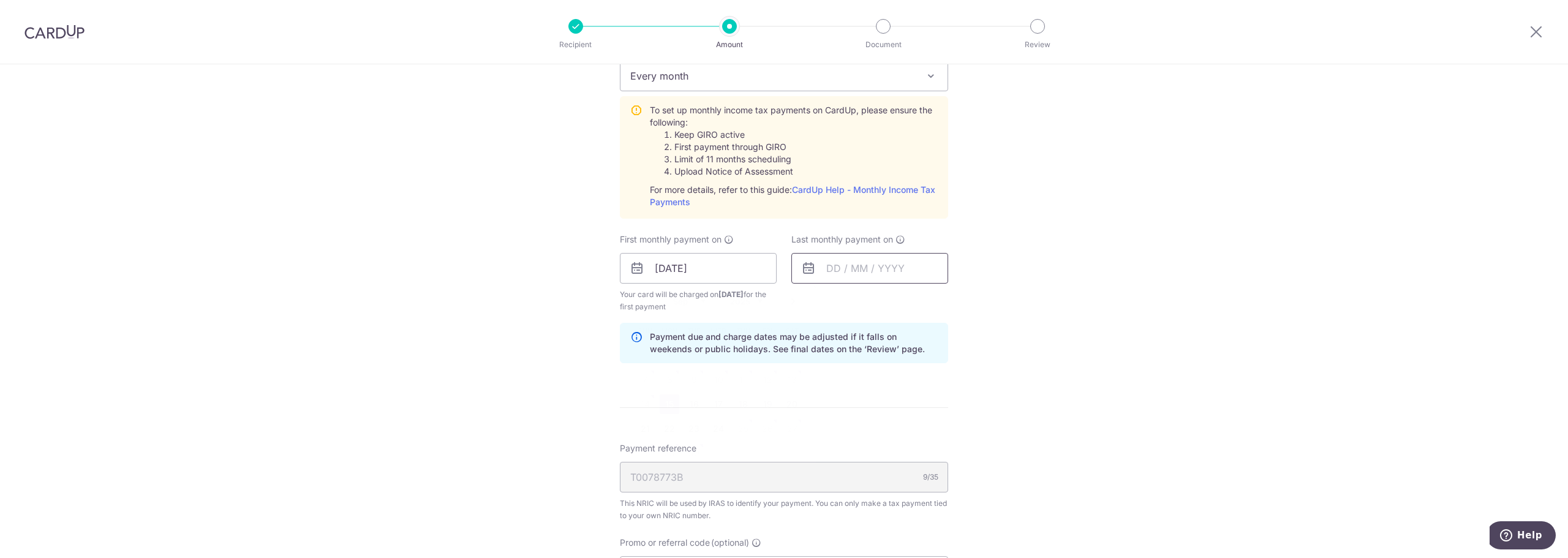
click at [840, 269] on input "text" at bounding box center [870, 268] width 157 height 31
click at [960, 304] on link "Next" at bounding box center [964, 301] width 15 height 15
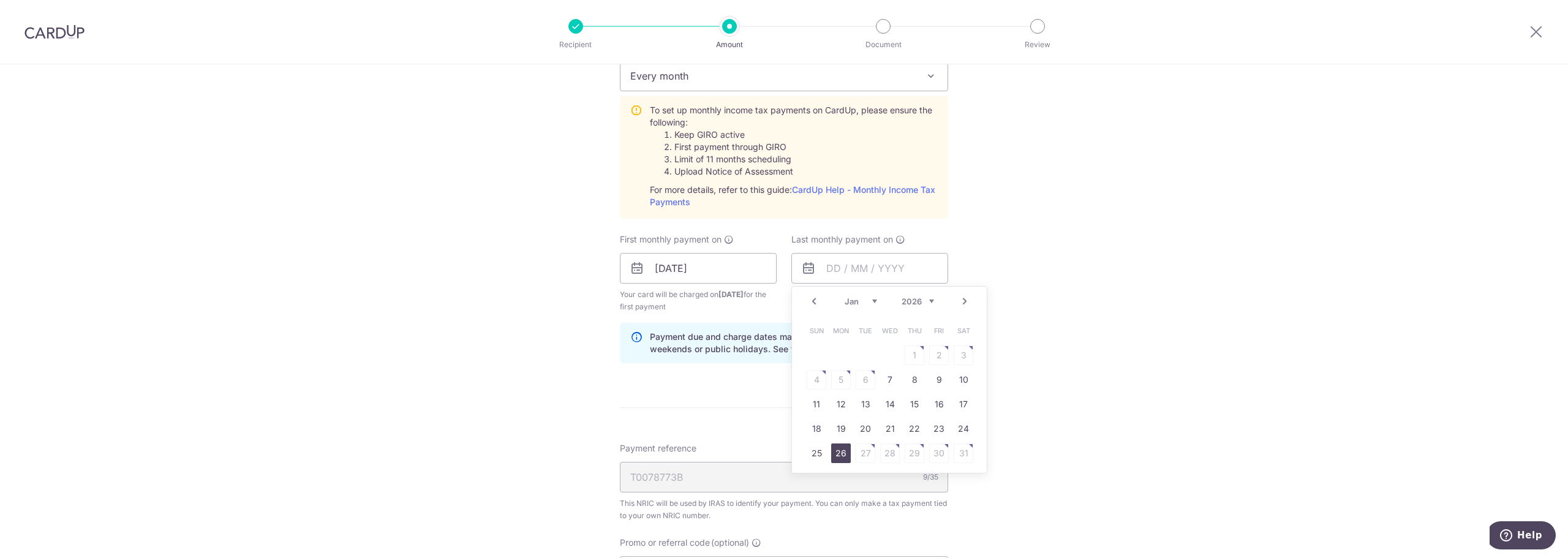
click at [831, 456] on link "26" at bounding box center [841, 453] width 20 height 20
type input "26/01/2026"
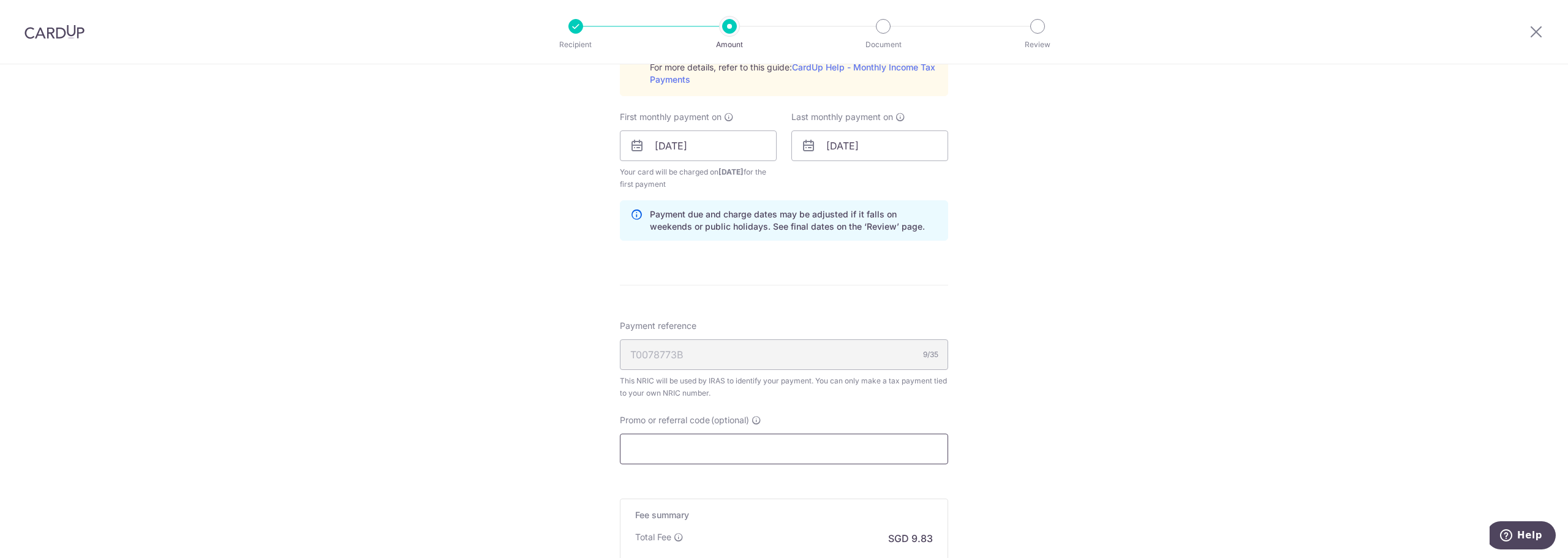
scroll to position [736, 0]
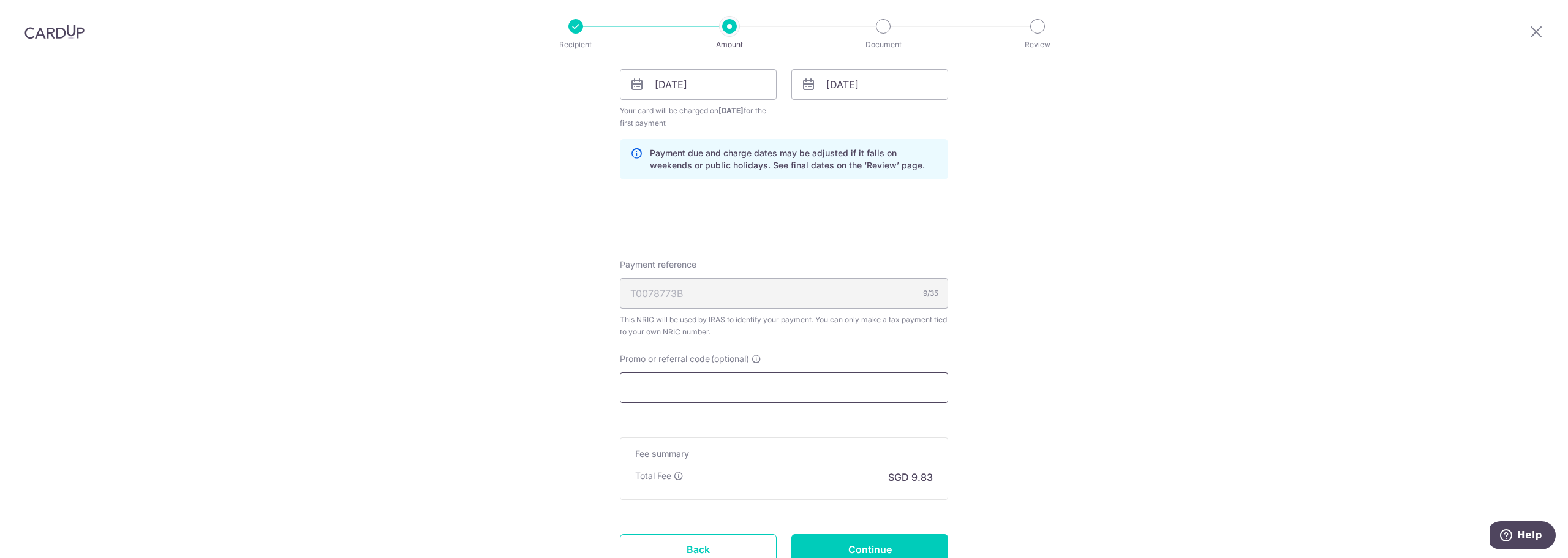
click at [658, 380] on input "Promo or referral code (optional)" at bounding box center [784, 388] width 328 height 31
paste input "REC185"
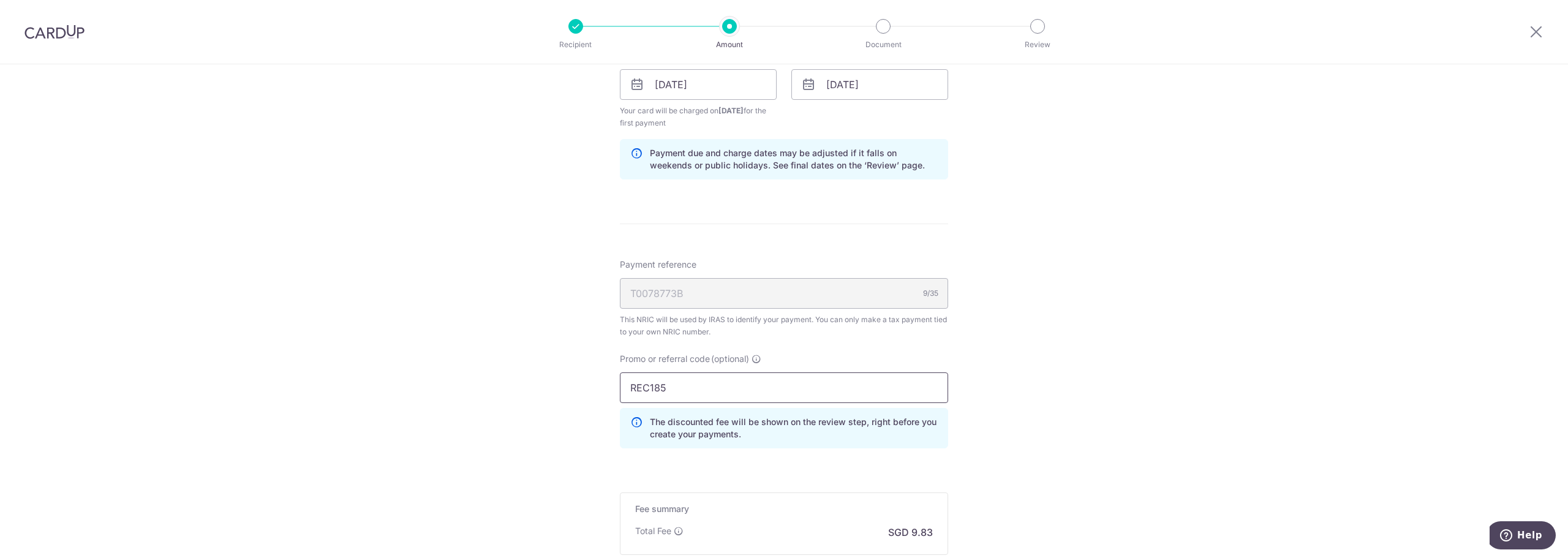
type input "REC185"
click at [1100, 419] on div "Tell us more about your payment Enter one-time or monthly payment amount SGD 37…" at bounding box center [784, 21] width 1568 height 1383
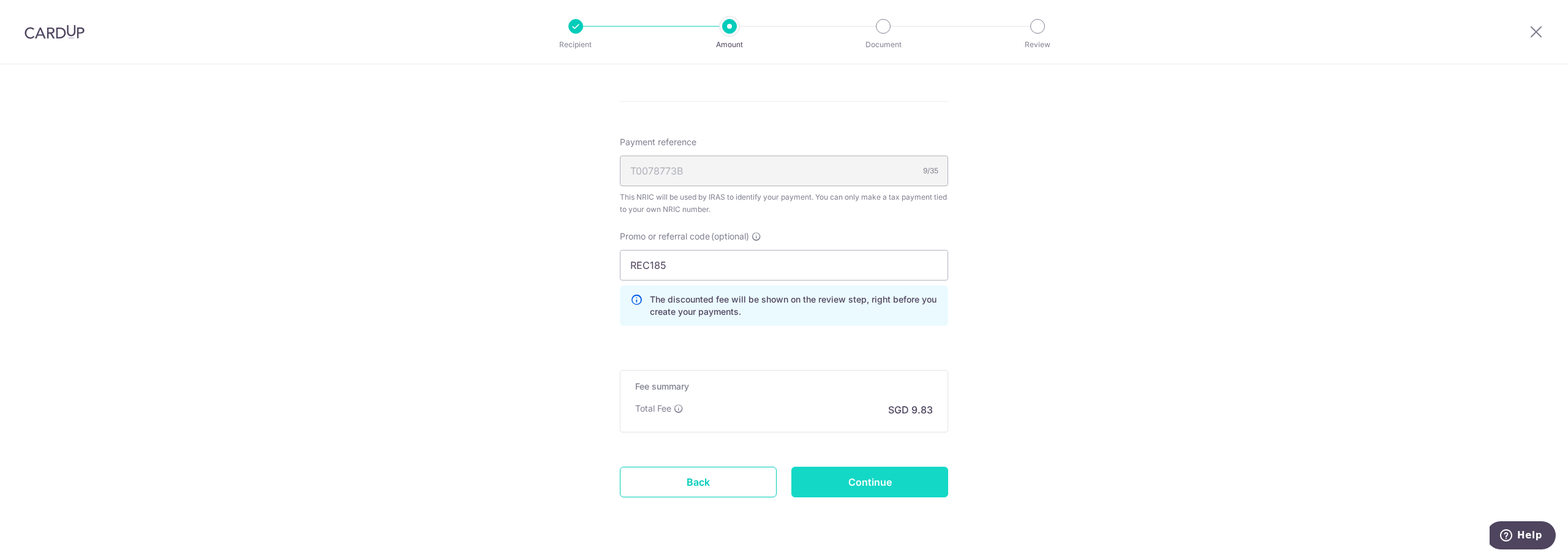
click at [887, 480] on input "Continue" at bounding box center [870, 483] width 157 height 31
type input "Create Schedule"
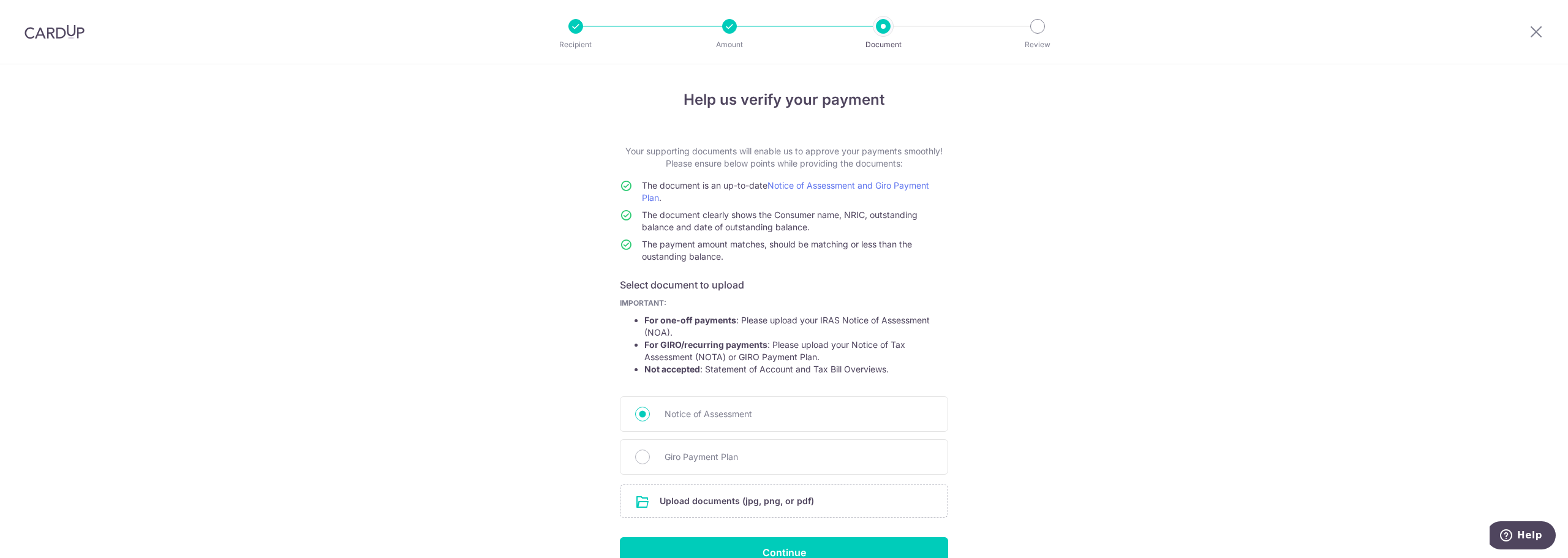
scroll to position [61, 0]
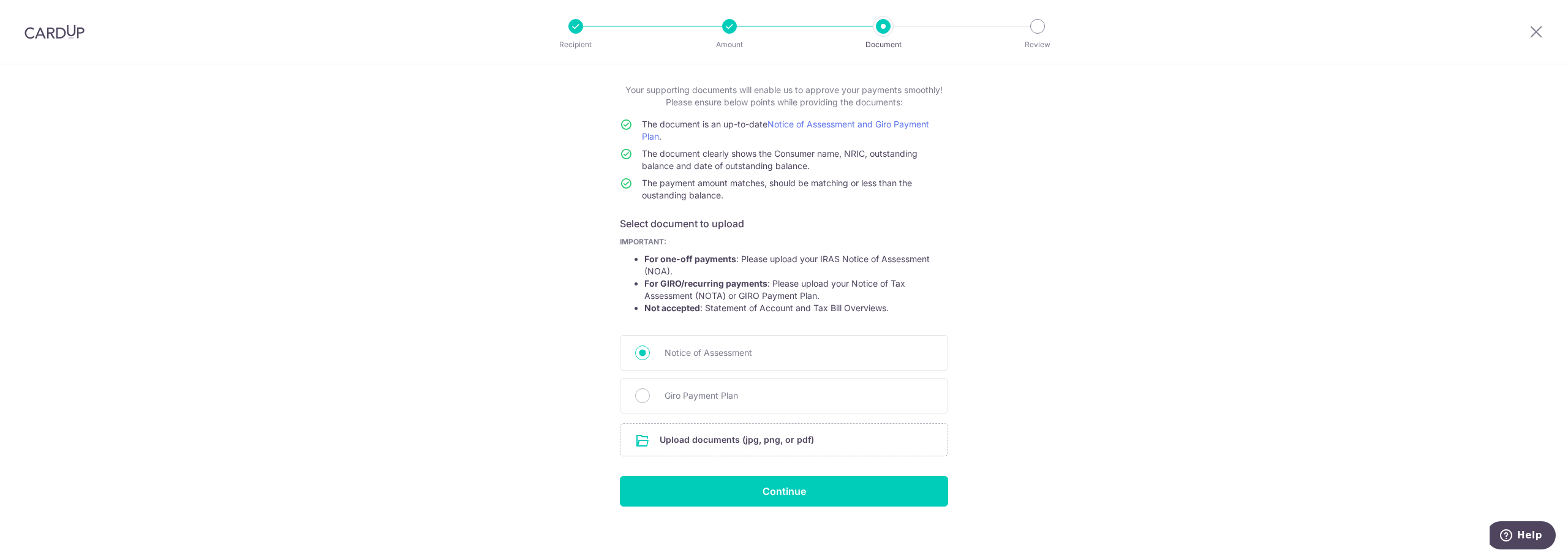
drag, startPoint x: 617, startPoint y: 223, endPoint x: 771, endPoint y: 228, distance: 154.1
click at [771, 228] on h6 "Select document to upload" at bounding box center [784, 223] width 328 height 15
click at [744, 253] on li "For one-off payments : Please upload your IRAS Notice of Assessment (NOA)." at bounding box center [797, 265] width 304 height 25
drag, startPoint x: 641, startPoint y: 259, endPoint x: 775, endPoint y: 282, distance: 136.0
click at [775, 282] on ul "For one-off payments : Please upload your IRAS Notice of Assessment (NOA). For …" at bounding box center [784, 284] width 328 height 61
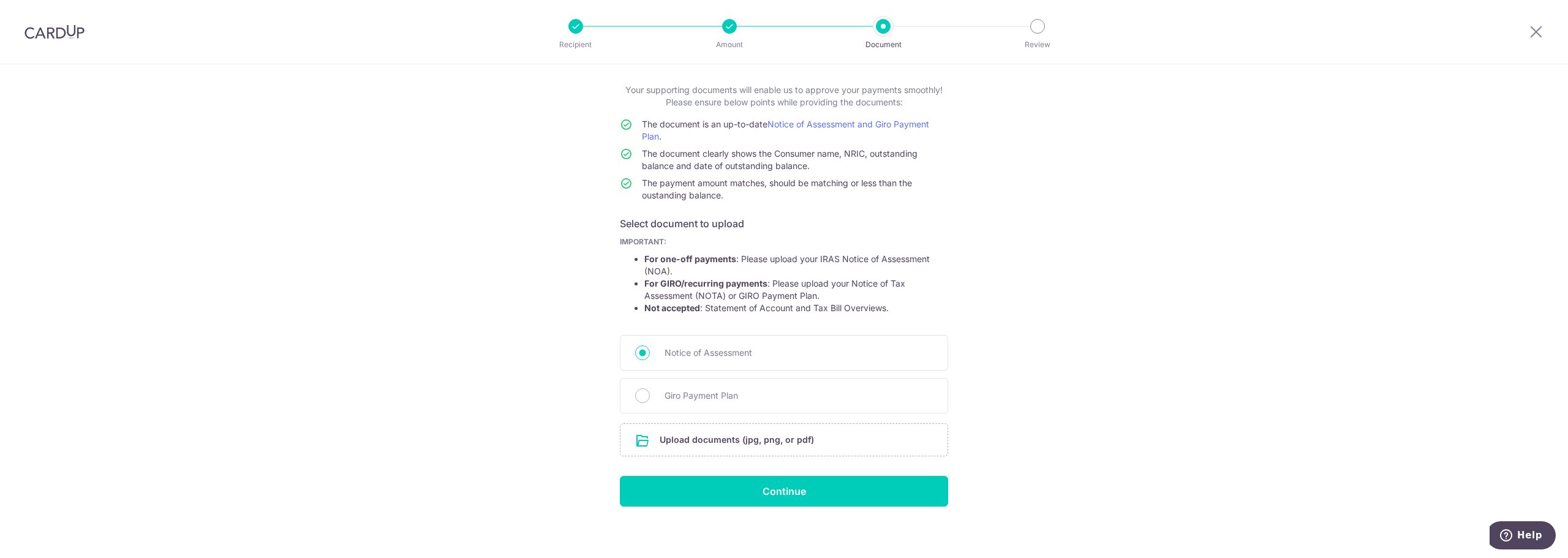
click at [764, 294] on li "For GIRO/recurring payments : Please upload your Notice of Tax Assessment (NOTA…" at bounding box center [797, 290] width 304 height 25
click at [721, 437] on input "file" at bounding box center [784, 440] width 327 height 32
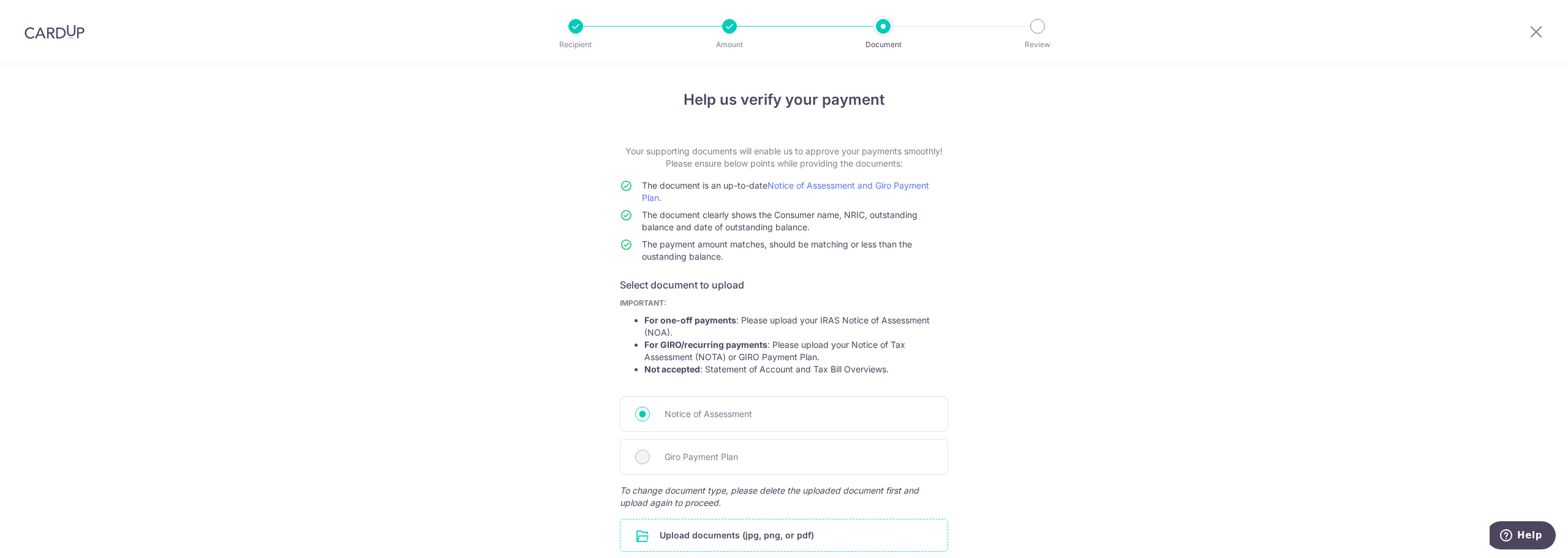
scroll to position [152, 0]
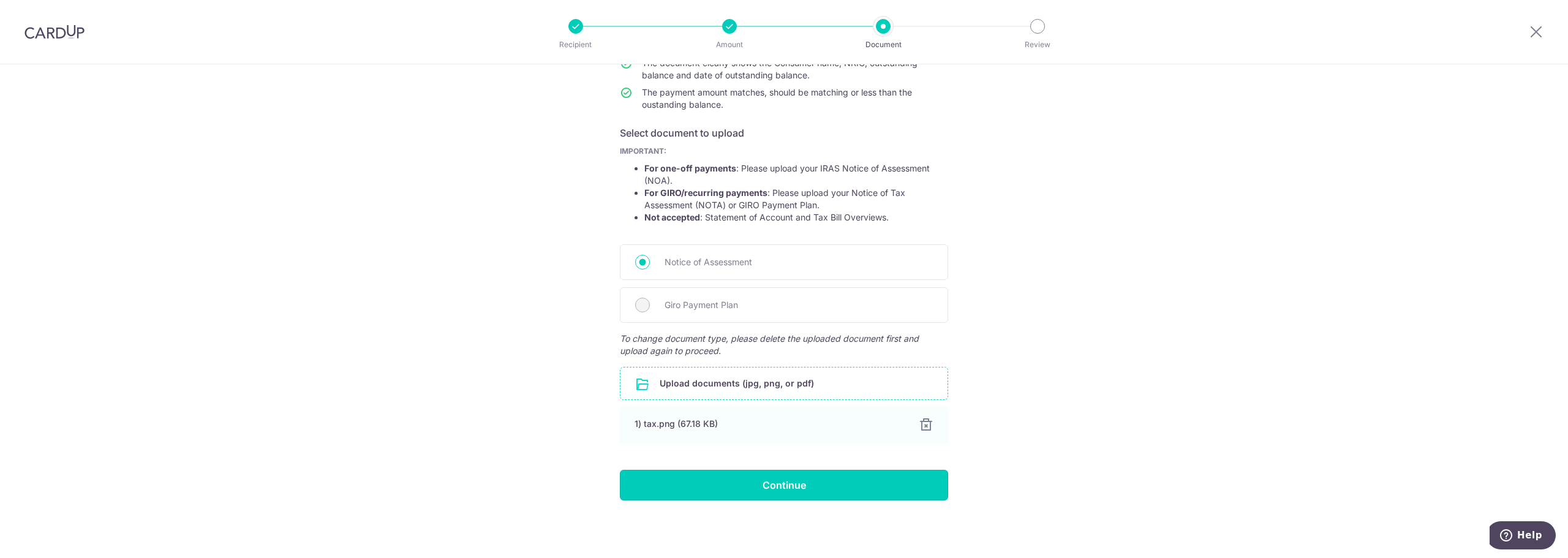
click at [724, 484] on input "Continue" at bounding box center [784, 486] width 328 height 31
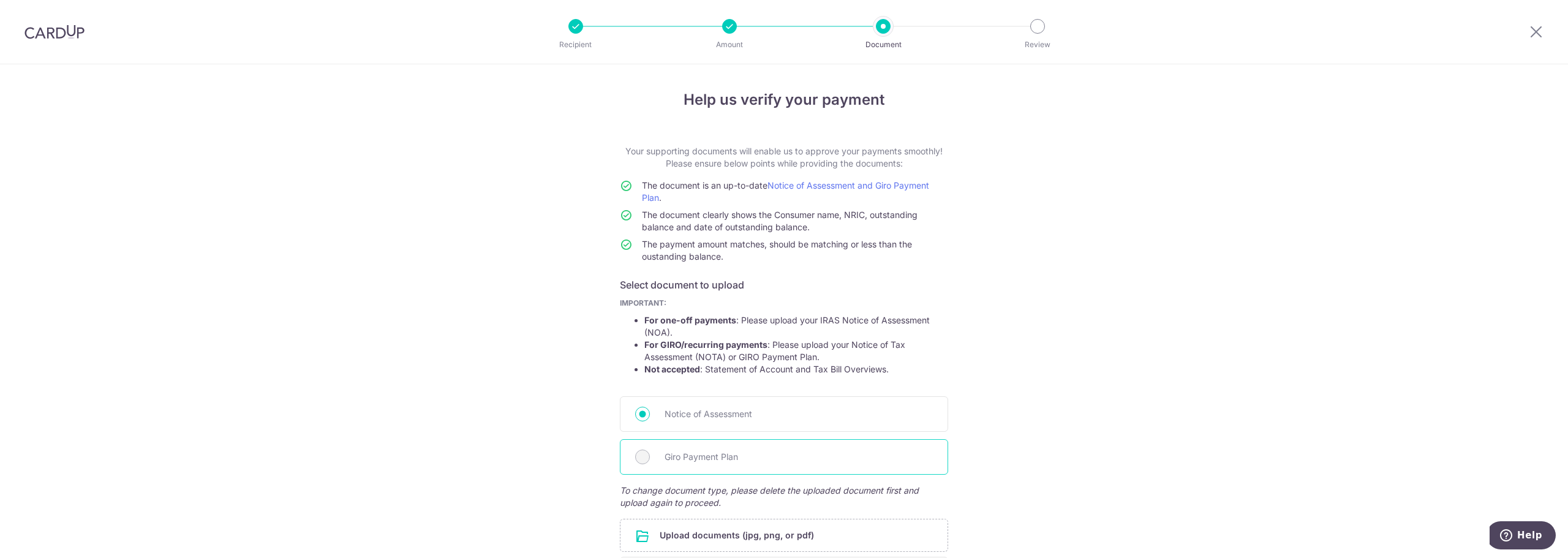
scroll to position [122, 0]
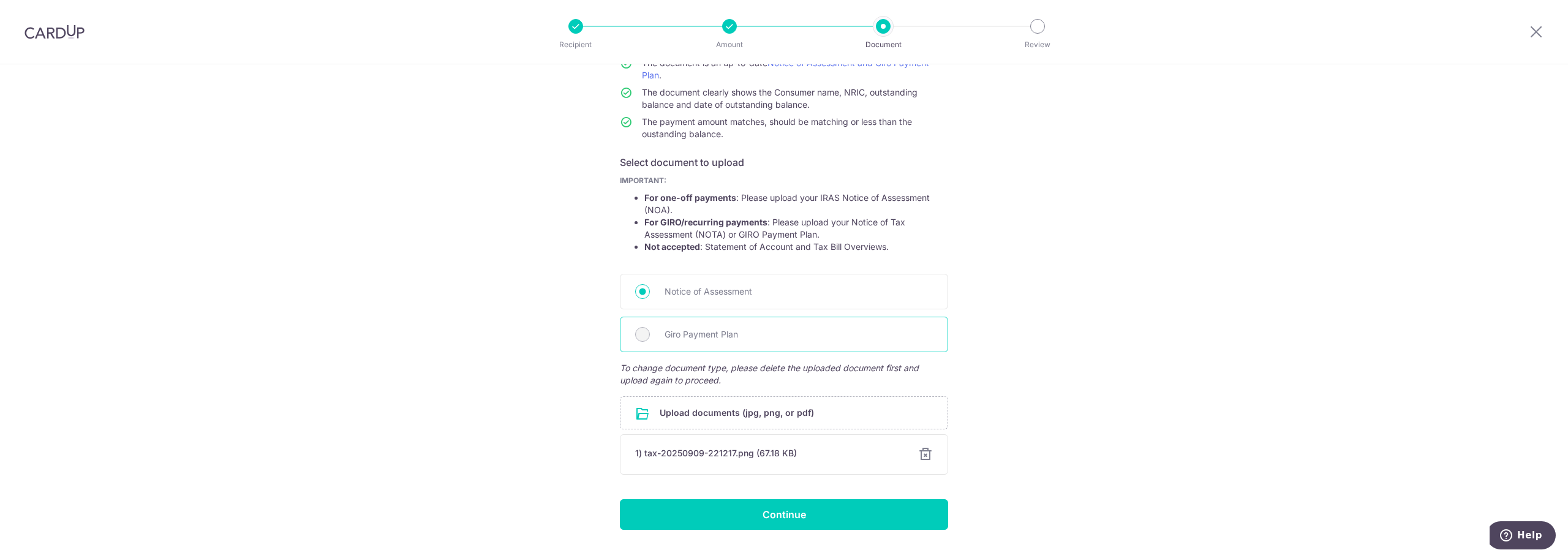
click at [655, 331] on div "Giro Payment Plan" at bounding box center [784, 334] width 328 height 35
click at [933, 461] on div "1) tax-20250909-221217.png (67.18 KB) Cancel Done Download" at bounding box center [784, 454] width 328 height 41
click at [927, 455] on div at bounding box center [925, 454] width 15 height 15
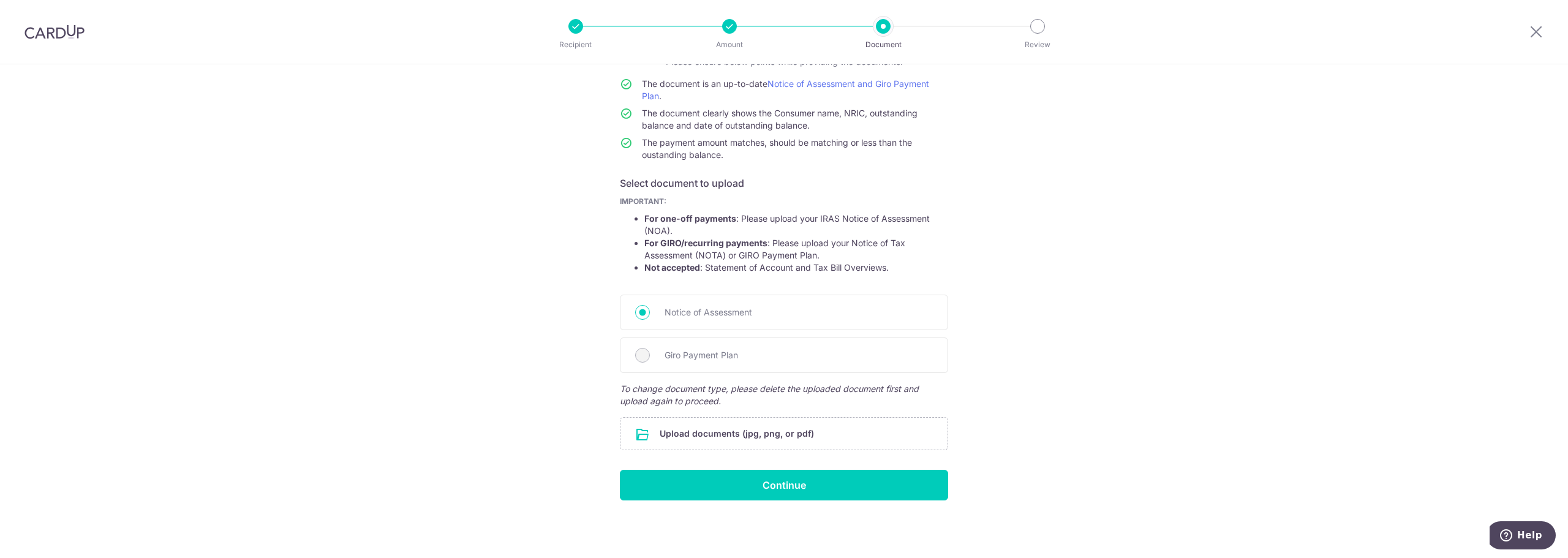
scroll to position [68, 0]
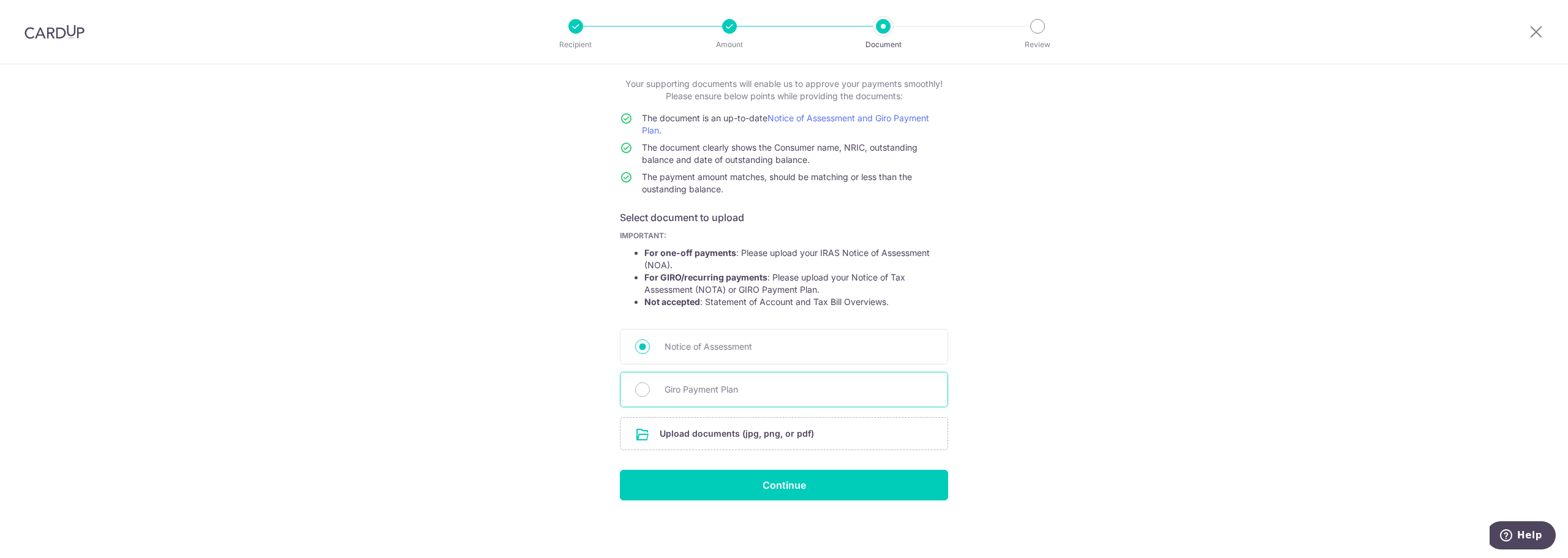
click at [642, 380] on div "Giro Payment Plan" at bounding box center [784, 390] width 328 height 35
click at [641, 389] on input "Giro Payment Plan" at bounding box center [642, 390] width 15 height 15
radio input "true"
click at [641, 391] on input "Giro Payment Plan" at bounding box center [642, 390] width 15 height 15
click at [643, 433] on input "file" at bounding box center [784, 433] width 327 height 32
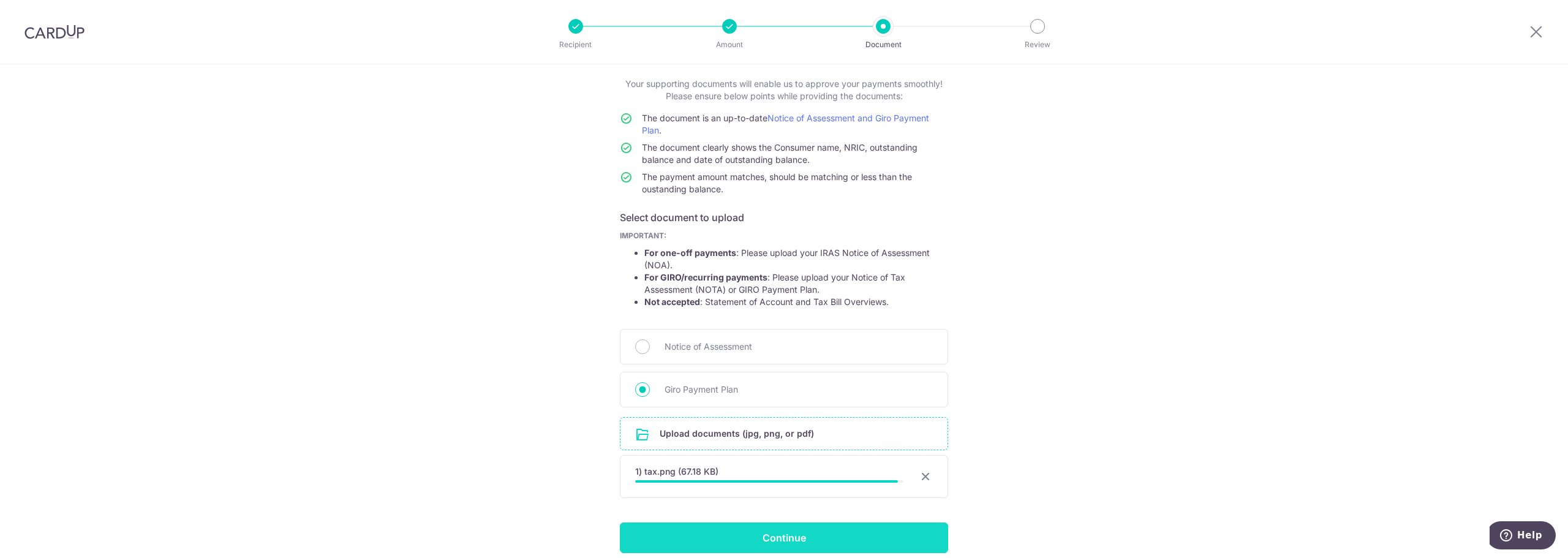
scroll to position [120, 0]
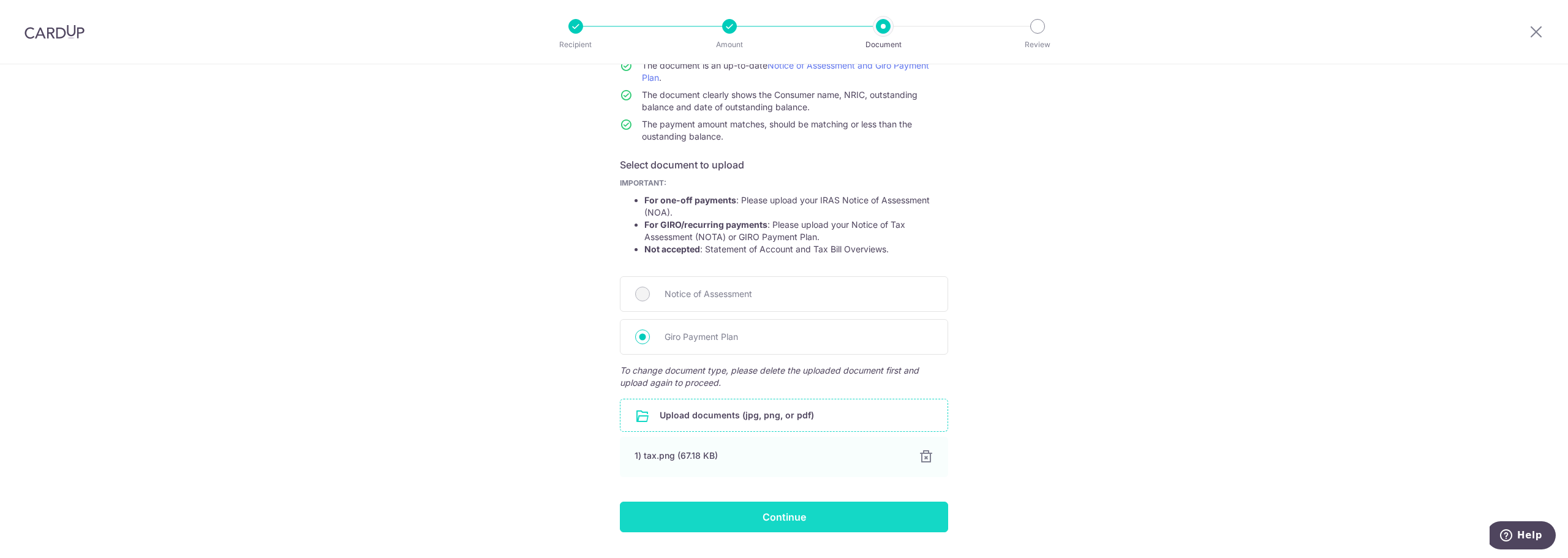
click at [719, 514] on input "Continue" at bounding box center [784, 517] width 328 height 31
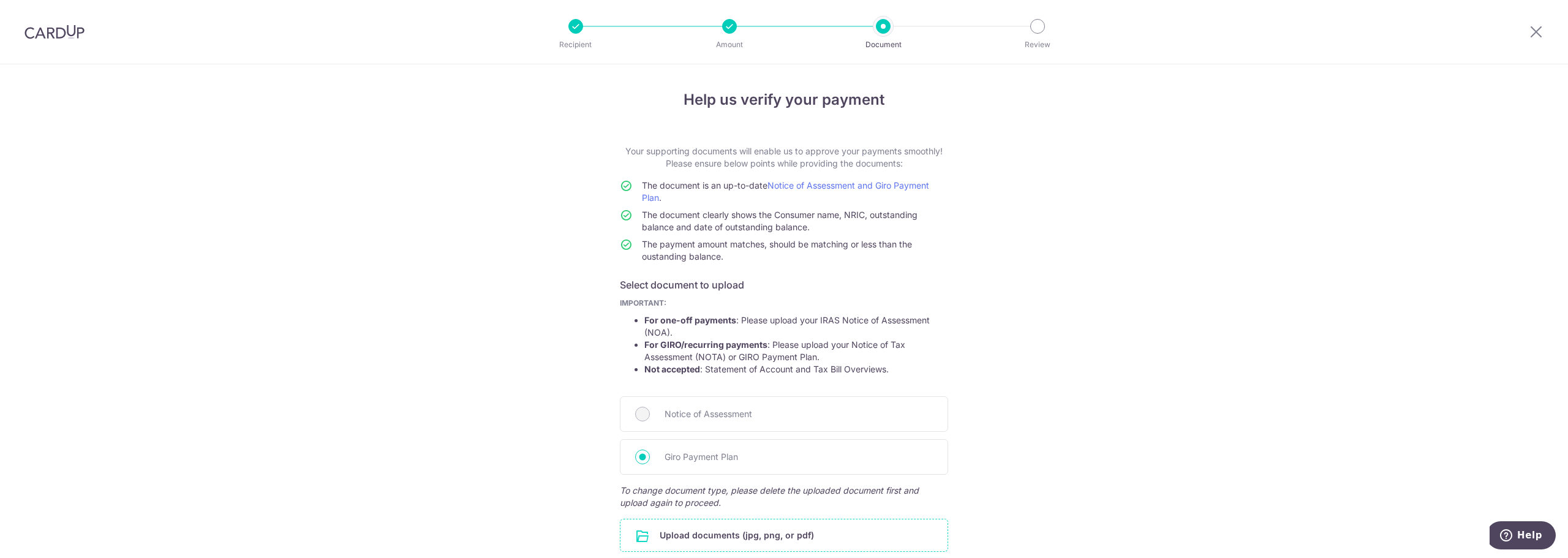
scroll to position [152, 0]
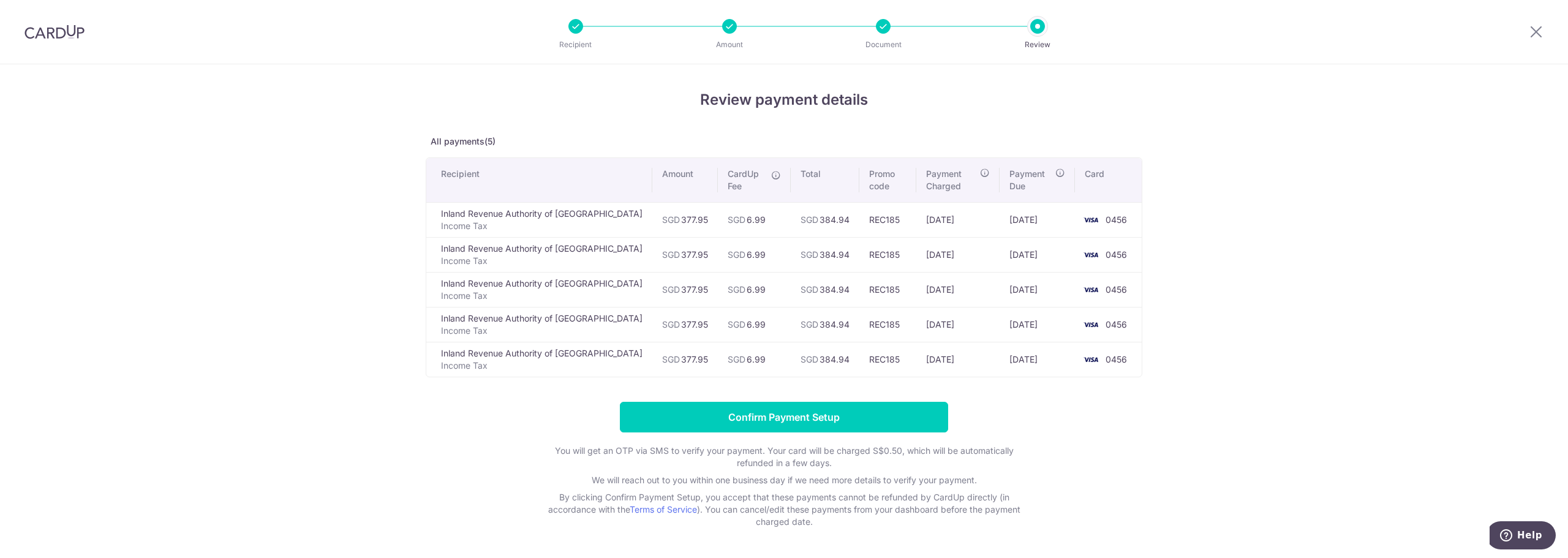
drag, startPoint x: 704, startPoint y: 220, endPoint x: 724, endPoint y: 356, distance: 137.5
click at [724, 356] on tbody "Inland Revenue Authority of Singapore Income Tax SGD 377.95 SGD 6.99 SGD 384.94…" at bounding box center [784, 289] width 715 height 174
click at [724, 356] on td "SGD 6.99" at bounding box center [754, 359] width 73 height 35
click at [718, 286] on td "SGD 6.99" at bounding box center [754, 289] width 73 height 35
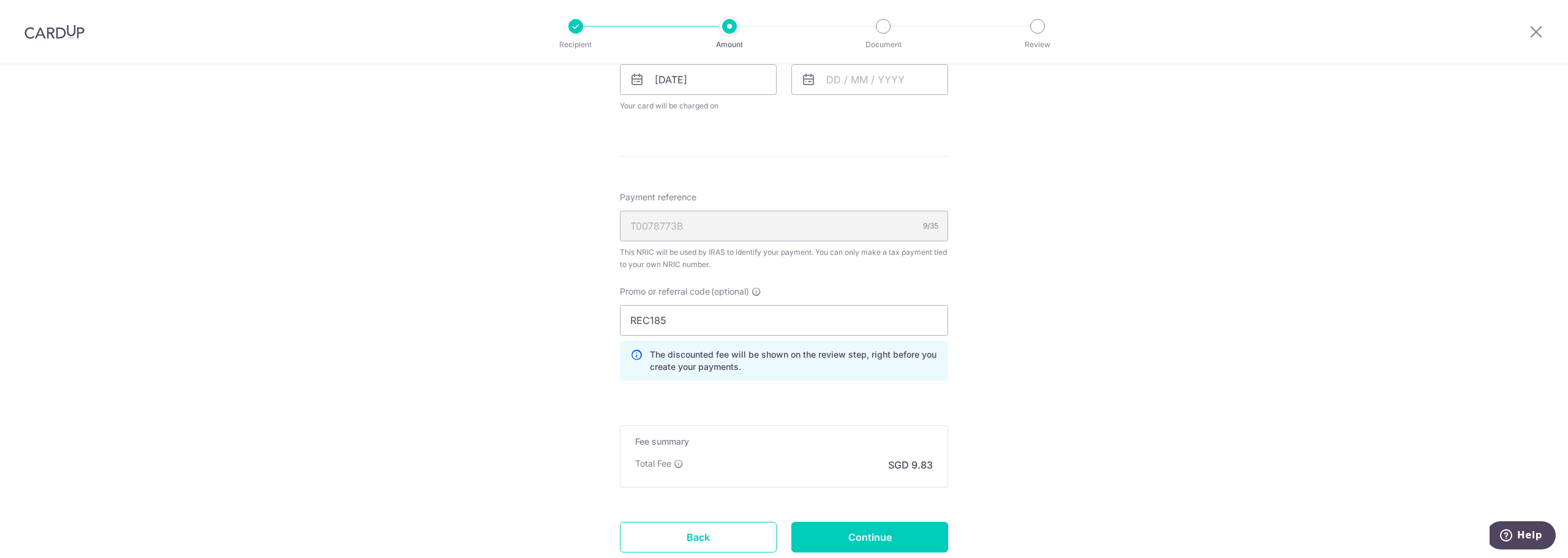
scroll to position [674, 0]
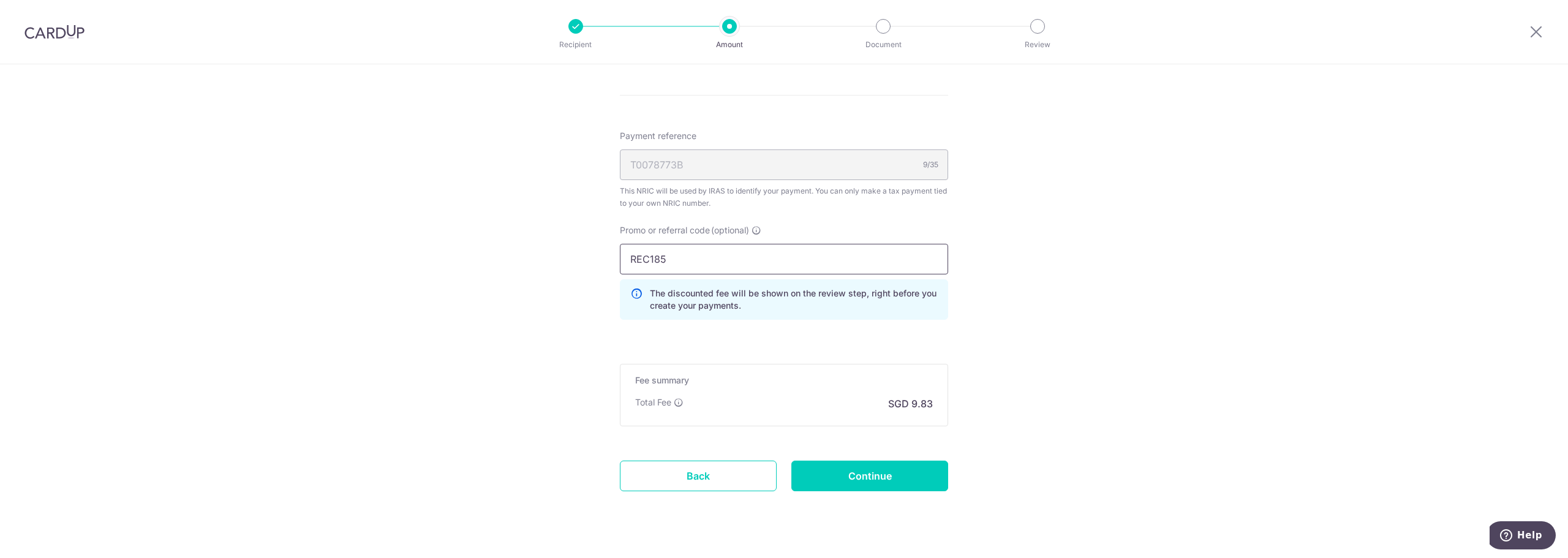
drag, startPoint x: 713, startPoint y: 259, endPoint x: 534, endPoint y: 263, distance: 179.0
paste input "VTAX25R"
type input "VTAX25R"
click at [862, 483] on input "Continue" at bounding box center [870, 477] width 157 height 31
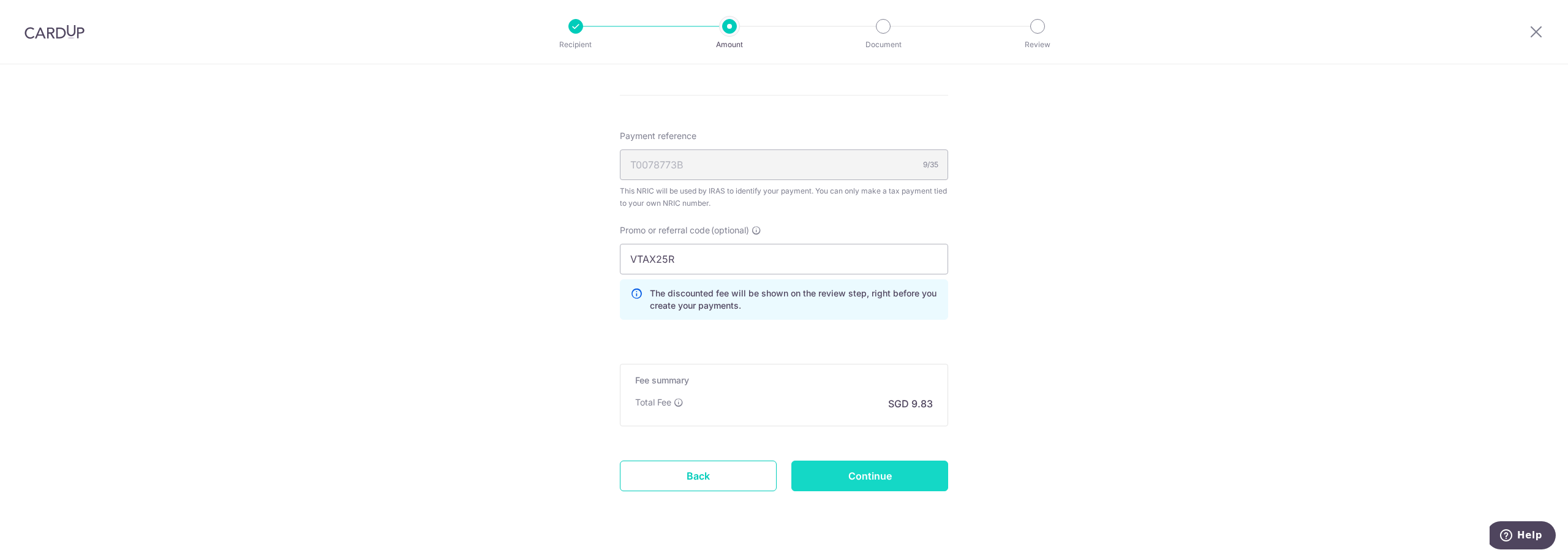
type input "Update Schedule"
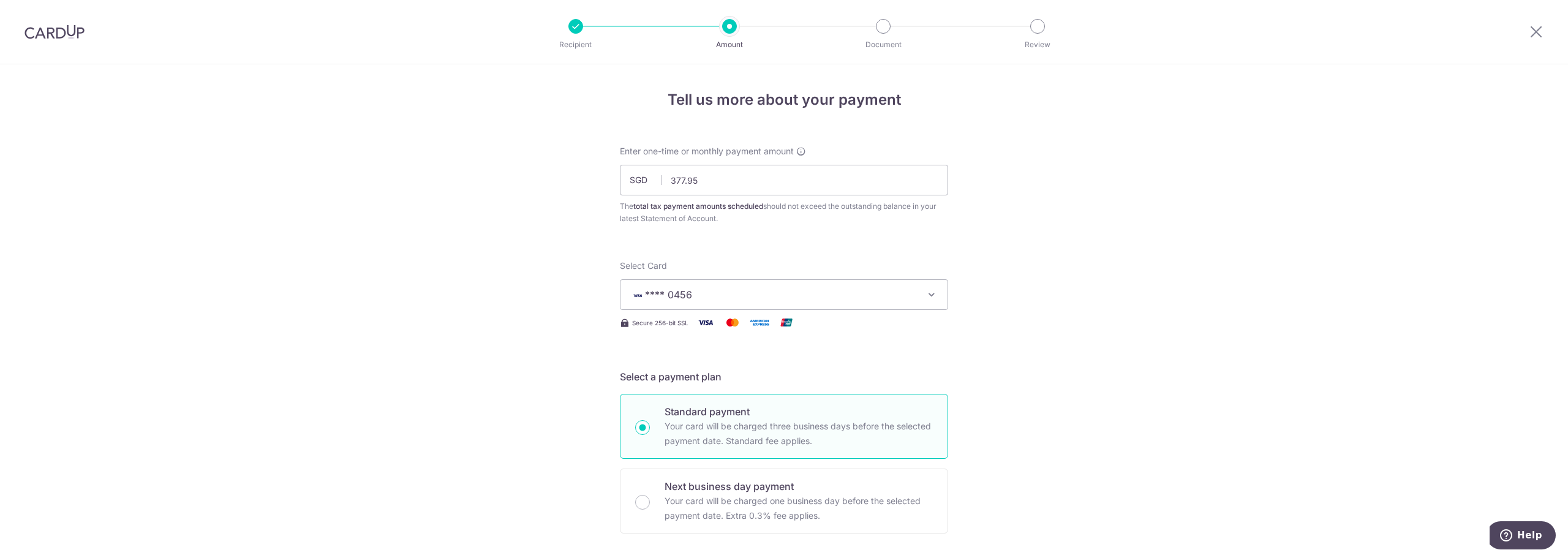
scroll to position [404, 0]
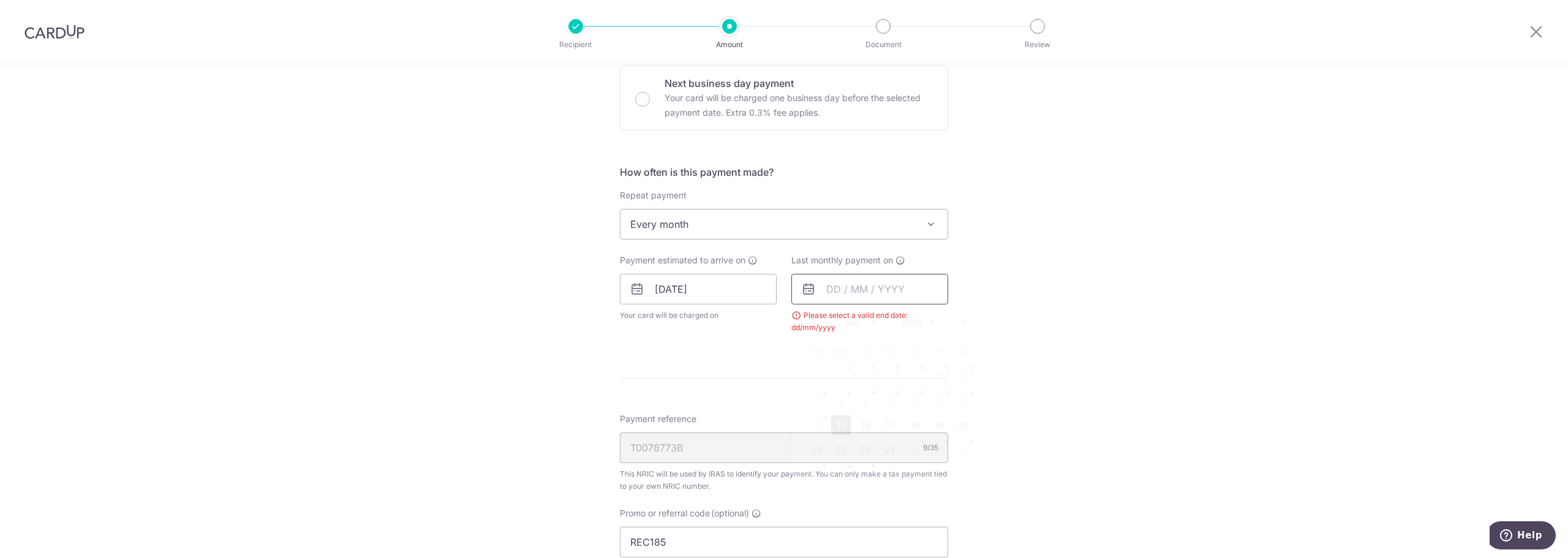
click at [820, 285] on input "text" at bounding box center [870, 289] width 157 height 31
click at [966, 318] on link "Next" at bounding box center [964, 322] width 15 height 15
click at [811, 321] on link "Prev" at bounding box center [814, 322] width 15 height 15
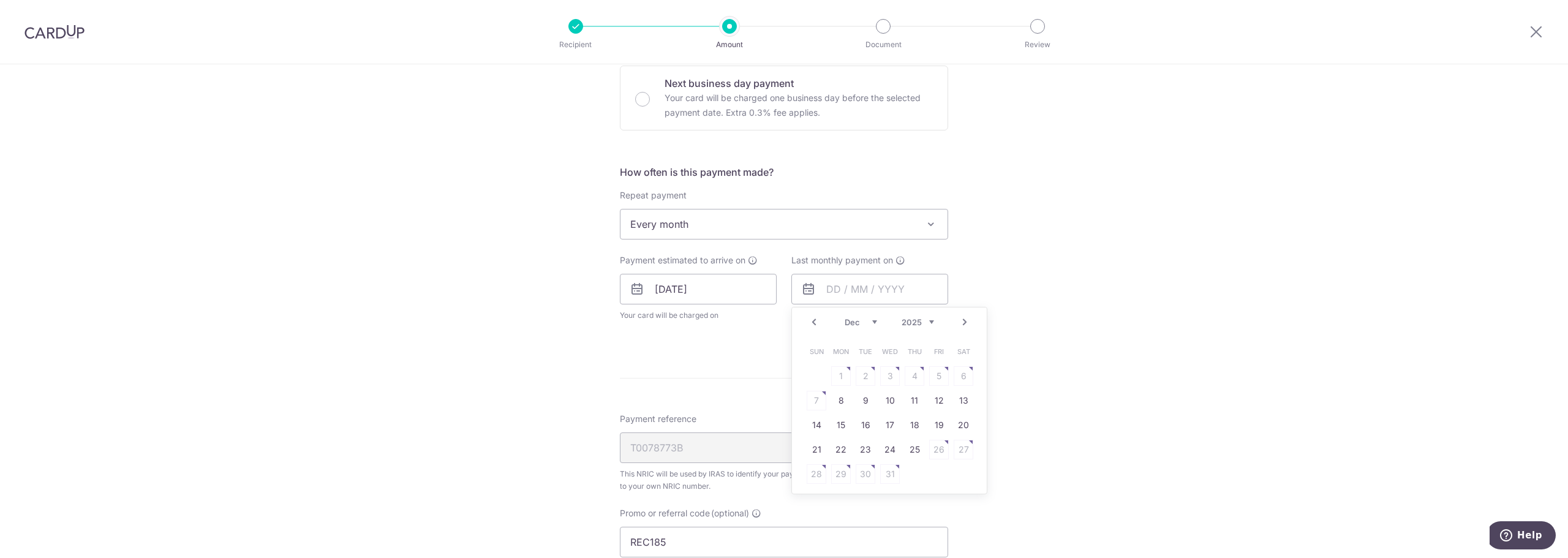
click at [907, 450] on link "25" at bounding box center [915, 450] width 20 height 20
type input "25/12/2025"
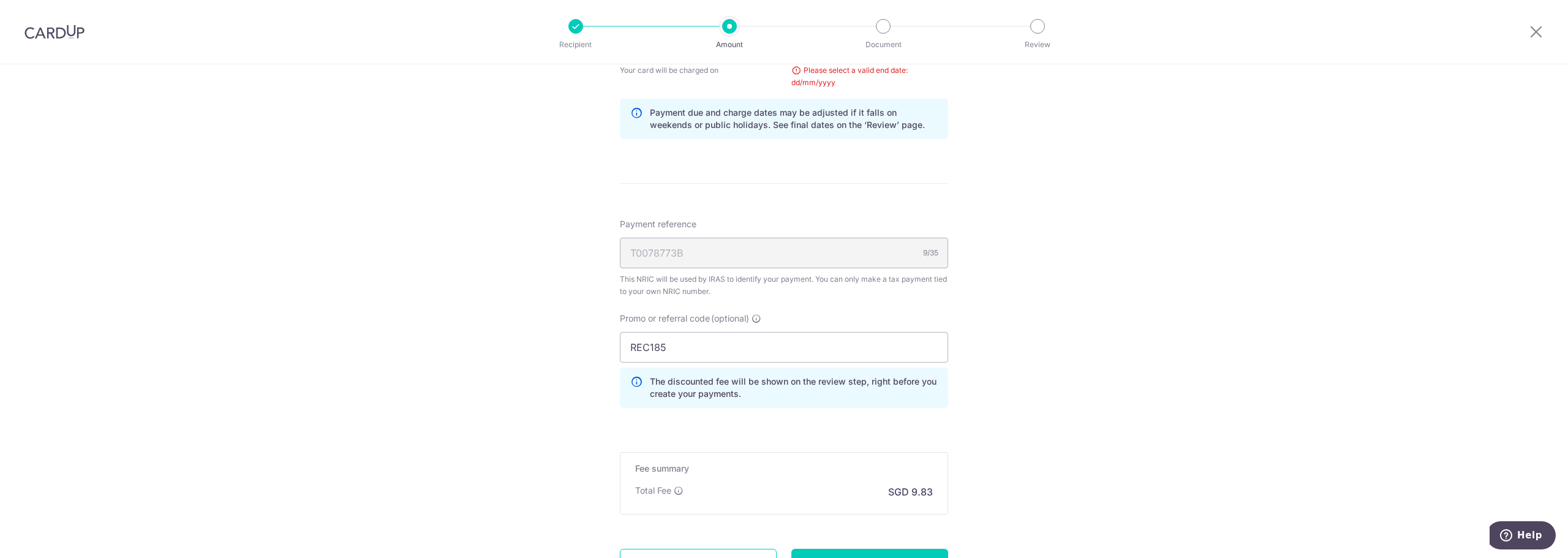
scroll to position [762, 0]
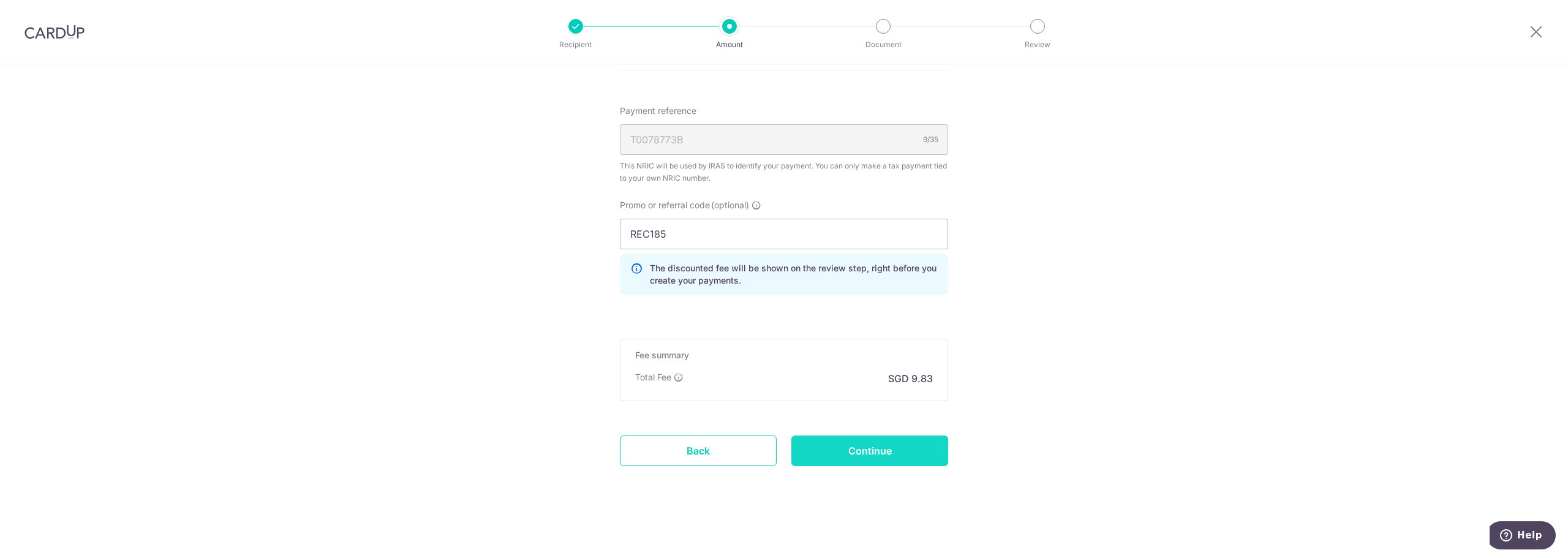
click at [859, 452] on input "Continue" at bounding box center [870, 451] width 157 height 31
type input "Update Schedule"
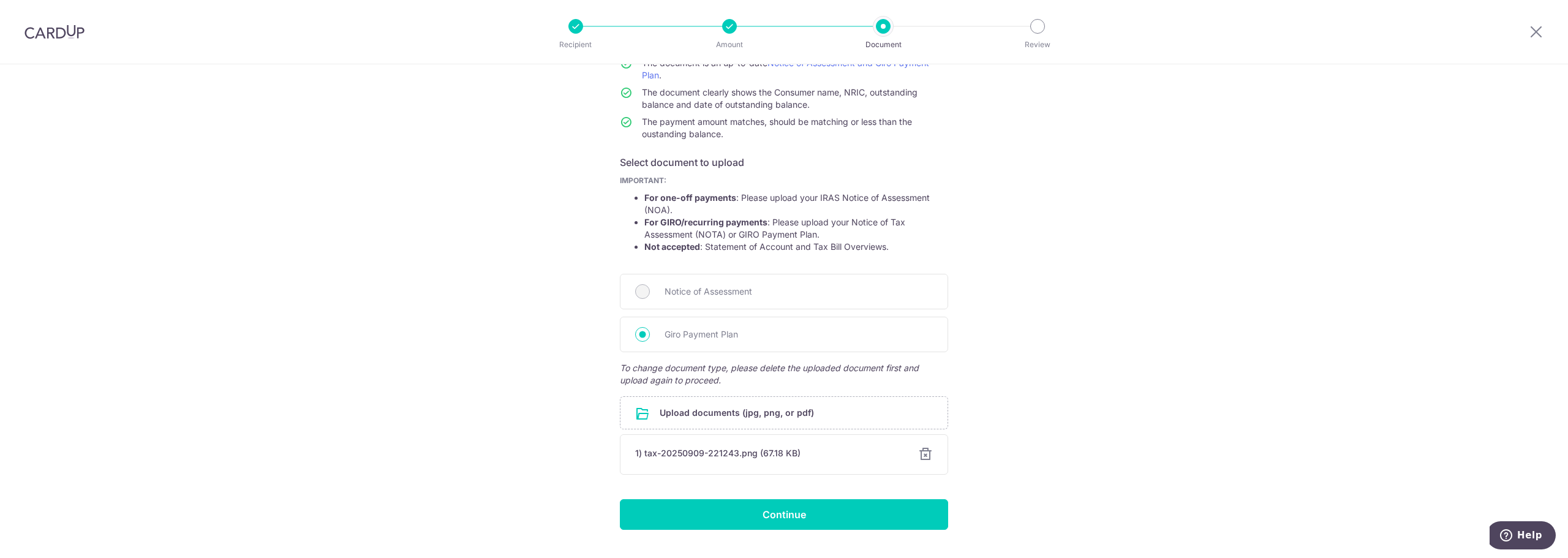
scroll to position [152, 0]
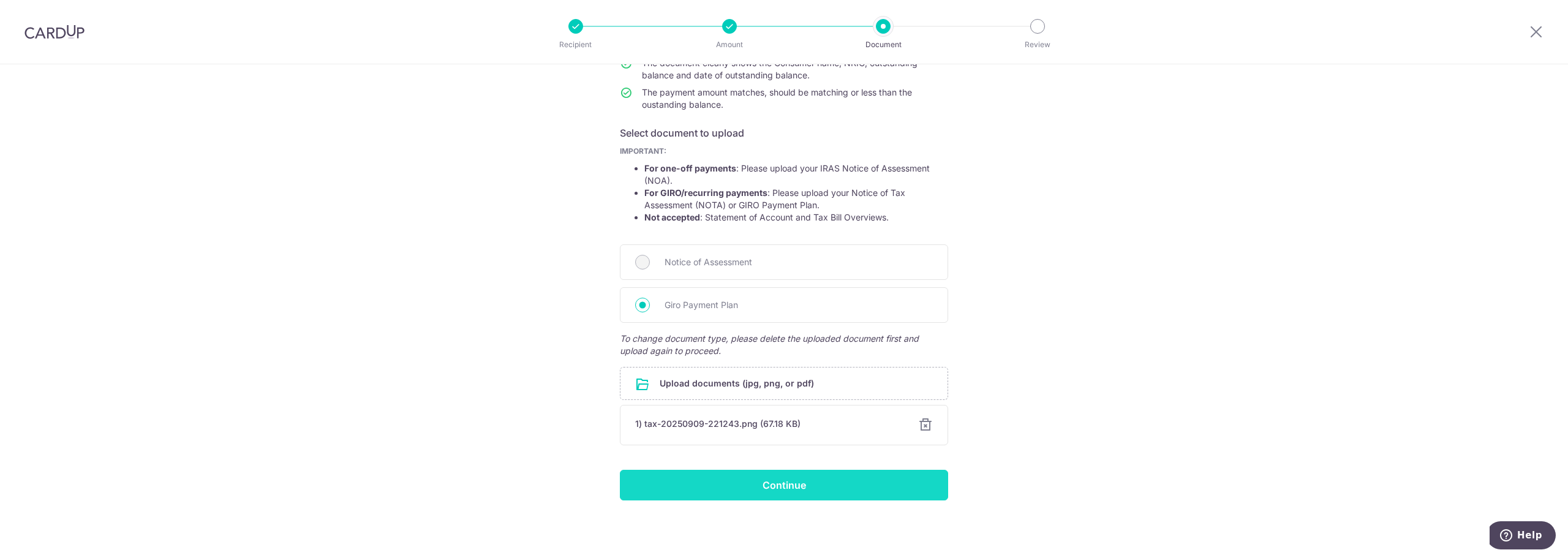
click at [716, 473] on input "Continue" at bounding box center [784, 486] width 328 height 31
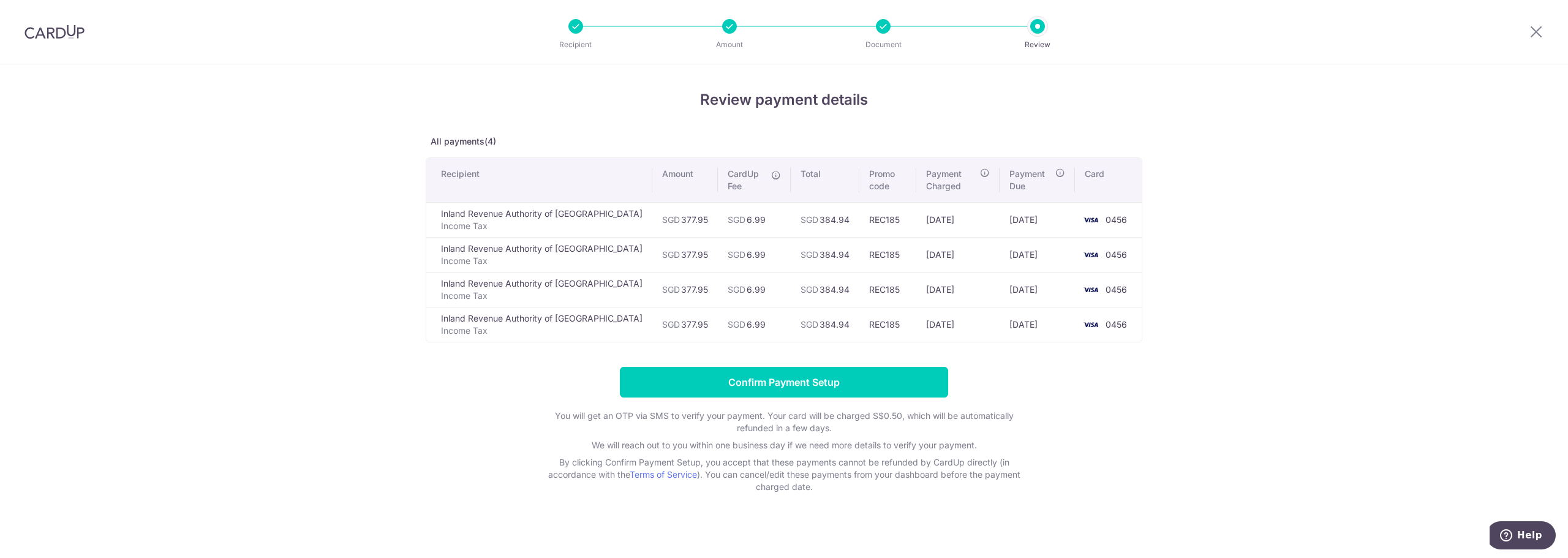
drag, startPoint x: 47, startPoint y: 35, endPoint x: 842, endPoint y: 69, distance: 795.7
click at [47, 35] on img at bounding box center [55, 32] width 60 height 15
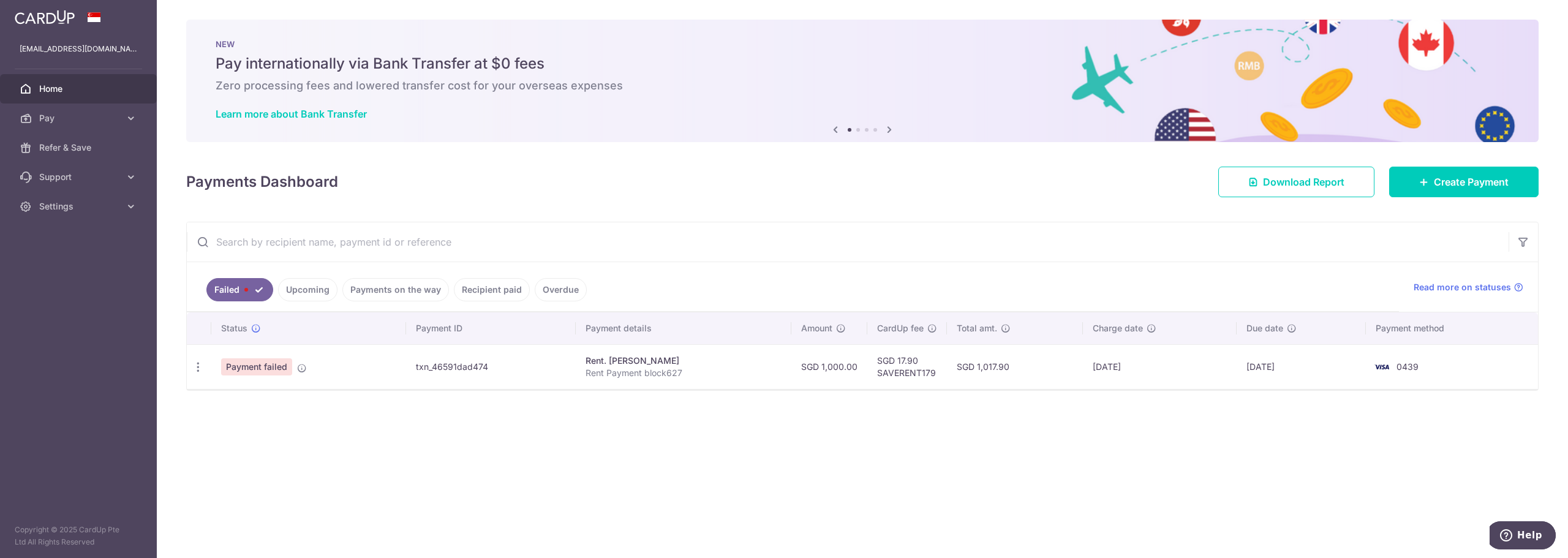
click at [310, 292] on link "Upcoming" at bounding box center [307, 290] width 59 height 23
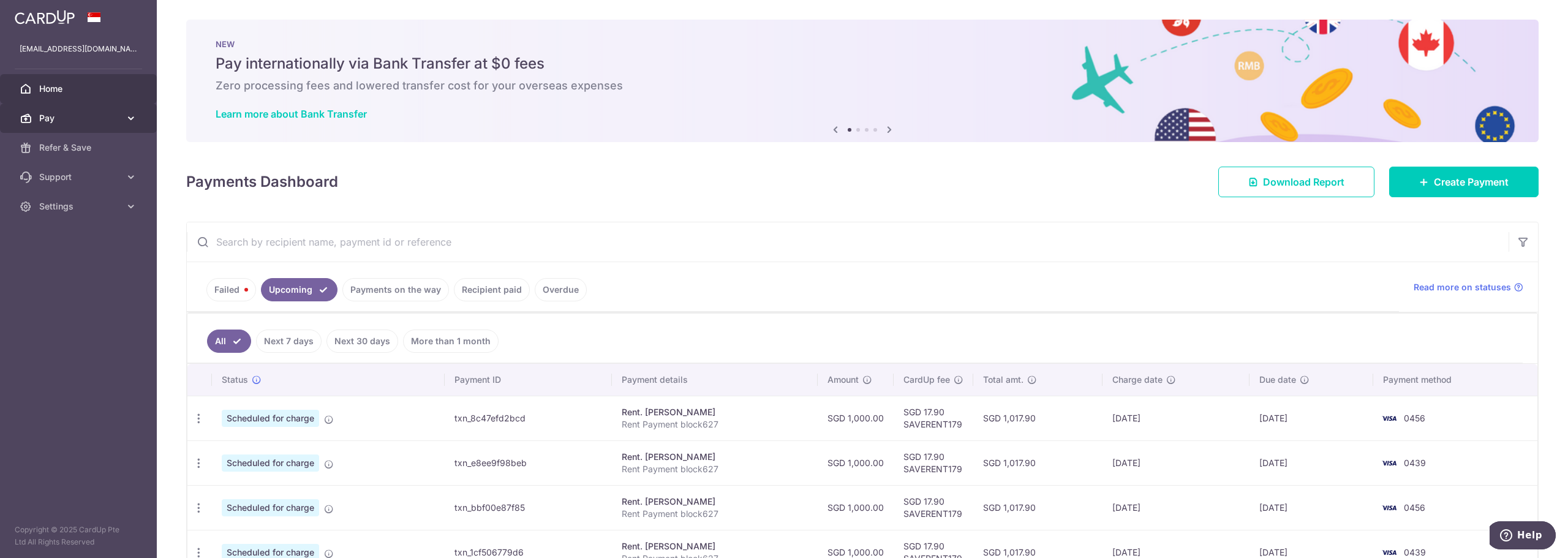
click at [59, 120] on span "Pay" at bounding box center [79, 118] width 81 height 12
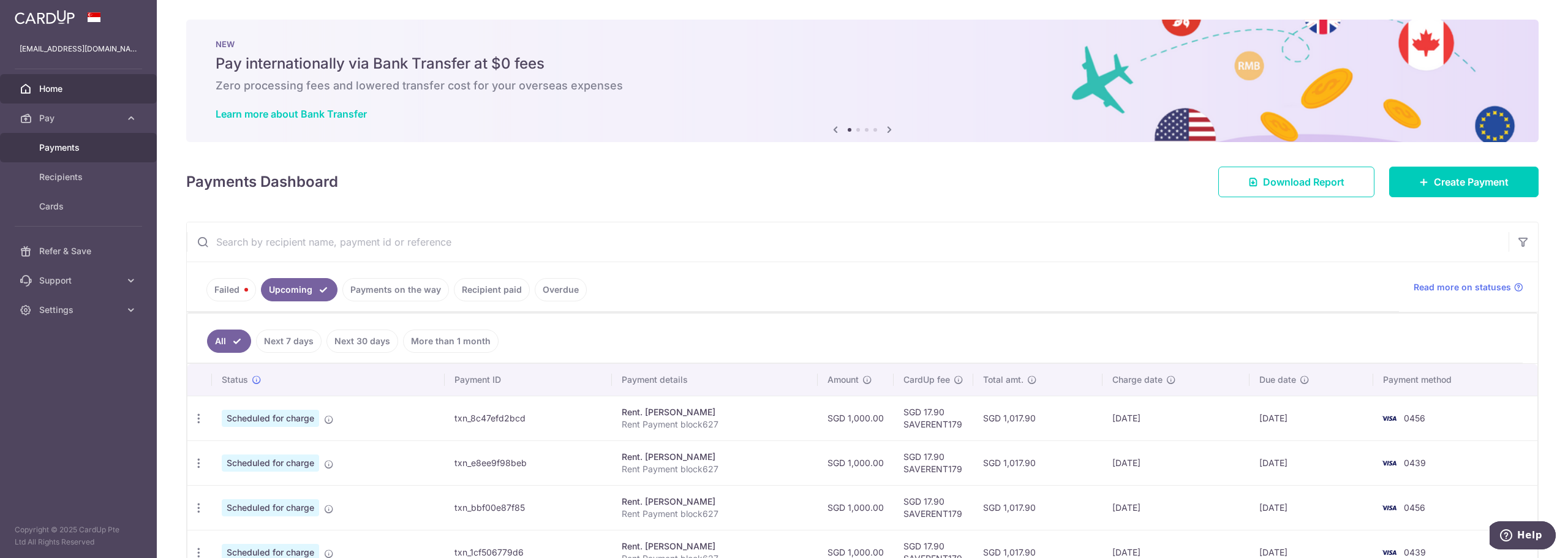
click at [74, 156] on link "Payments" at bounding box center [78, 148] width 157 height 29
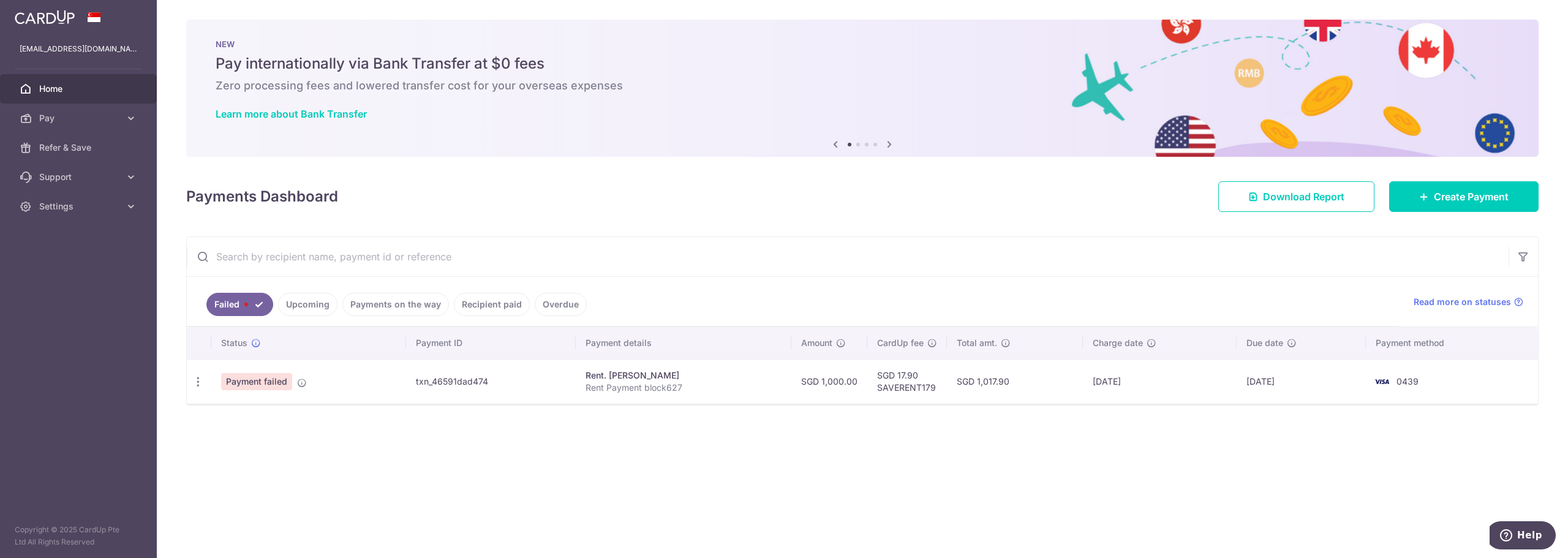
click at [313, 305] on link "Upcoming" at bounding box center [307, 304] width 59 height 23
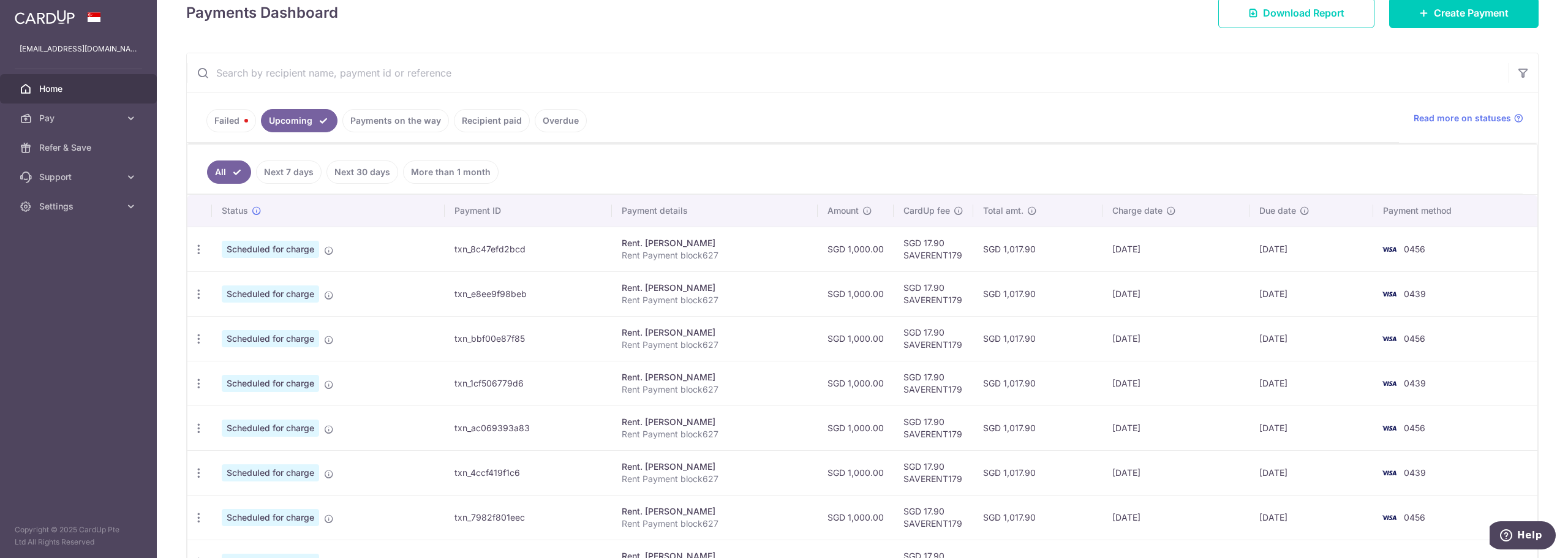
scroll to position [245, 0]
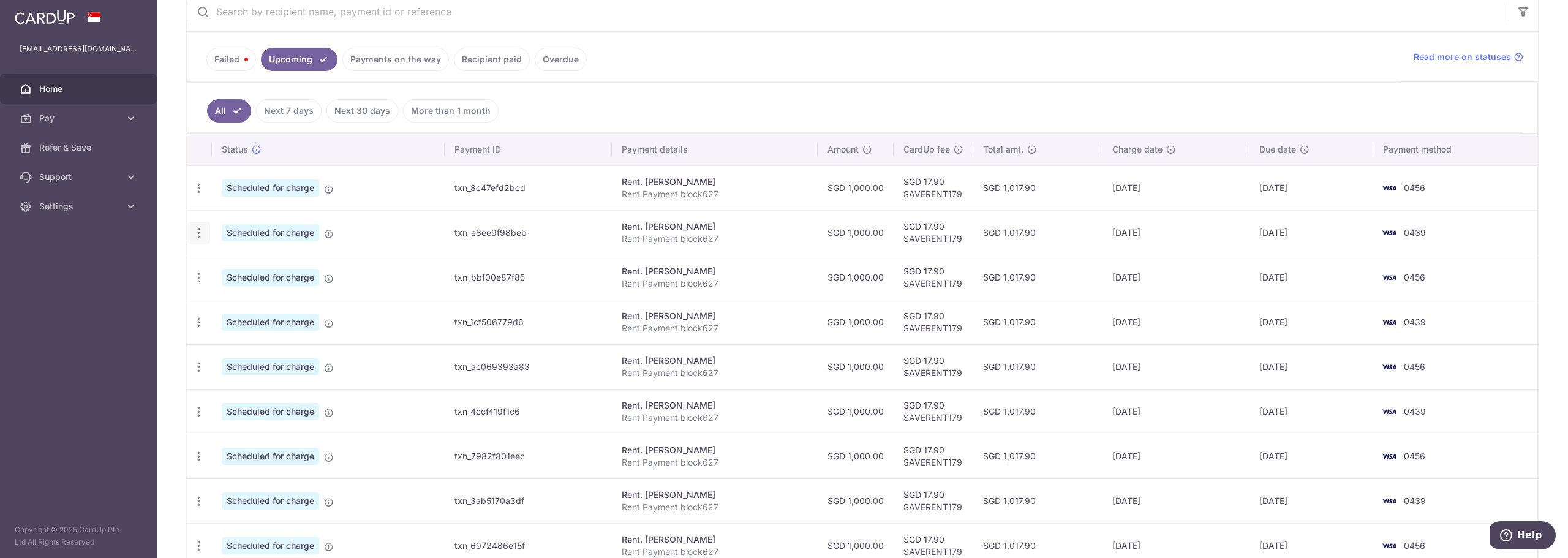
click at [200, 233] on icon "button" at bounding box center [198, 233] width 13 height 13
click at [228, 294] on span "Cancel payment" at bounding box center [264, 296] width 82 height 15
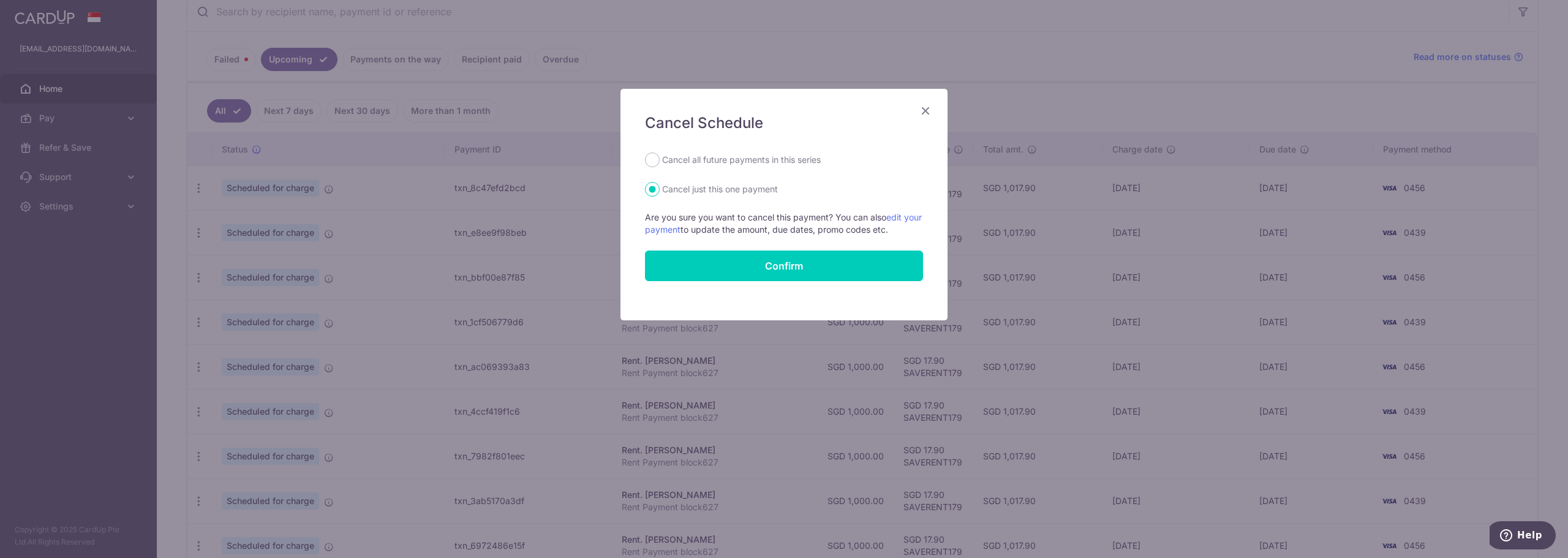
click at [710, 159] on label "Cancel all future payments in this series" at bounding box center [741, 160] width 159 height 15
click at [660, 159] on input "Cancel all future payments in this series" at bounding box center [652, 160] width 15 height 15
radio input "true"
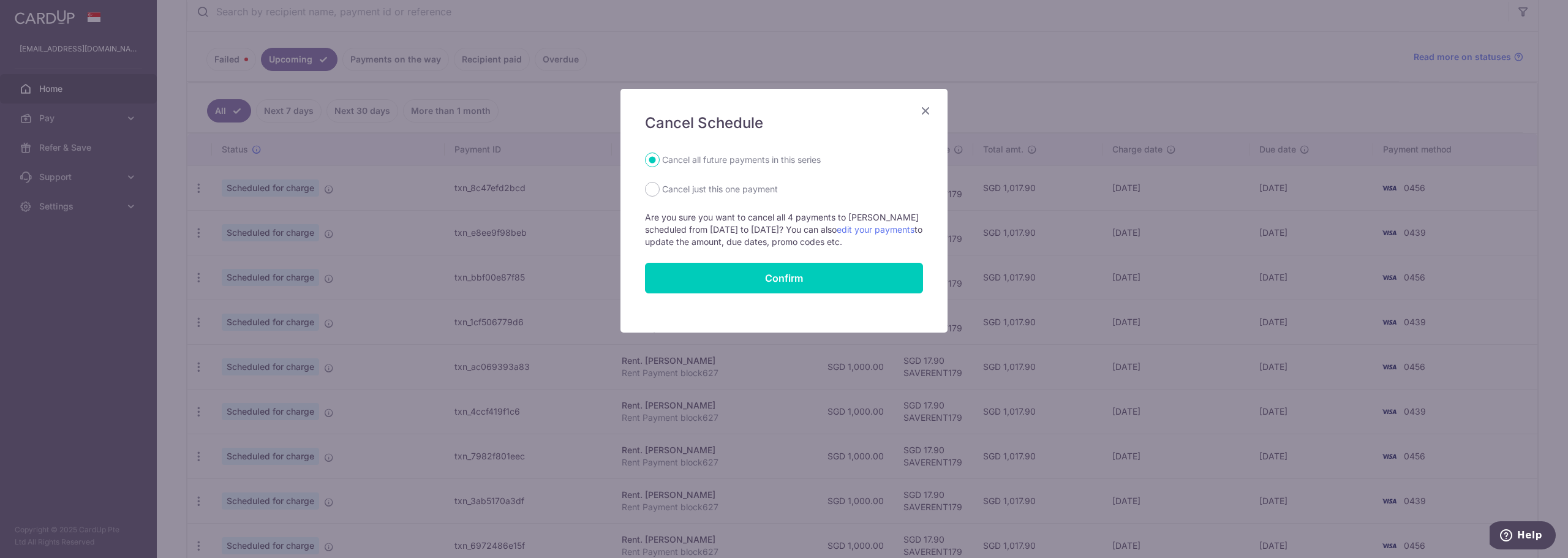
click at [923, 110] on icon "Close" at bounding box center [925, 111] width 15 height 15
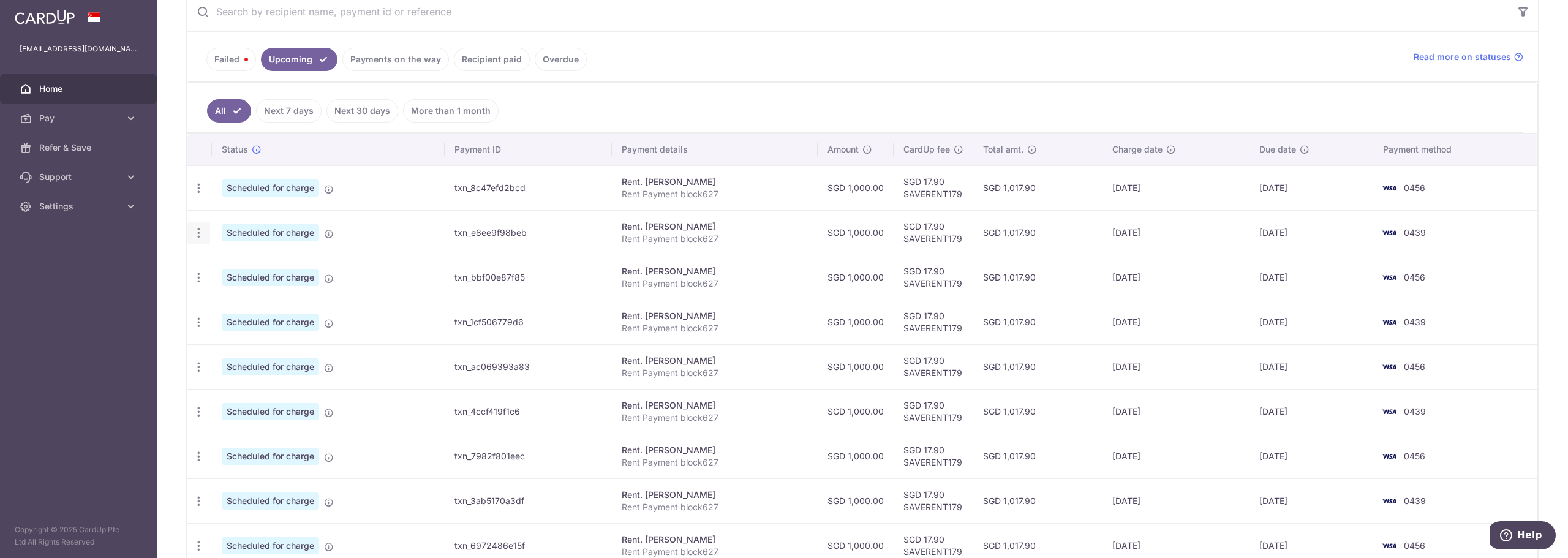
click at [207, 237] on div "Update payment Cancel payment" at bounding box center [199, 234] width 23 height 23
click at [195, 231] on icon "button" at bounding box center [198, 233] width 13 height 13
click at [234, 296] on span "Cancel payment" at bounding box center [264, 296] width 82 height 15
radio input "true"
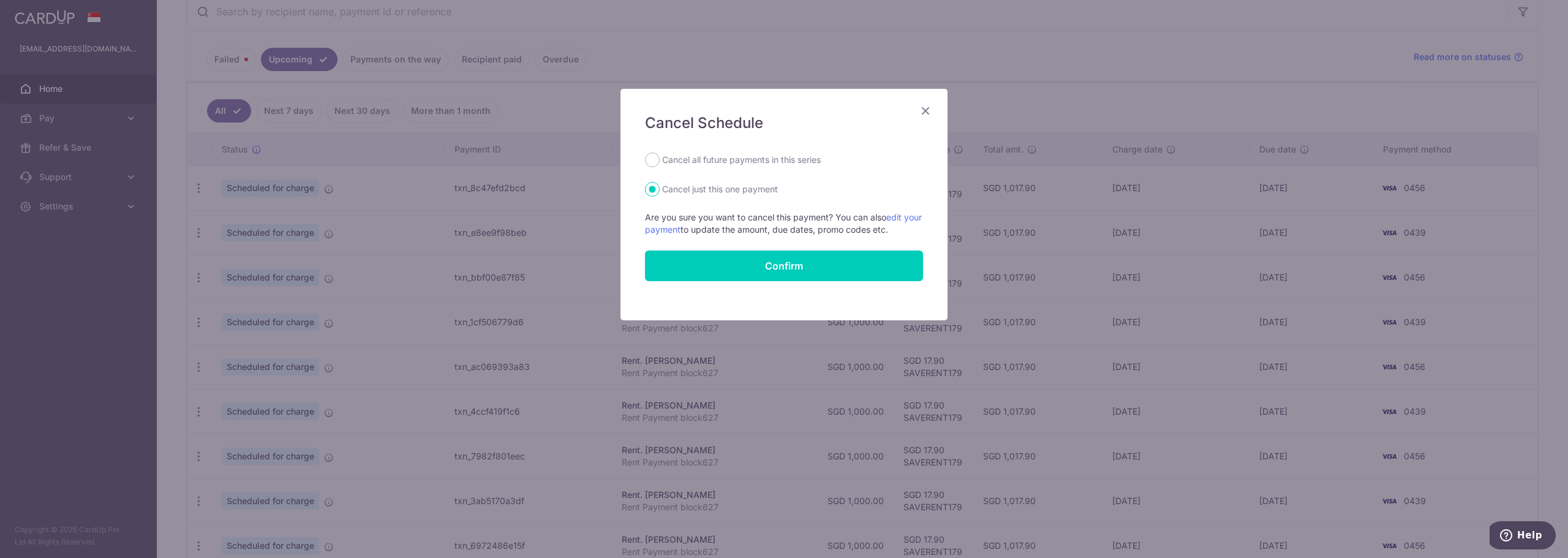
click at [747, 164] on label "Cancel all future payments in this series" at bounding box center [741, 160] width 159 height 15
click at [660, 164] on input "Cancel all future payments in this series" at bounding box center [652, 160] width 15 height 15
radio input "true"
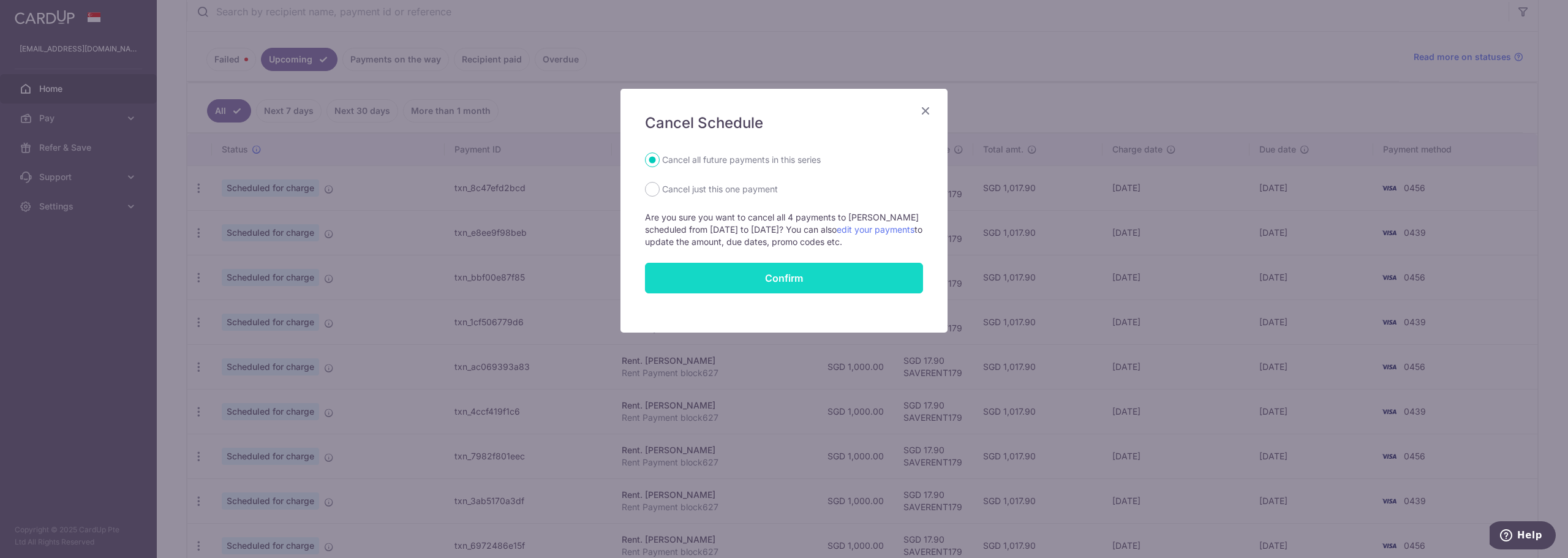
click at [767, 274] on button "Confirm" at bounding box center [784, 278] width 278 height 31
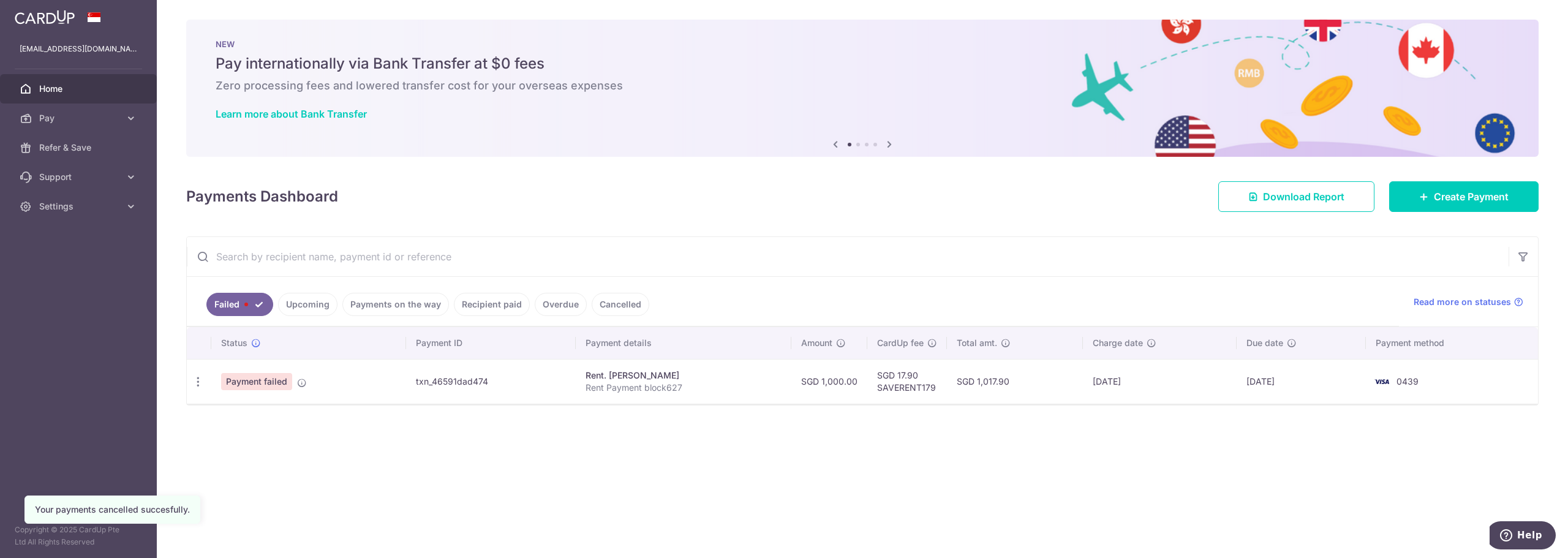
click at [316, 311] on link "Upcoming" at bounding box center [307, 304] width 59 height 23
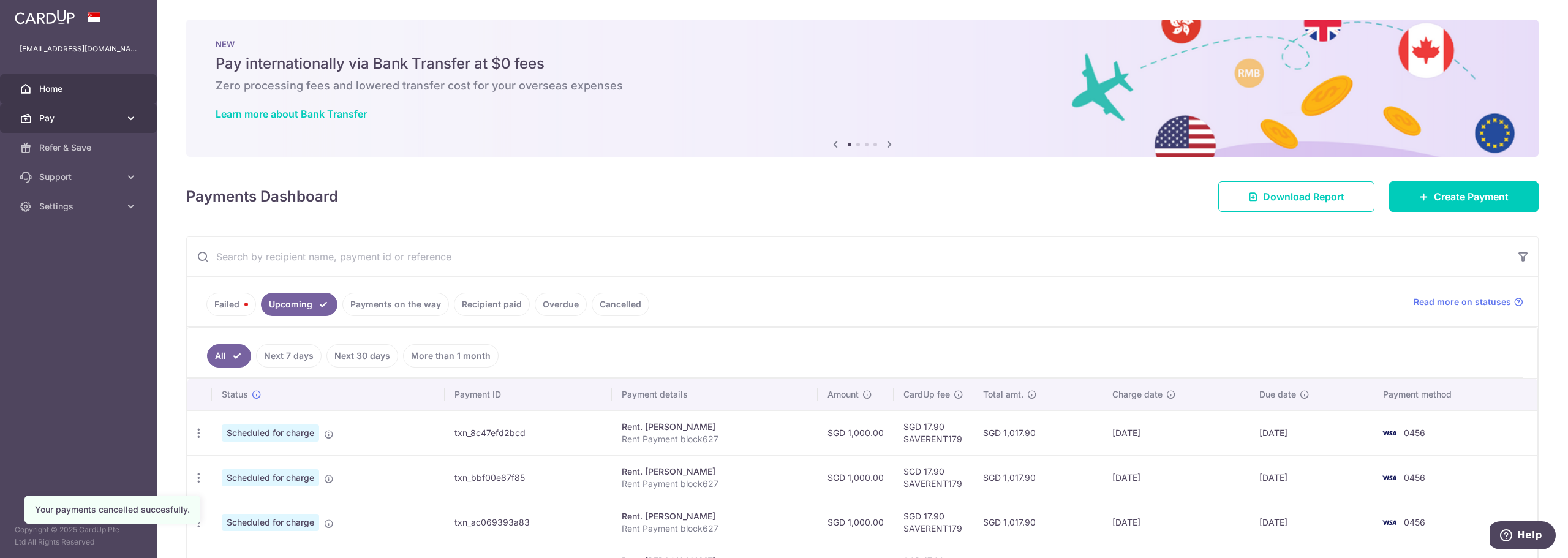
click at [79, 118] on span "Pay" at bounding box center [79, 118] width 81 height 12
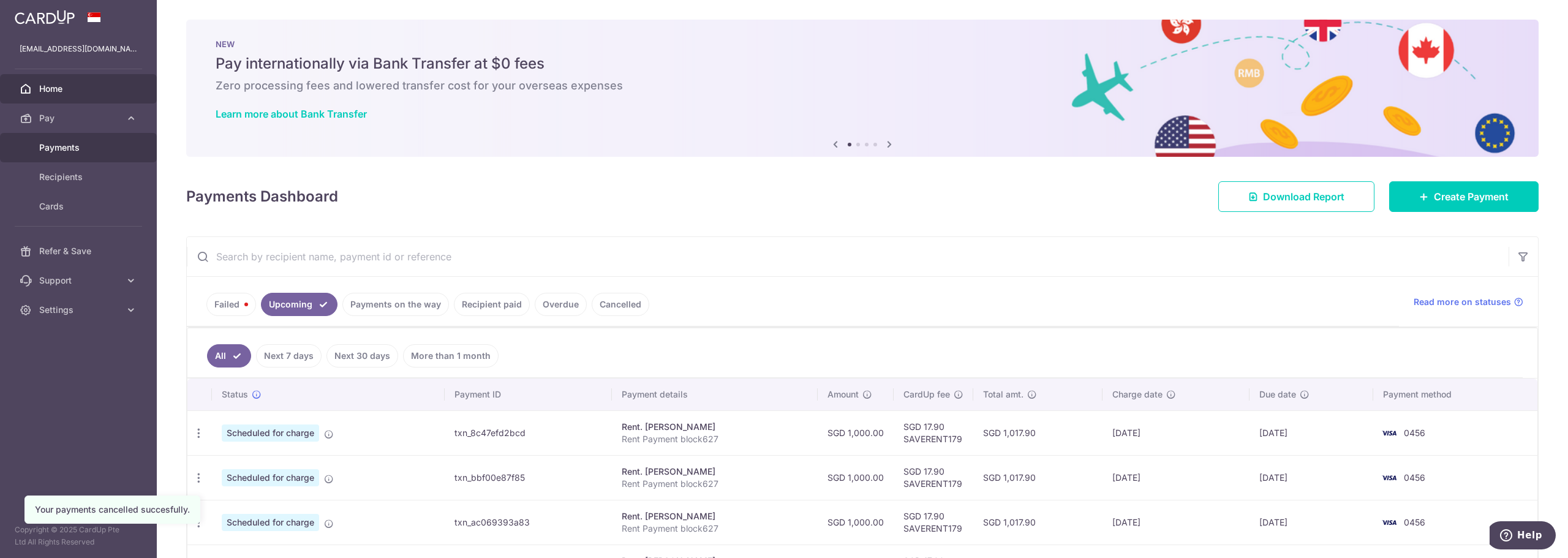
click at [86, 151] on span "Payments" at bounding box center [79, 148] width 81 height 12
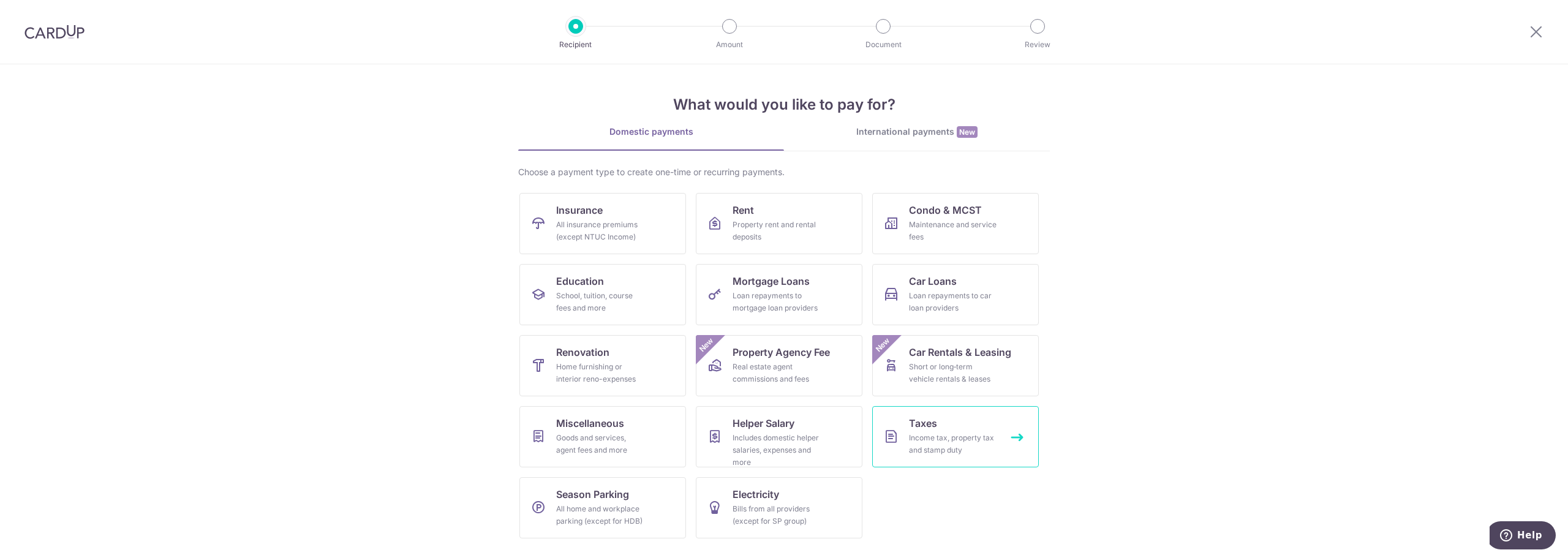
click at [945, 431] on link "Taxes Income tax, property tax and stamp duty" at bounding box center [956, 437] width 167 height 61
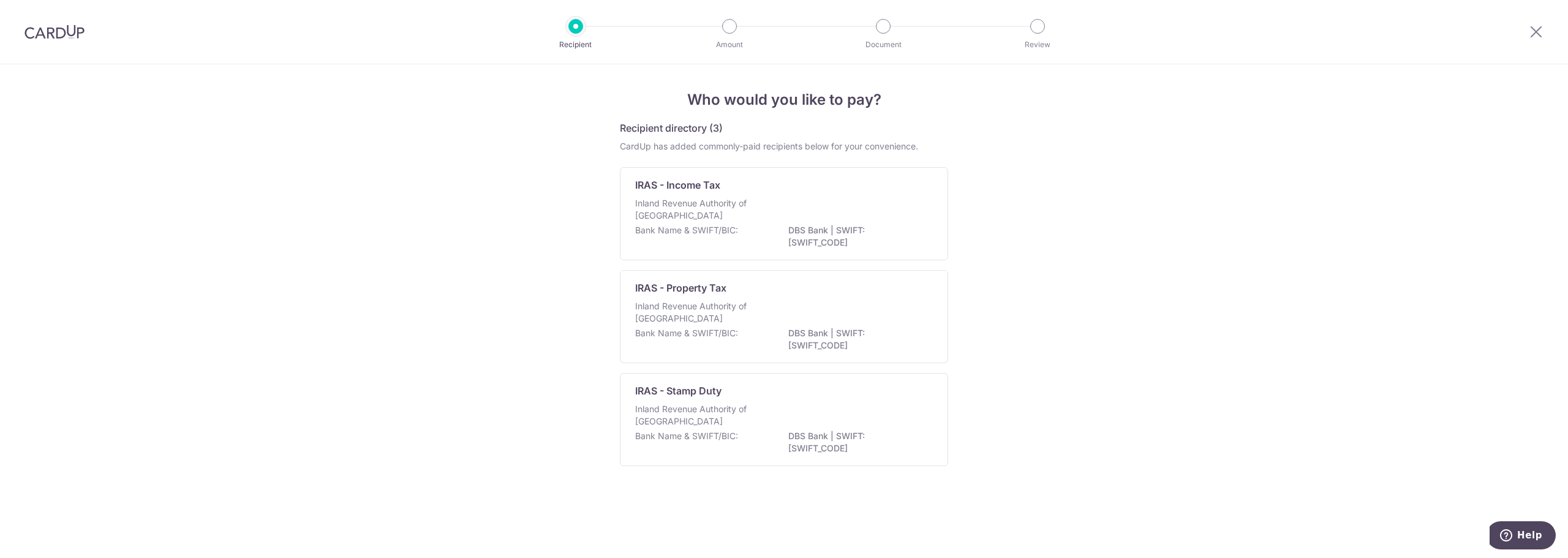
click at [724, 200] on p "Inland Revenue Authority of [GEOGRAPHIC_DATA]" at bounding box center [700, 210] width 130 height 25
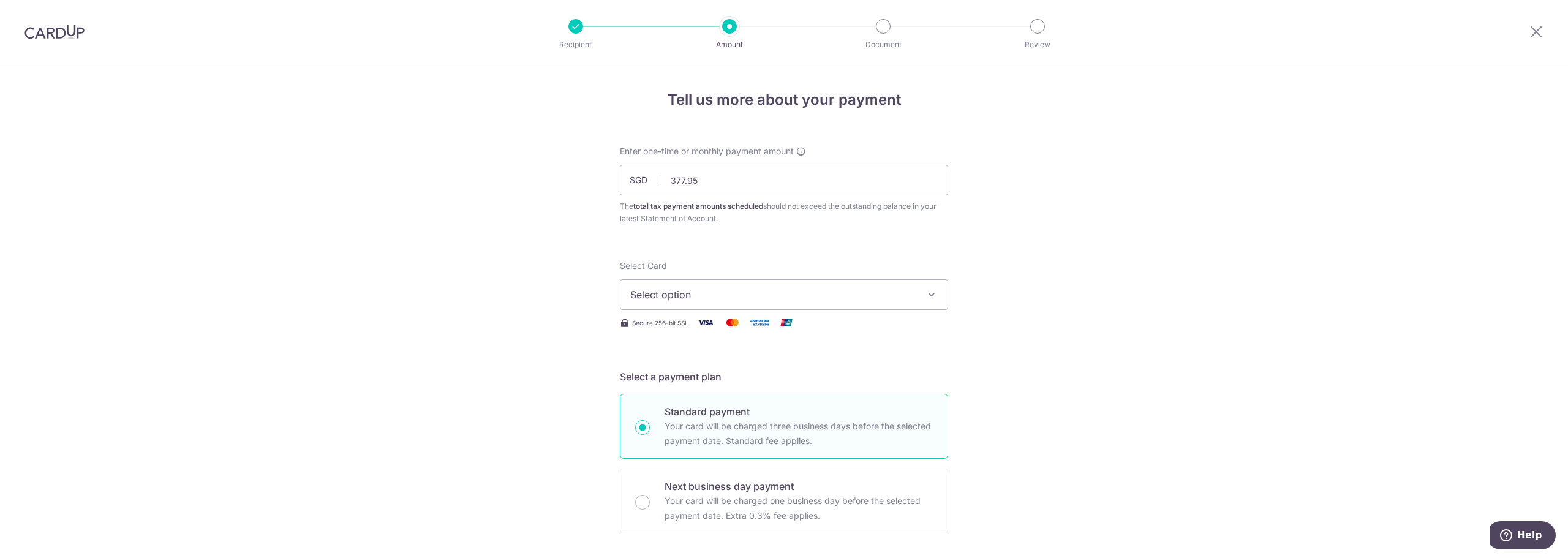
click at [696, 298] on span "Select option" at bounding box center [774, 294] width 286 height 15
click at [689, 408] on span "**** 0456" at bounding box center [683, 411] width 47 height 15
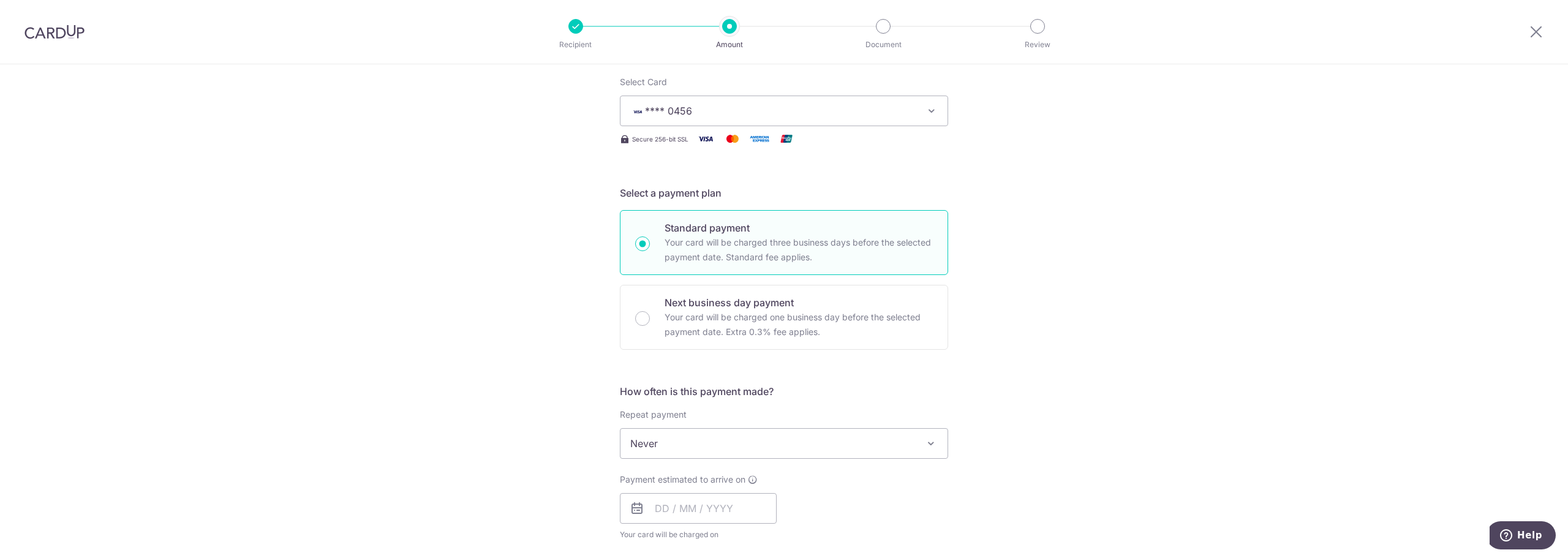
scroll to position [367, 0]
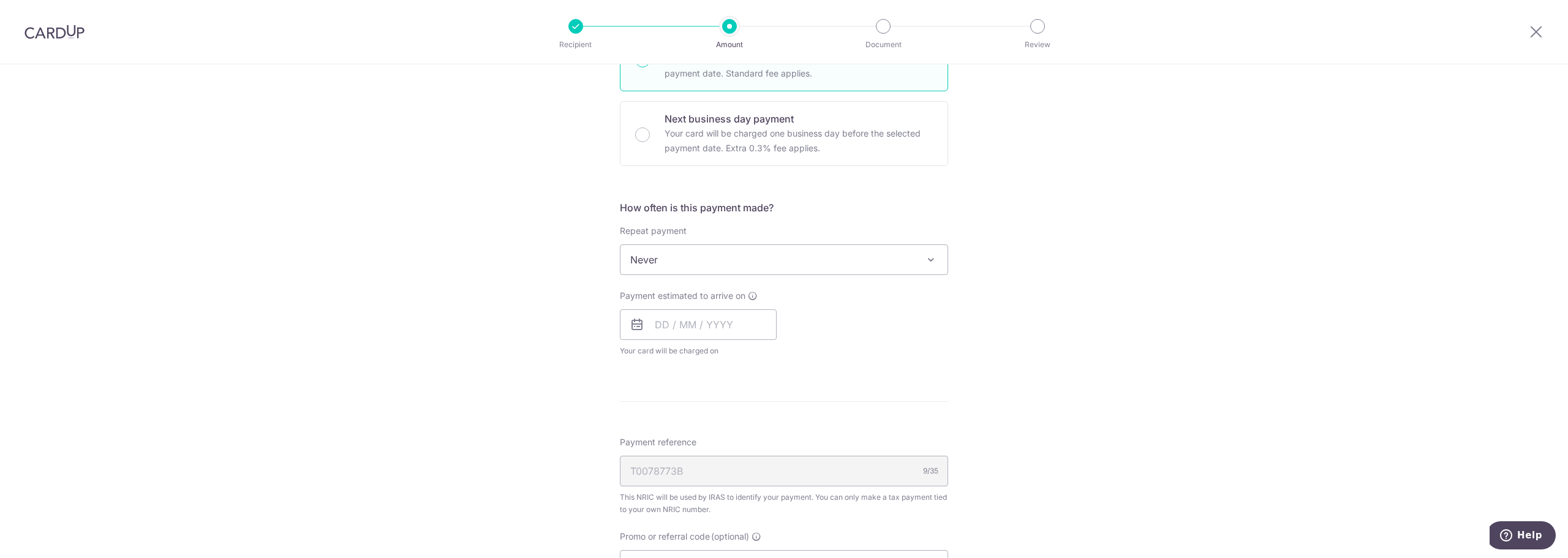
click at [668, 249] on span "Never" at bounding box center [784, 260] width 327 height 29
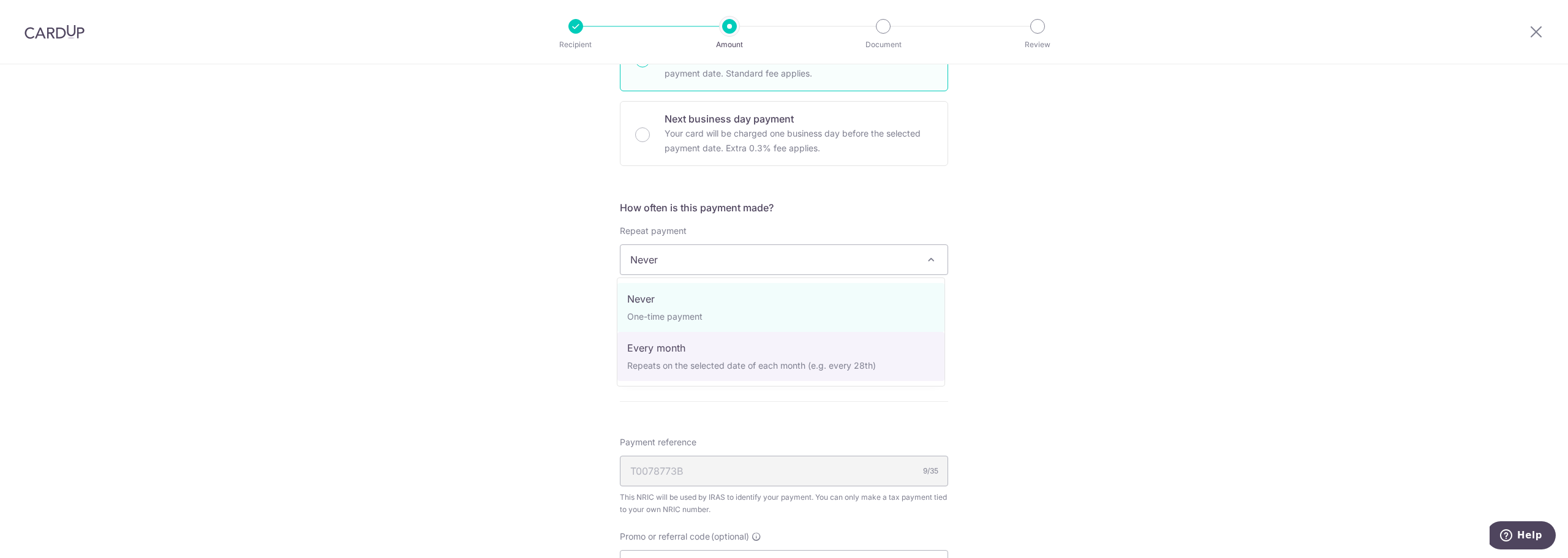
select select "3"
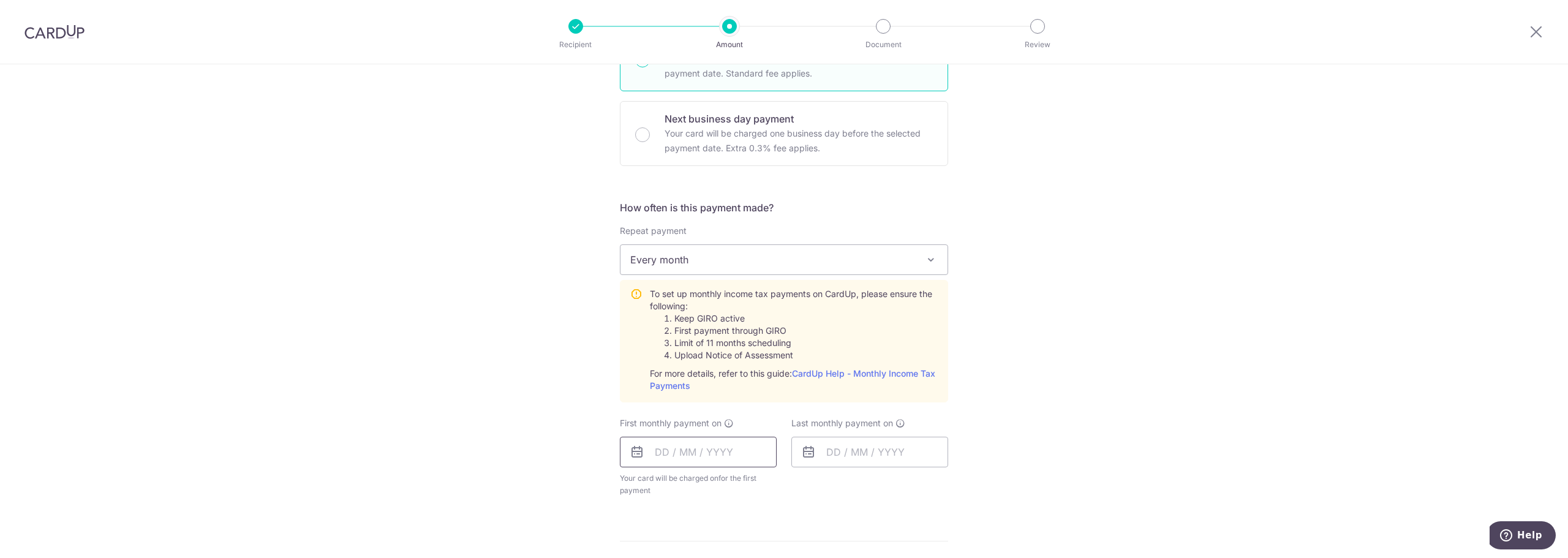
scroll to position [429, 0]
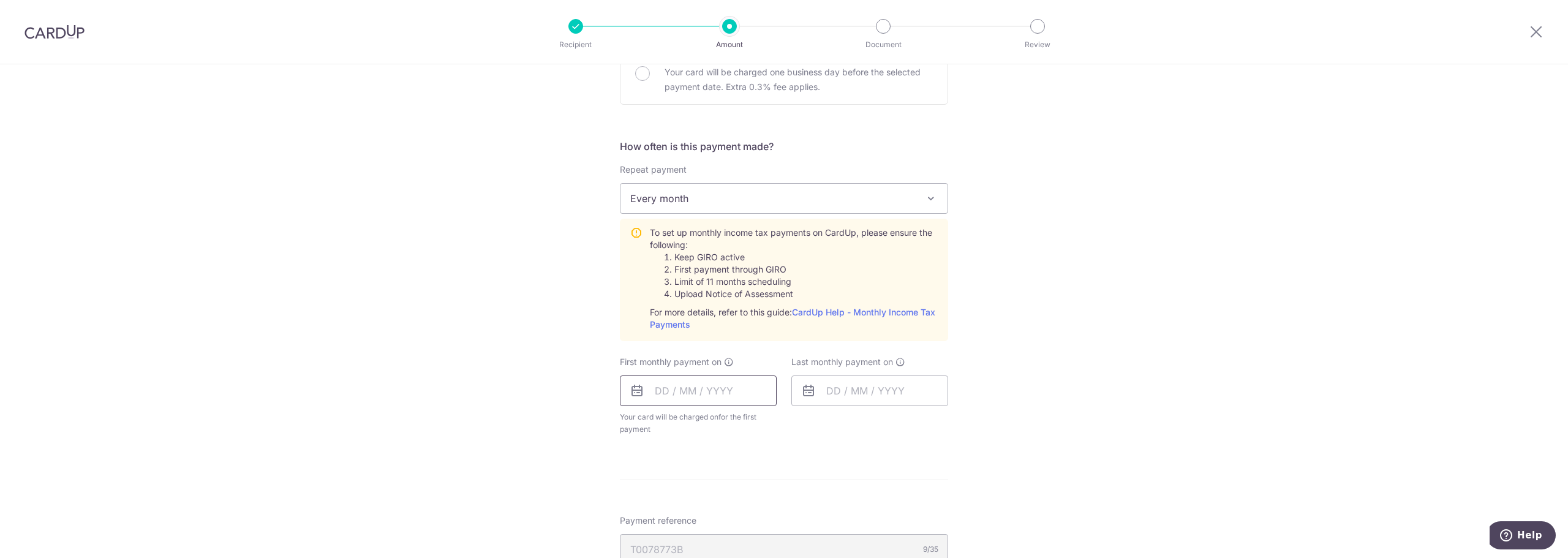
click at [682, 388] on input "text" at bounding box center [698, 391] width 157 height 31
click at [603, 438] on div "Tell us more about your payment Enter one-time or monthly payment amount SGD 37…" at bounding box center [784, 274] width 1568 height 1278
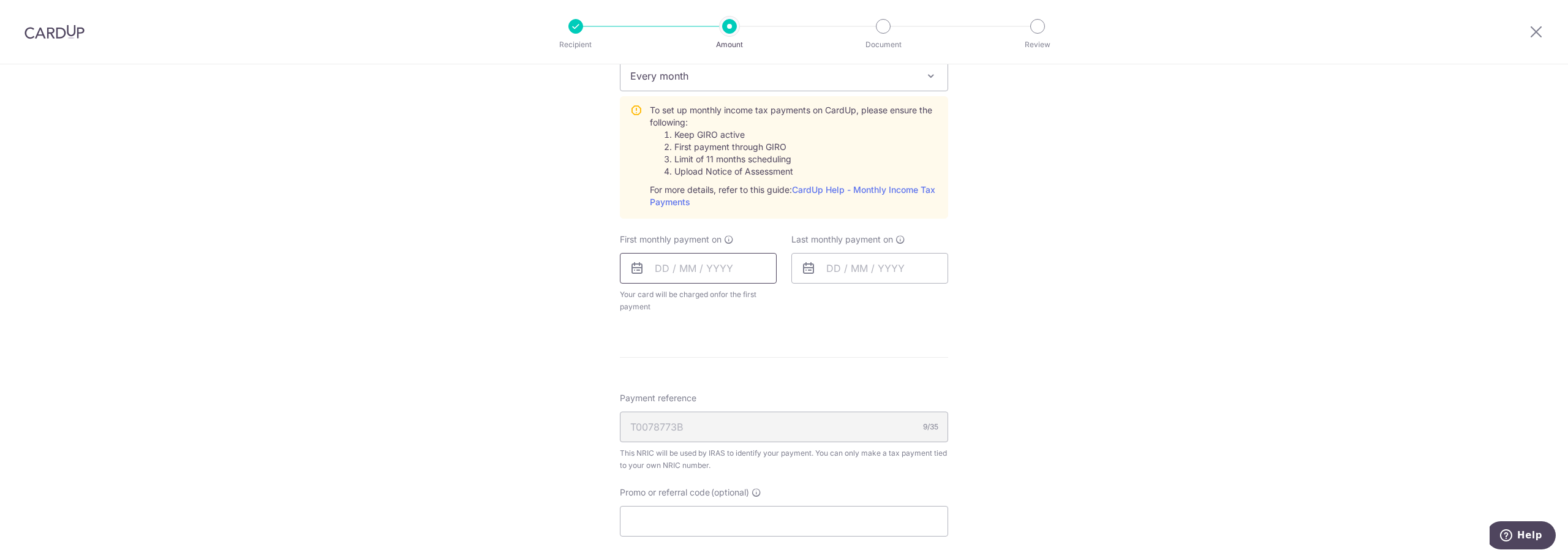
click at [696, 259] on input "text" at bounding box center [698, 268] width 157 height 31
click at [664, 398] on link "15" at bounding box center [670, 405] width 20 height 20
type input "15/09/2025"
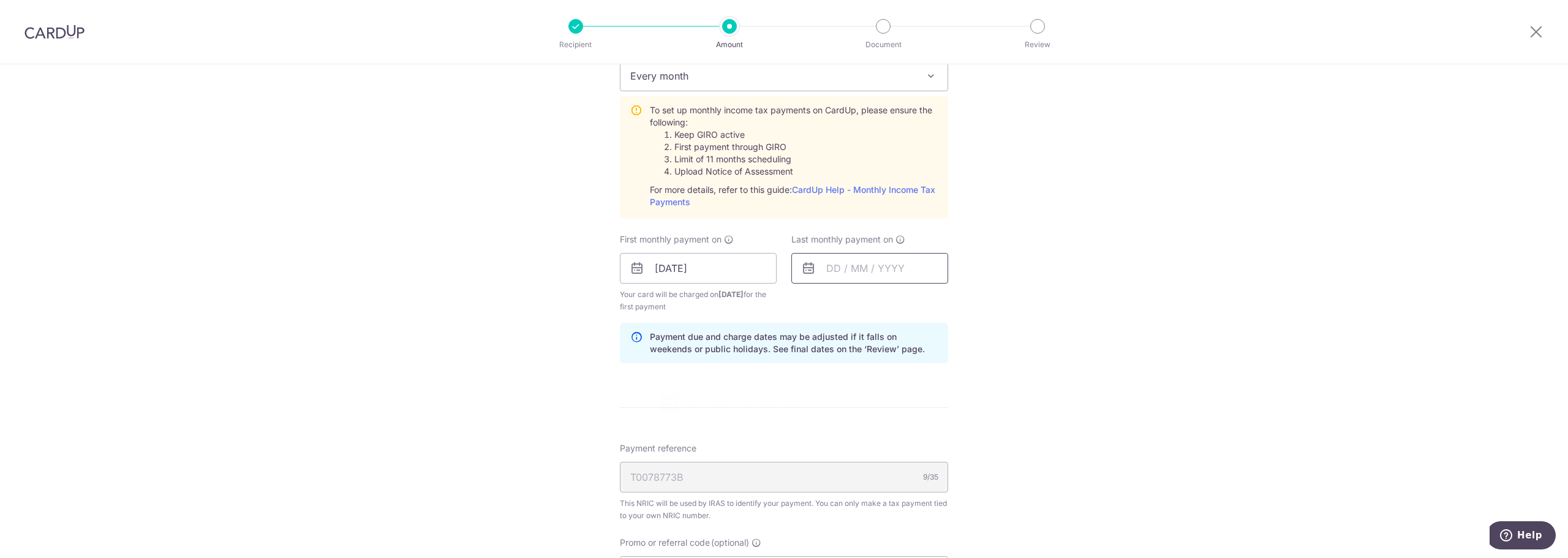
click at [834, 260] on input "text" at bounding box center [870, 268] width 157 height 31
click at [965, 304] on link "Next" at bounding box center [964, 301] width 15 height 15
click at [911, 420] on link "25" at bounding box center [915, 429] width 20 height 20
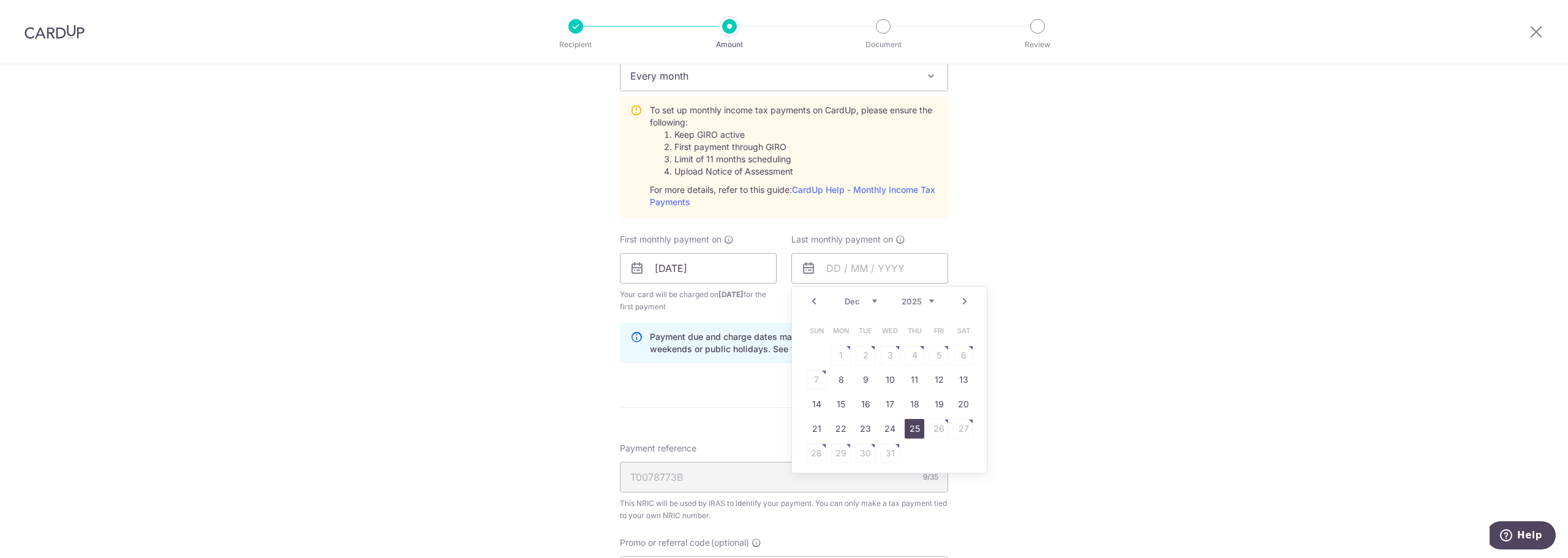
type input "25/12/2025"
click at [1023, 367] on div "Tell us more about your payment Enter one-time or monthly payment amount SGD 37…" at bounding box center [784, 177] width 1568 height 1328
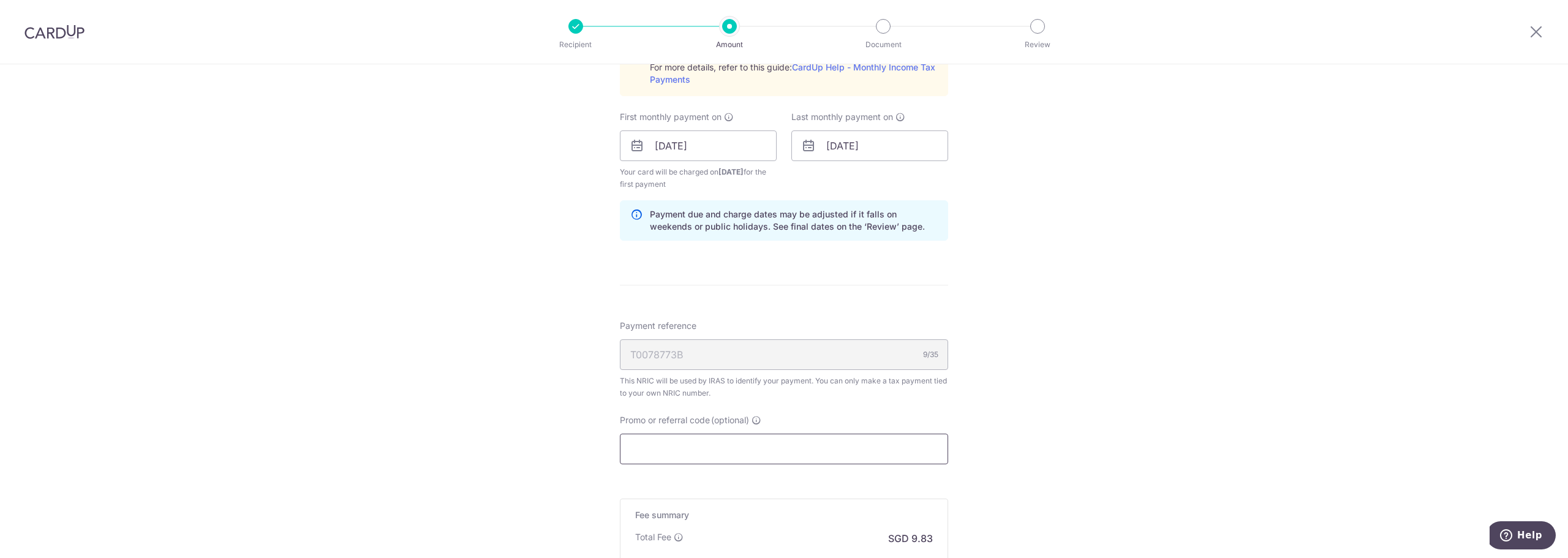
click at [728, 449] on input "Promo or referral code (optional)" at bounding box center [784, 450] width 328 height 31
paste input "VTAX25R"
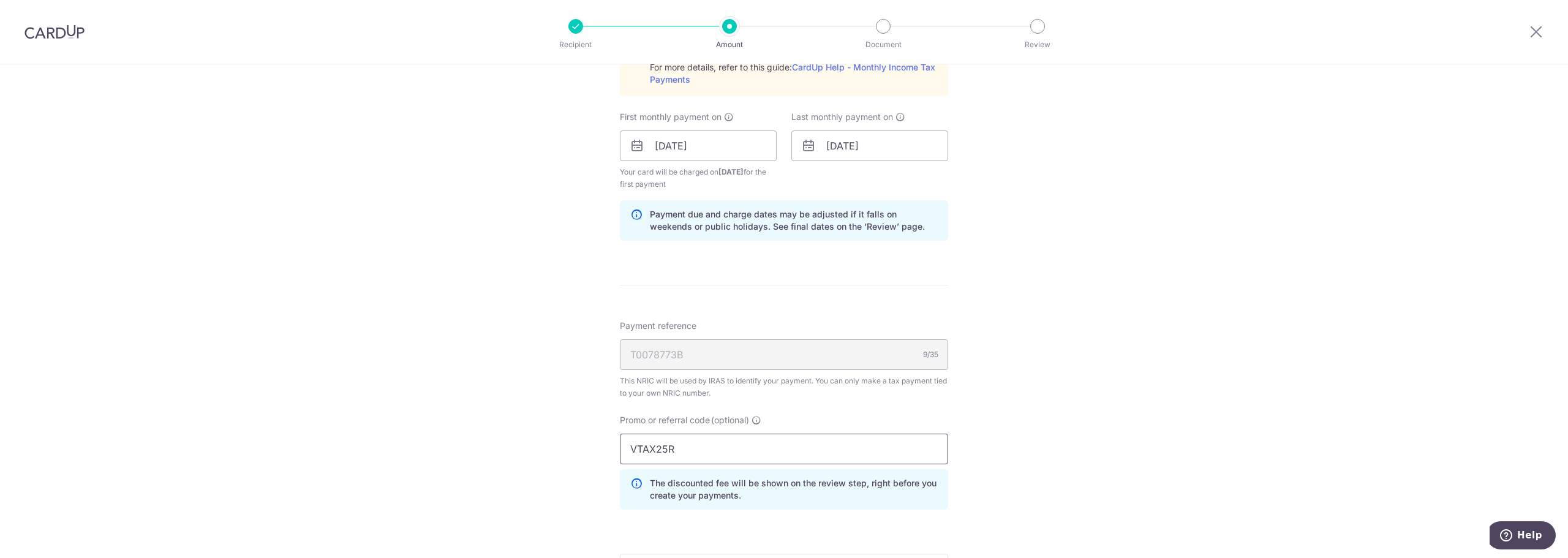
scroll to position [858, 0]
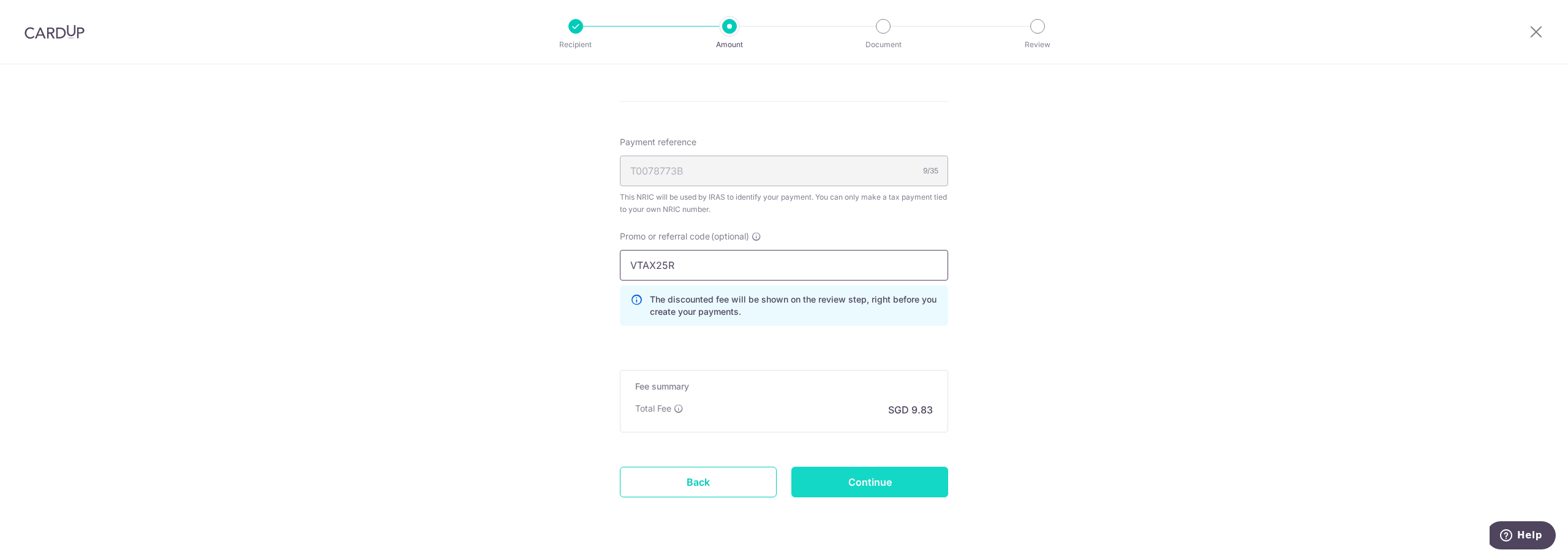
type input "VTAX25R"
click at [891, 483] on input "Continue" at bounding box center [870, 483] width 157 height 31
type input "Create Schedule"
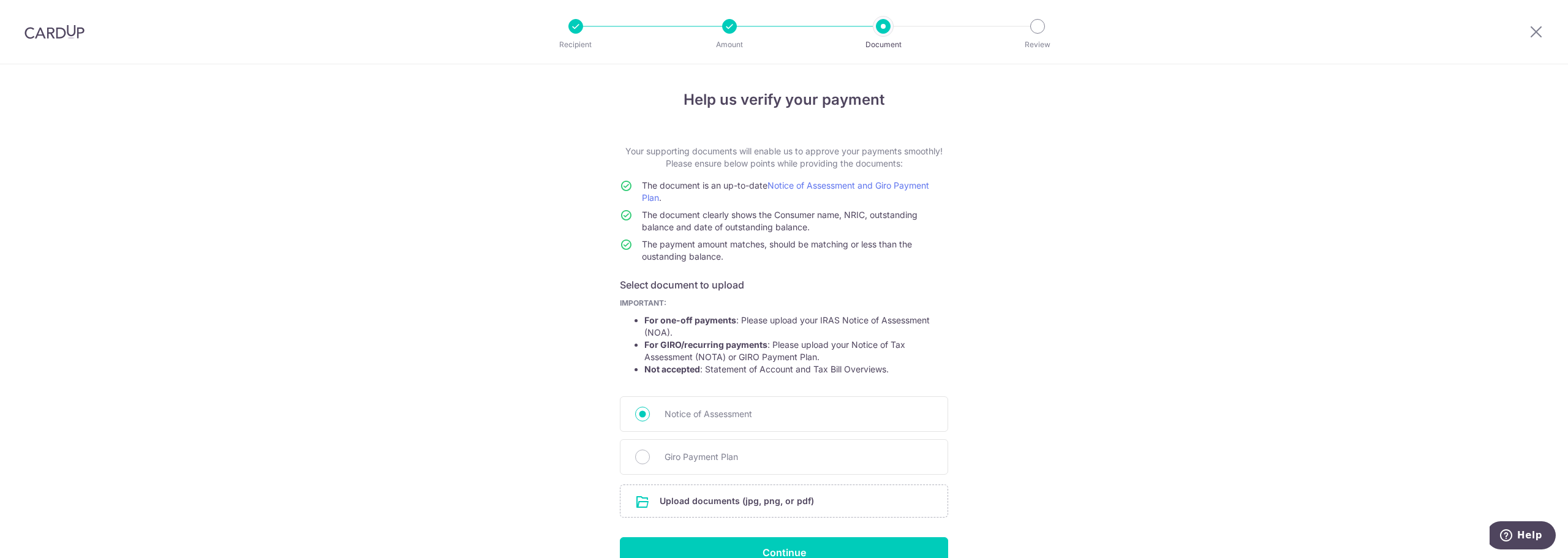
scroll to position [68, 0]
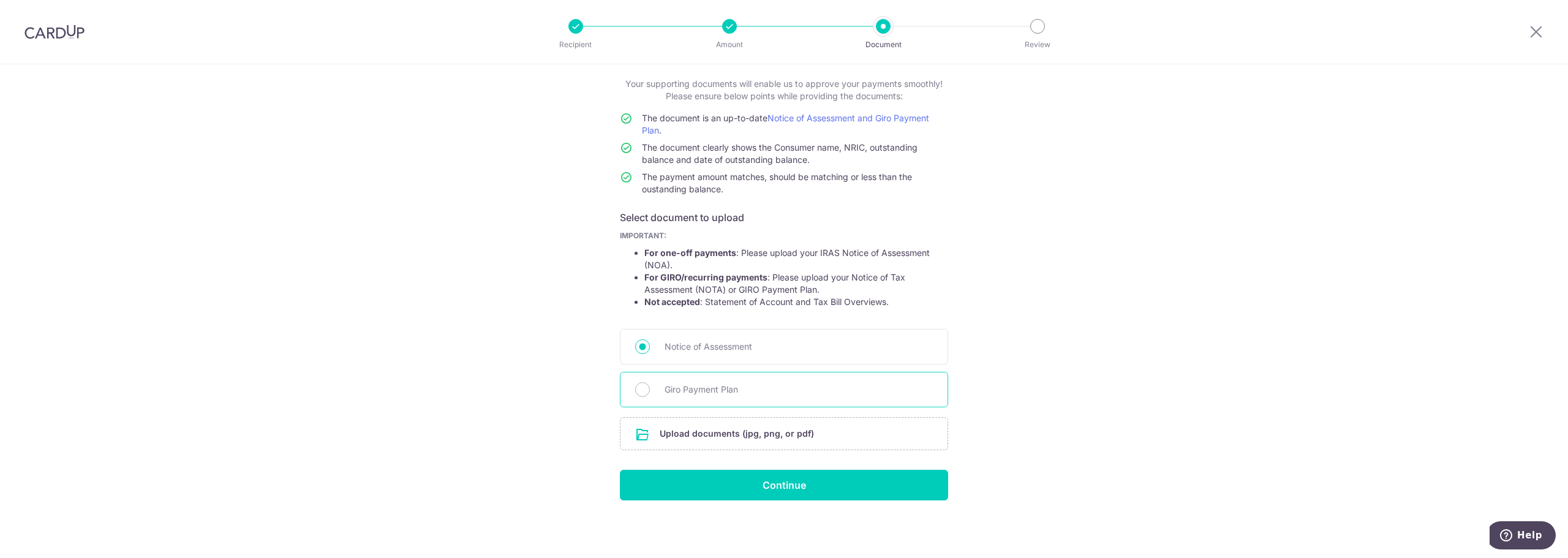
click at [673, 390] on span "Giro Payment Plan" at bounding box center [798, 390] width 268 height 15
click at [650, 390] on input "Giro Payment Plan" at bounding box center [642, 390] width 15 height 15
radio input "true"
click at [721, 434] on input "file" at bounding box center [784, 433] width 327 height 32
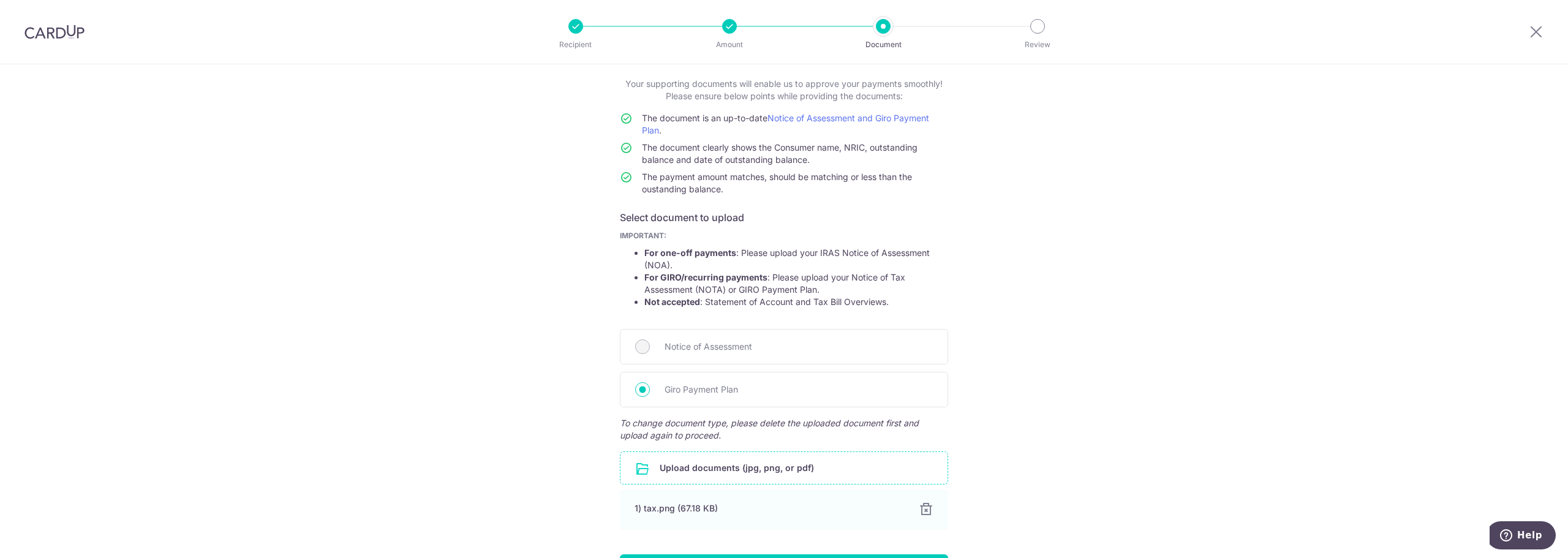
scroll to position [152, 0]
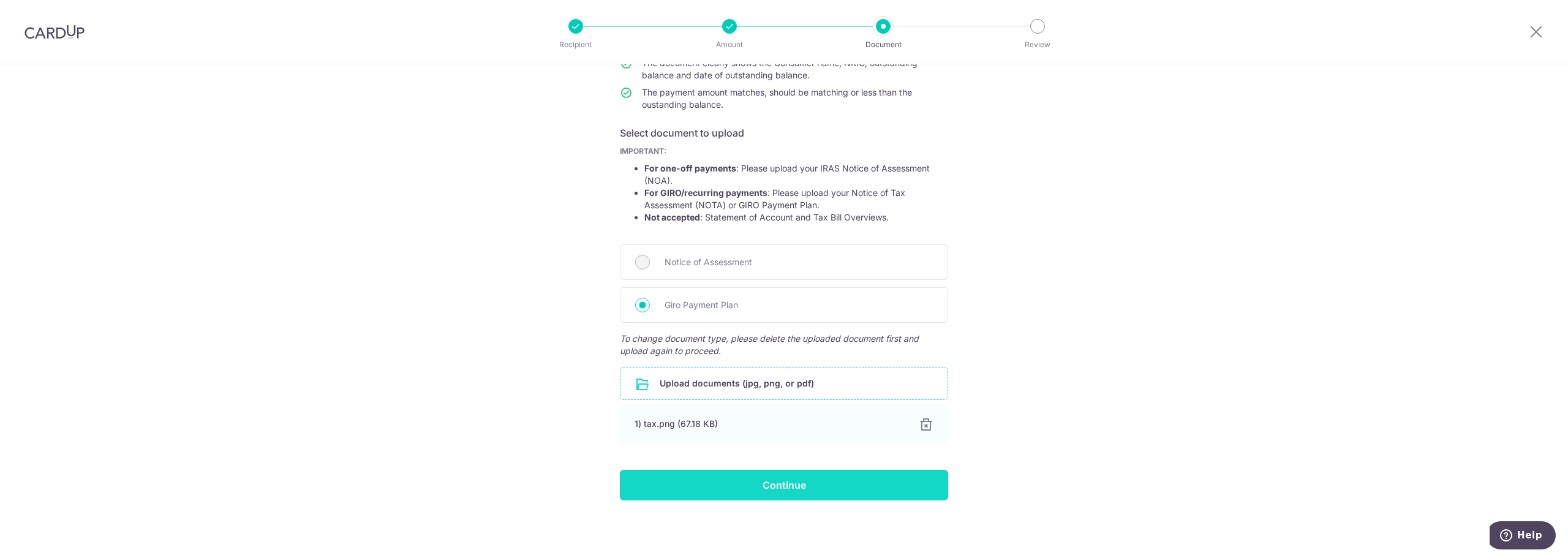
click at [763, 483] on input "Continue" at bounding box center [784, 486] width 328 height 31
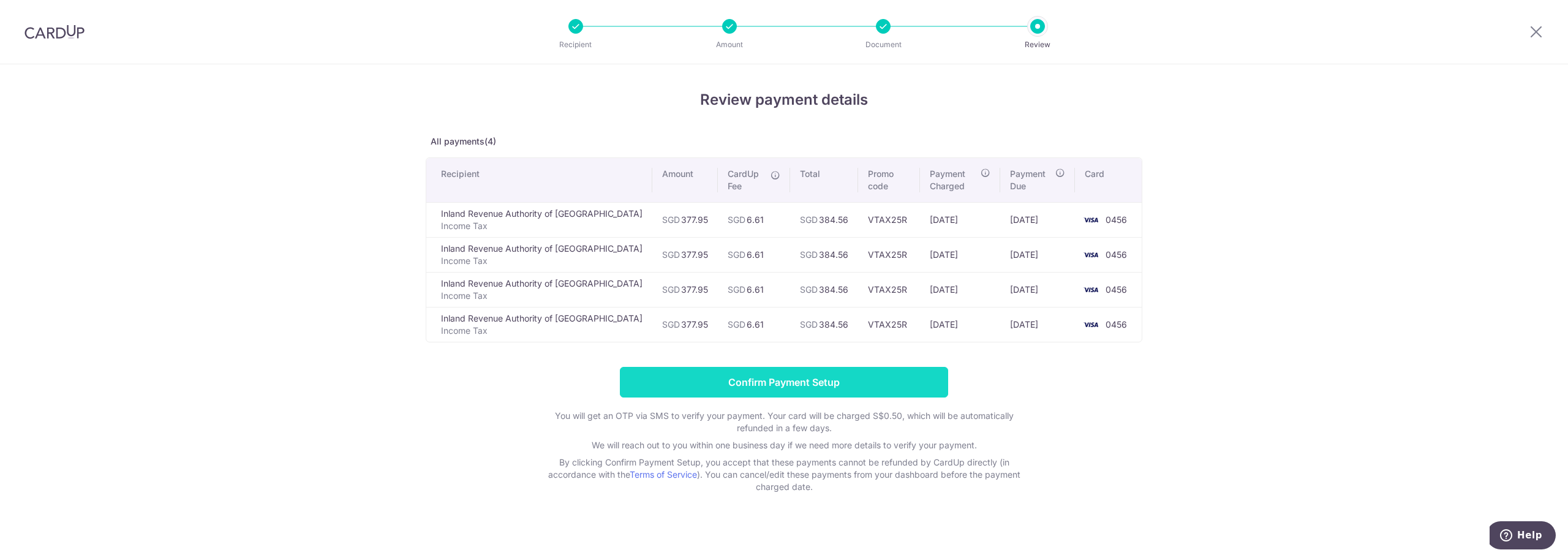
click at [887, 386] on input "Confirm Payment Setup" at bounding box center [784, 383] width 328 height 31
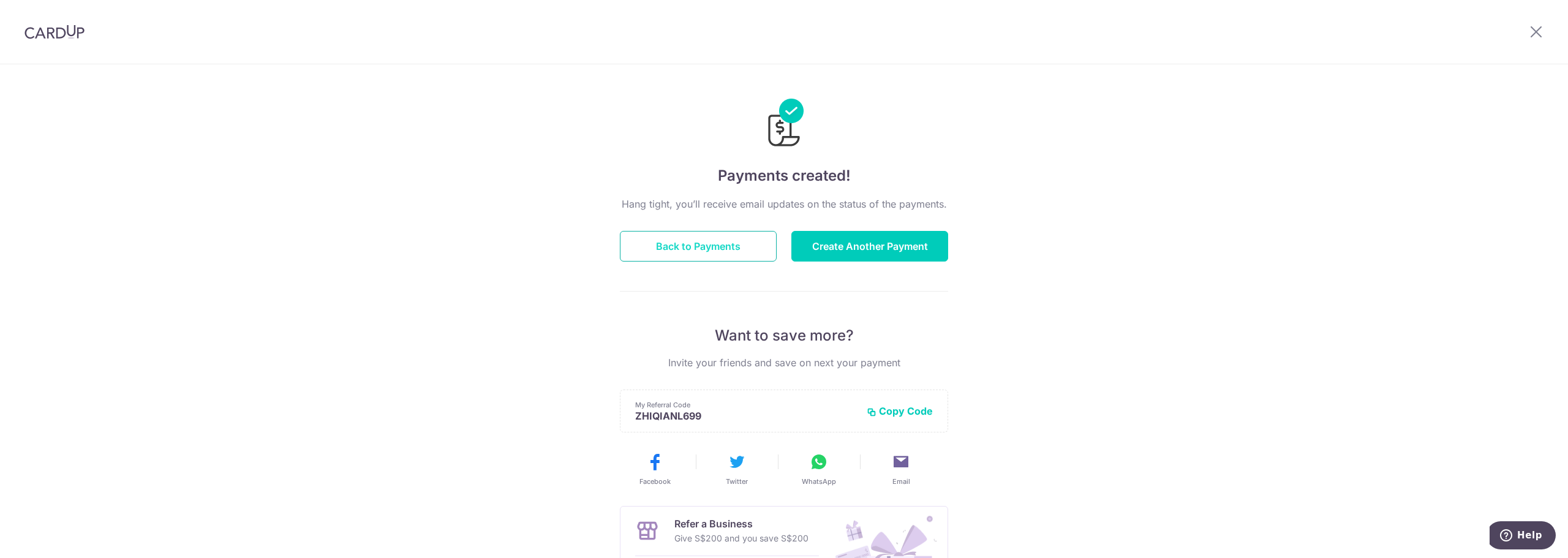
click at [704, 250] on button "Back to Payments" at bounding box center [698, 247] width 157 height 31
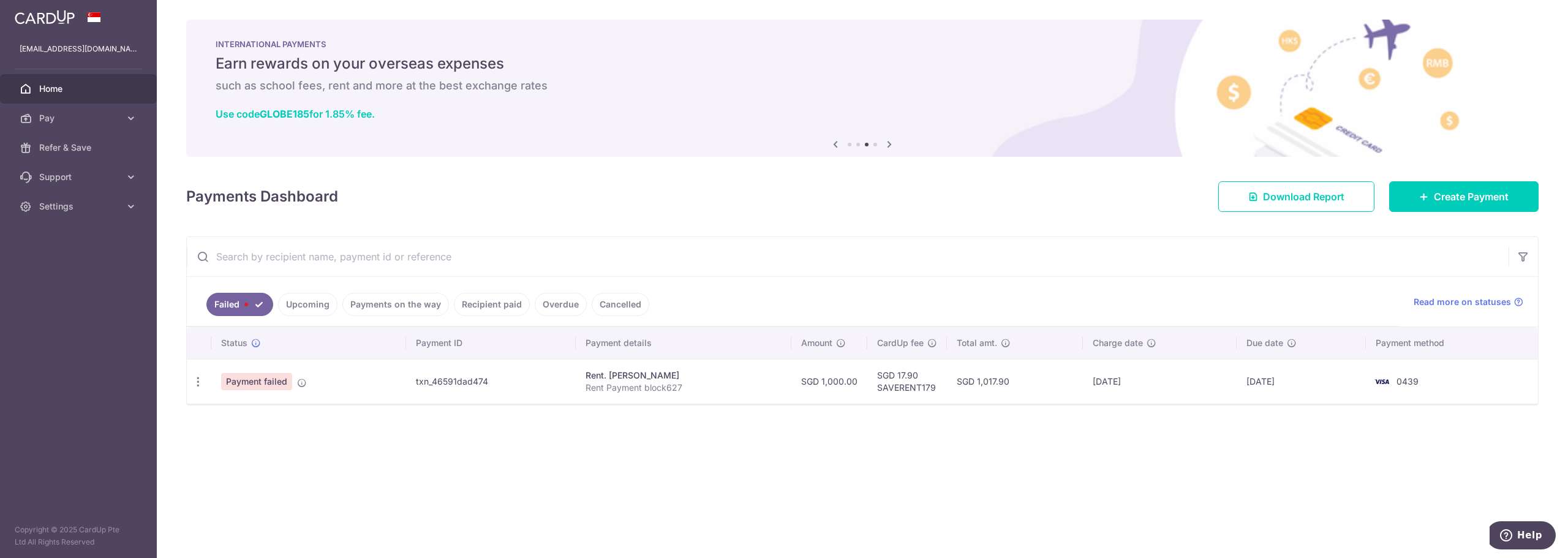
click at [328, 297] on link "Upcoming" at bounding box center [307, 304] width 59 height 23
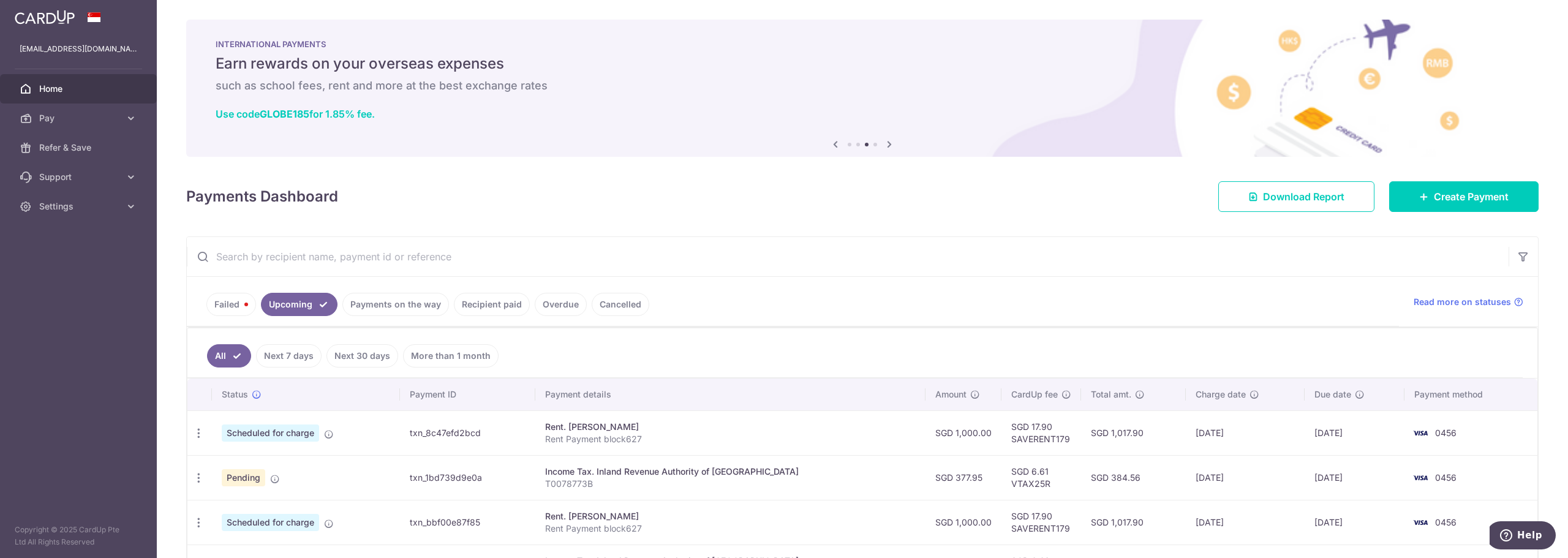
scroll to position [122, 0]
